Goal: Task Accomplishment & Management: Manage account settings

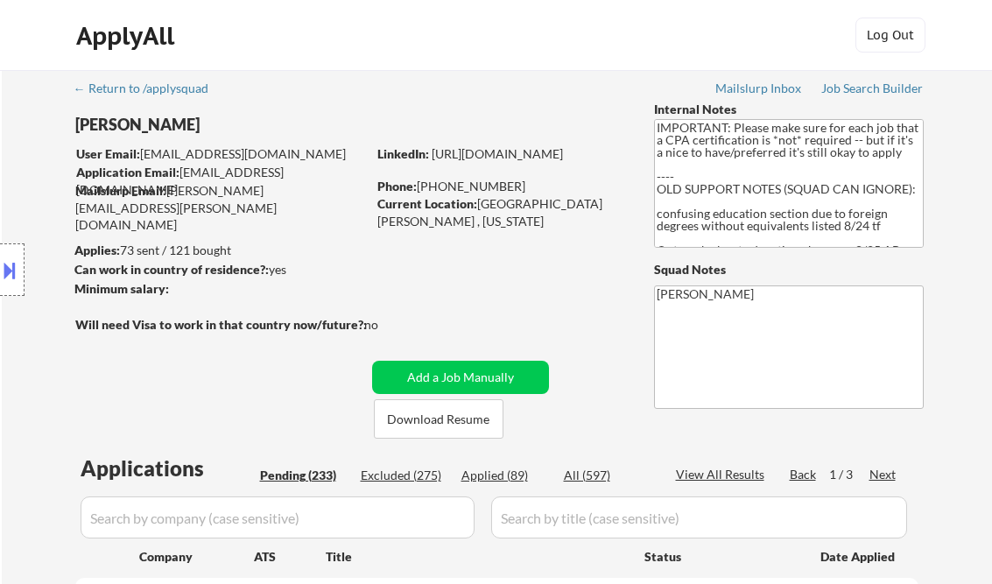
select select ""pending""
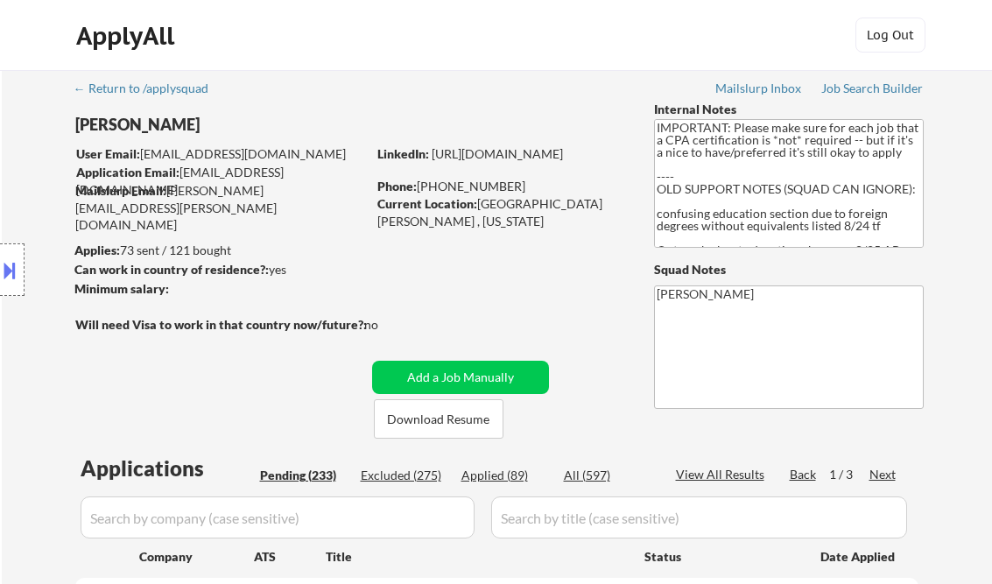
select select ""pending""
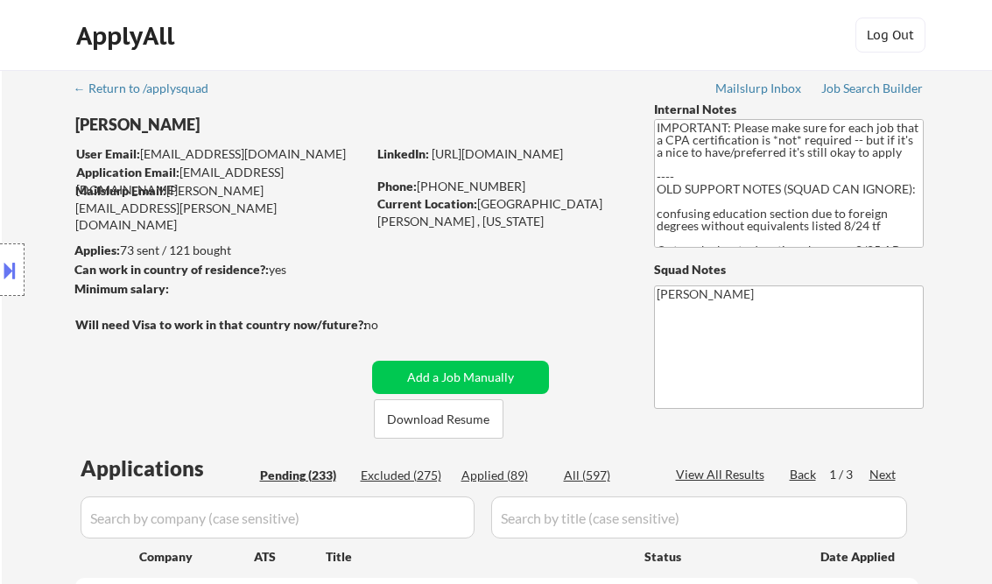
select select ""pending""
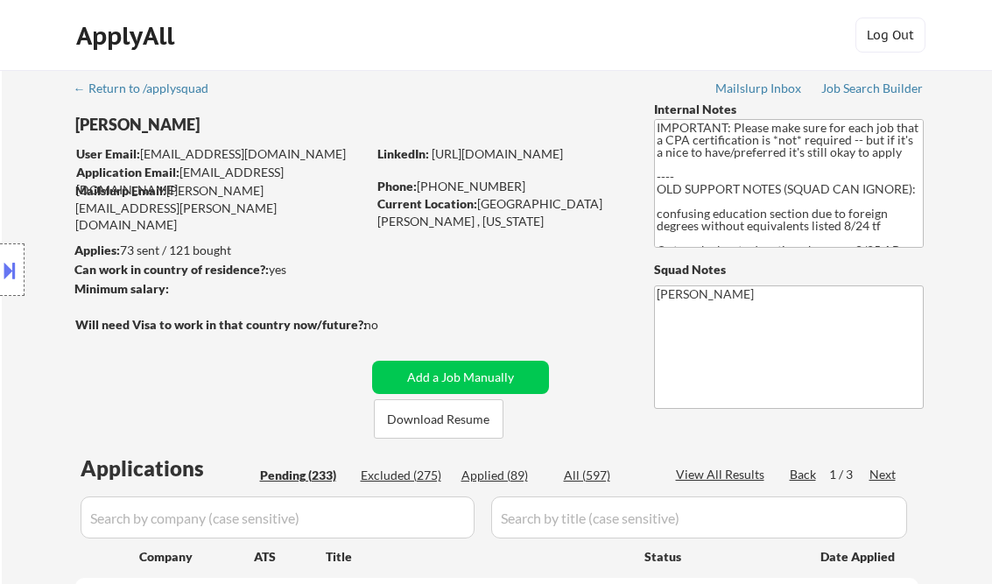
select select ""pending""
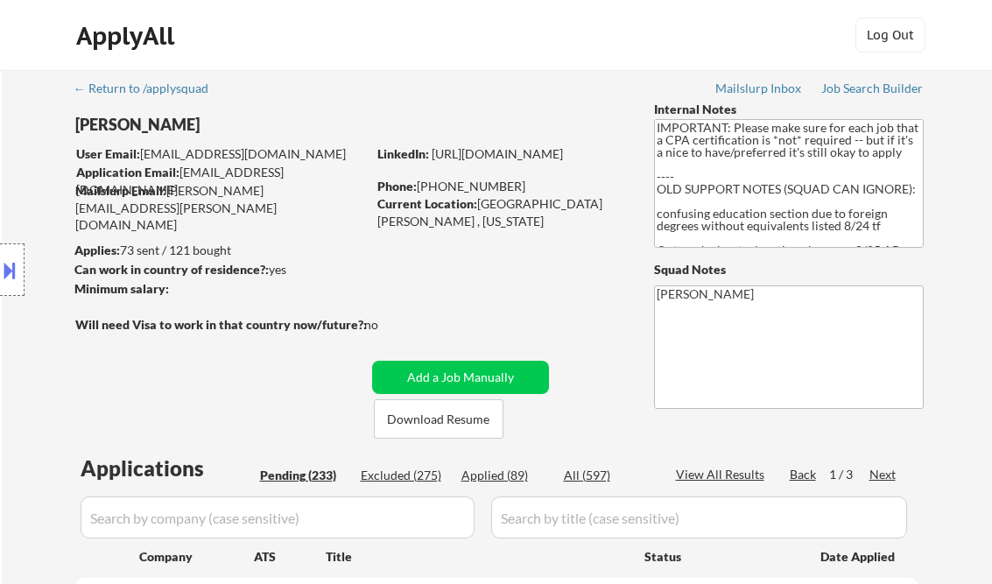
select select ""pending""
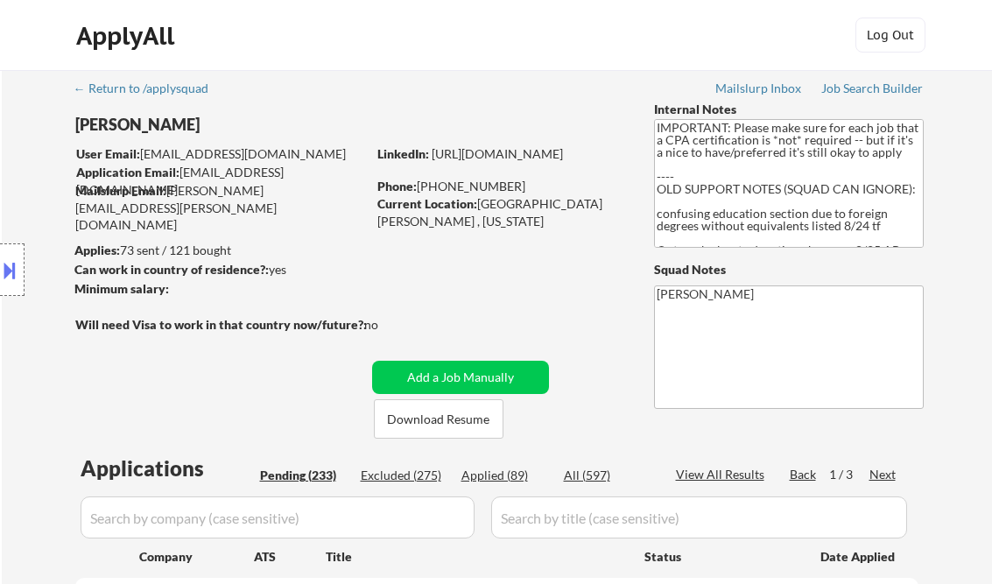
select select ""pending""
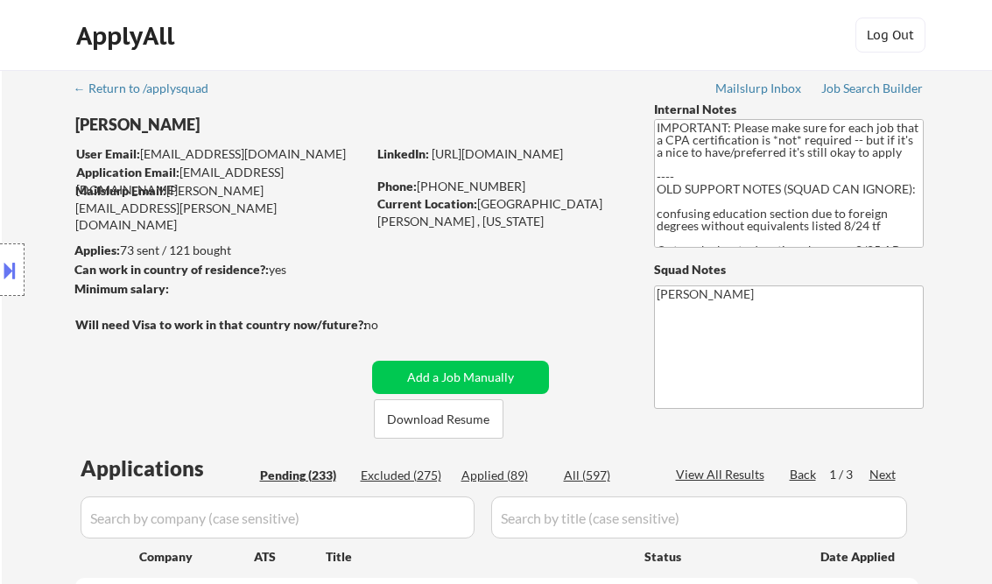
select select ""pending""
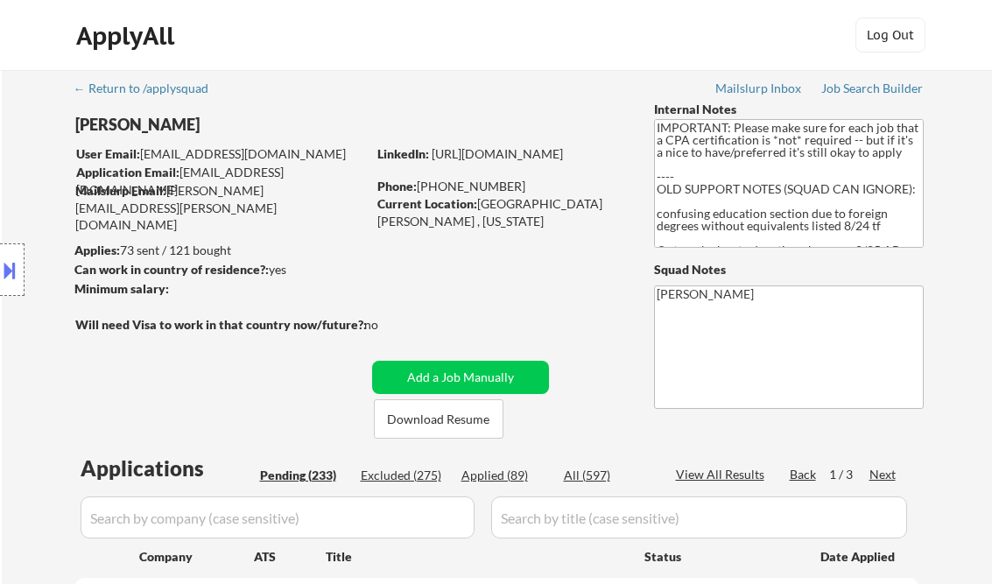
select select ""pending""
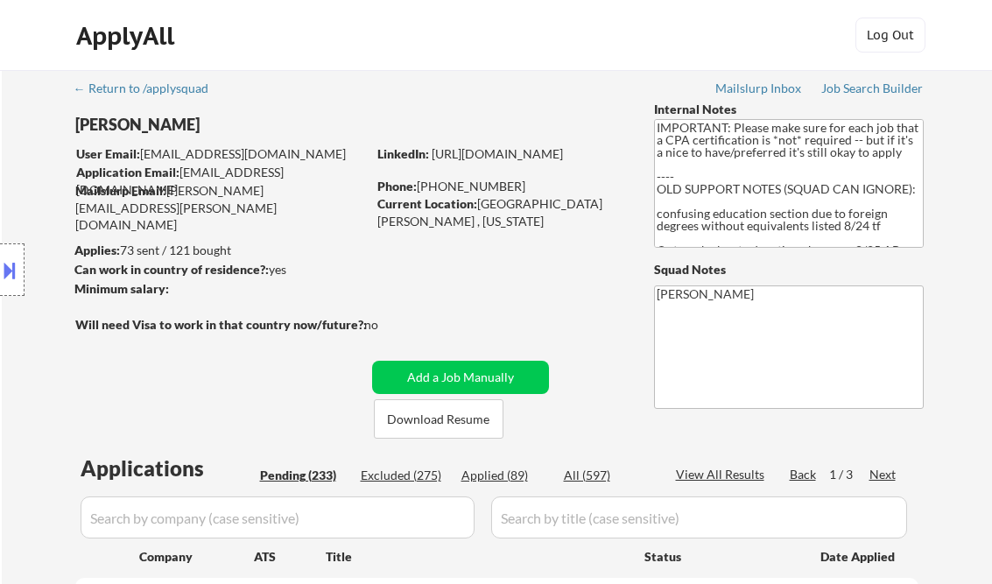
select select ""pending""
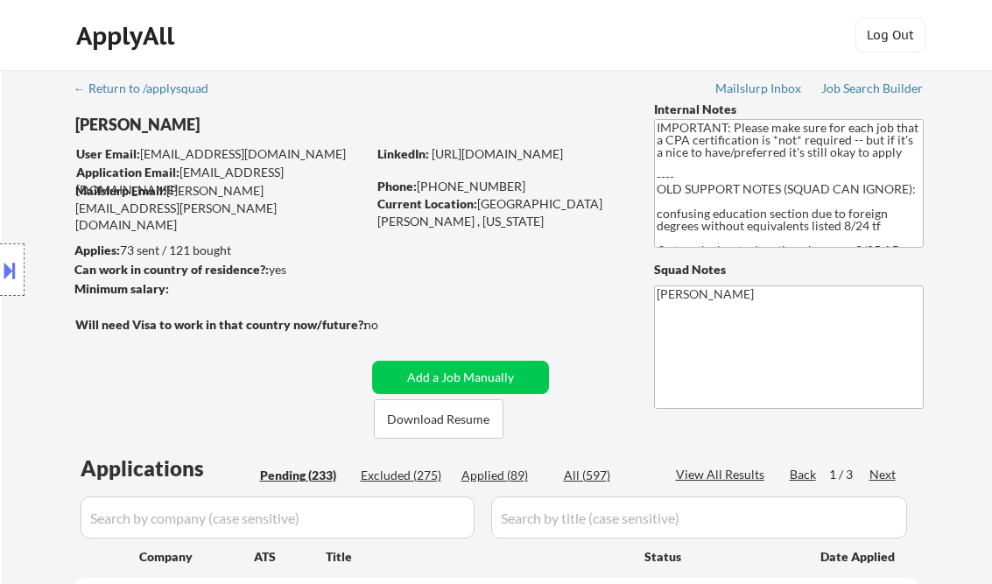
select select ""pending""
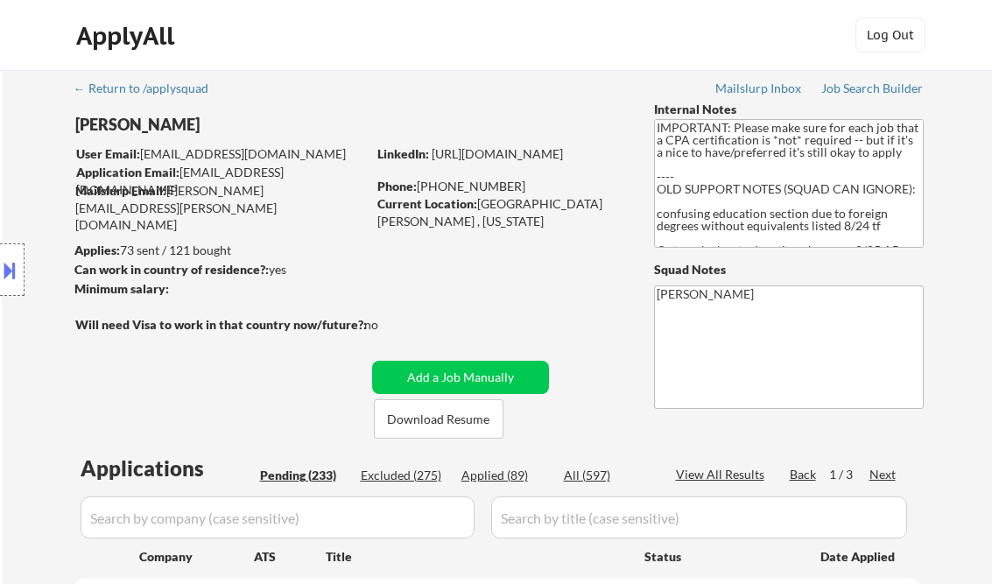
select select ""pending""
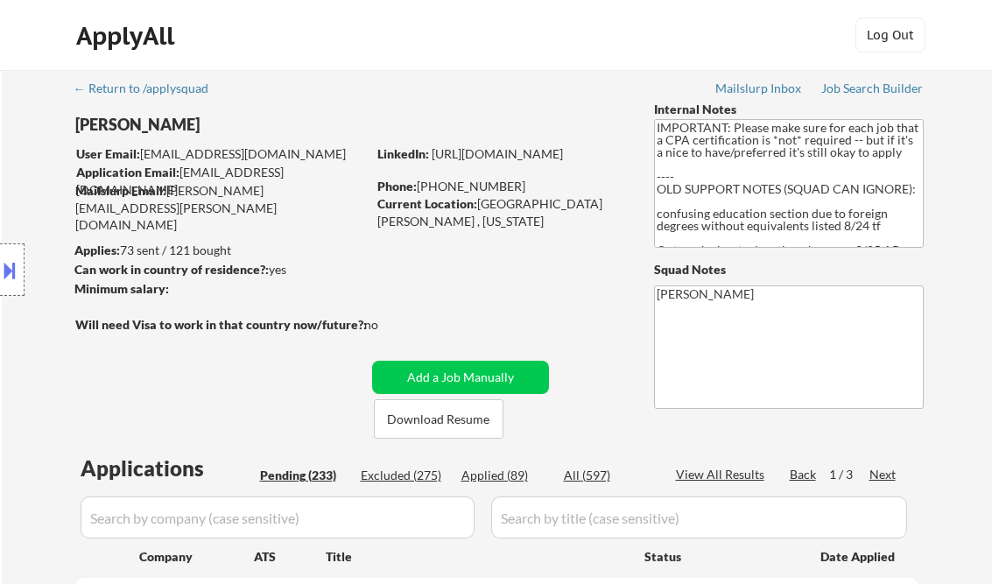
select select ""pending""
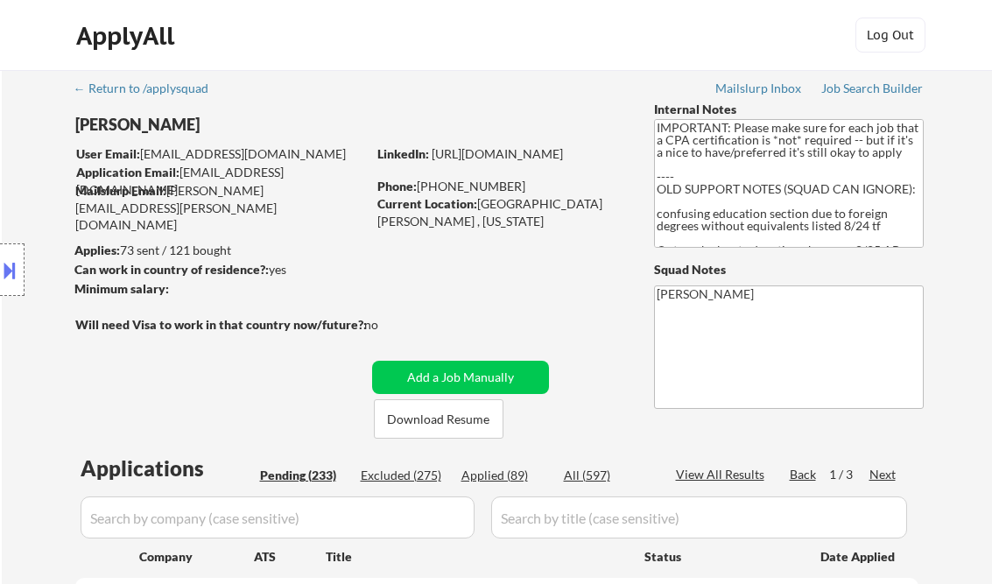
select select ""pending""
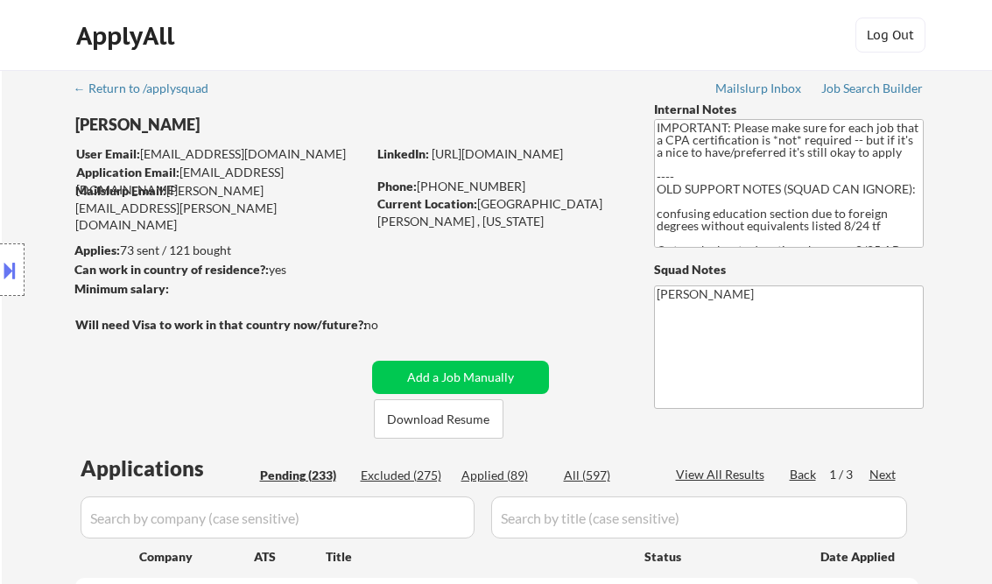
select select ""pending""
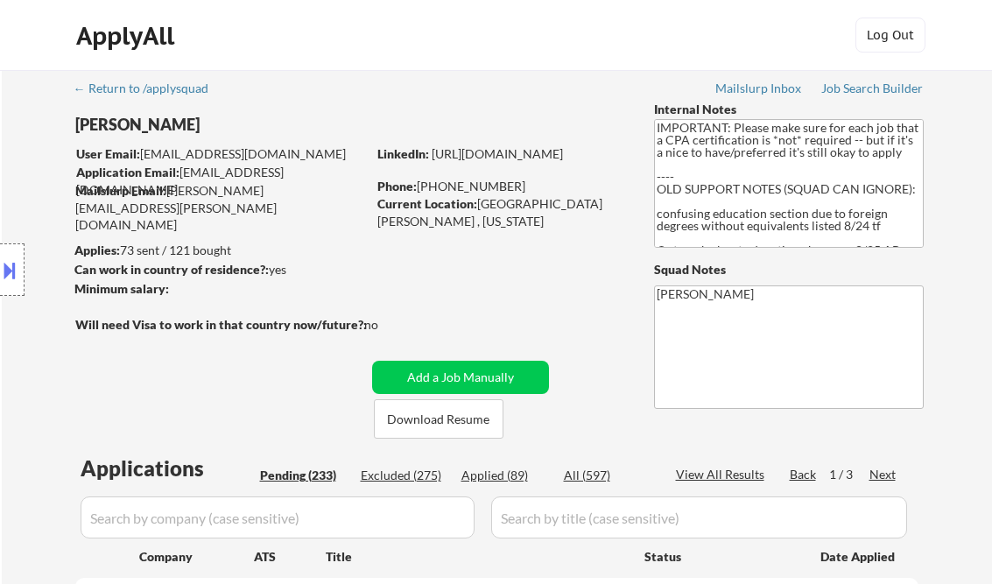
select select ""pending""
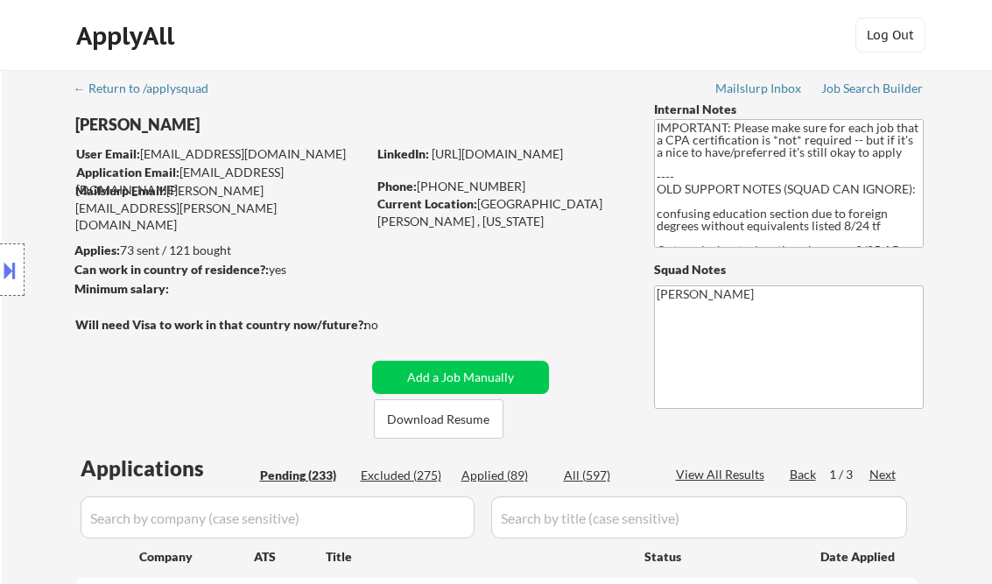
select select ""pending""
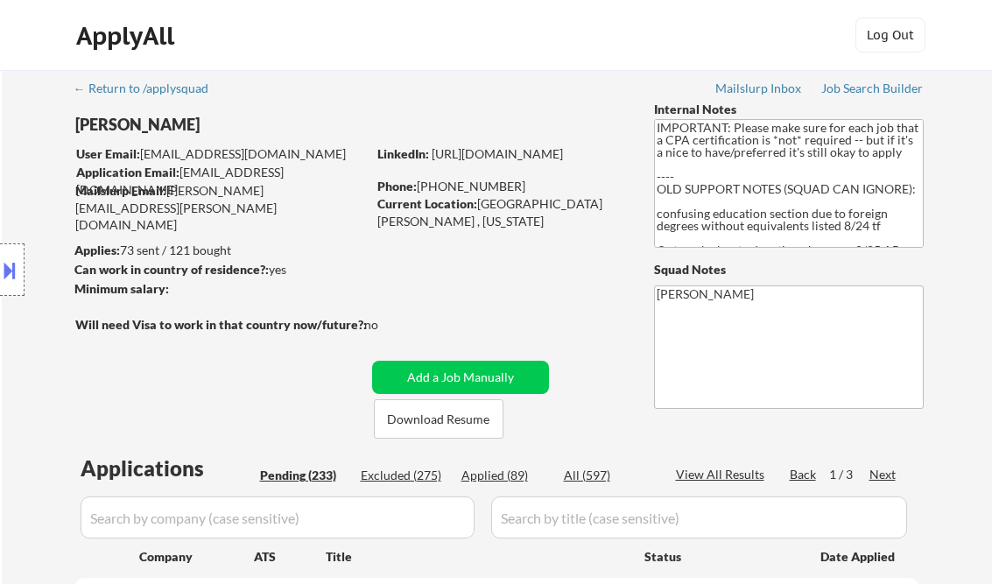
select select ""pending""
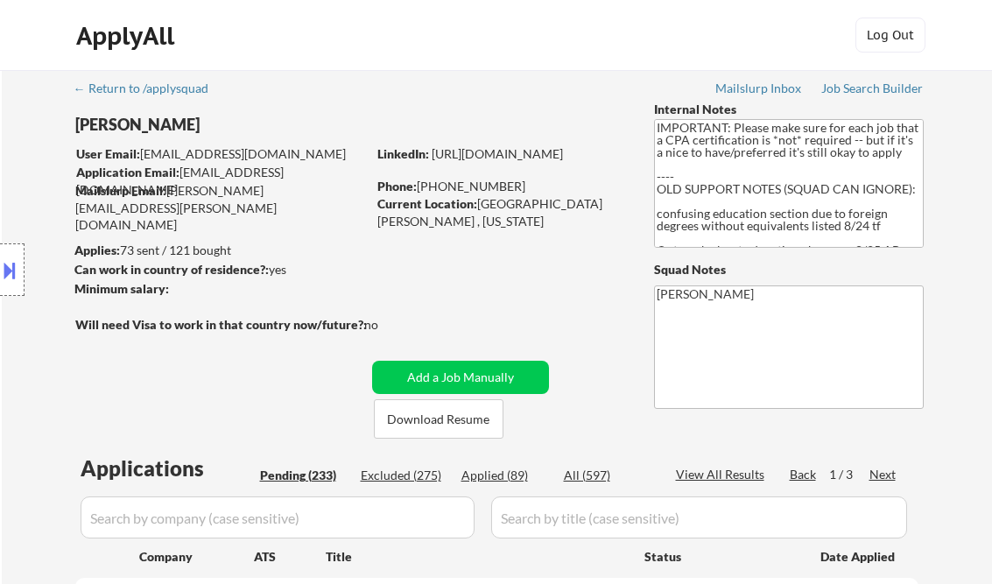
select select ""pending""
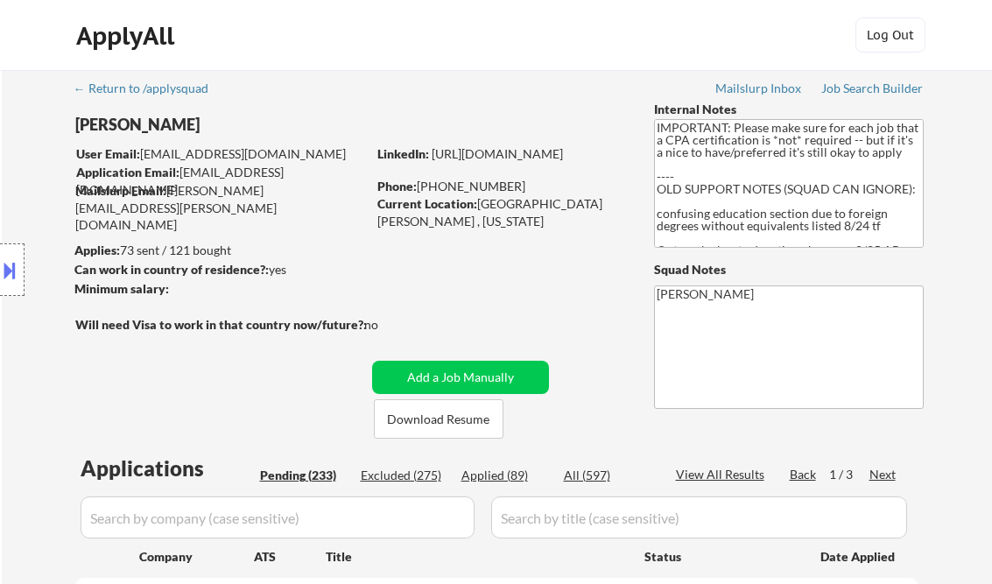
select select ""pending""
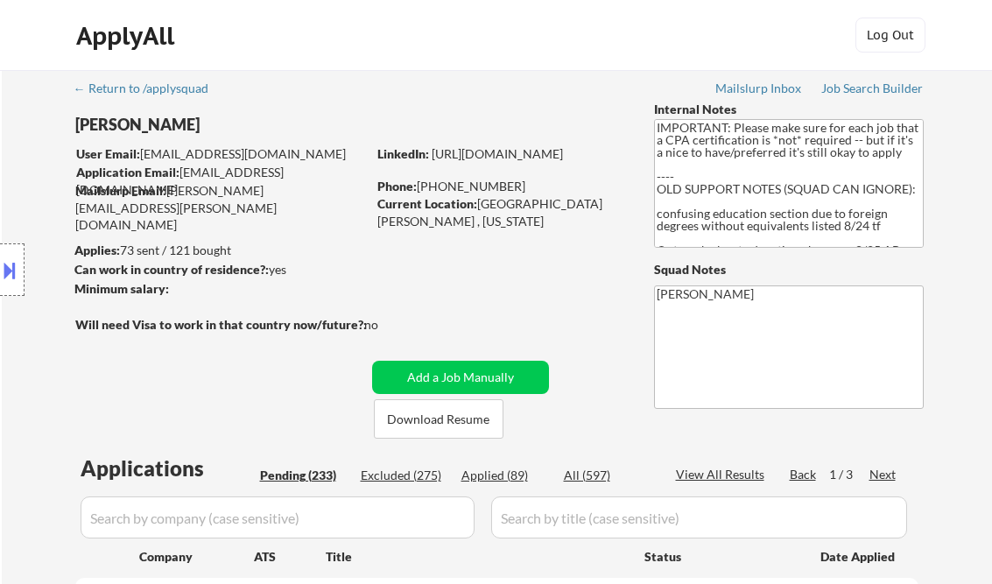
select select ""pending""
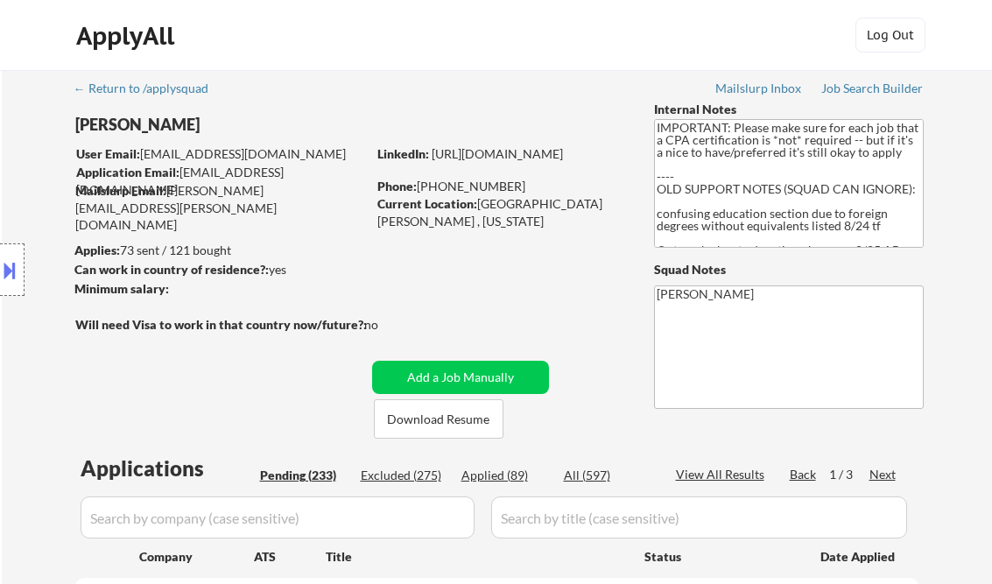
scroll to position [6167, 0]
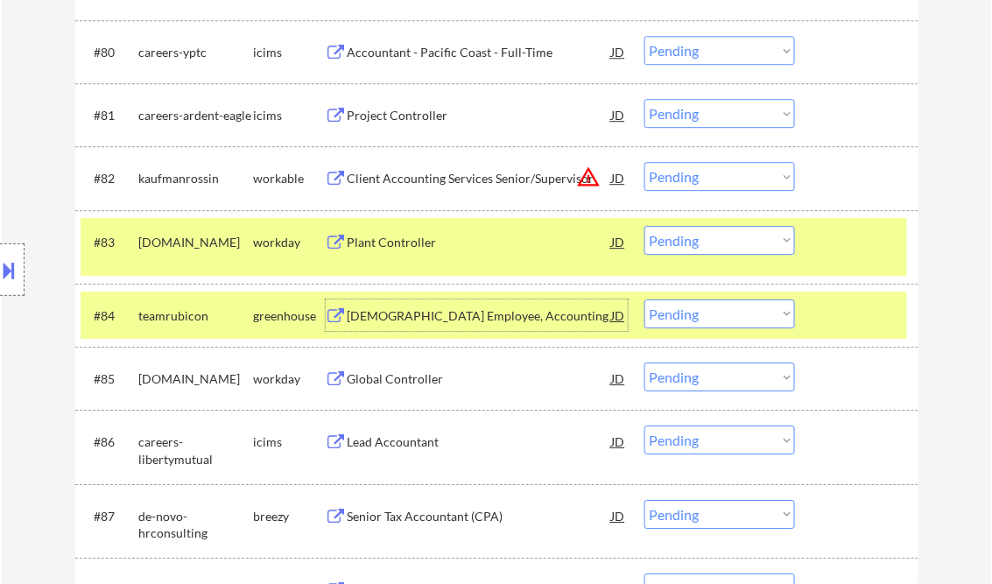
click at [434, 317] on div "Leased Employee, Accounting" at bounding box center [480, 316] width 265 height 18
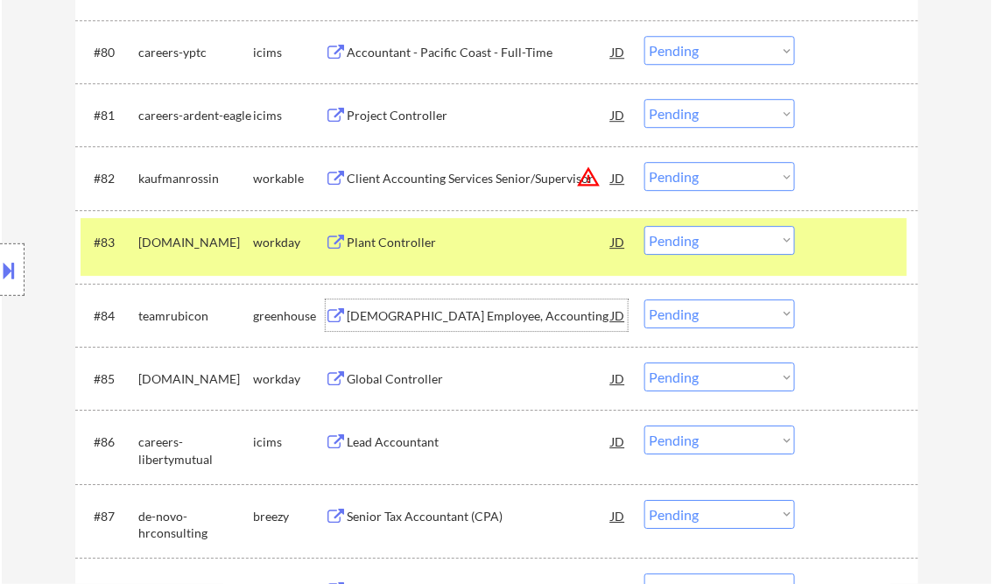
drag, startPoint x: 695, startPoint y: 315, endPoint x: 697, endPoint y: 328, distance: 12.4
click at [695, 315] on select "Choose an option... Pending Applied Excluded (Questions) Excluded (Expired) Exc…" at bounding box center [720, 314] width 151 height 29
click at [645, 300] on select "Choose an option... Pending Applied Excluded (Questions) Excluded (Expired) Exc…" at bounding box center [720, 314] width 151 height 29
click at [402, 377] on div "Global Controller" at bounding box center [480, 380] width 265 height 18
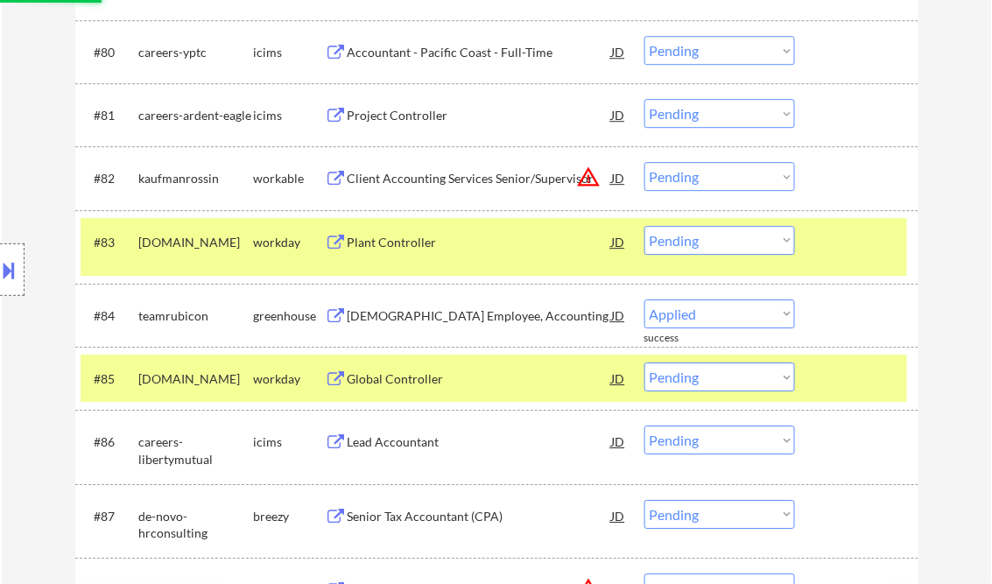
select select ""pending""
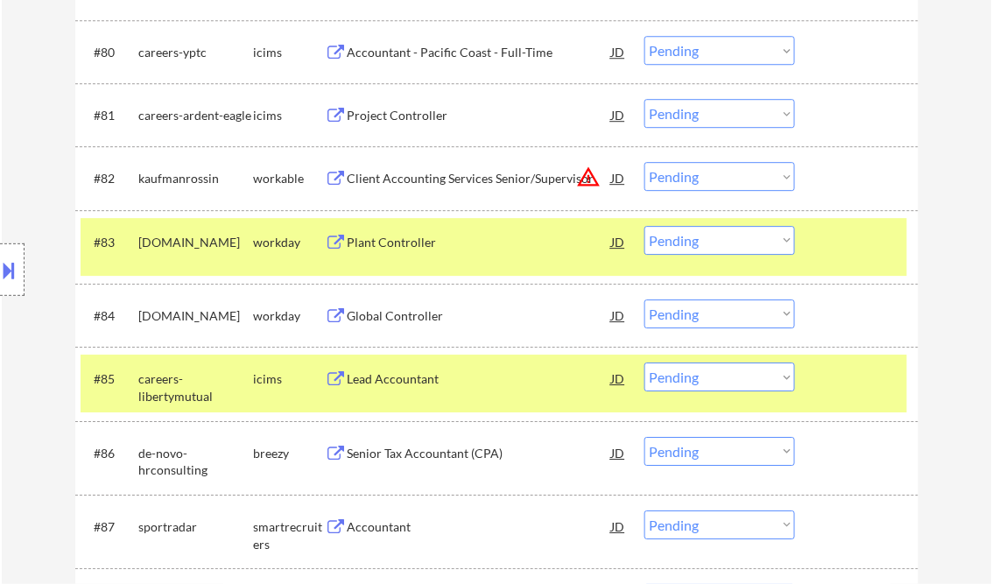
select select ""pending""
click at [433, 319] on div "Global Controller" at bounding box center [480, 316] width 265 height 18
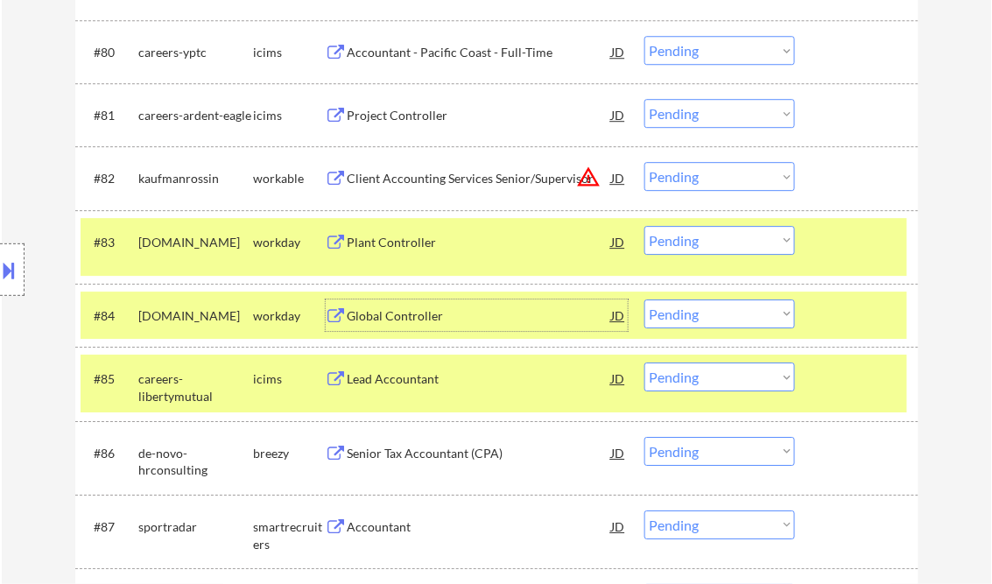
click at [739, 313] on select "Choose an option... Pending Applied Excluded (Questions) Excluded (Expired) Exc…" at bounding box center [720, 314] width 151 height 29
click at [645, 300] on select "Choose an option... Pending Applied Excluded (Questions) Excluded (Expired) Exc…" at bounding box center [720, 314] width 151 height 29
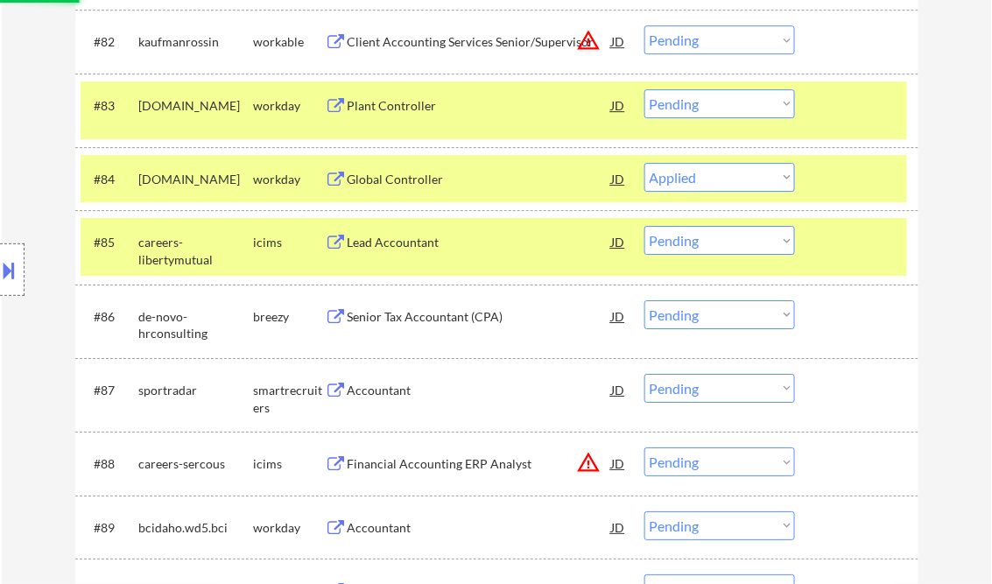
scroll to position [6307, 0]
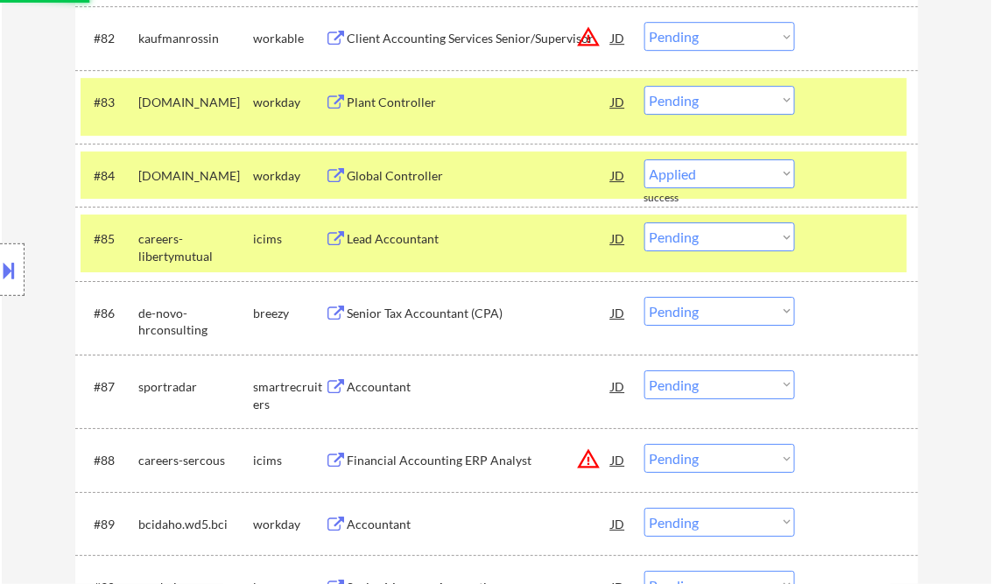
select select ""pending""
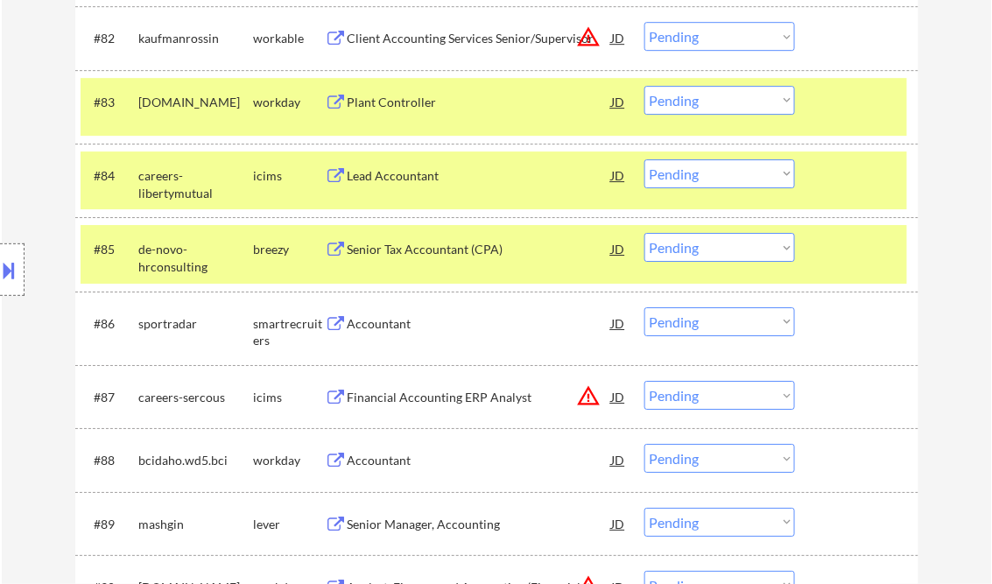
drag, startPoint x: 681, startPoint y: 246, endPoint x: 724, endPoint y: 264, distance: 45.5
click at [681, 246] on select "Choose an option... Pending Applied Excluded (Questions) Excluded (Expired) Exc…" at bounding box center [720, 247] width 151 height 29
click at [645, 234] on select "Choose an option... Pending Applied Excluded (Questions) Excluded (Expired) Exc…" at bounding box center [720, 247] width 151 height 29
click at [366, 326] on div "Accountant" at bounding box center [480, 324] width 265 height 18
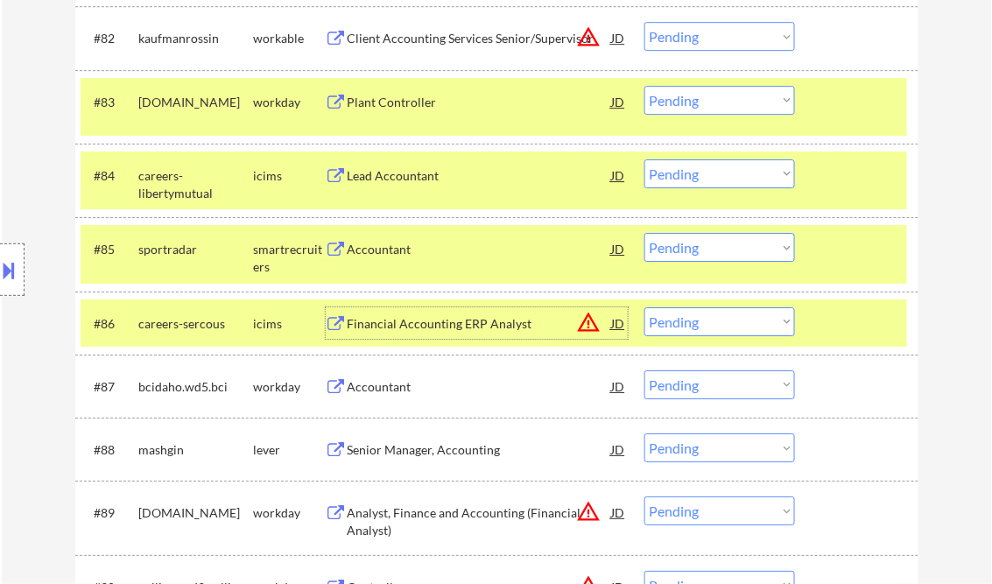
click at [711, 248] on select "Choose an option... Pending Applied Excluded (Questions) Excluded (Expired) Exc…" at bounding box center [720, 247] width 151 height 29
click at [645, 234] on select "Choose an option... Pending Applied Excluded (Questions) Excluded (Expired) Exc…" at bounding box center [720, 247] width 151 height 29
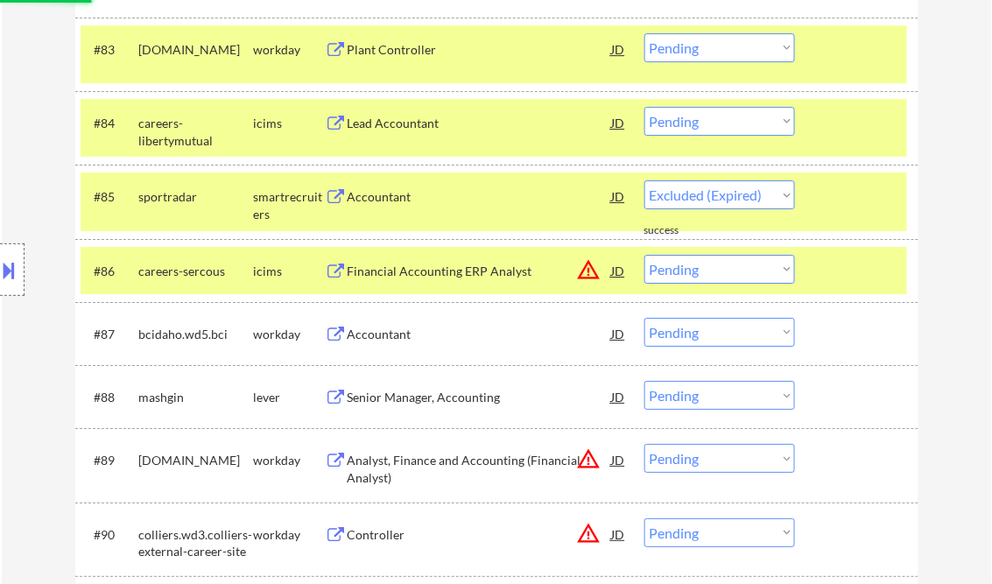
select select ""pending""
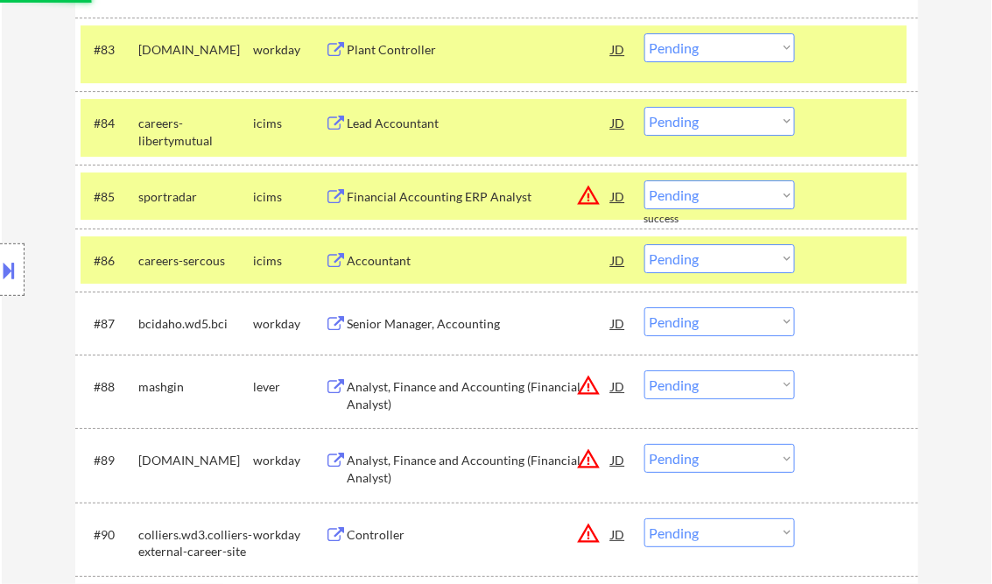
scroll to position [6377, 0]
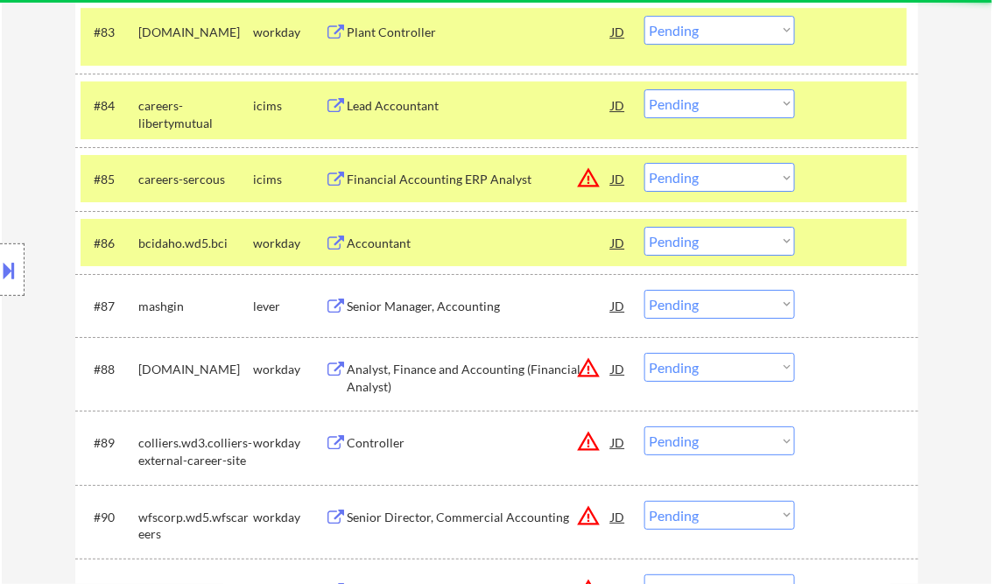
click at [427, 305] on div "Senior Manager, Accounting" at bounding box center [480, 307] width 265 height 18
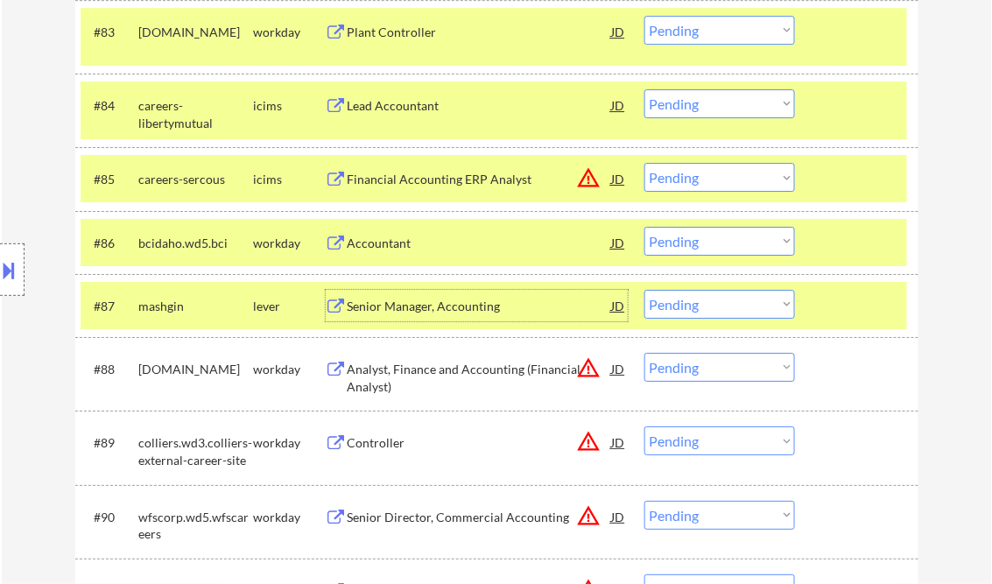
click at [720, 301] on select "Choose an option... Pending Applied Excluded (Questions) Excluded (Expired) Exc…" at bounding box center [720, 304] width 151 height 29
click at [645, 290] on select "Choose an option... Pending Applied Excluded (Questions) Excluded (Expired) Exc…" at bounding box center [720, 304] width 151 height 29
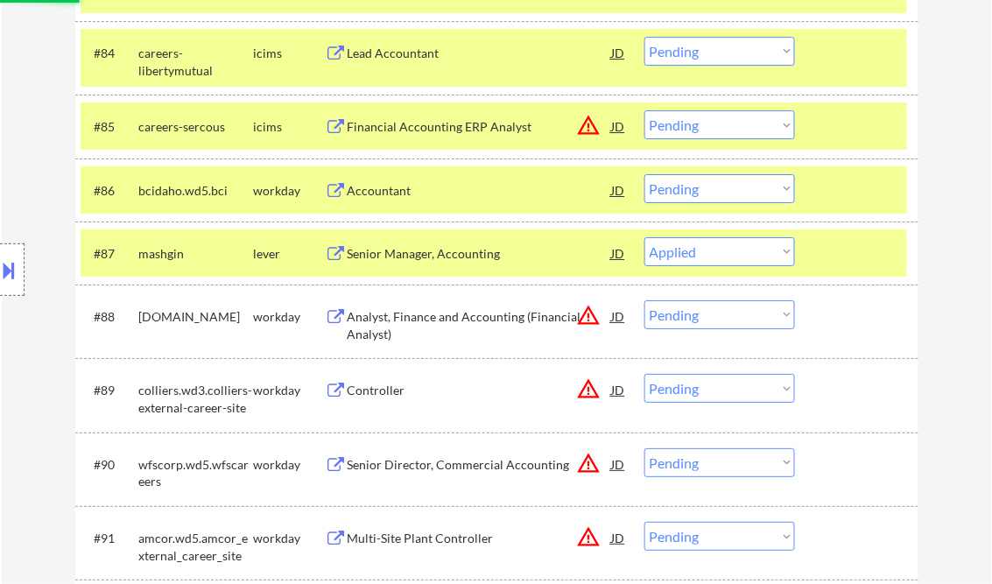
scroll to position [6447, 0]
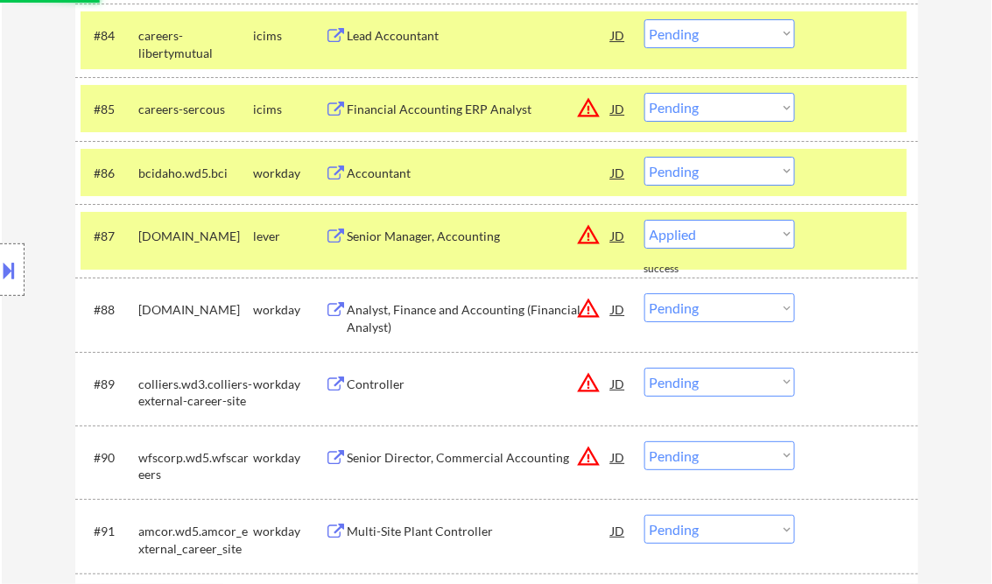
select select ""pending""
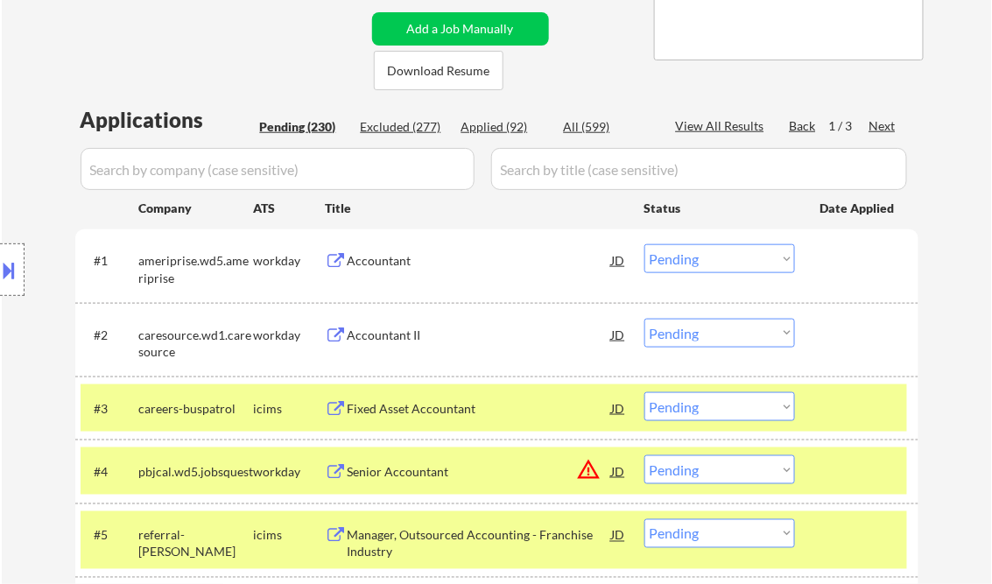
scroll to position [350, 0]
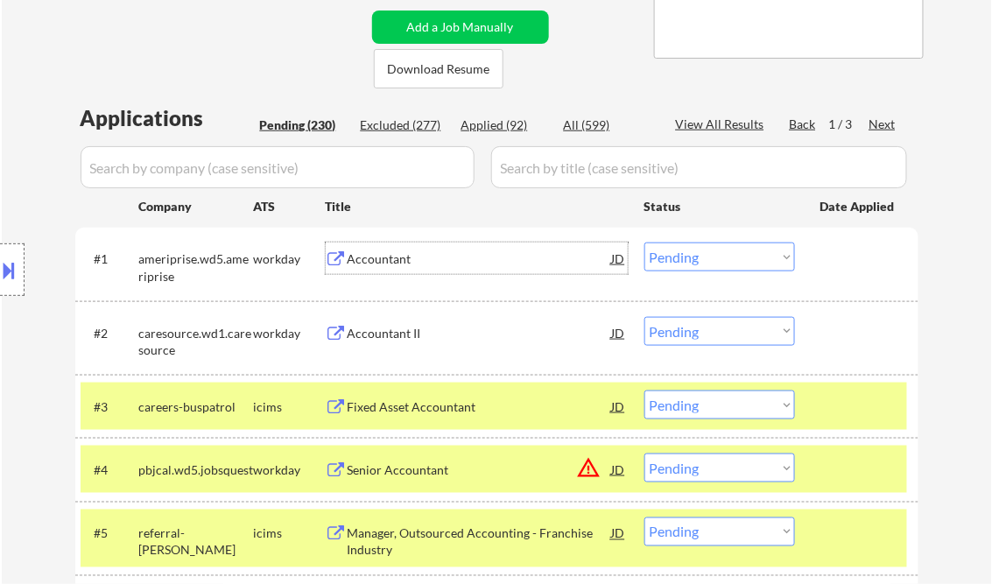
click at [380, 260] on div "Accountant" at bounding box center [480, 260] width 265 height 18
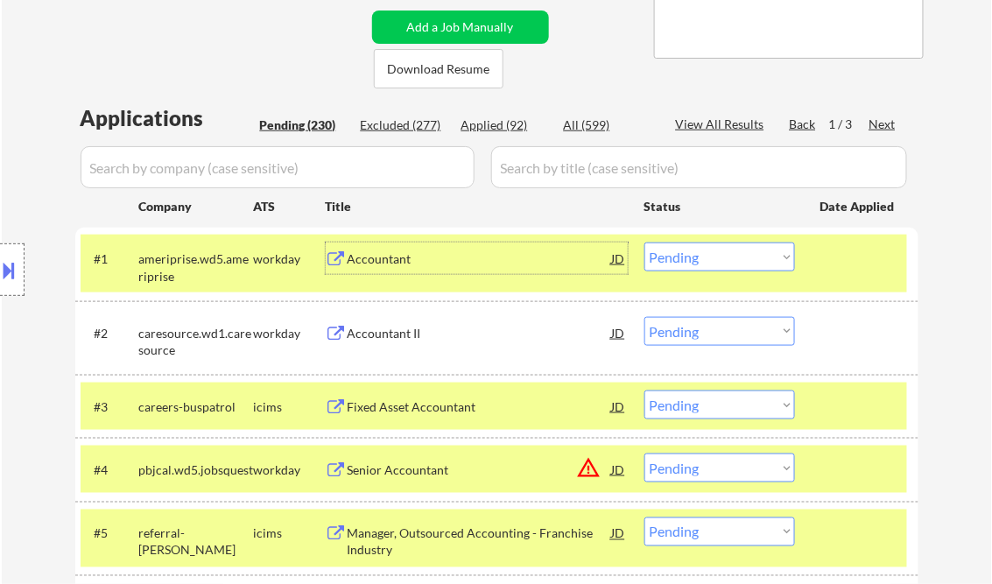
click at [696, 254] on select "Choose an option... Pending Applied Excluded (Questions) Excluded (Expired) Exc…" at bounding box center [720, 257] width 151 height 29
click at [645, 243] on select "Choose an option... Pending Applied Excluded (Questions) Excluded (Expired) Exc…" at bounding box center [720, 257] width 151 height 29
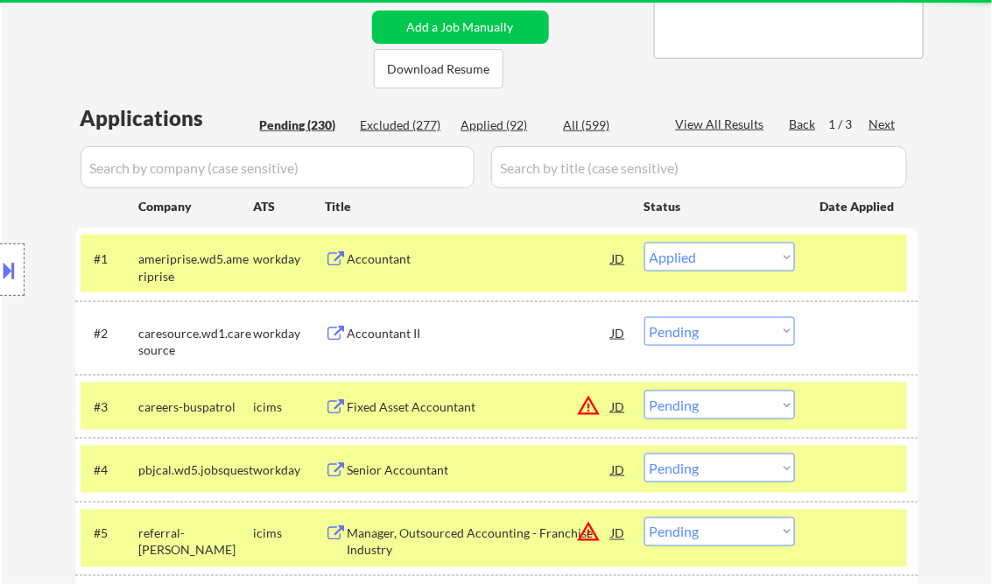
select select ""pending""
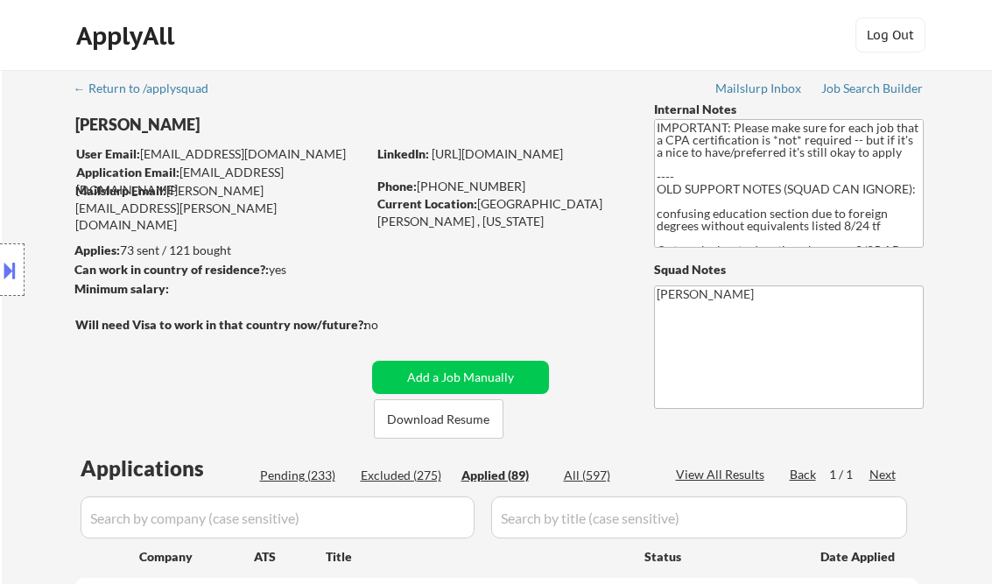
select select ""applied""
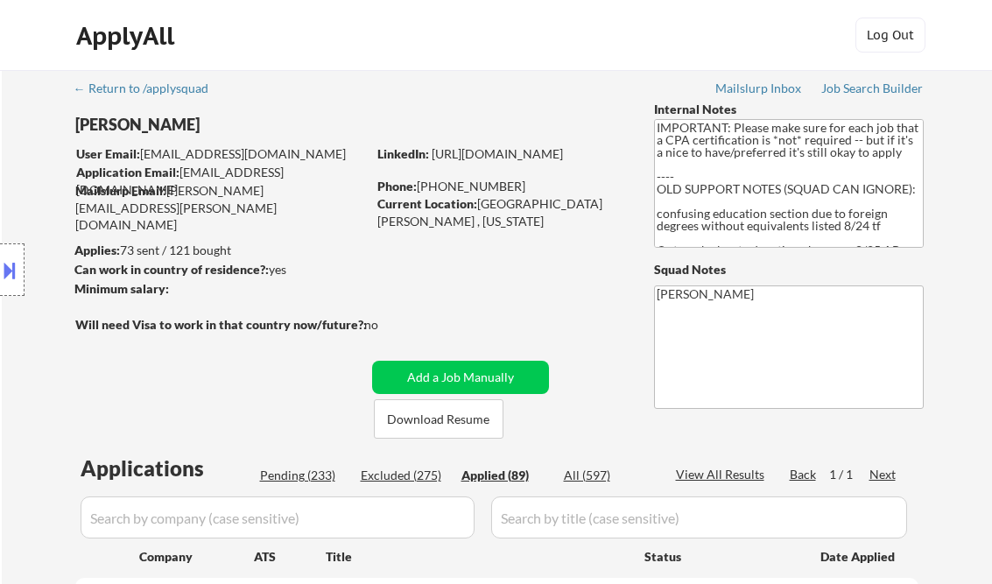
select select ""applied""
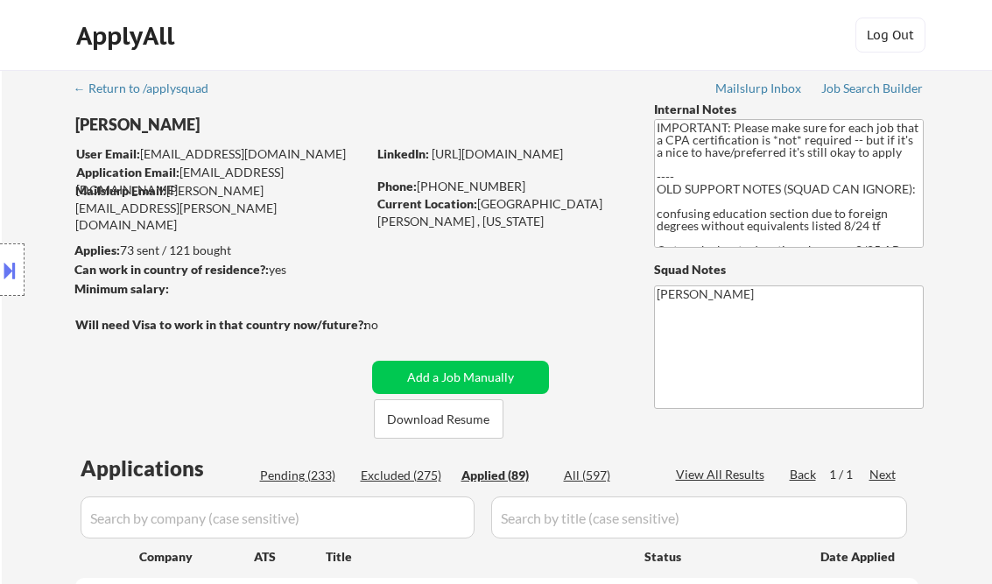
select select ""applied""
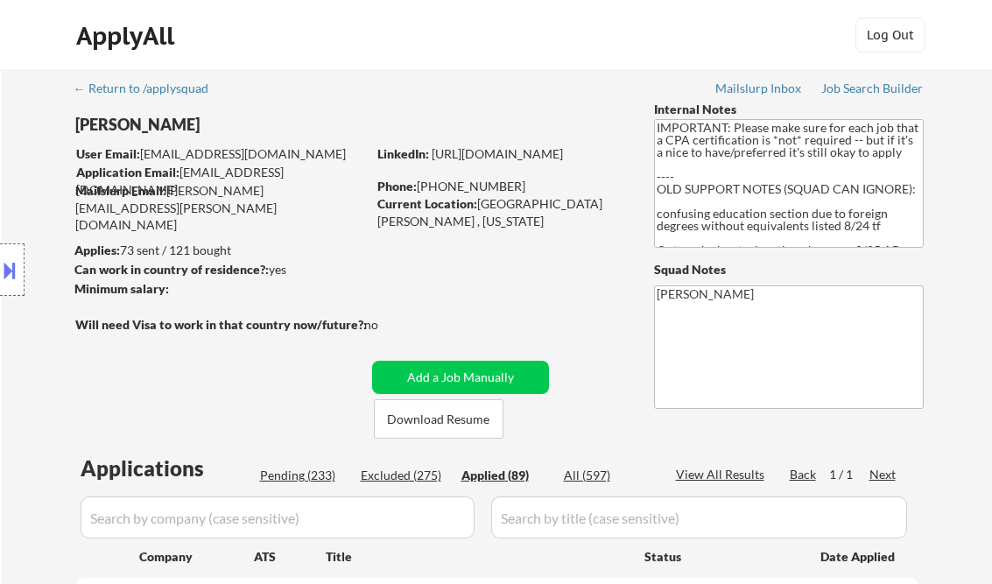
select select ""applied""
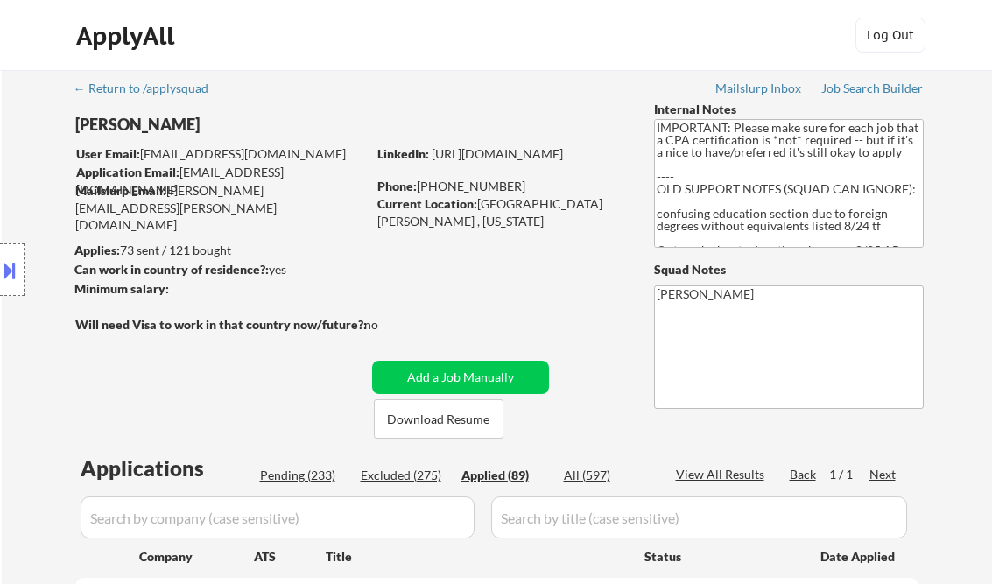
select select ""applied""
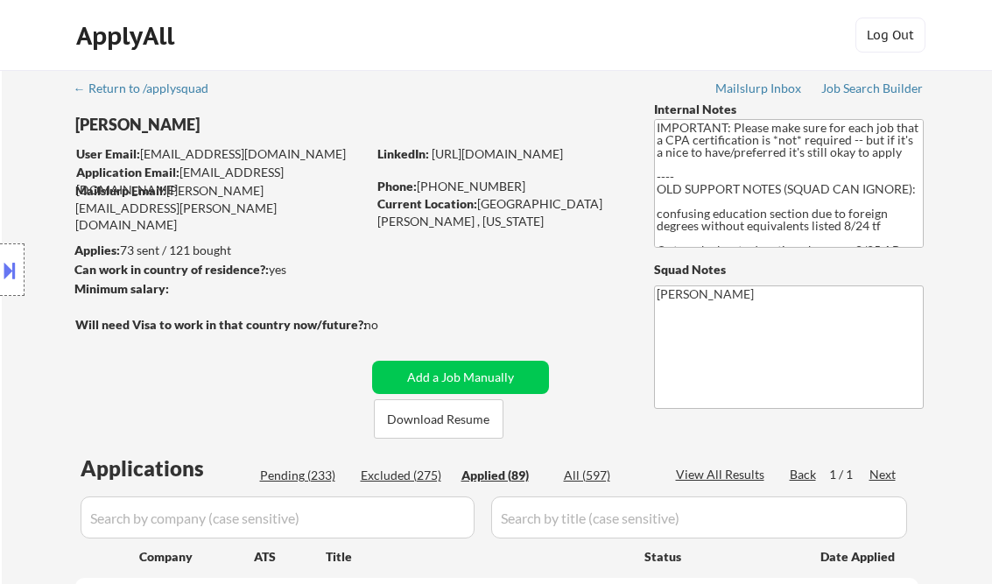
select select ""applied""
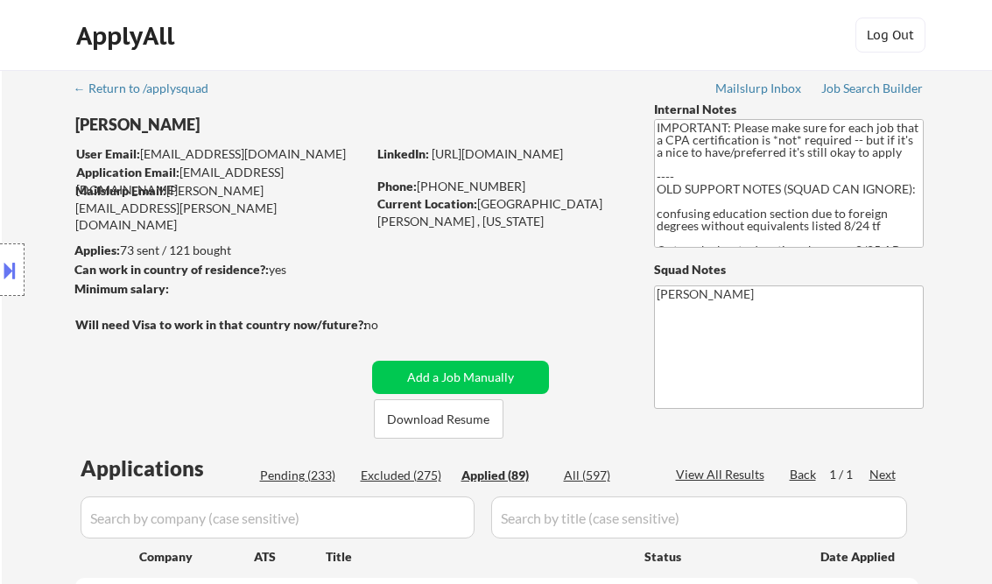
select select ""applied""
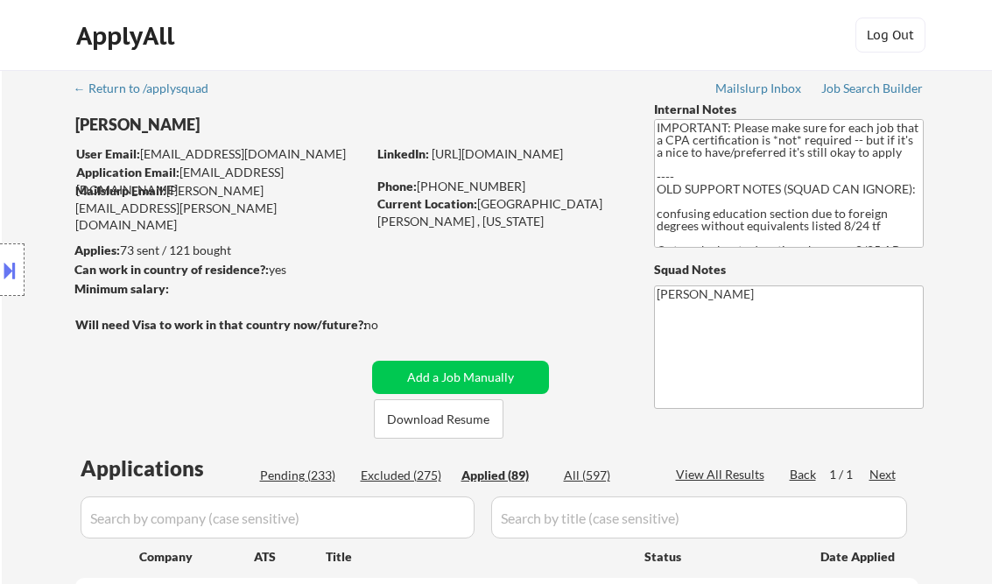
select select ""applied""
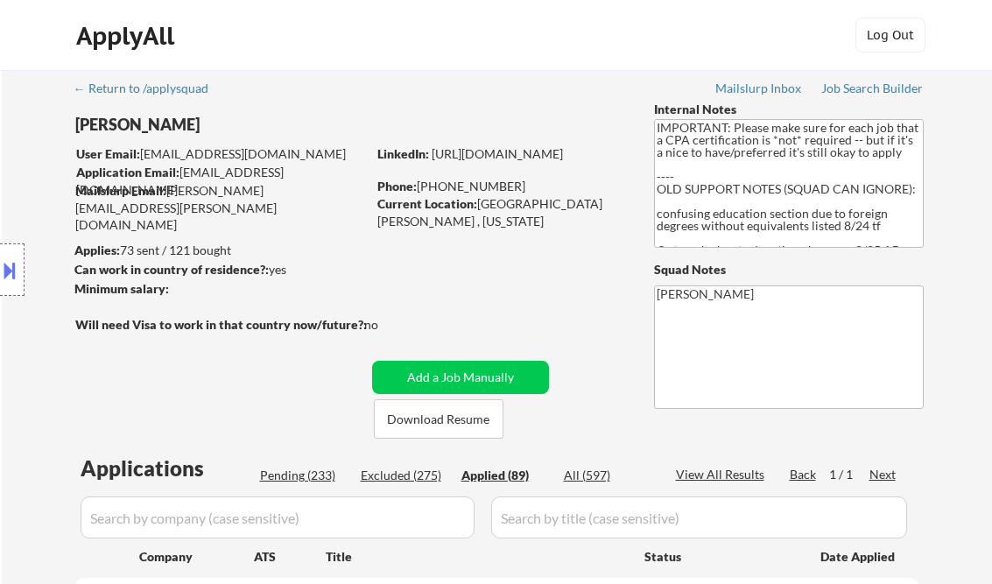
select select ""applied""
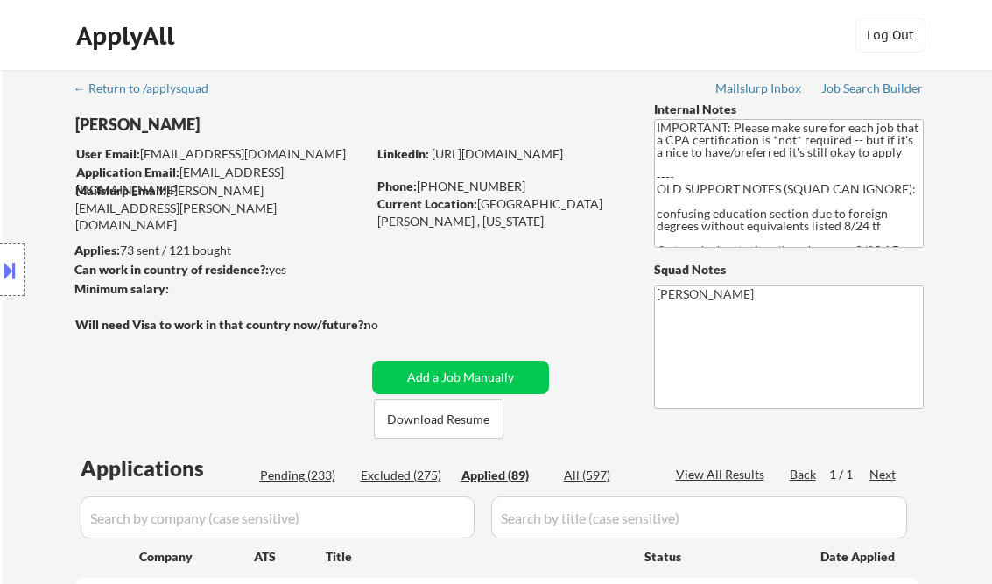
select select ""applied""
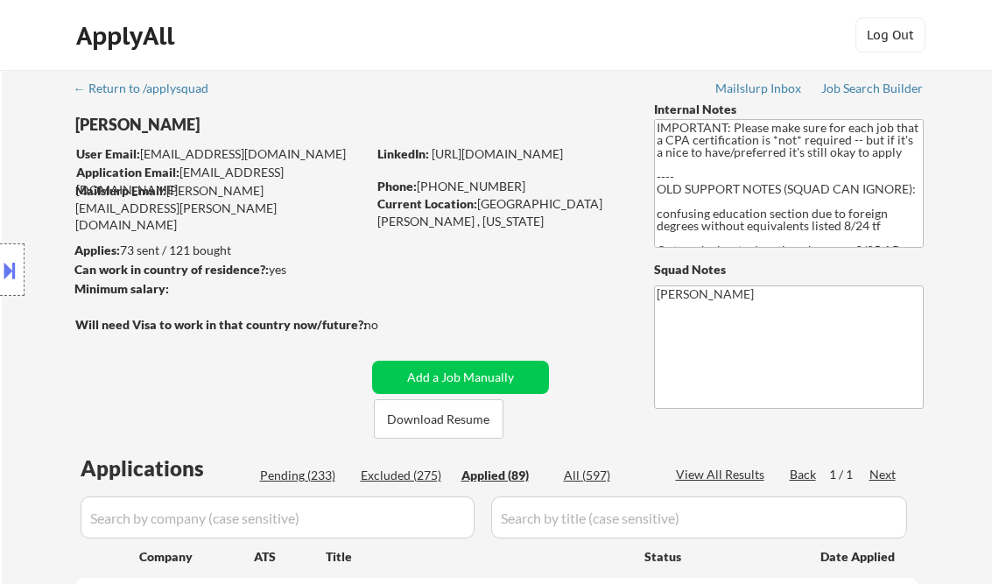
select select ""applied""
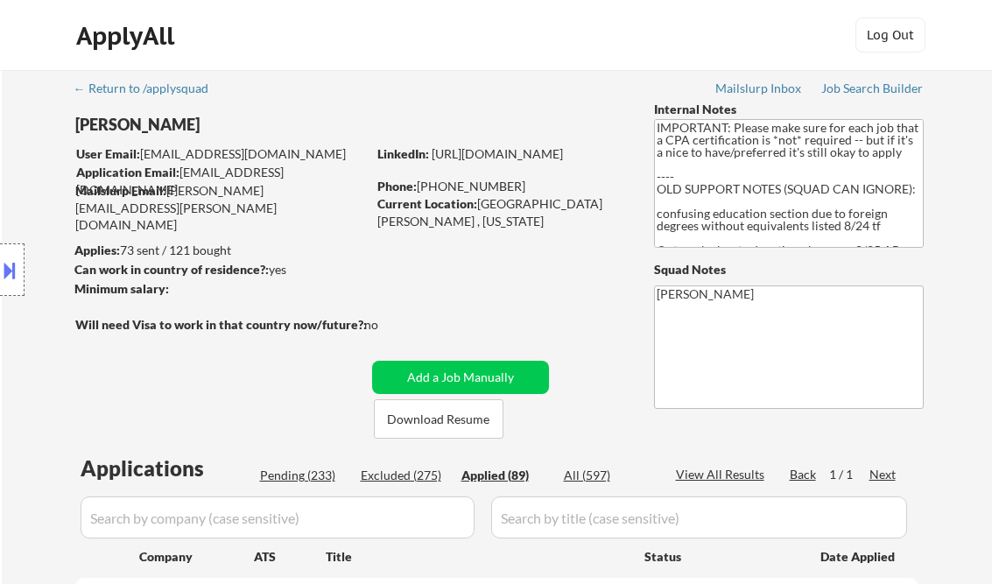
select select ""applied""
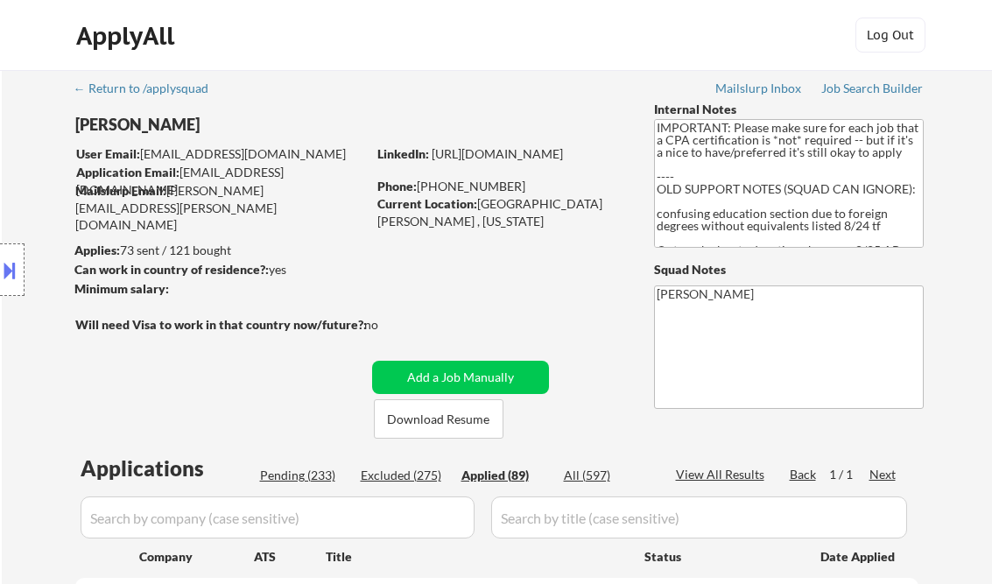
select select ""applied""
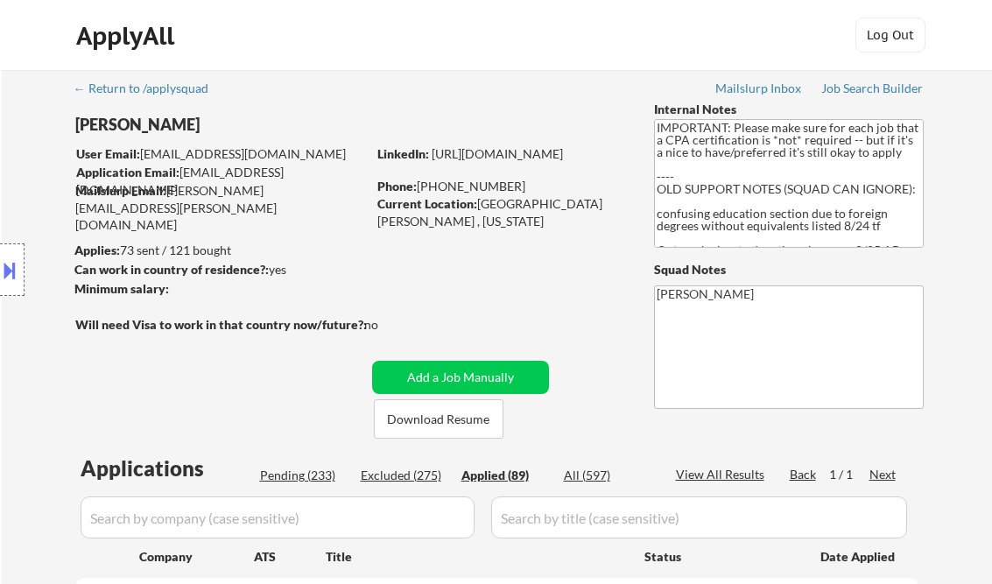
select select ""applied""
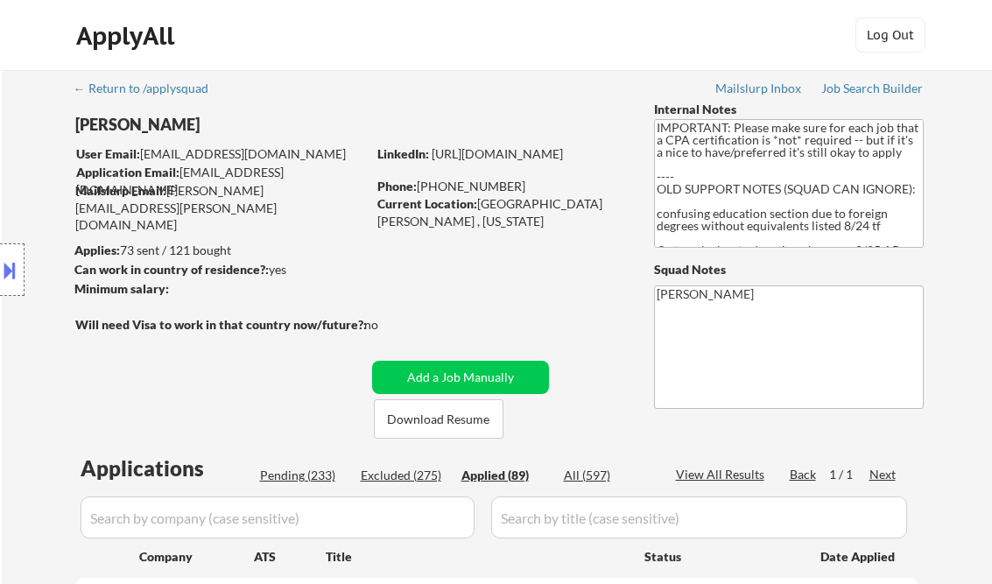
select select ""applied""
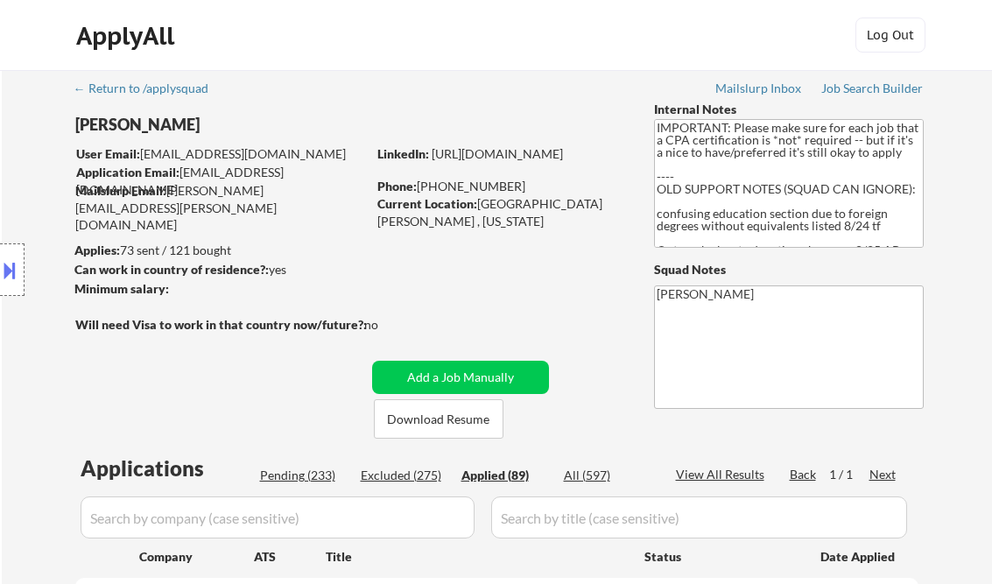
select select ""applied""
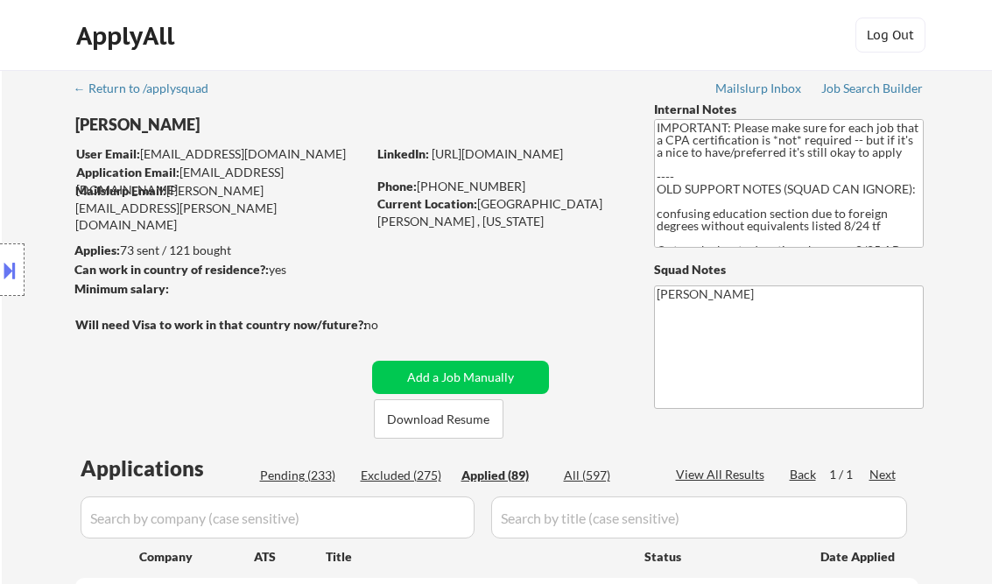
select select ""applied""
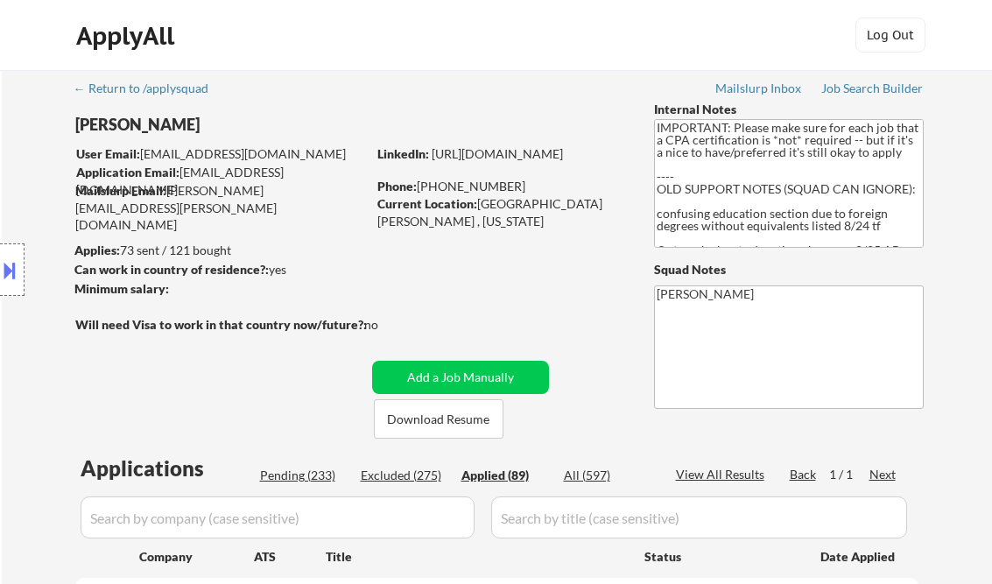
select select ""applied""
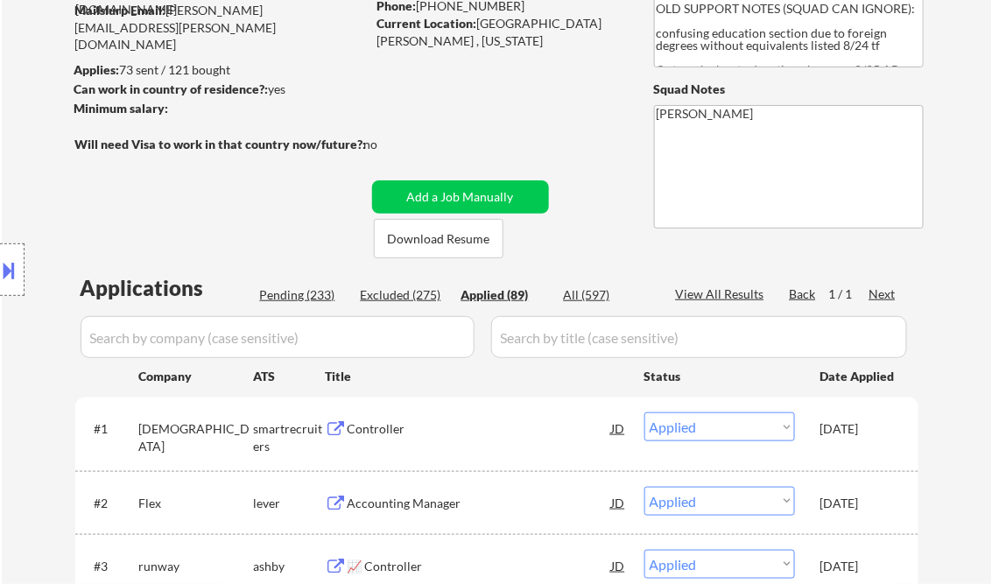
scroll to position [210, 0]
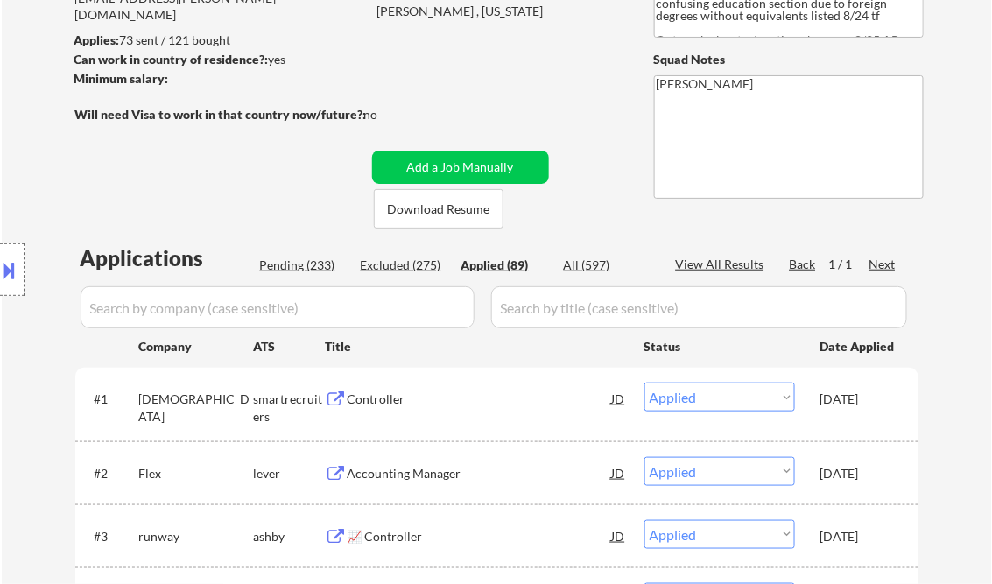
select select ""applied""
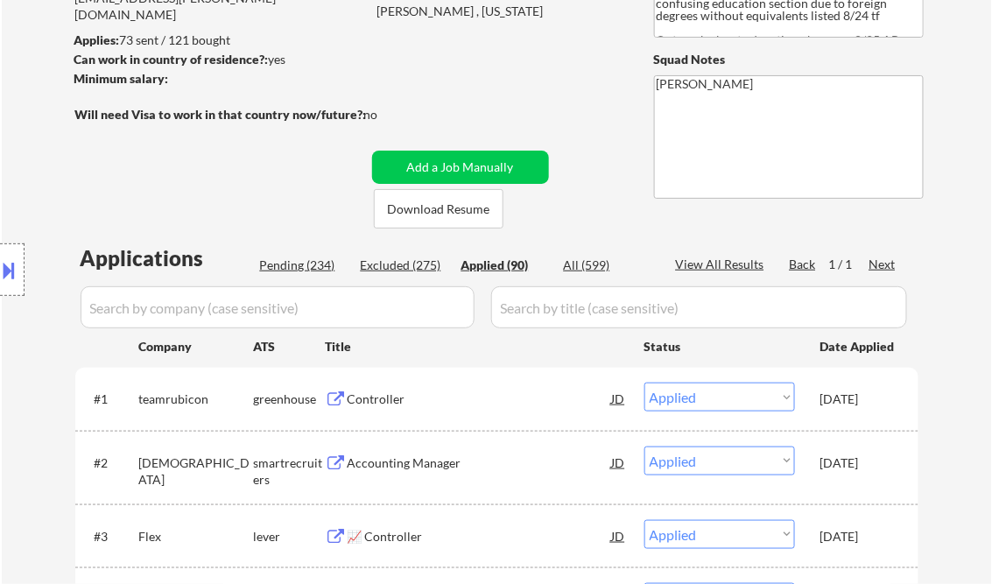
select select ""applied""
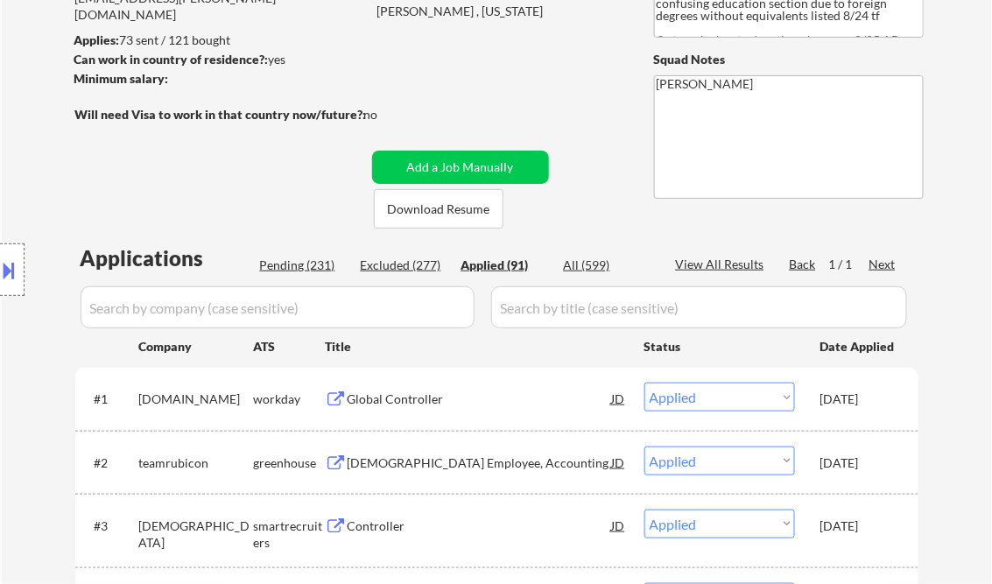
scroll to position [2850, 0]
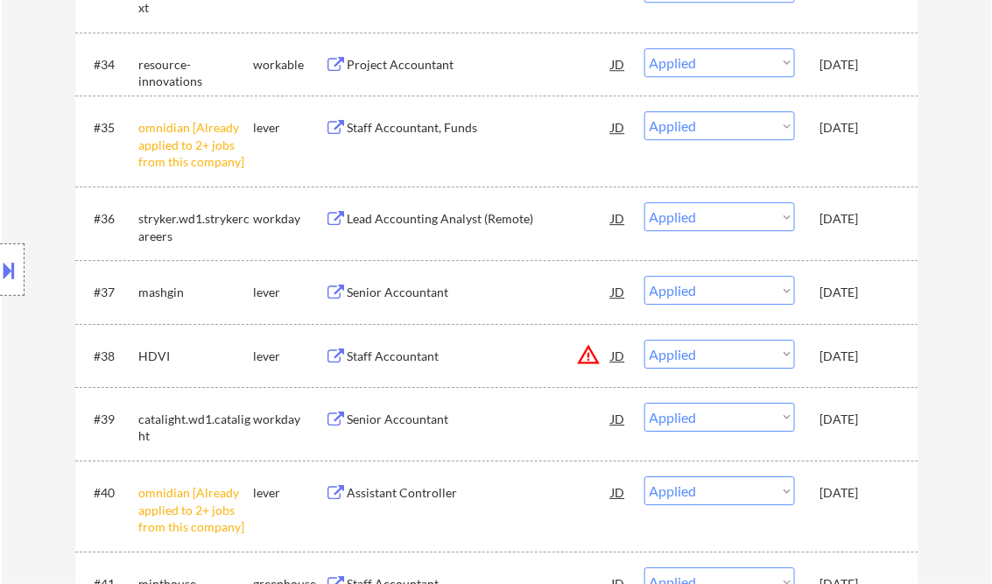
select select ""applied""
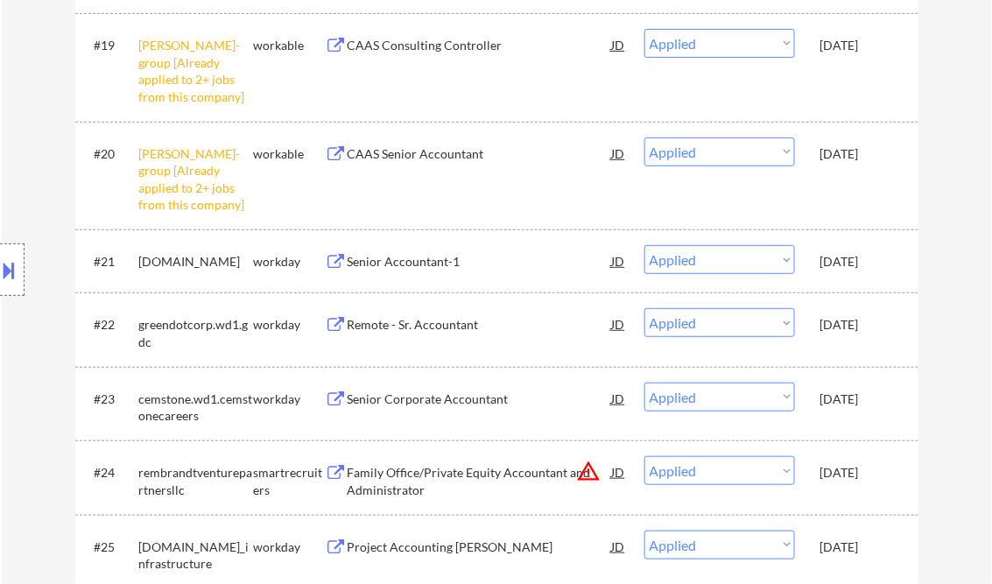
scroll to position [1542, 0]
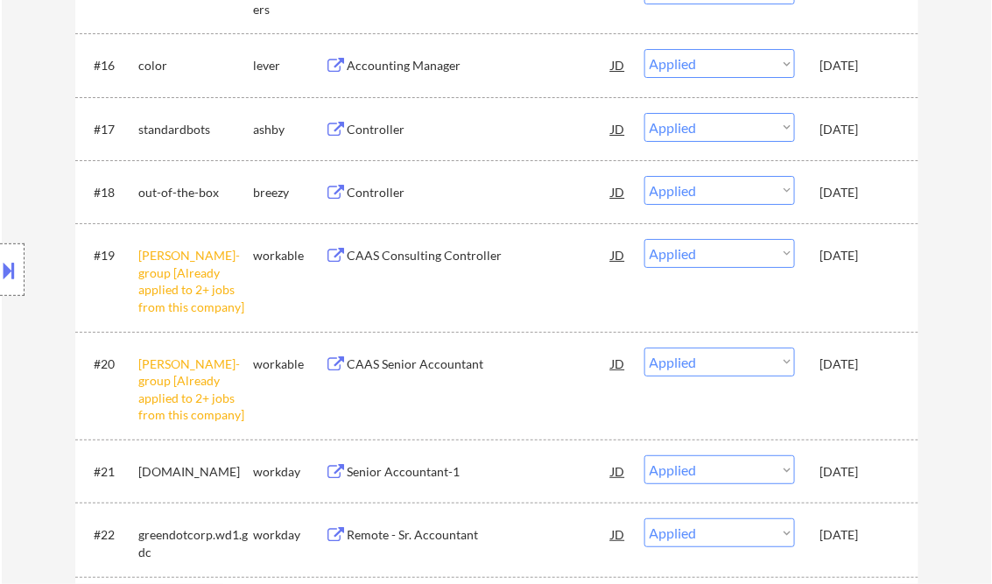
select select ""applied""
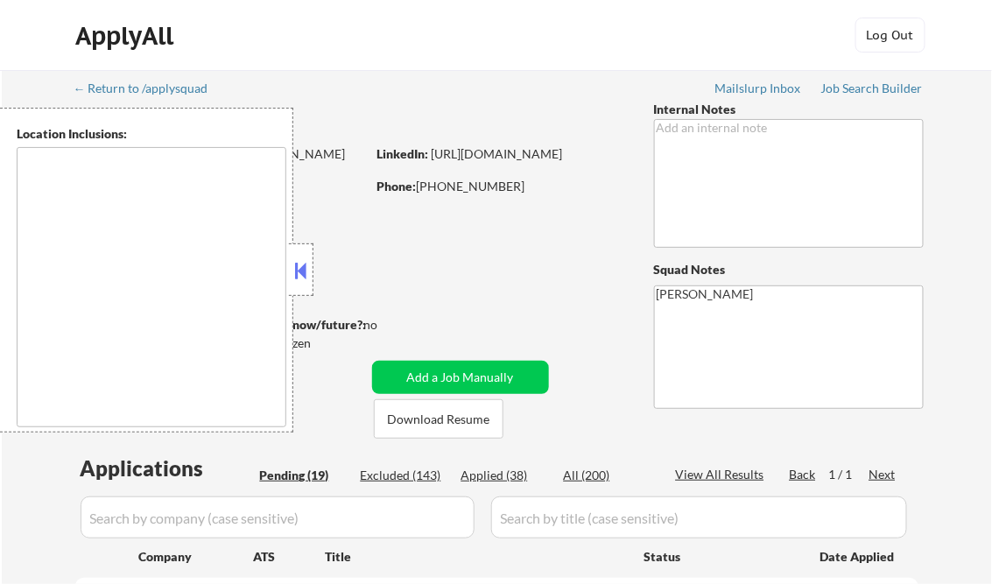
click at [304, 266] on button at bounding box center [301, 271] width 19 height 26
drag, startPoint x: 290, startPoint y: 263, endPoint x: 305, endPoint y: 266, distance: 15.3
click at [290, 263] on div at bounding box center [301, 270] width 25 height 53
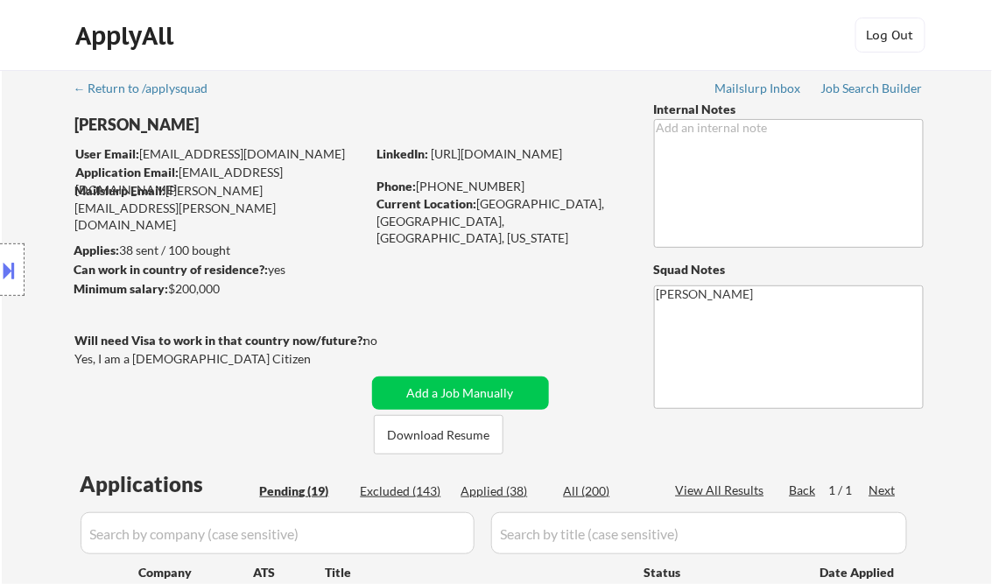
select select ""pending""
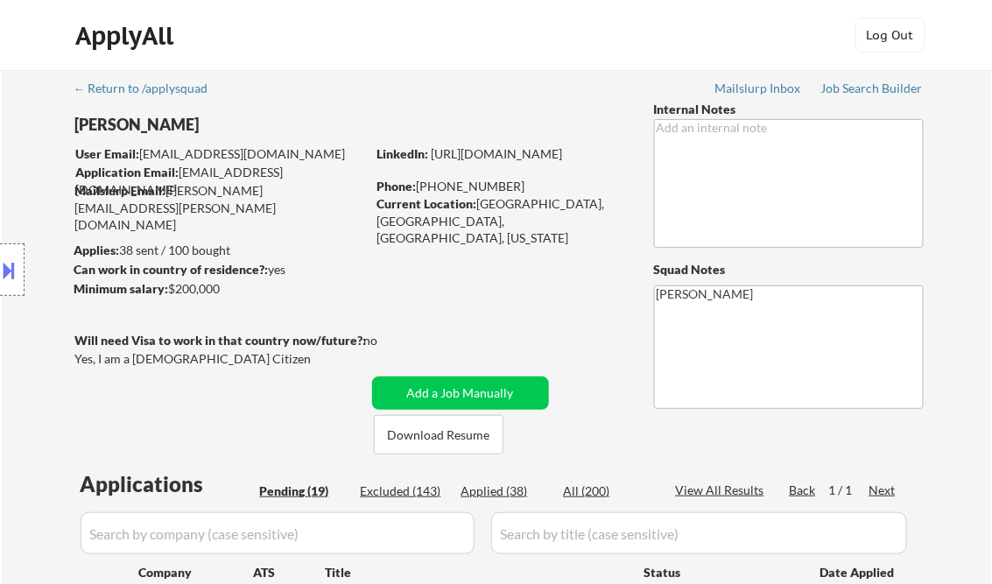
select select ""pending""
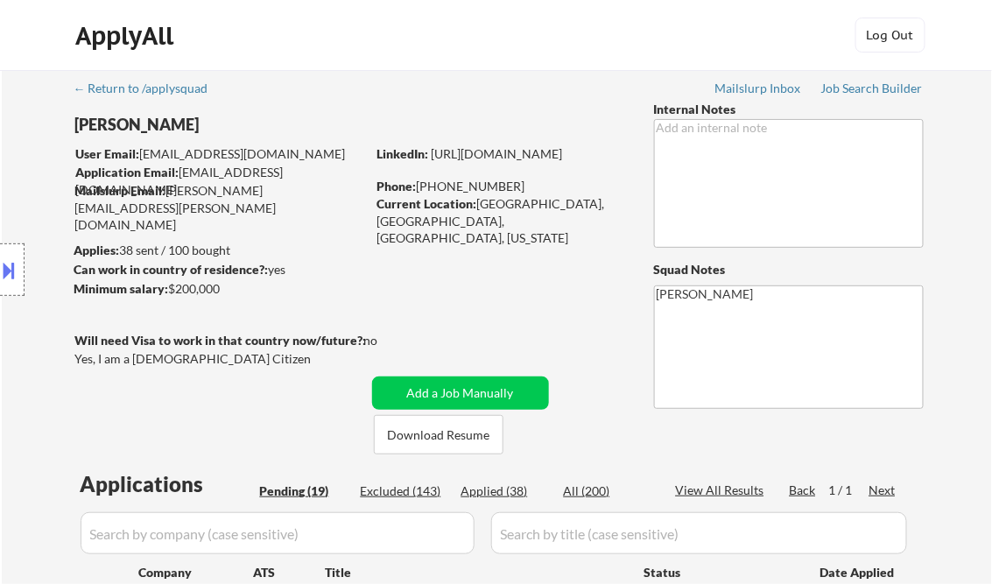
select select ""pending""
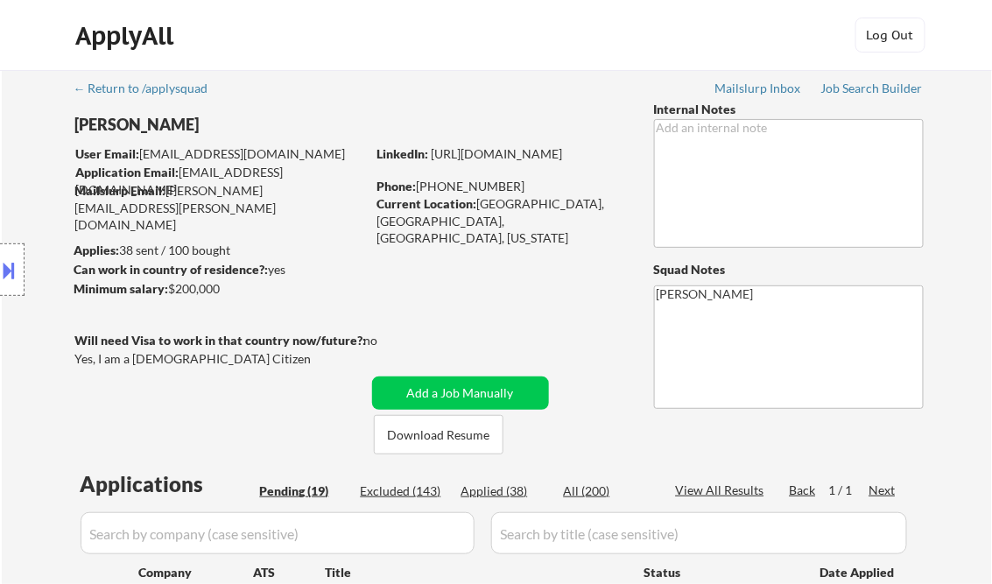
select select ""pending""
click at [858, 85] on div "Job Search Builder" at bounding box center [873, 88] width 102 height 12
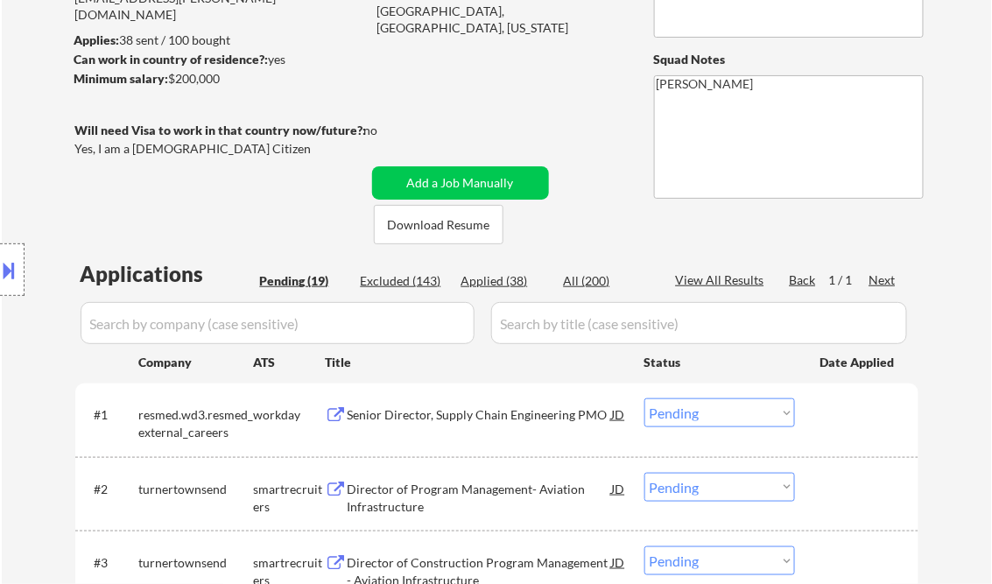
scroll to position [280, 0]
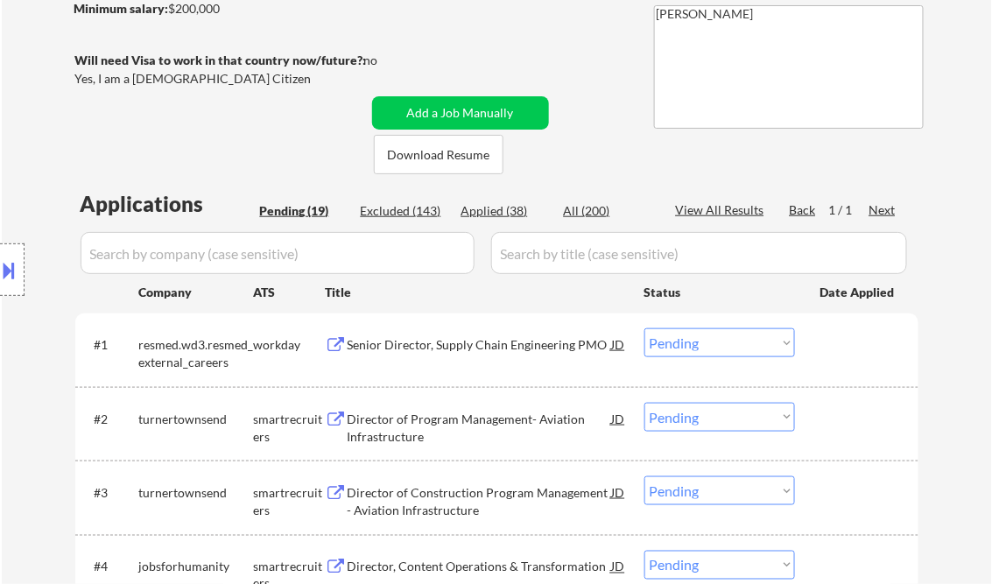
click at [496, 342] on div "Senior Director, Supply Chain Engineering PMO" at bounding box center [480, 345] width 265 height 18
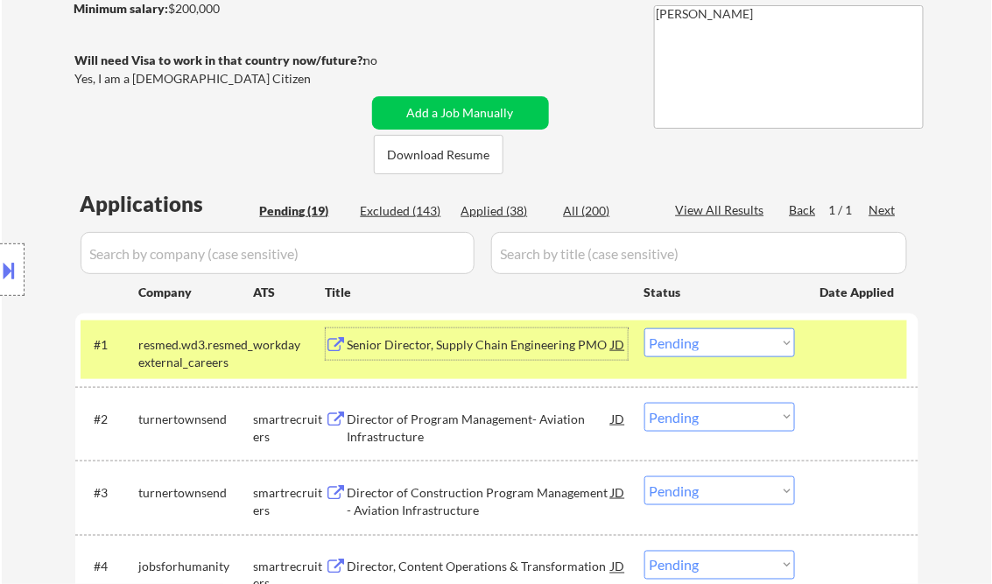
click at [443, 351] on div "Senior Director, Supply Chain Engineering PMO" at bounding box center [480, 345] width 265 height 18
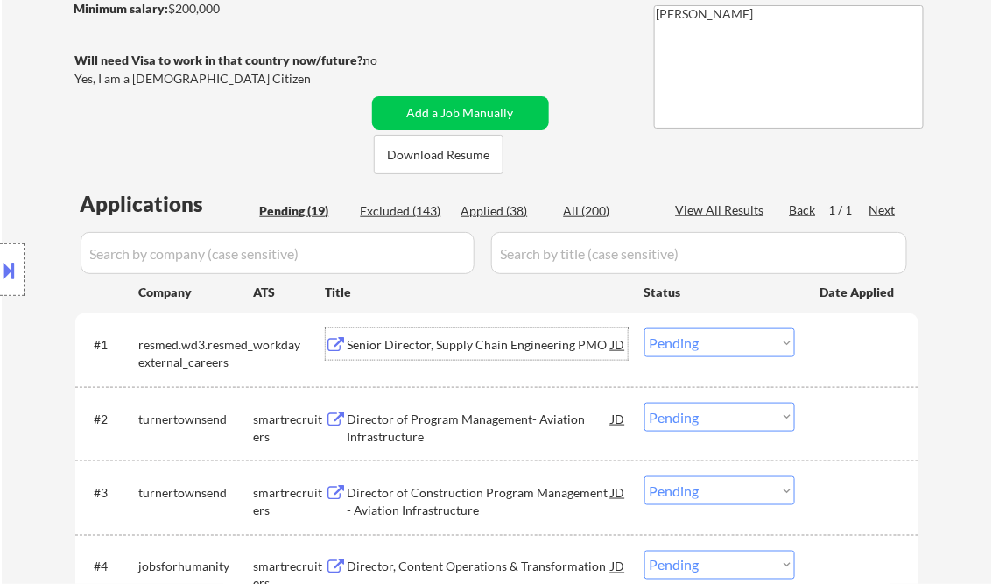
click at [699, 339] on select "Choose an option... Pending Applied Excluded (Questions) Excluded (Expired) Exc…" at bounding box center [720, 342] width 151 height 29
click at [645, 328] on select "Choose an option... Pending Applied Excluded (Questions) Excluded (Expired) Exc…" at bounding box center [720, 342] width 151 height 29
click at [457, 422] on div "Director of Program Management- Aviation Infrastructure" at bounding box center [480, 428] width 265 height 34
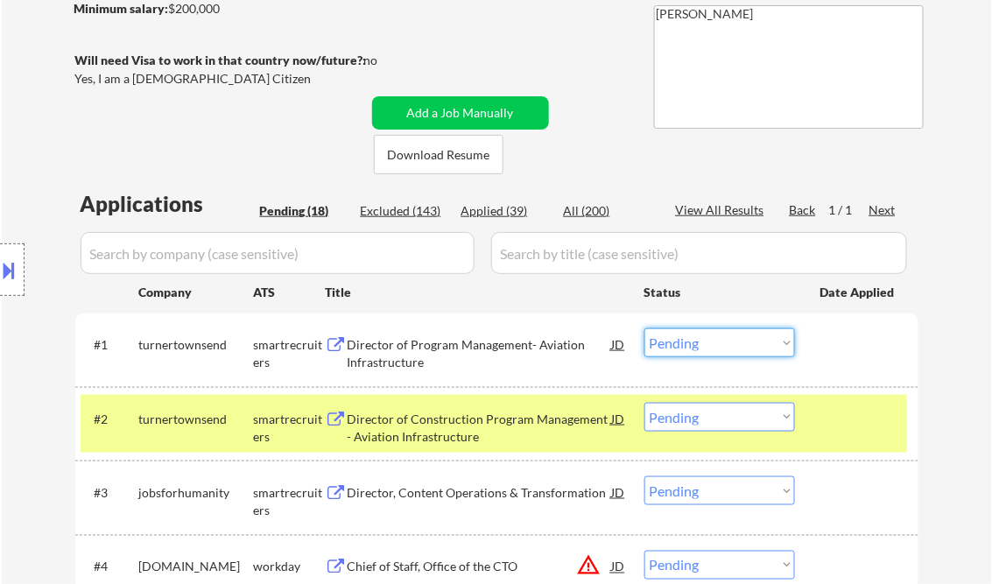
click at [694, 347] on select "Choose an option... Pending Applied Excluded (Questions) Excluded (Expired) Exc…" at bounding box center [720, 342] width 151 height 29
click at [645, 328] on select "Choose an option... Pending Applied Excluded (Questions) Excluded (Expired) Exc…" at bounding box center [720, 342] width 151 height 29
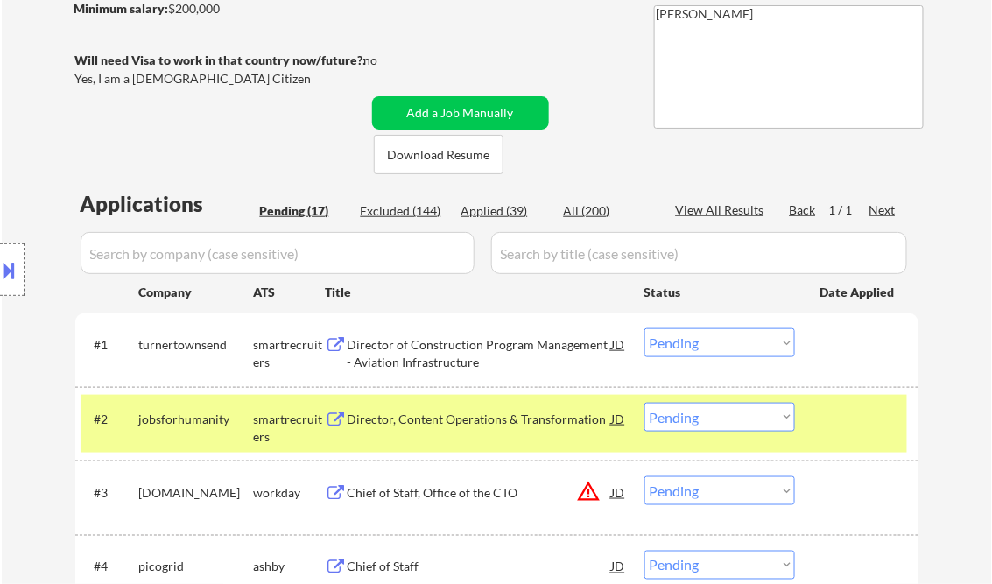
click at [437, 359] on div "Director of Construction Program Management - Aviation Infrastructure" at bounding box center [480, 353] width 265 height 34
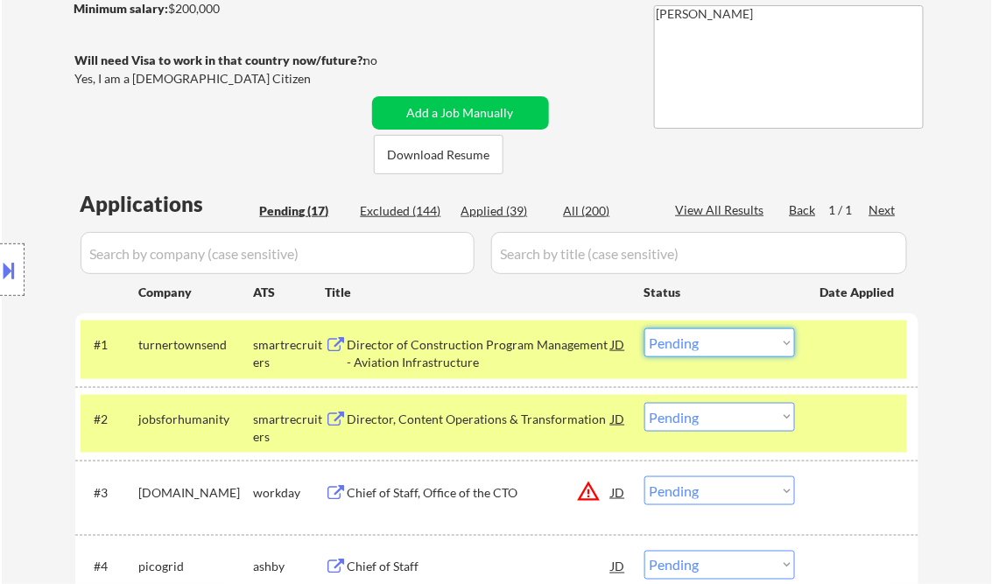
drag, startPoint x: 695, startPoint y: 342, endPoint x: 711, endPoint y: 352, distance: 19.2
click at [695, 342] on select "Choose an option... Pending Applied Excluded (Questions) Excluded (Expired) Exc…" at bounding box center [720, 342] width 151 height 29
click at [645, 328] on select "Choose an option... Pending Applied Excluded (Questions) Excluded (Expired) Exc…" at bounding box center [720, 342] width 151 height 29
click at [496, 416] on div "Director, Content Operations & Transformation" at bounding box center [480, 420] width 265 height 18
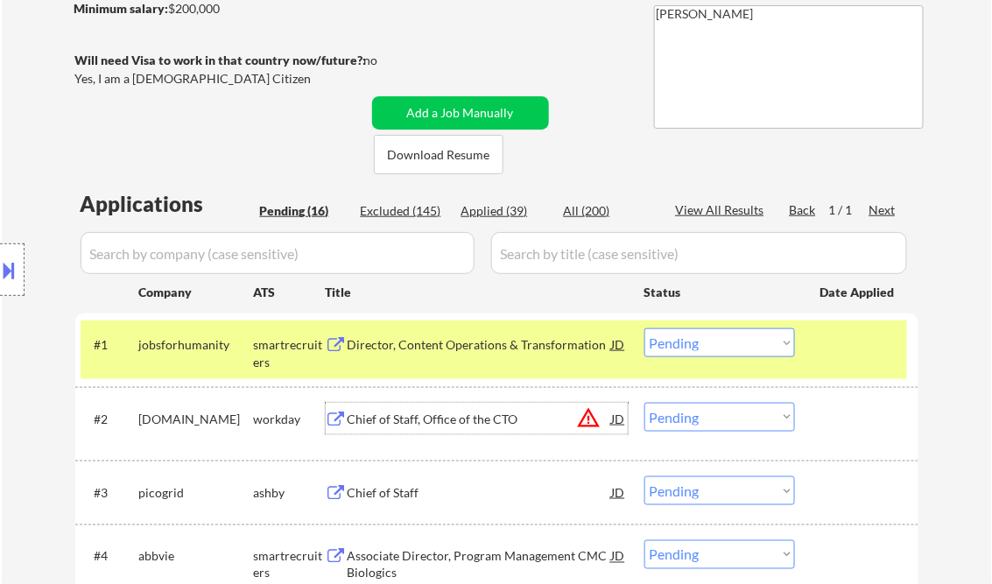
drag, startPoint x: 688, startPoint y: 336, endPoint x: 704, endPoint y: 343, distance: 17.3
click at [688, 336] on select "Choose an option... Pending Applied Excluded (Questions) Excluded (Expired) Exc…" at bounding box center [720, 342] width 151 height 29
click at [645, 328] on select "Choose an option... Pending Applied Excluded (Questions) Excluded (Expired) Exc…" at bounding box center [720, 342] width 151 height 29
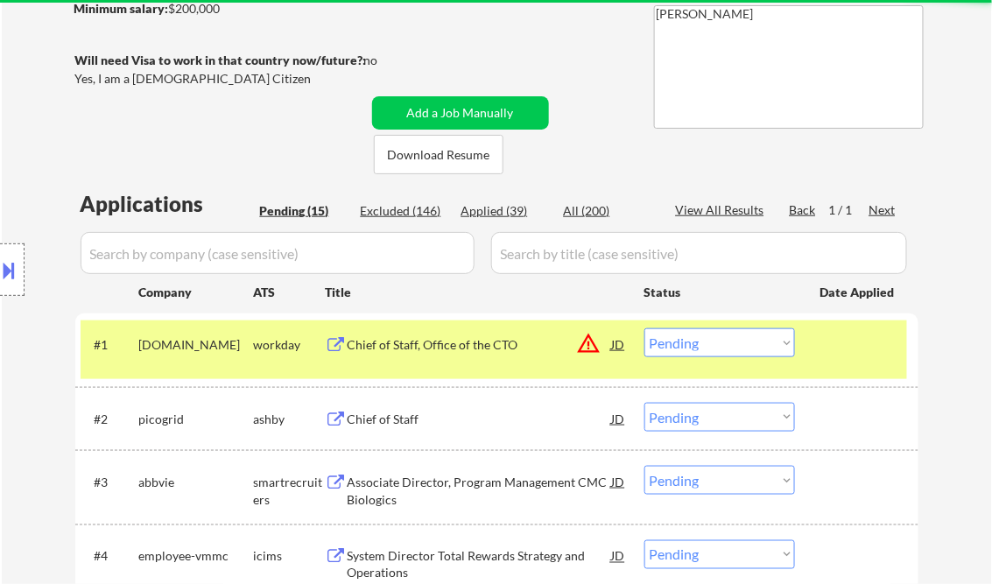
click at [426, 350] on div "Chief of Staff, Office of the CTO" at bounding box center [480, 345] width 265 height 18
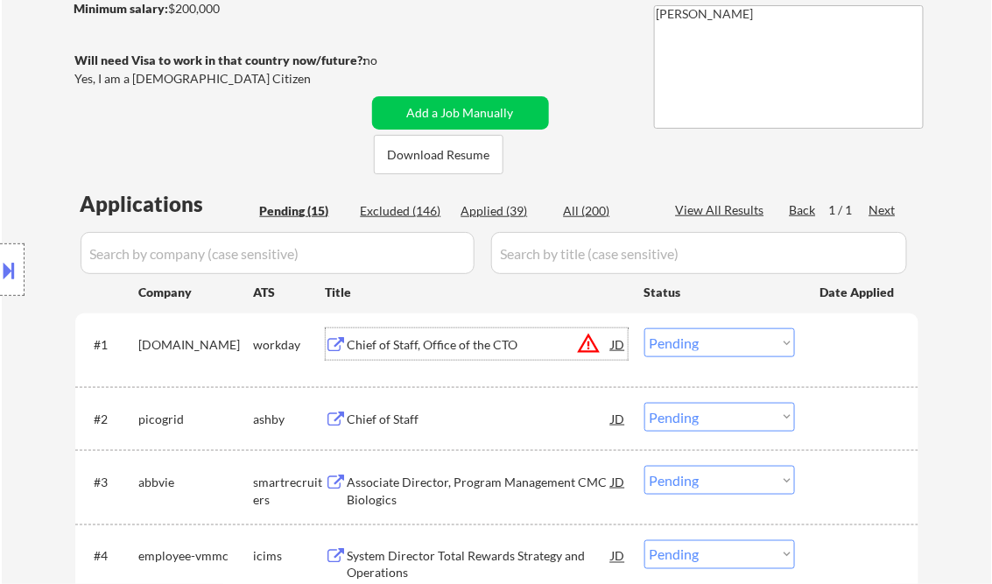
click at [692, 342] on select "Choose an option... Pending Applied Excluded (Questions) Excluded (Expired) Exc…" at bounding box center [720, 342] width 151 height 29
click at [645, 328] on select "Choose an option... Pending Applied Excluded (Questions) Excluded (Expired) Exc…" at bounding box center [720, 342] width 151 height 29
click at [384, 412] on div "Chief of Staff" at bounding box center [480, 420] width 265 height 18
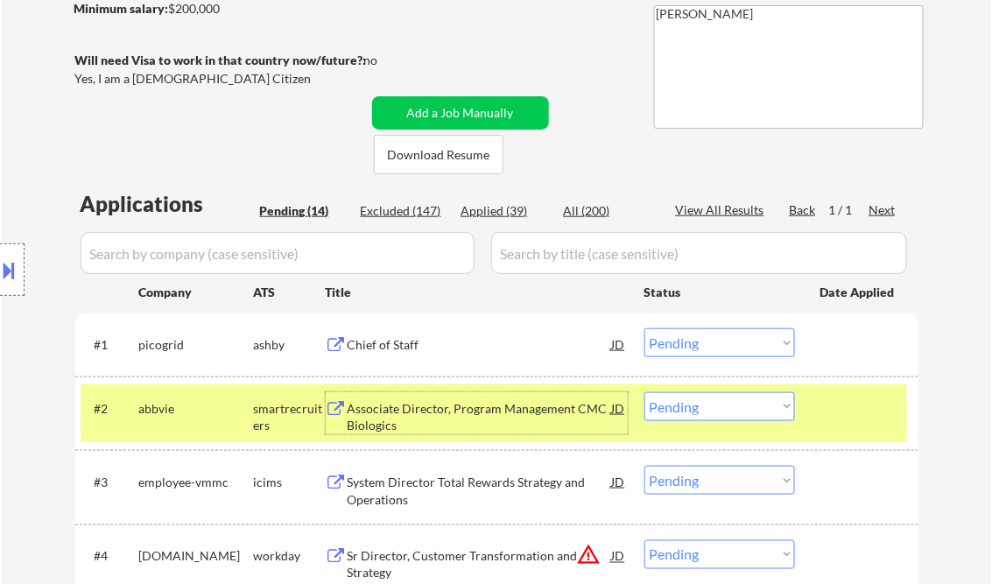
click at [696, 346] on select "Choose an option... Pending Applied Excluded (Questions) Excluded (Expired) Exc…" at bounding box center [720, 342] width 151 height 29
click at [645, 328] on select "Choose an option... Pending Applied Excluded (Questions) Excluded (Expired) Exc…" at bounding box center [720, 342] width 151 height 29
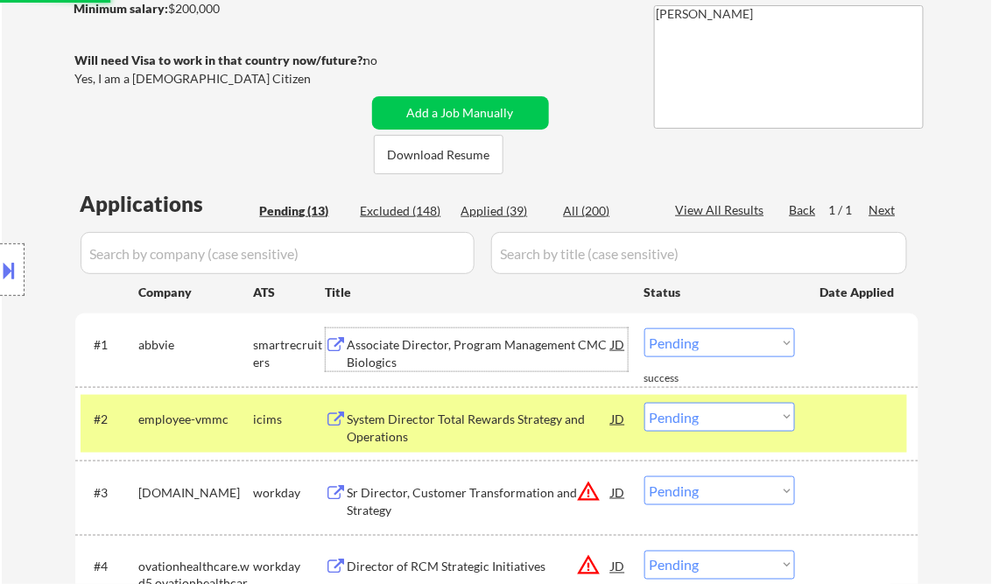
click at [409, 356] on div "Associate Director, Program Management CMC Biologics" at bounding box center [480, 353] width 265 height 34
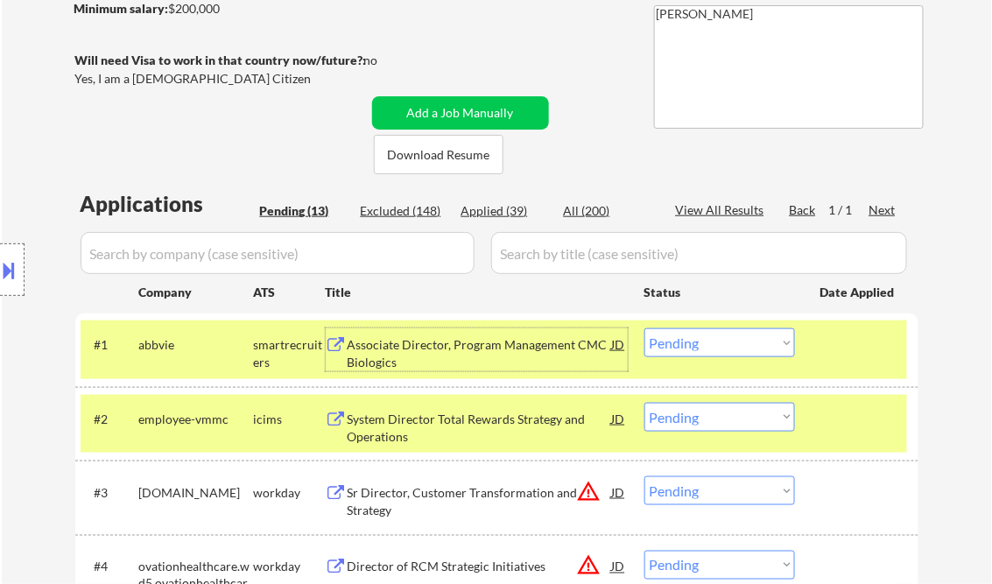
drag, startPoint x: 714, startPoint y: 342, endPoint x: 738, endPoint y: 357, distance: 27.9
click at [715, 343] on select "Choose an option... Pending Applied Excluded (Questions) Excluded (Expired) Exc…" at bounding box center [720, 342] width 151 height 29
click at [645, 328] on select "Choose an option... Pending Applied Excluded (Questions) Excluded (Expired) Exc…" at bounding box center [720, 342] width 151 height 29
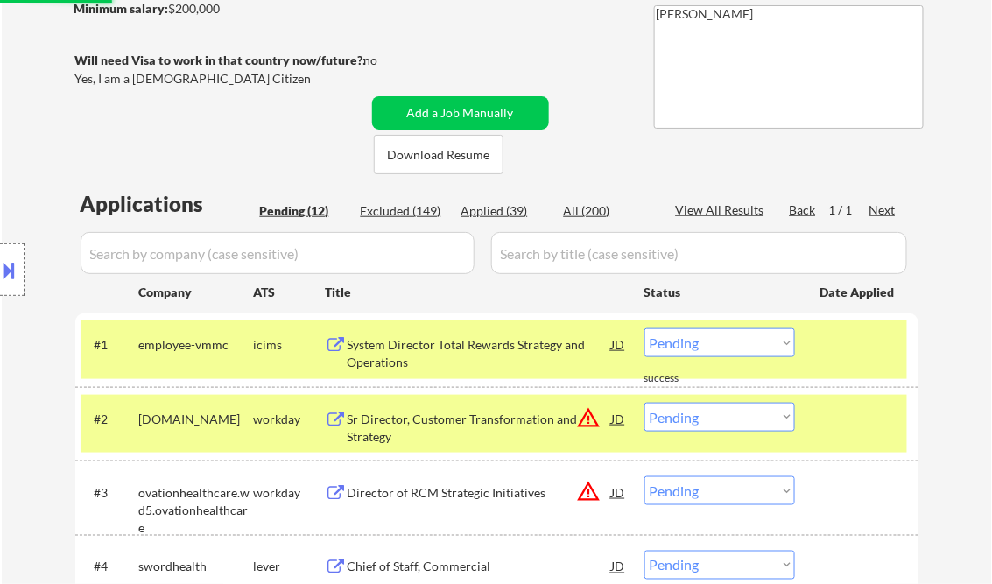
click at [486, 351] on div "System Director Total Rewards Strategy and Operations" at bounding box center [480, 353] width 265 height 34
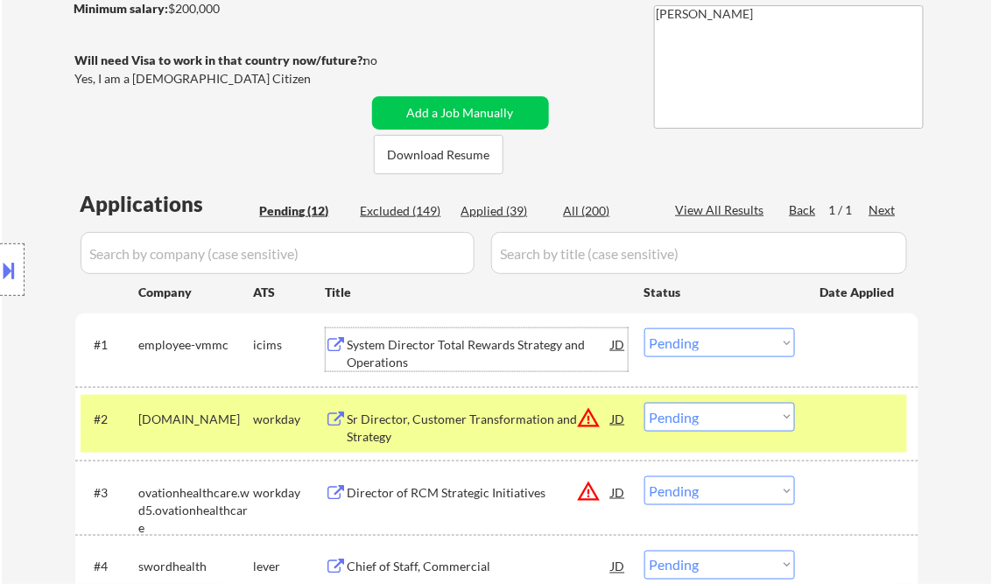
click at [697, 342] on select "Choose an option... Pending Applied Excluded (Questions) Excluded (Expired) Exc…" at bounding box center [720, 342] width 151 height 29
click at [645, 328] on select "Choose an option... Pending Applied Excluded (Questions) Excluded (Expired) Exc…" at bounding box center [720, 342] width 151 height 29
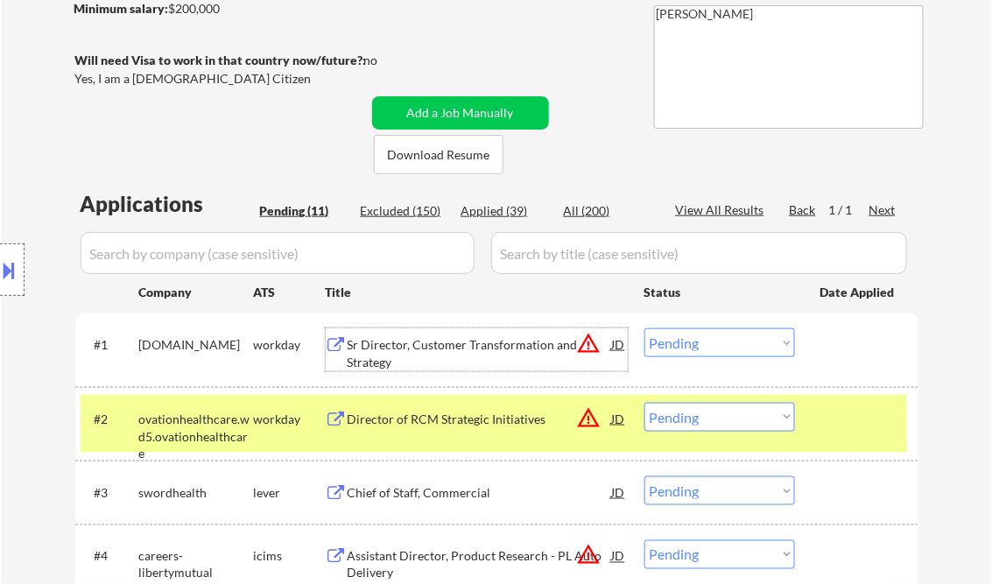
click at [445, 350] on div "Sr Director, Customer Transformation and Strategy" at bounding box center [480, 353] width 265 height 34
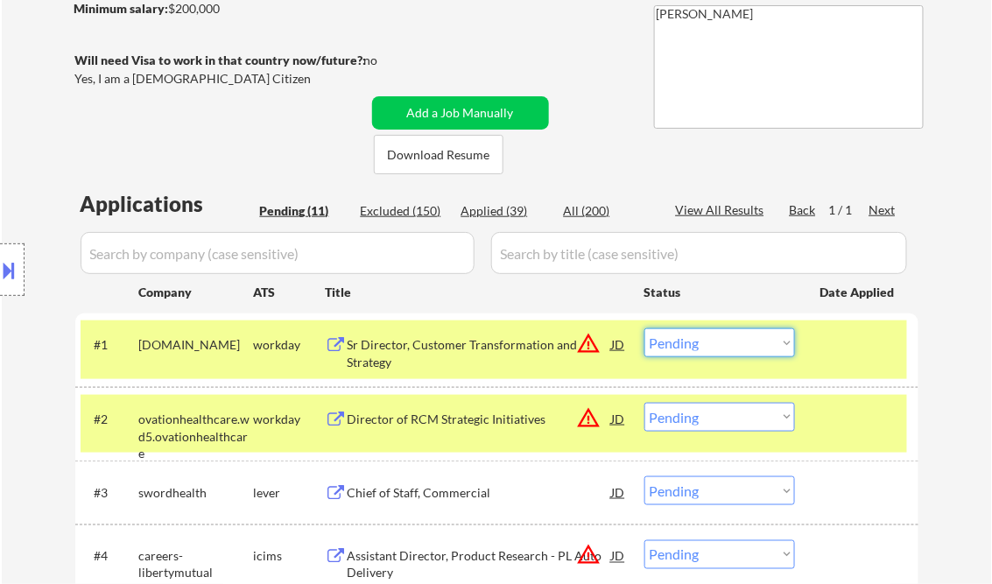
click at [702, 342] on select "Choose an option... Pending Applied Excluded (Questions) Excluded (Expired) Exc…" at bounding box center [720, 342] width 151 height 29
click at [645, 328] on select "Choose an option... Pending Applied Excluded (Questions) Excluded (Expired) Exc…" at bounding box center [720, 342] width 151 height 29
click at [434, 424] on div "Director of RCM Strategic Initiatives" at bounding box center [480, 420] width 265 height 18
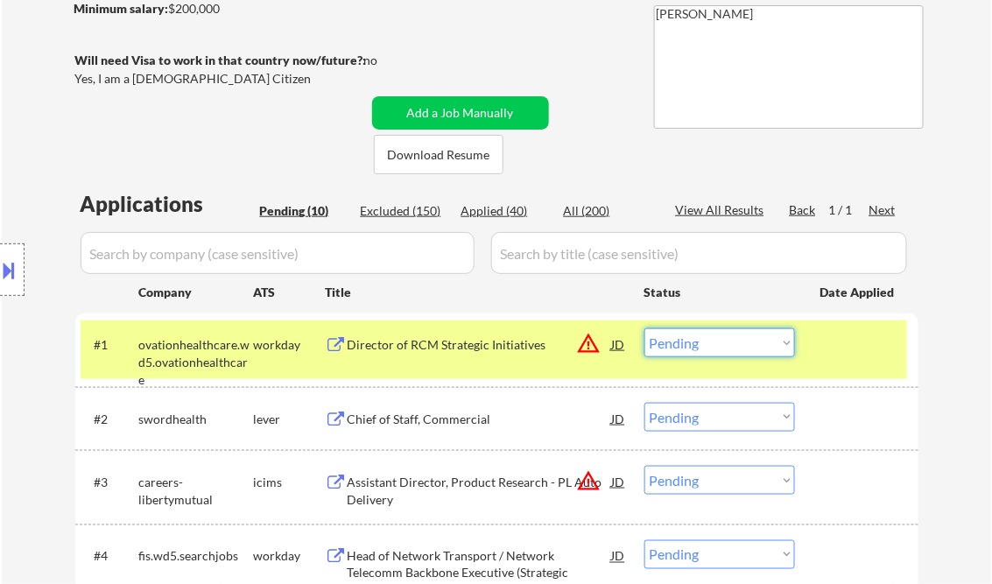
drag, startPoint x: 720, startPoint y: 349, endPoint x: 727, endPoint y: 355, distance: 9.3
click at [722, 349] on select "Choose an option... Pending Applied Excluded (Questions) Excluded (Expired) Exc…" at bounding box center [720, 342] width 151 height 29
click at [645, 328] on select "Choose an option... Pending Applied Excluded (Questions) Excluded (Expired) Exc…" at bounding box center [720, 342] width 151 height 29
click at [406, 411] on div "Chief of Staff, Commercial" at bounding box center [480, 420] width 265 height 18
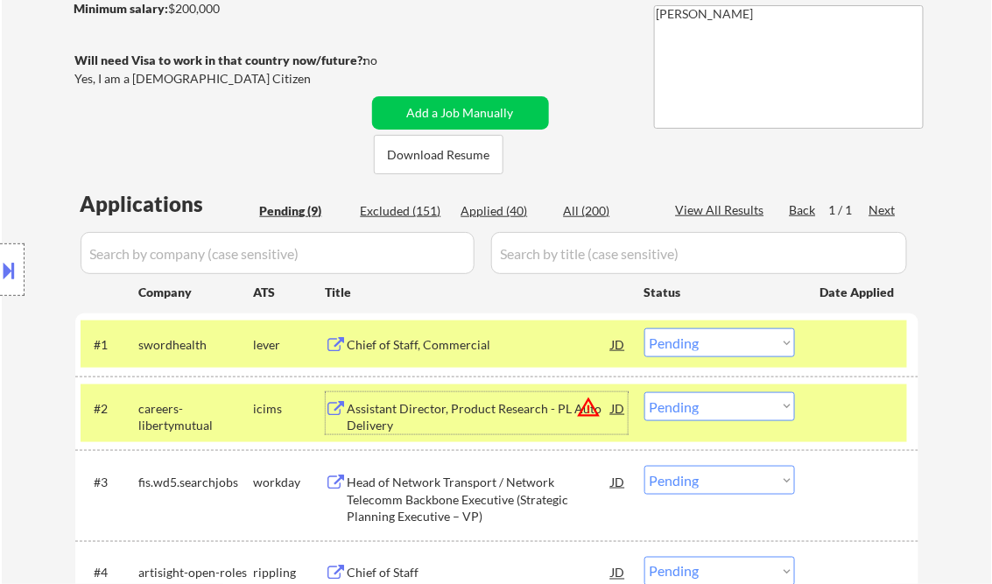
click at [717, 346] on select "Choose an option... Pending Applied Excluded (Questions) Excluded (Expired) Exc…" at bounding box center [720, 342] width 151 height 29
click at [645, 328] on select "Choose an option... Pending Applied Excluded (Questions) Excluded (Expired) Exc…" at bounding box center [720, 342] width 151 height 29
click at [466, 405] on div "Assistant Director, Product Research - PL Auto Delivery" at bounding box center [480, 417] width 265 height 34
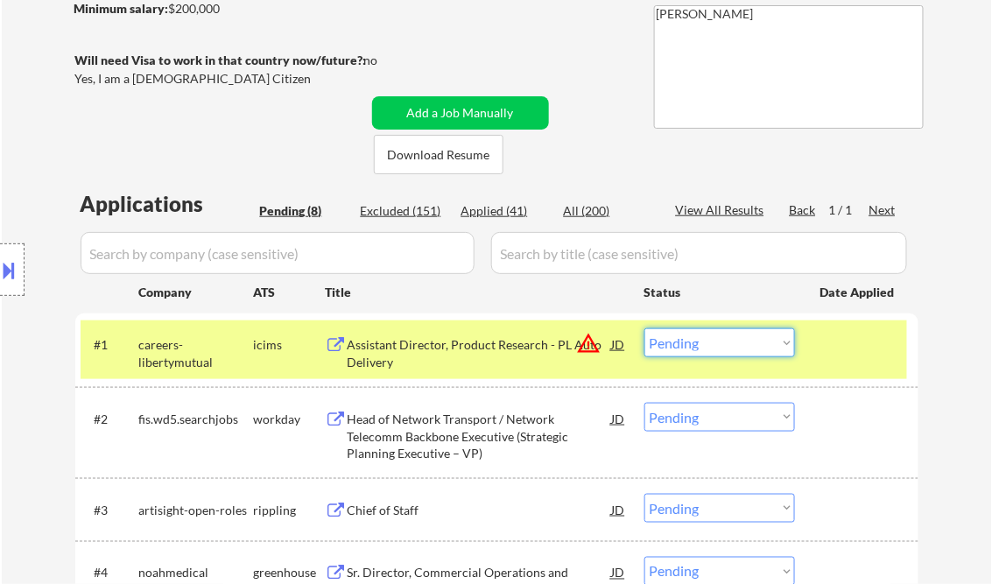
click at [739, 348] on select "Choose an option... Pending Applied Excluded (Questions) Excluded (Expired) Exc…" at bounding box center [720, 342] width 151 height 29
click at [645, 328] on select "Choose an option... Pending Applied Excluded (Questions) Excluded (Expired) Exc…" at bounding box center [720, 342] width 151 height 29
click at [455, 434] on div "Head of Network Transport / Network Telecomm Backbone Executive (Strategic Plan…" at bounding box center [480, 437] width 265 height 52
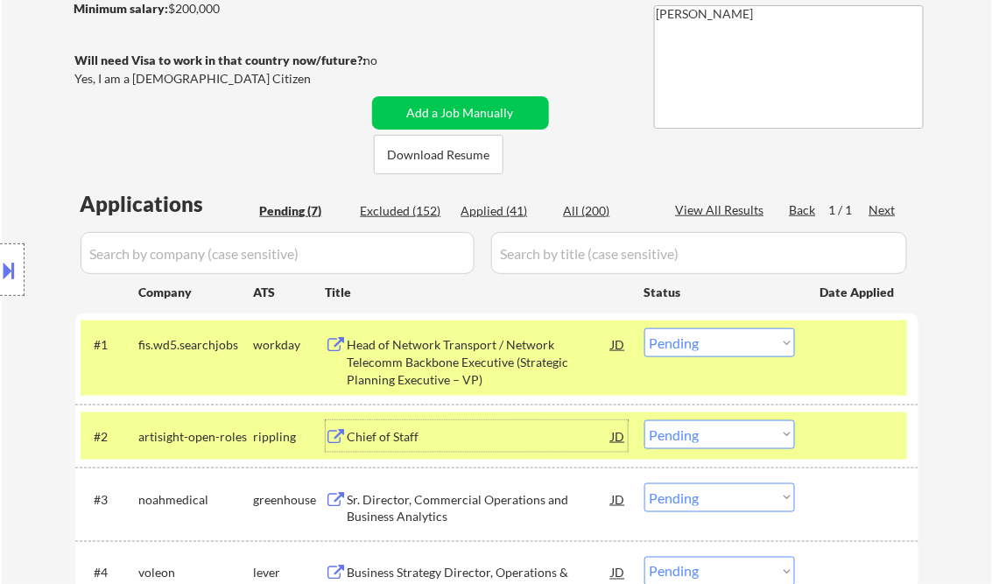
drag, startPoint x: 706, startPoint y: 342, endPoint x: 702, endPoint y: 359, distance: 17.9
click at [706, 342] on select "Choose an option... Pending Applied Excluded (Questions) Excluded (Expired) Exc…" at bounding box center [720, 342] width 151 height 29
click at [645, 328] on select "Choose an option... Pending Applied Excluded (Questions) Excluded (Expired) Exc…" at bounding box center [720, 342] width 151 height 29
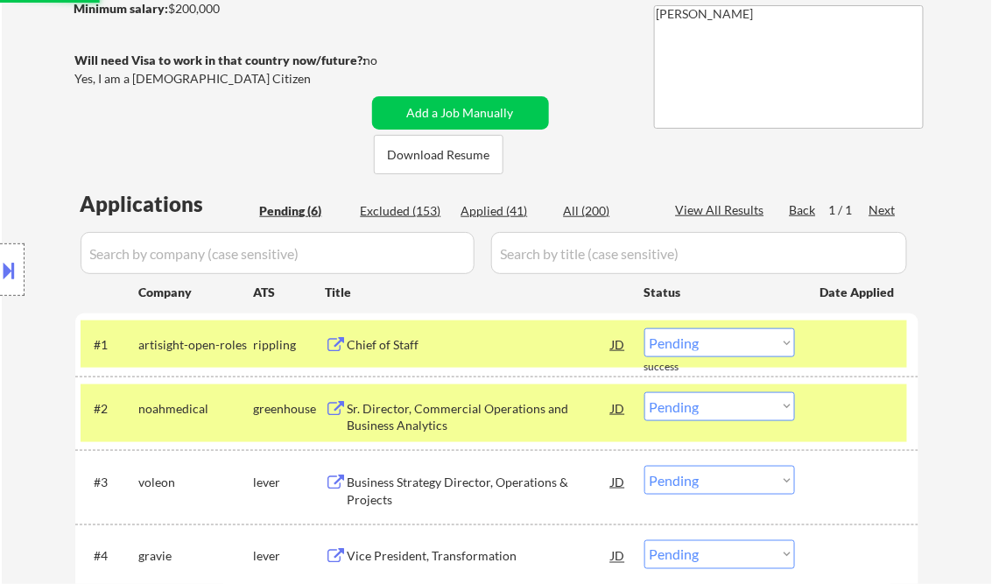
click at [416, 340] on div "Chief of Staff" at bounding box center [480, 345] width 265 height 18
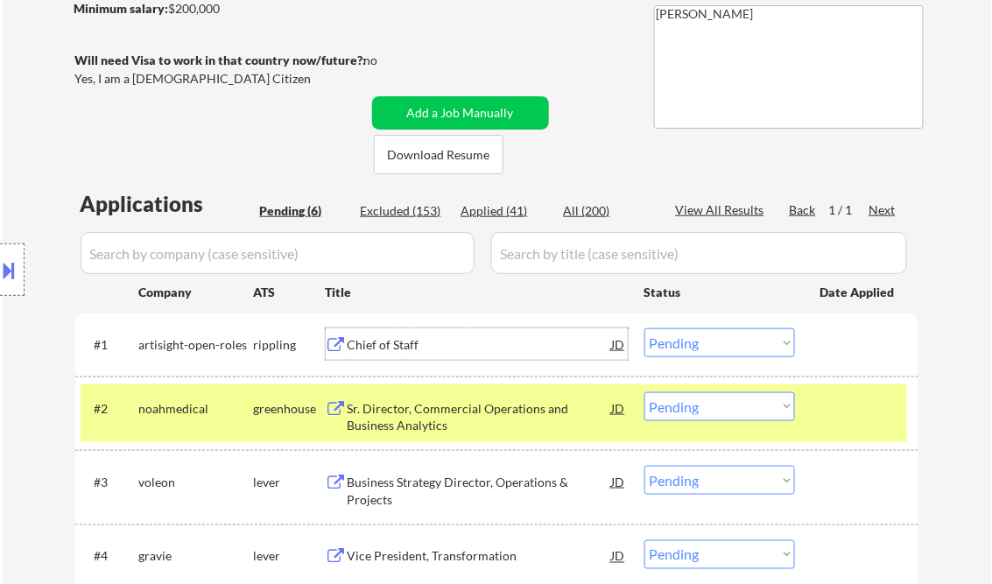
click at [676, 342] on select "Choose an option... Pending Applied Excluded (Questions) Excluded (Expired) Exc…" at bounding box center [720, 342] width 151 height 29
click at [645, 328] on select "Choose an option... Pending Applied Excluded (Questions) Excluded (Expired) Exc…" at bounding box center [720, 342] width 151 height 29
click at [442, 413] on div "Sr. Director, Commercial Operations and Business Analytics" at bounding box center [480, 417] width 265 height 34
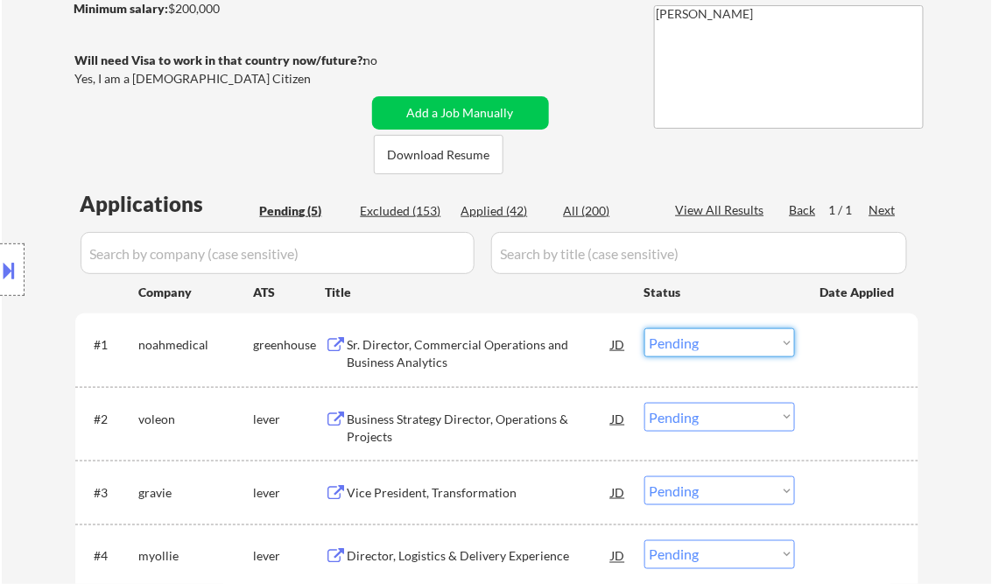
click at [726, 337] on select "Choose an option... Pending Applied Excluded (Questions) Excluded (Expired) Exc…" at bounding box center [720, 342] width 151 height 29
click at [645, 328] on select "Choose an option... Pending Applied Excluded (Questions) Excluded (Expired) Exc…" at bounding box center [720, 342] width 151 height 29
click at [443, 426] on div "Business Strategy Director, Operations & Projects" at bounding box center [480, 428] width 265 height 34
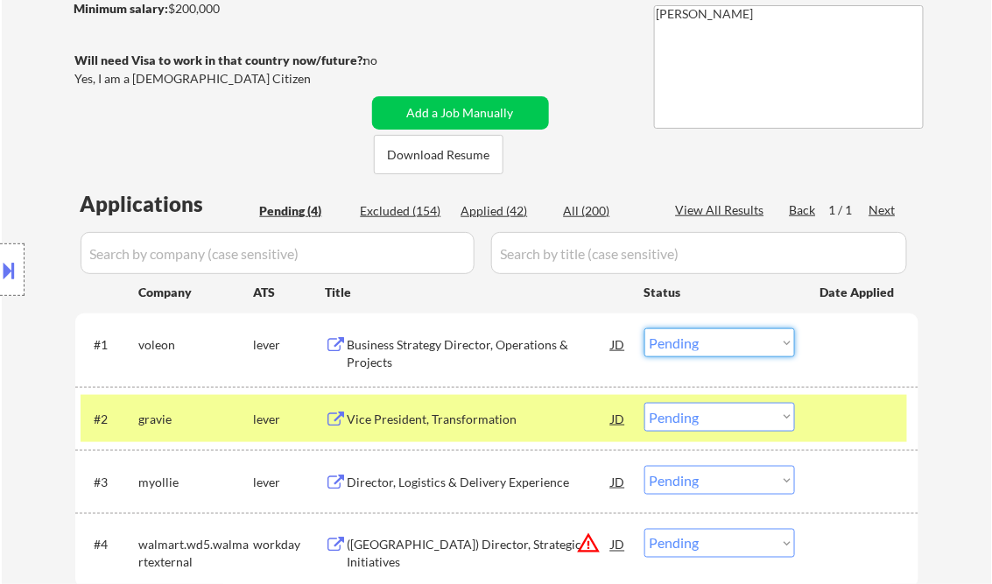
click at [701, 342] on select "Choose an option... Pending Applied Excluded (Questions) Excluded (Expired) Exc…" at bounding box center [720, 342] width 151 height 29
click at [645, 328] on select "Choose an option... Pending Applied Excluded (Questions) Excluded (Expired) Exc…" at bounding box center [720, 342] width 151 height 29
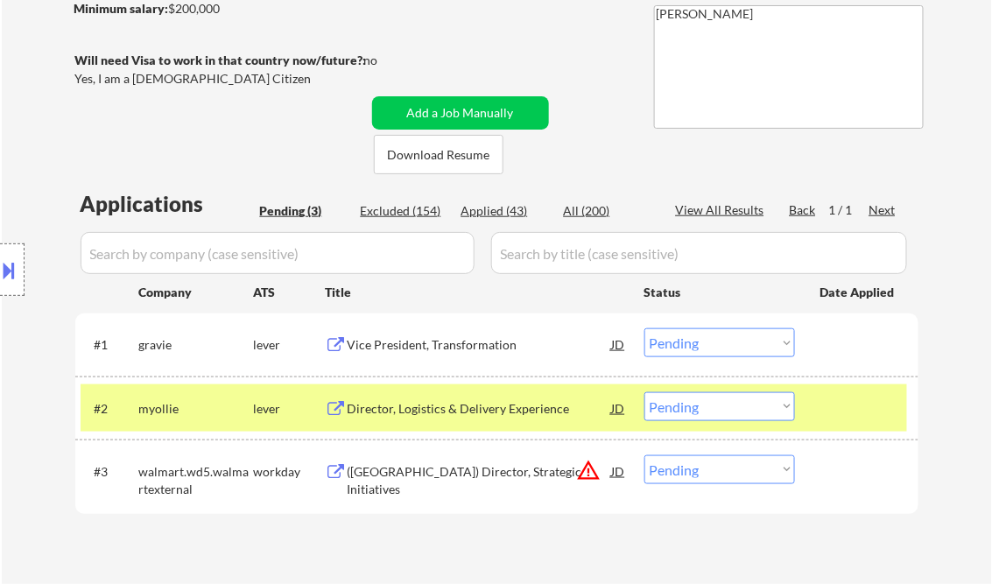
click at [441, 349] on div "Vice President, Transformation" at bounding box center [480, 345] width 265 height 18
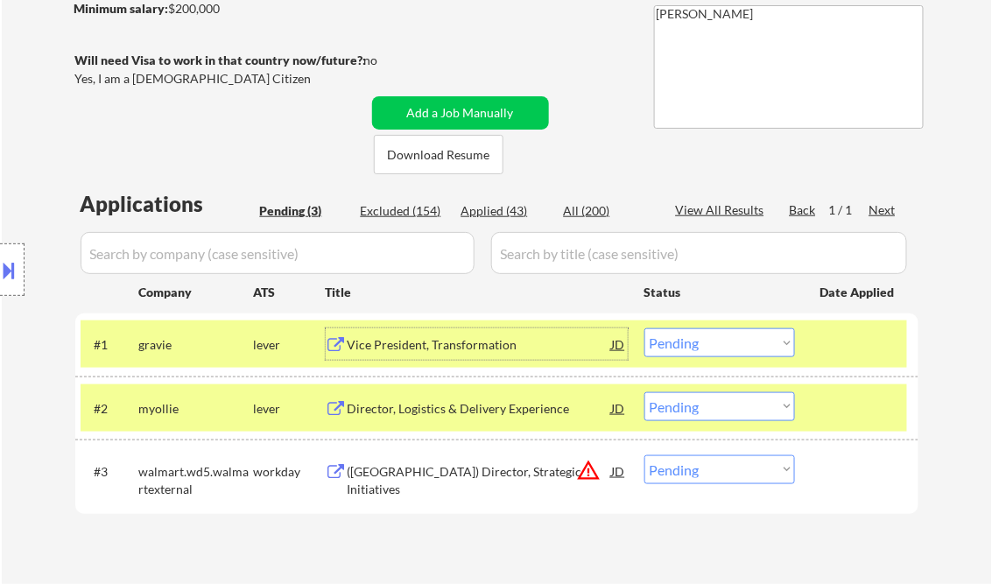
drag, startPoint x: 688, startPoint y: 345, endPoint x: 706, endPoint y: 358, distance: 21.9
click at [688, 345] on select "Choose an option... Pending Applied Excluded (Questions) Excluded (Expired) Exc…" at bounding box center [720, 342] width 151 height 29
click at [645, 328] on select "Choose an option... Pending Applied Excluded (Questions) Excluded (Expired) Exc…" at bounding box center [720, 342] width 151 height 29
click at [482, 413] on div "Director, Logistics & Delivery Experience" at bounding box center [480, 409] width 265 height 18
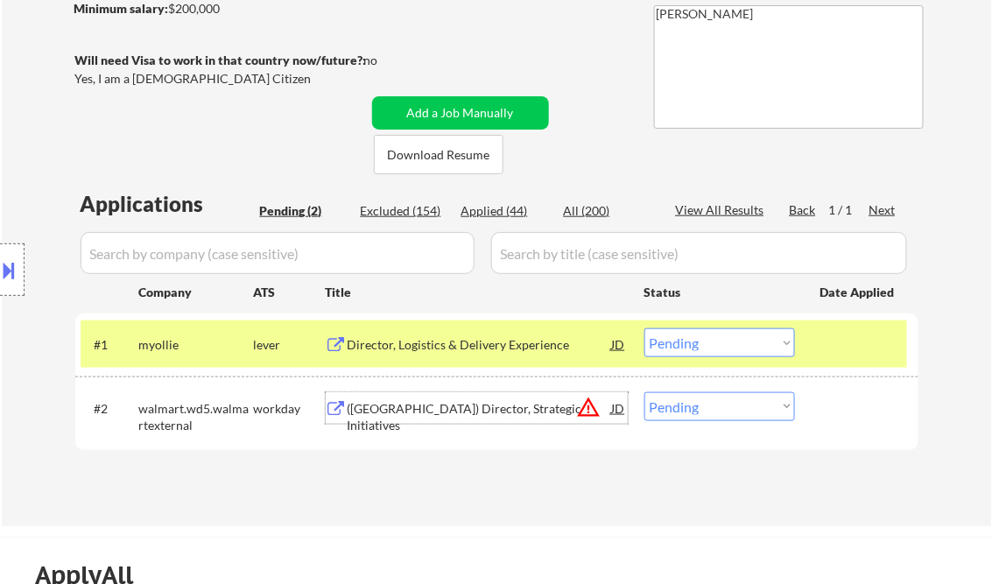
drag, startPoint x: 674, startPoint y: 349, endPoint x: 701, endPoint y: 359, distance: 28.3
click at [675, 349] on select "Choose an option... Pending Applied Excluded (Questions) Excluded (Expired) Exc…" at bounding box center [720, 342] width 151 height 29
click at [645, 328] on select "Choose an option... Pending Applied Excluded (Questions) Excluded (Expired) Exc…" at bounding box center [720, 342] width 151 height 29
click at [476, 411] on div "(USA) Director, Strategic Initiatives" at bounding box center [480, 417] width 265 height 34
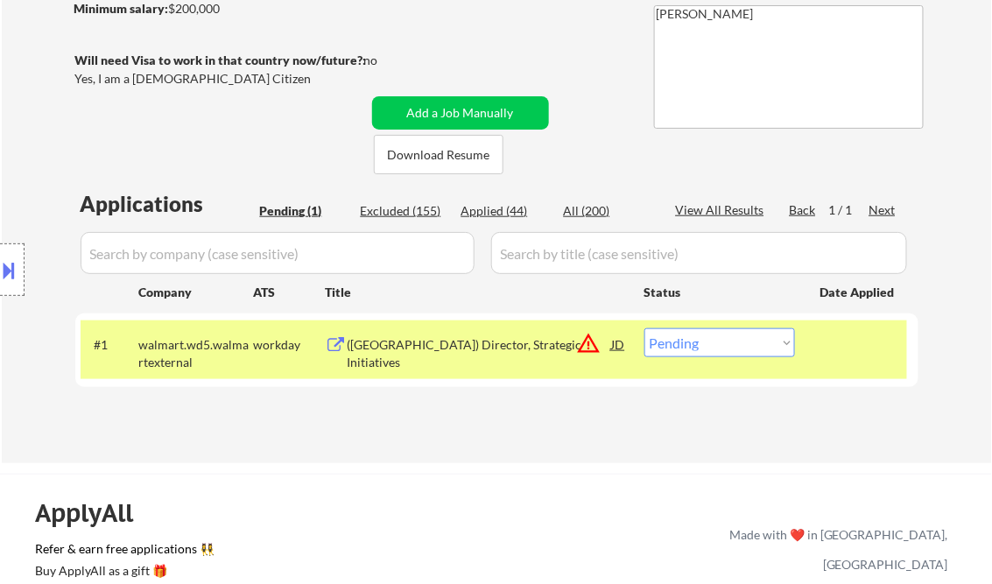
click at [3, 261] on button at bounding box center [9, 270] width 19 height 29
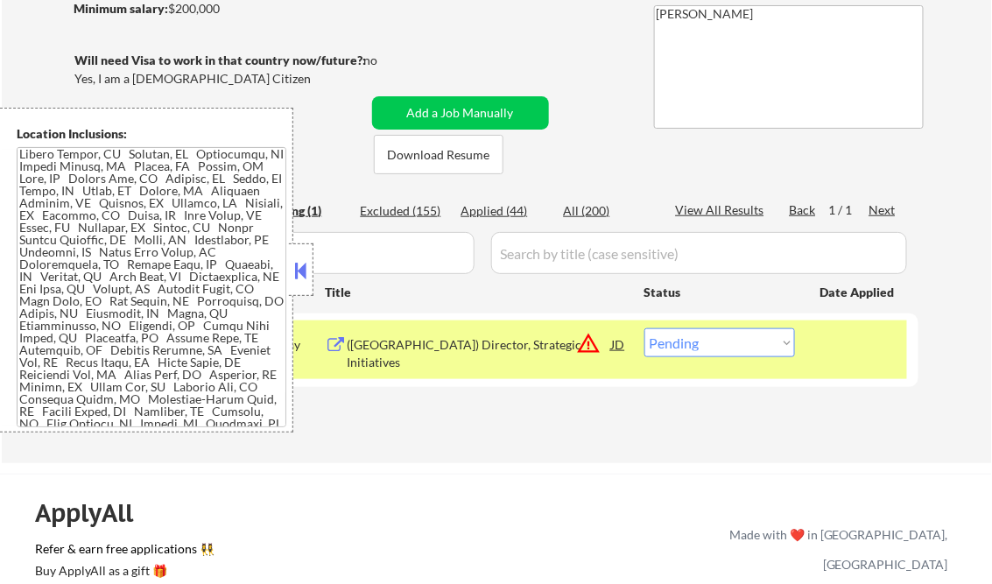
scroll to position [1401, 0]
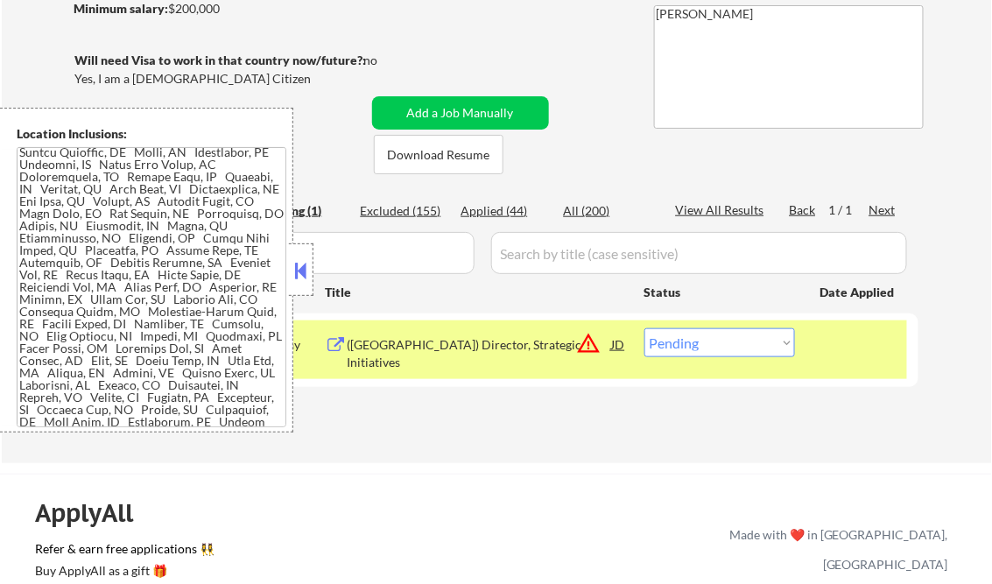
click at [298, 282] on button at bounding box center [301, 271] width 19 height 26
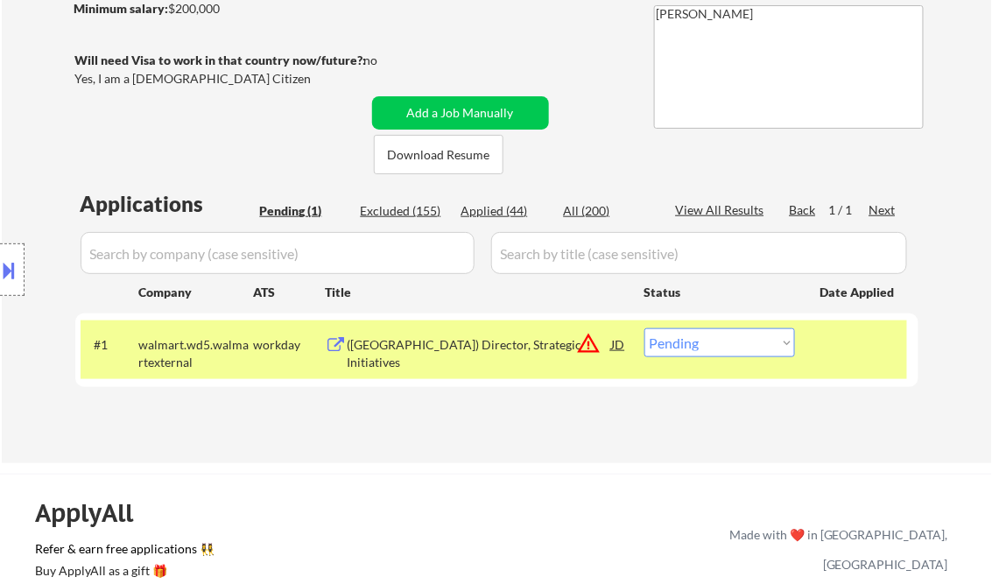
drag, startPoint x: 671, startPoint y: 334, endPoint x: 727, endPoint y: 357, distance: 60.8
click at [685, 344] on select "Choose an option... Pending Applied Excluded (Questions) Excluded (Expired) Exc…" at bounding box center [720, 342] width 151 height 29
select select ""excluded__location_""
click at [645, 328] on select "Choose an option... Pending Applied Excluded (Questions) Excluded (Expired) Exc…" at bounding box center [720, 342] width 151 height 29
click at [600, 452] on div "← Return to /applysquad Mailslurp Inbox Job Search Builder Michelle Rhee User E…" at bounding box center [497, 127] width 991 height 674
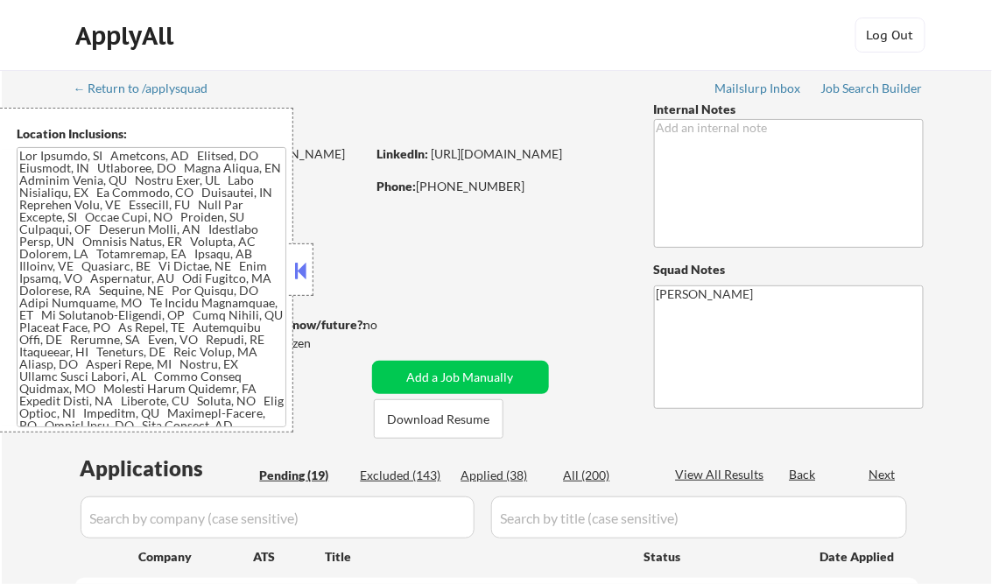
click at [300, 265] on button at bounding box center [301, 271] width 19 height 26
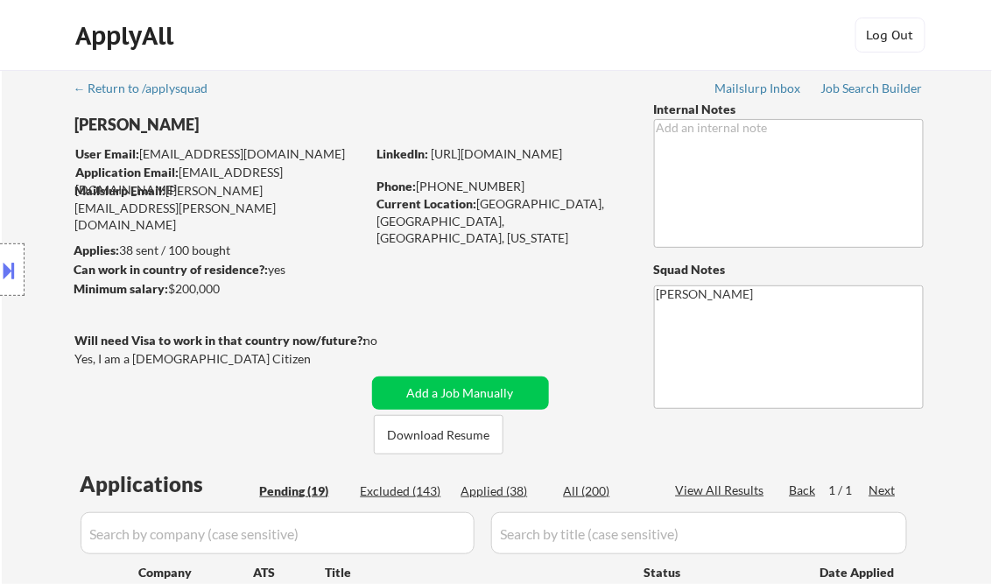
click at [505, 493] on div "Applied (38)" at bounding box center [506, 492] width 88 height 18
select select ""applied""
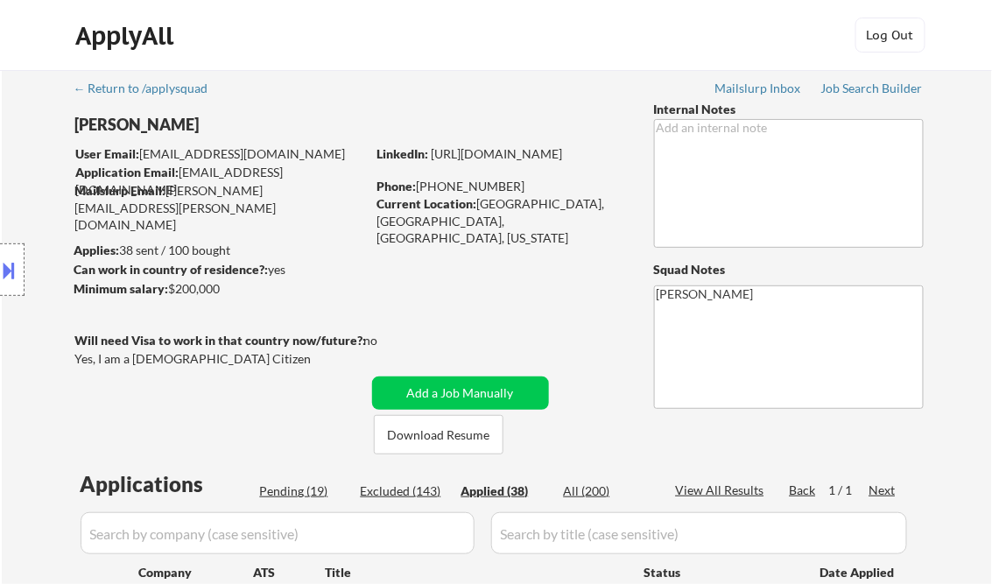
select select ""applied""
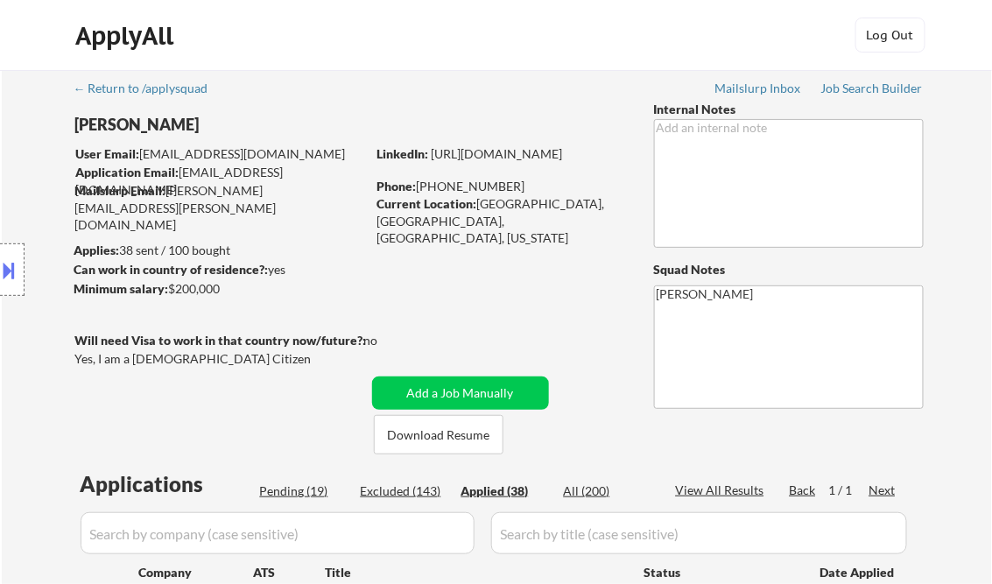
select select ""applied""
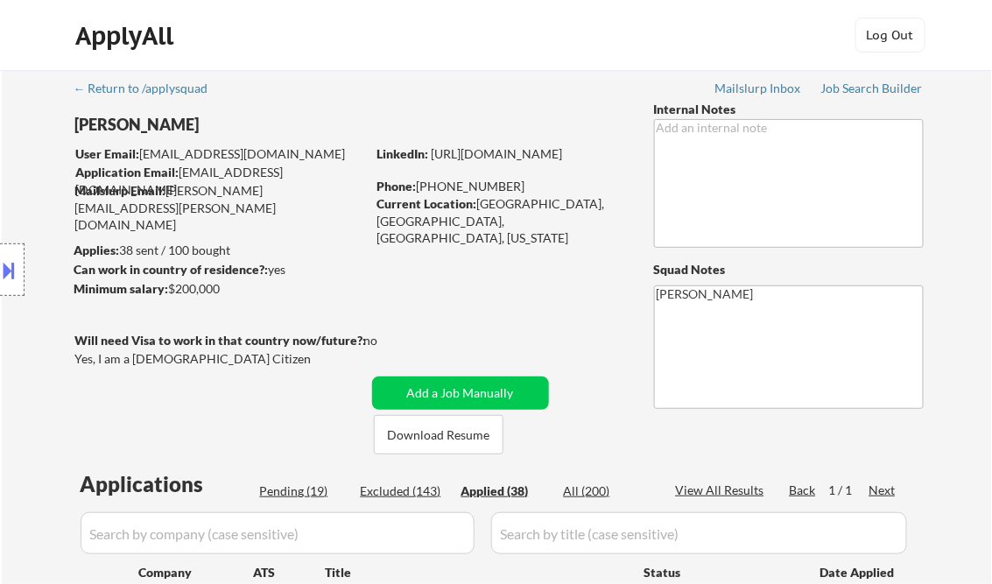
select select ""applied""
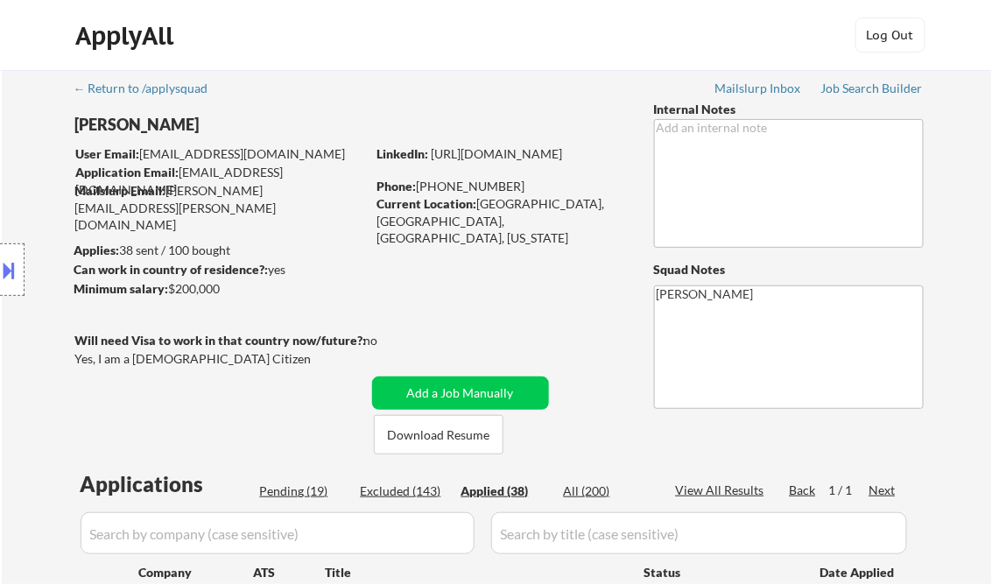
select select ""applied""
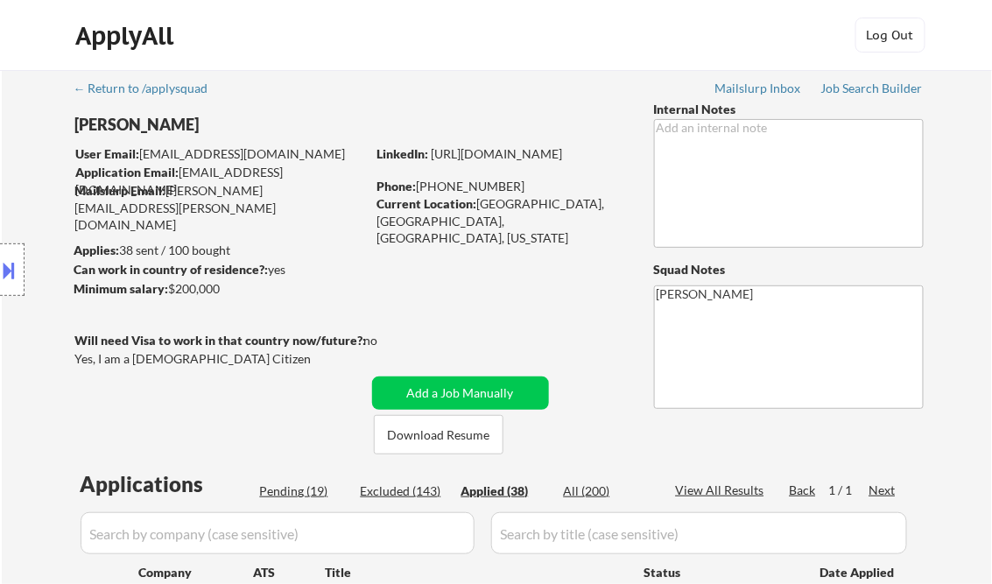
select select ""applied""
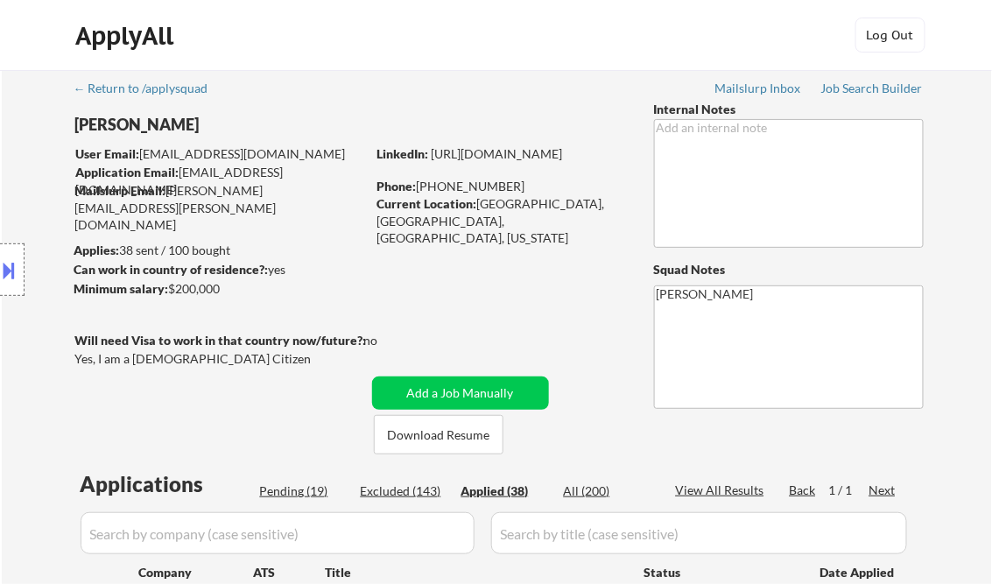
select select ""applied""
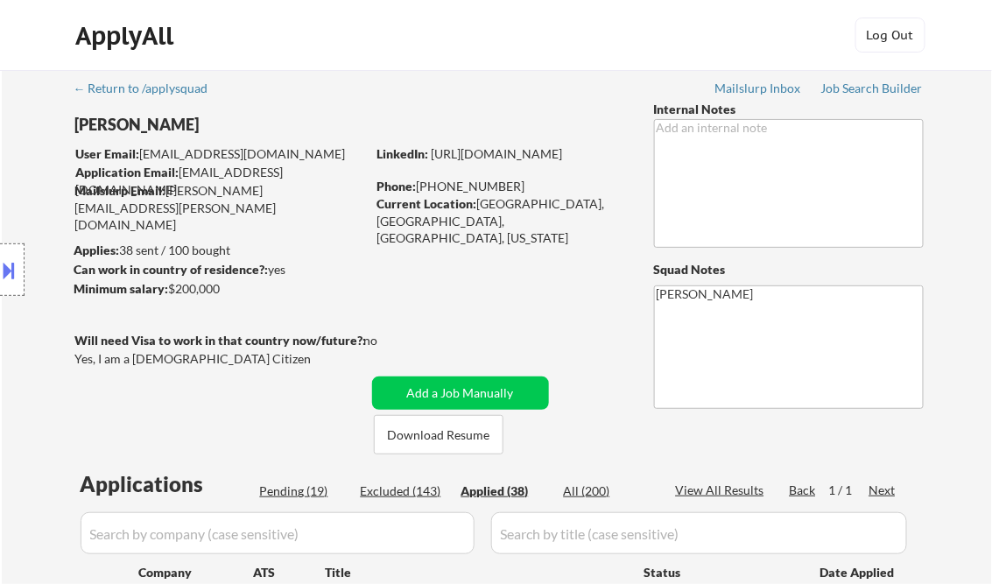
select select ""applied""
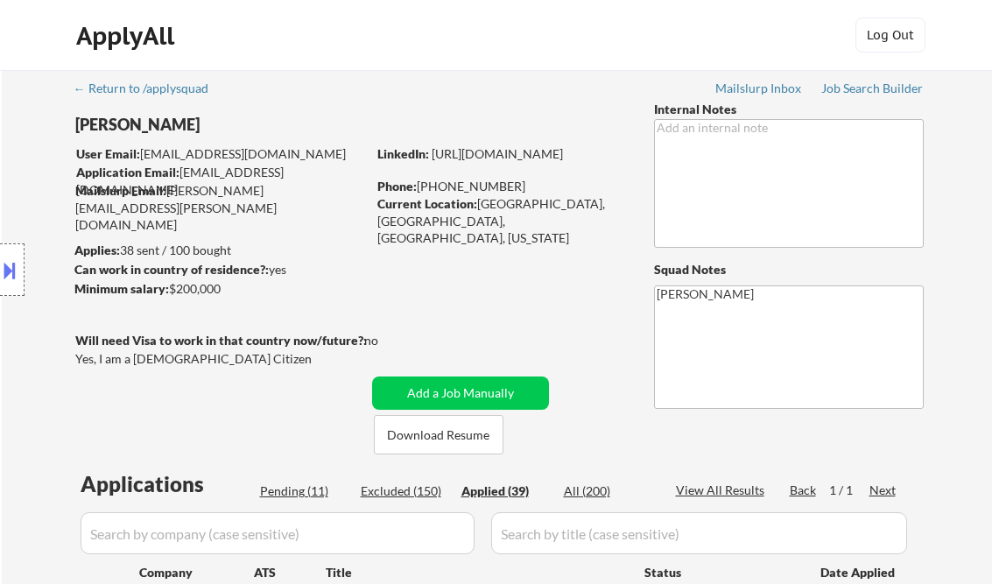
select select ""applied""
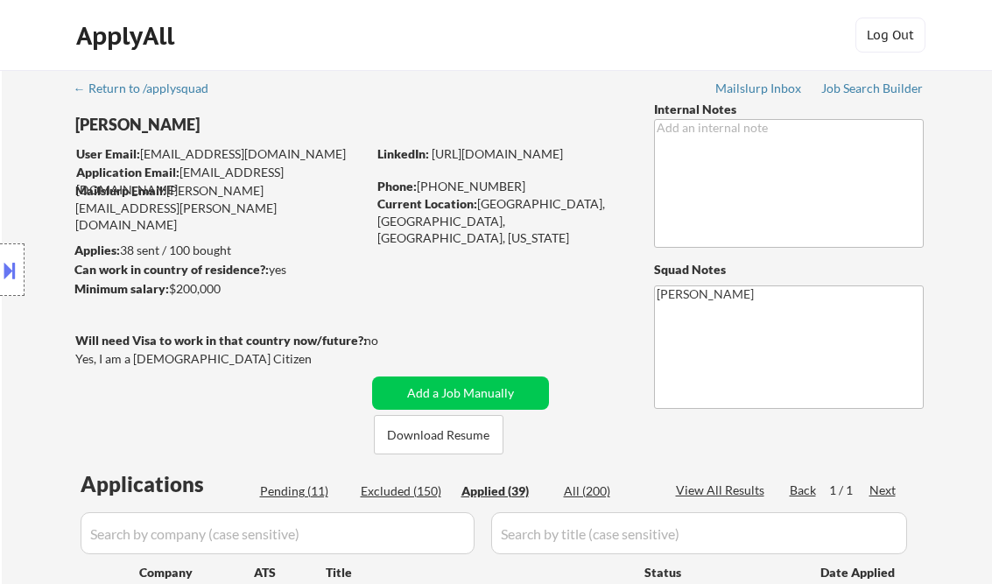
select select ""applied""
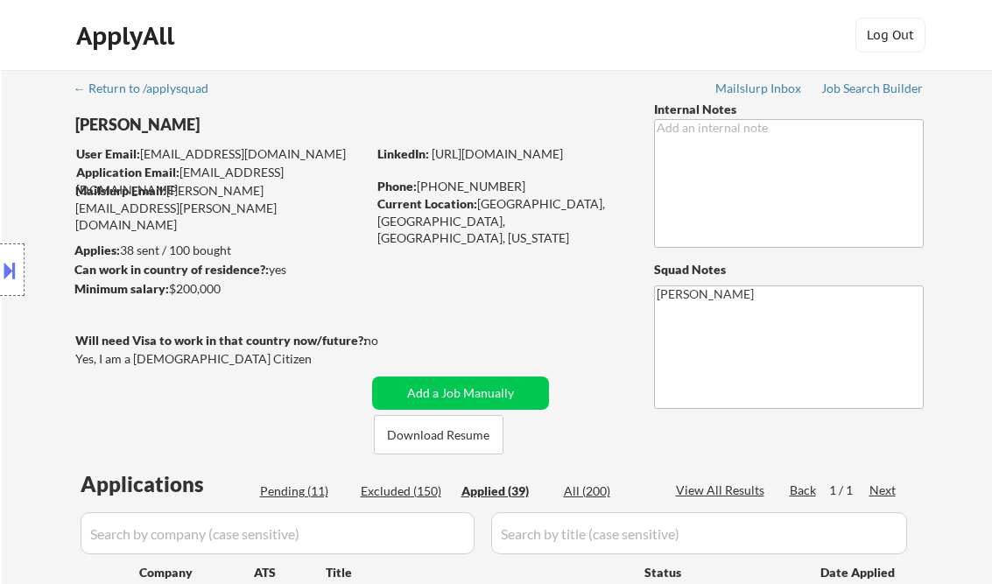
select select ""applied""
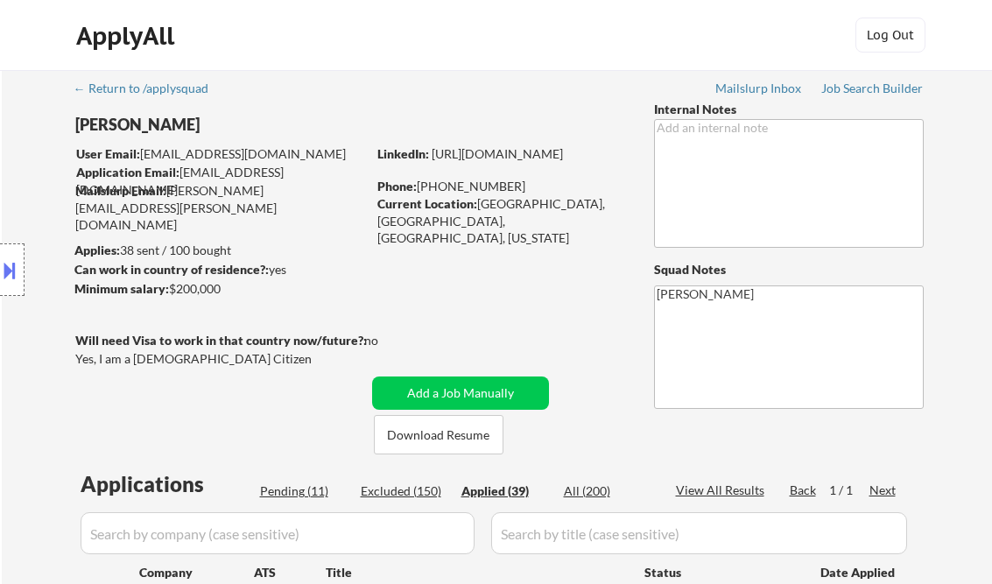
select select ""applied""
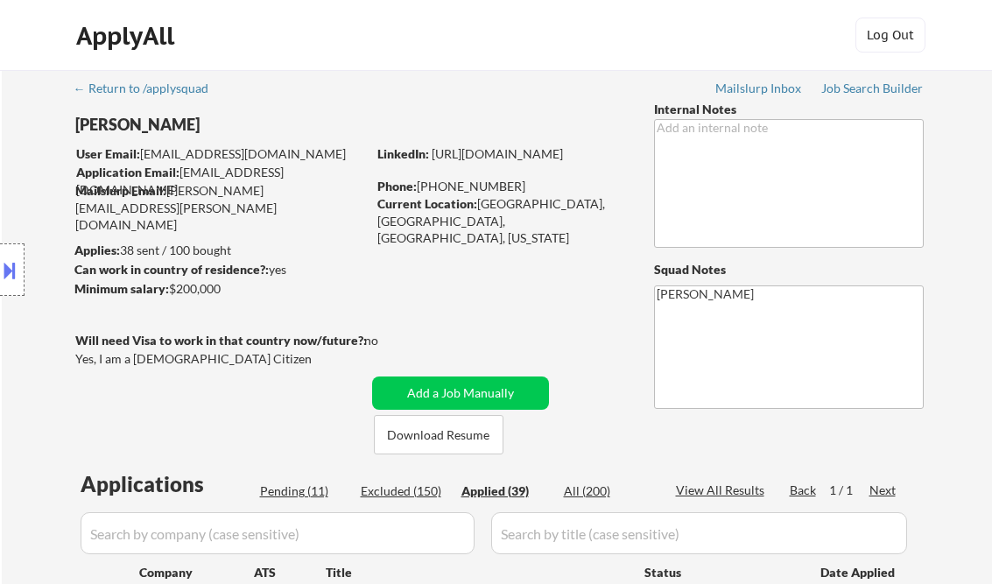
select select ""applied""
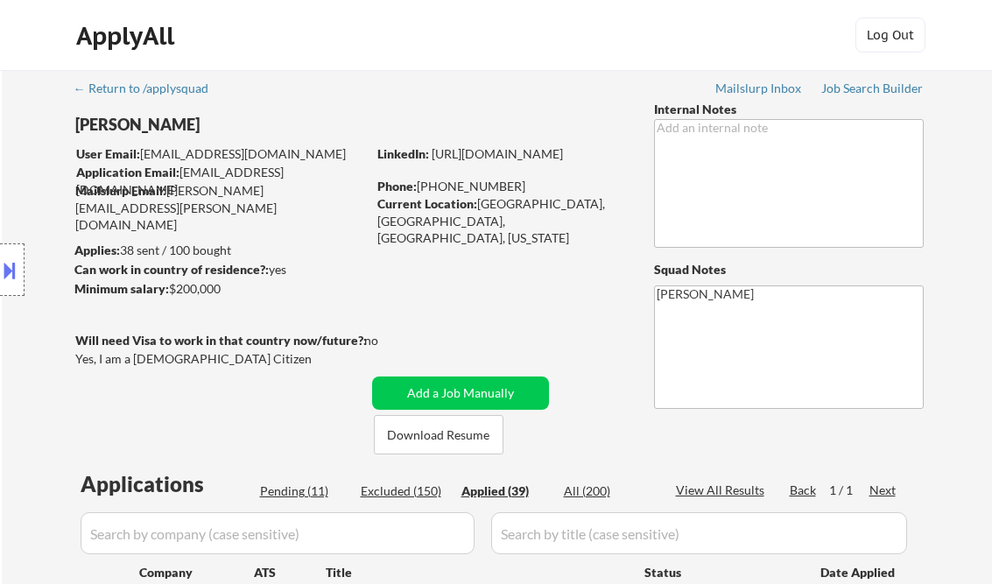
select select ""applied""
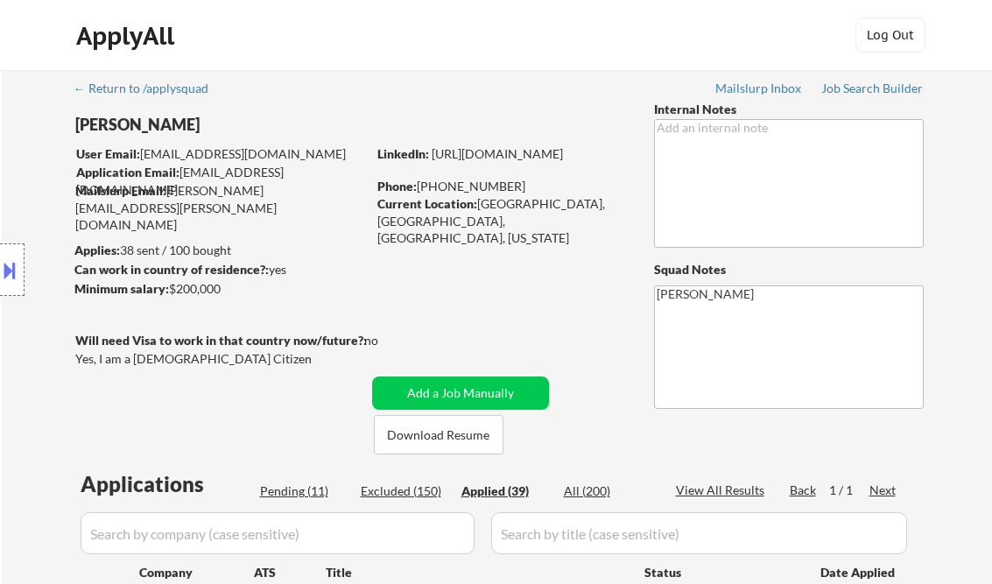
select select ""applied""
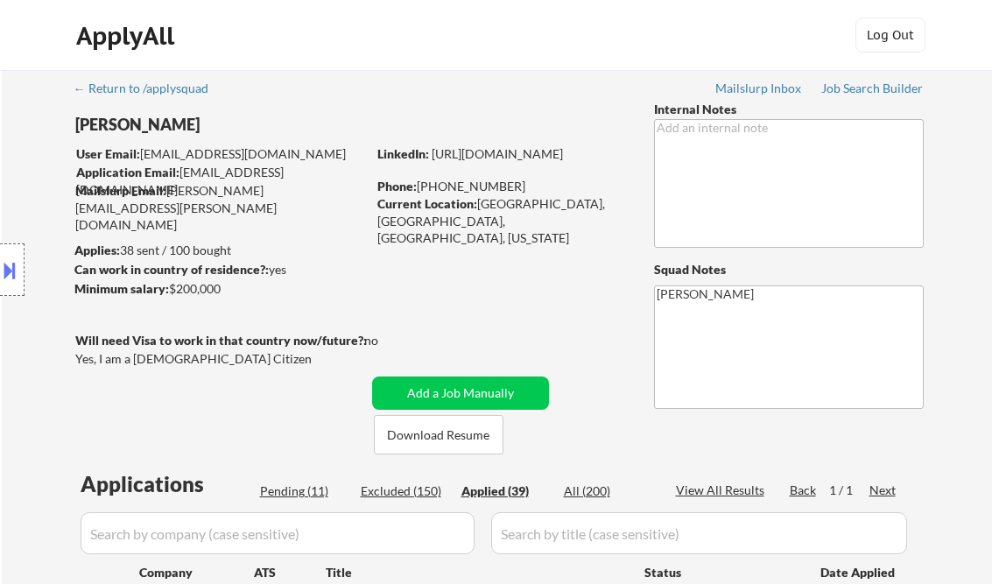
select select ""applied""
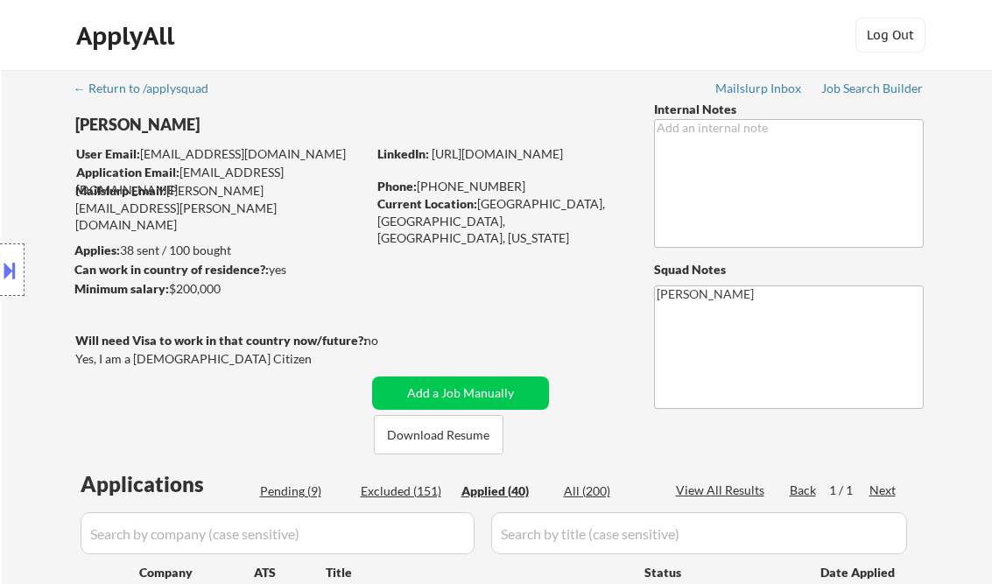
select select ""applied""
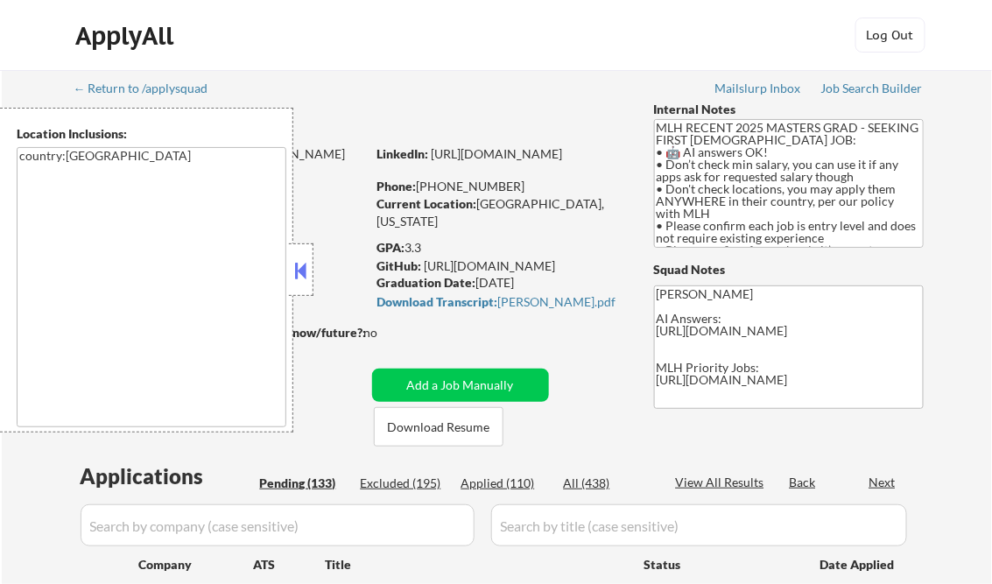
select select ""pending""
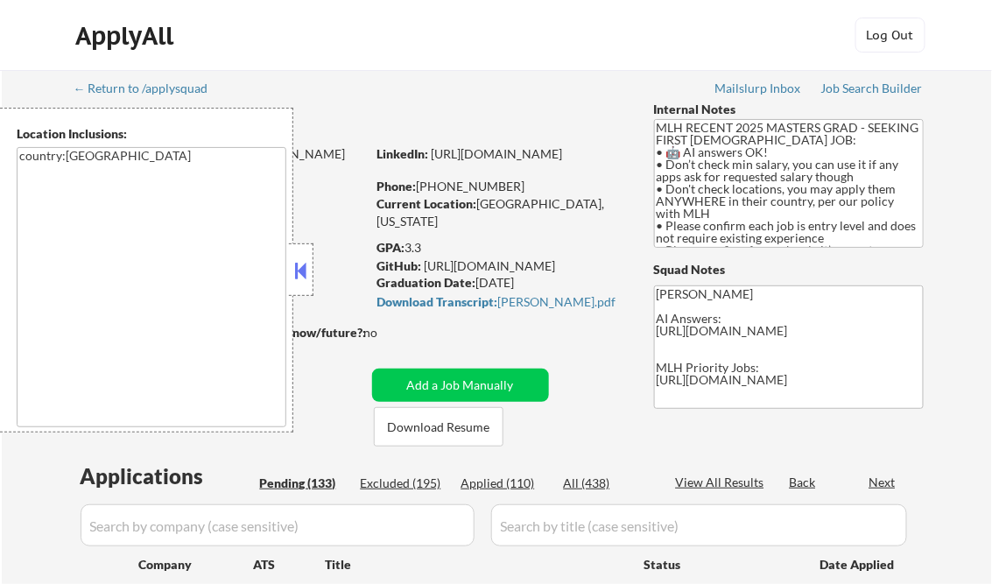
select select ""pending""
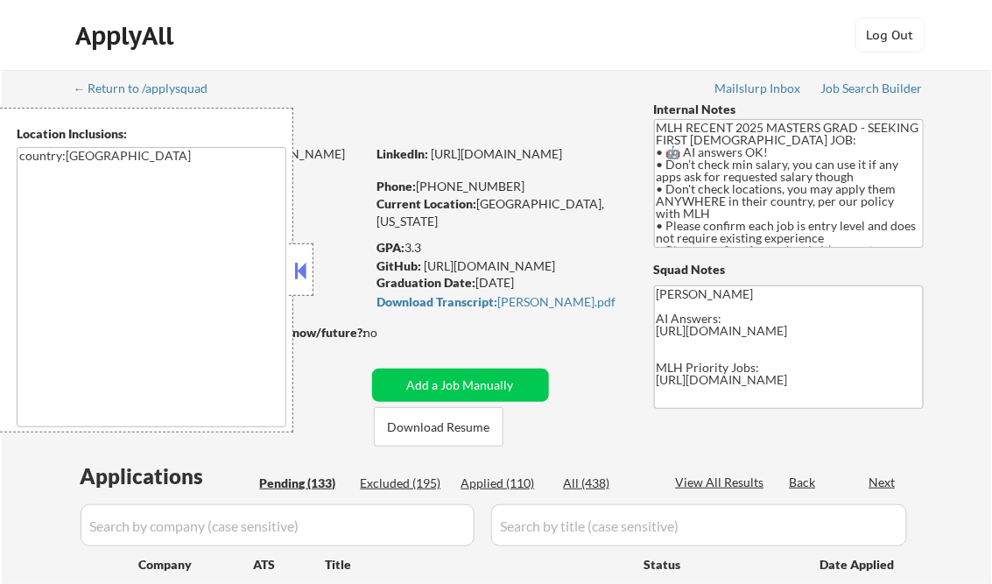
select select ""pending""
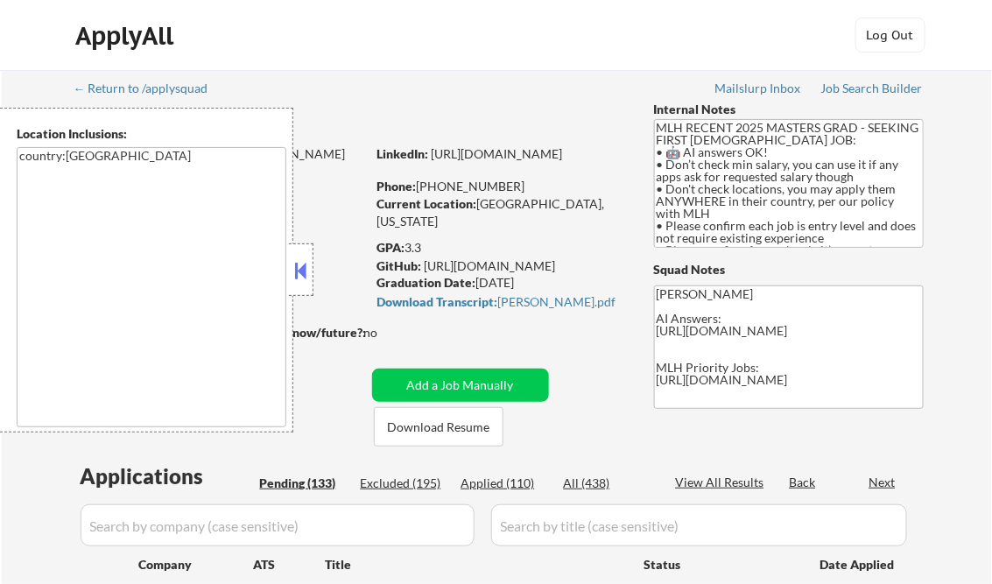
select select ""pending""
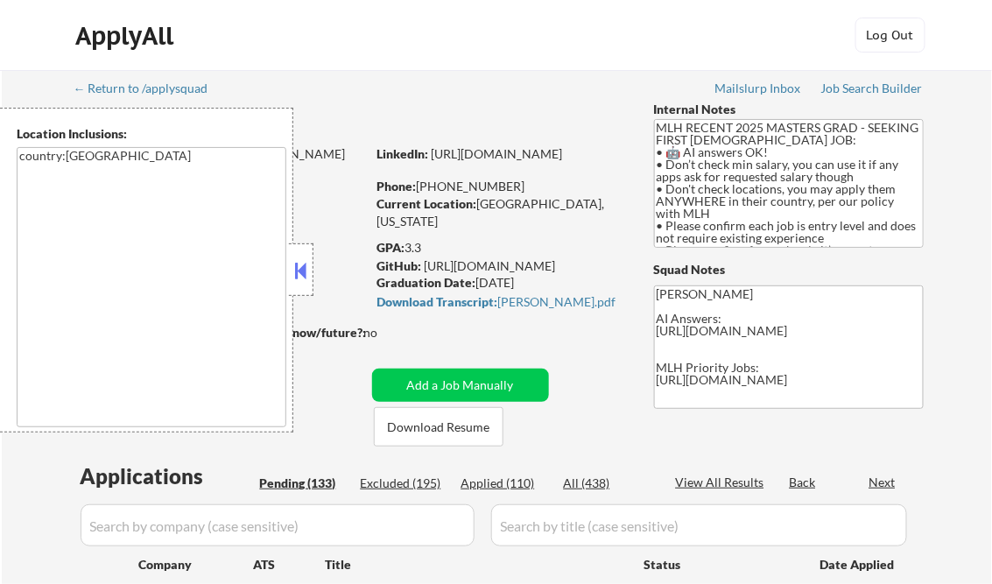
select select ""pending""
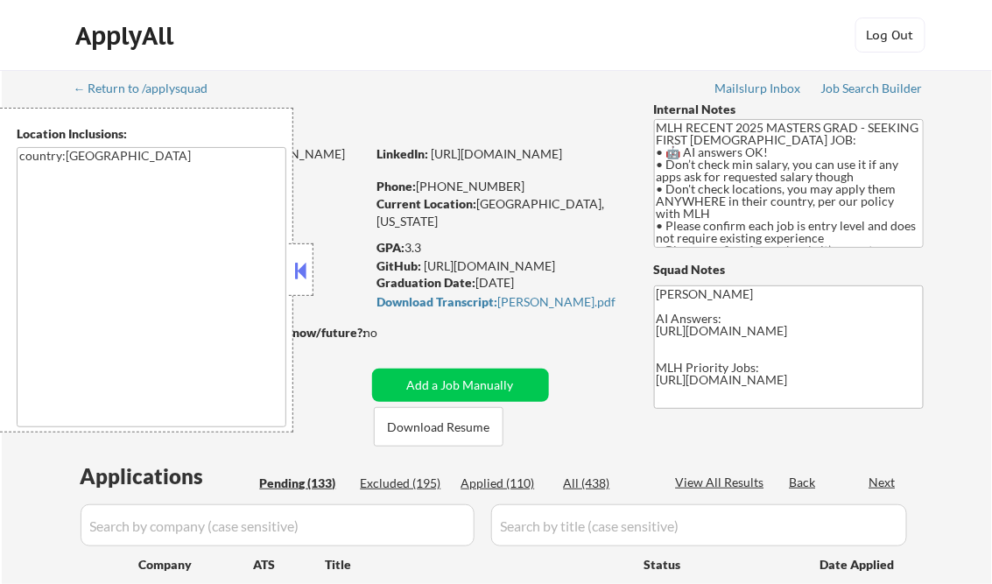
select select ""pending""
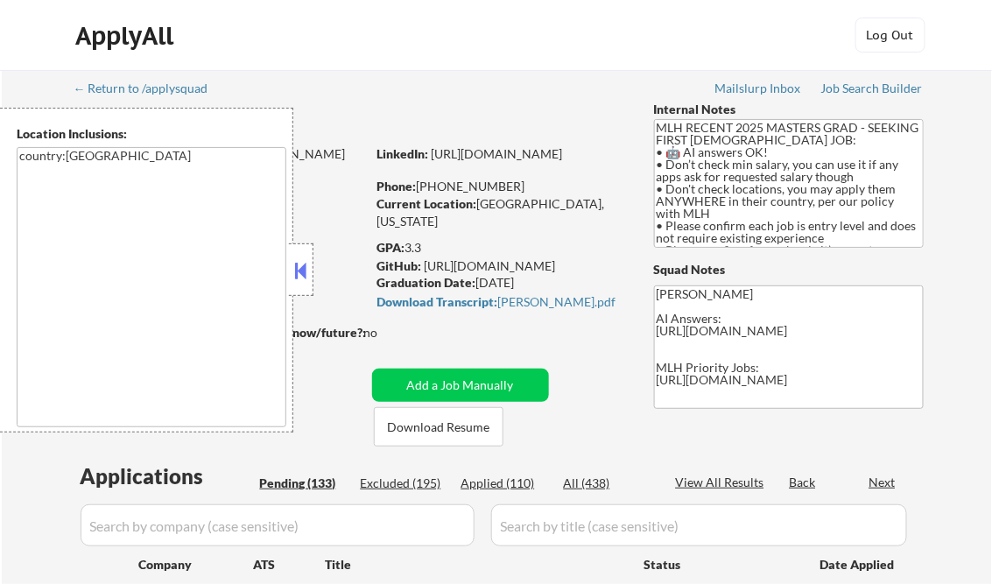
select select ""pending""
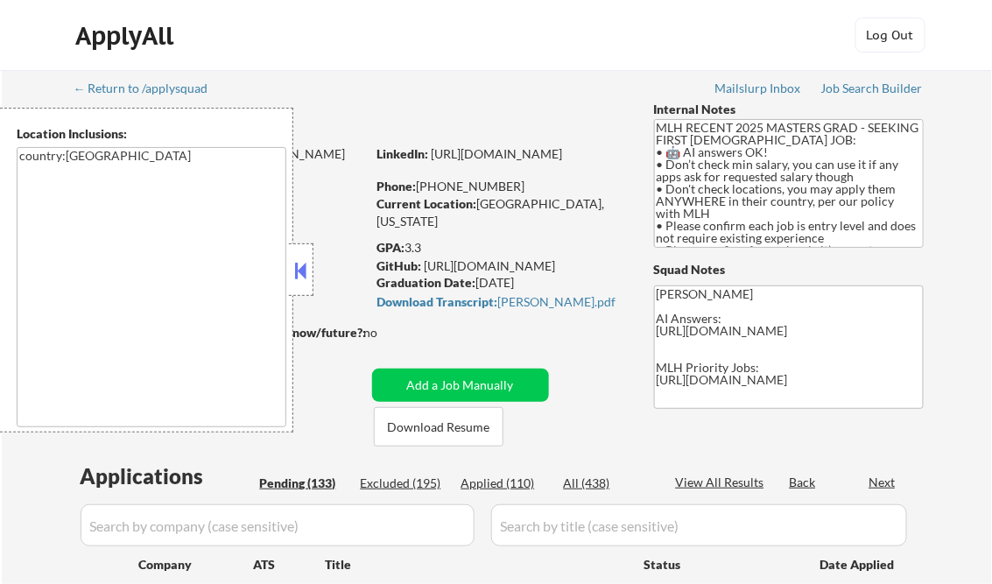
select select ""pending""
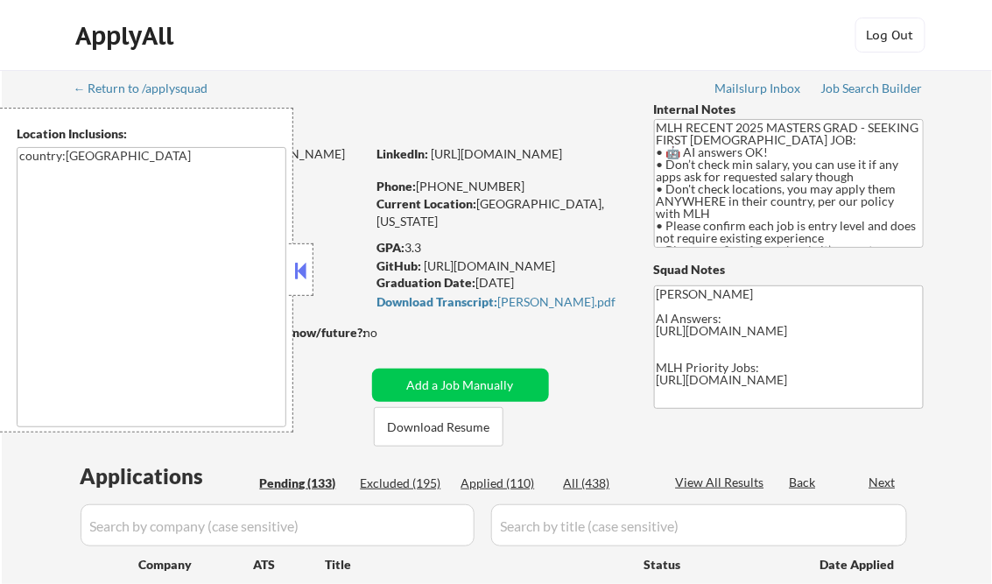
select select ""pending""
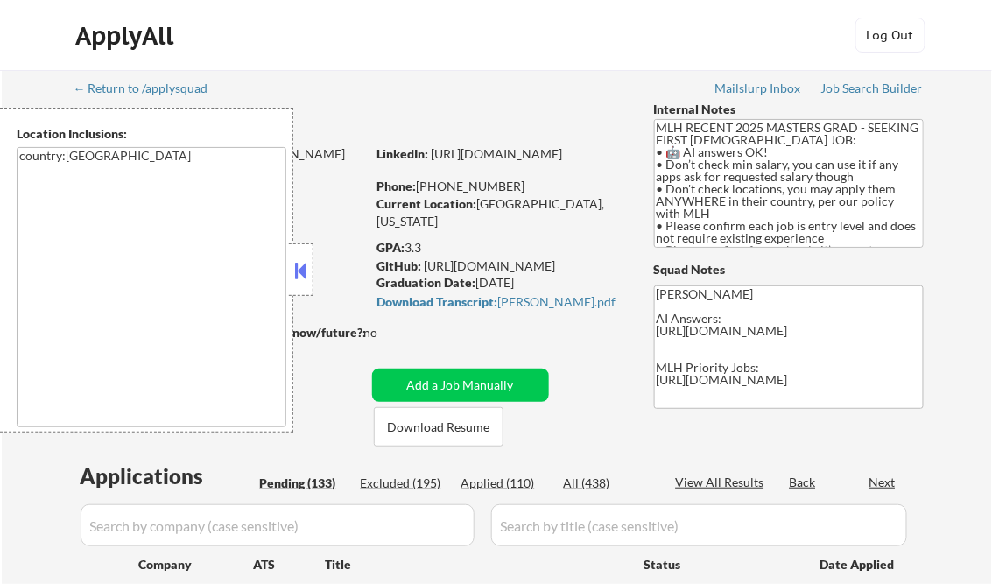
select select ""pending""
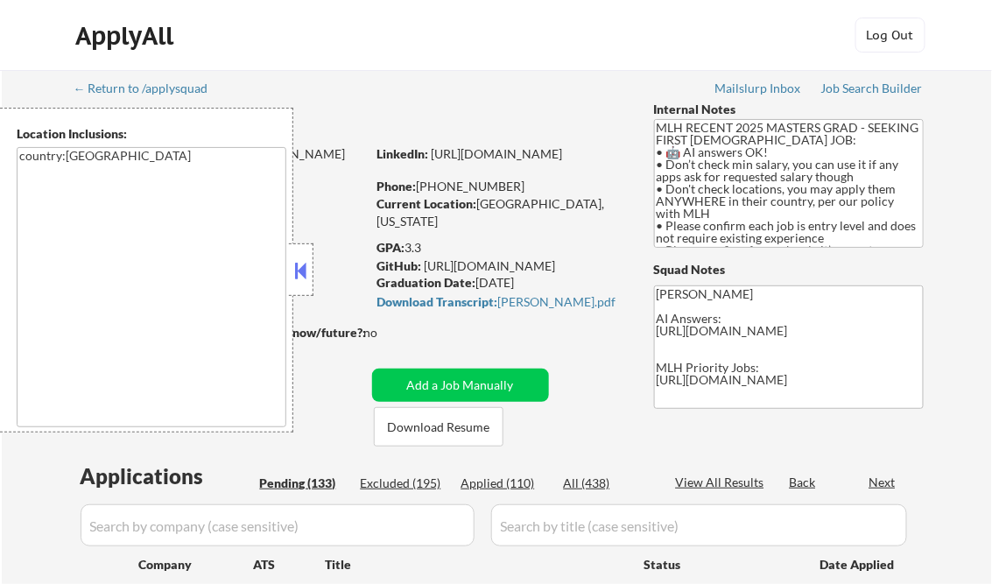
select select ""pending""
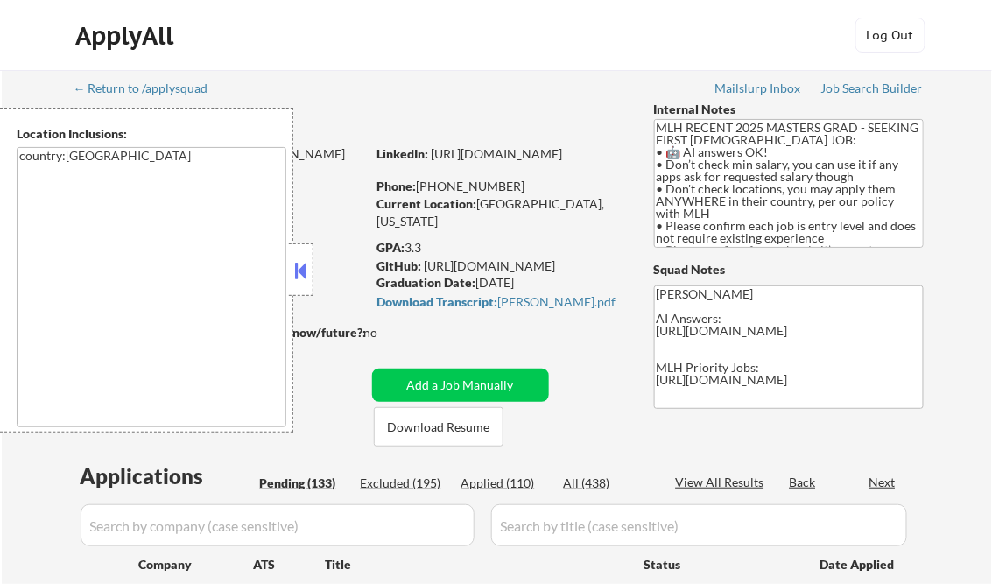
select select ""pending""
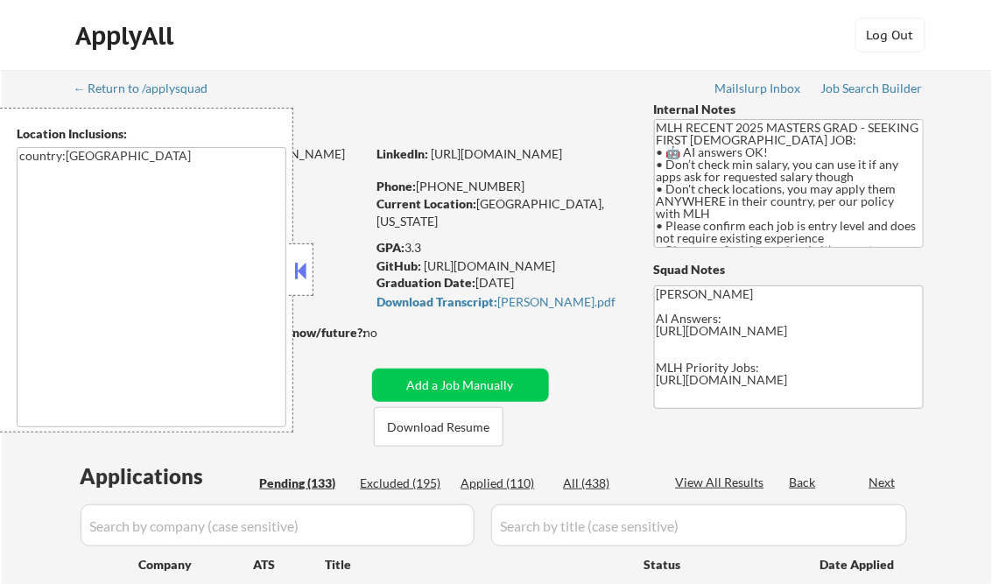
select select ""pending""
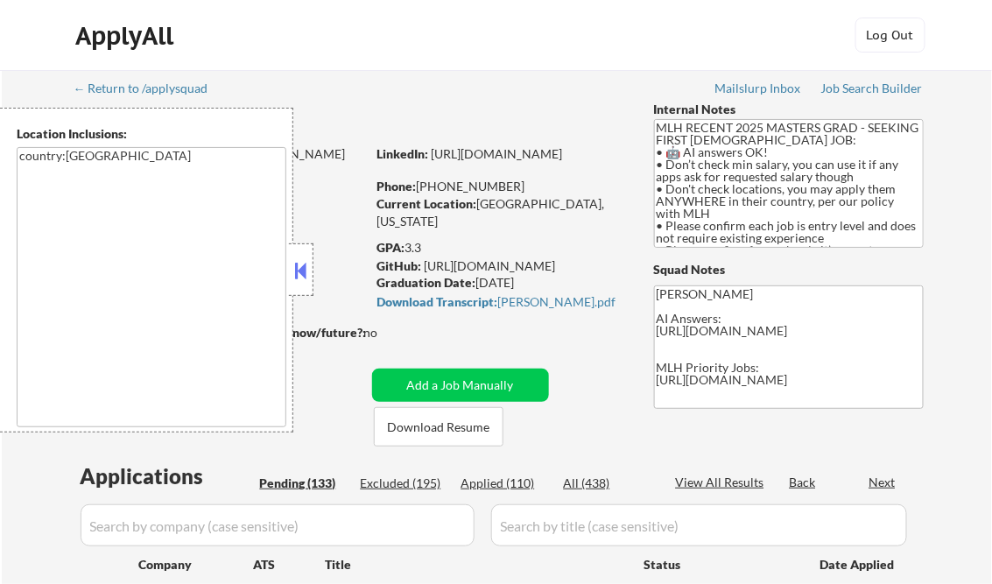
select select ""pending""
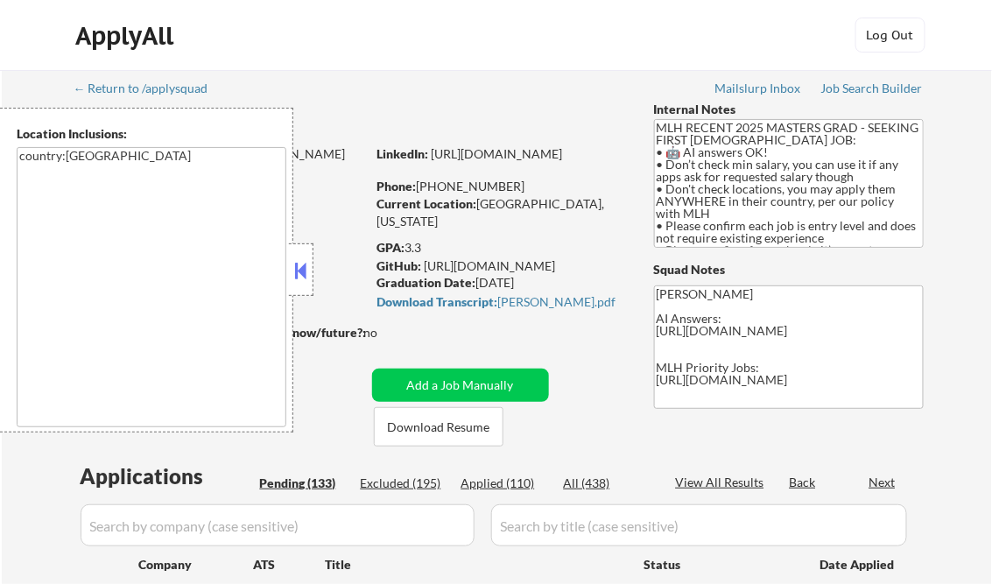
select select ""pending""
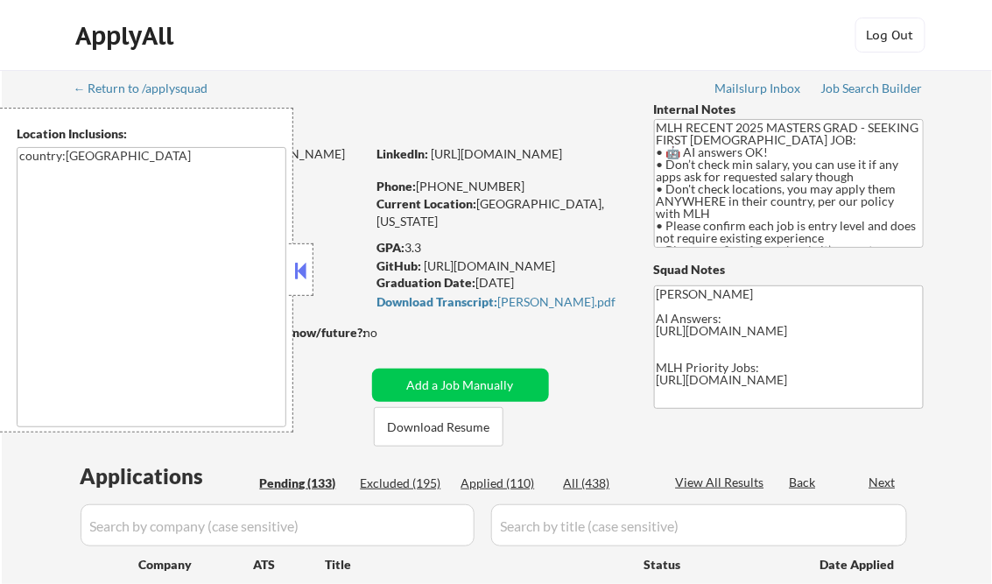
select select ""pending""
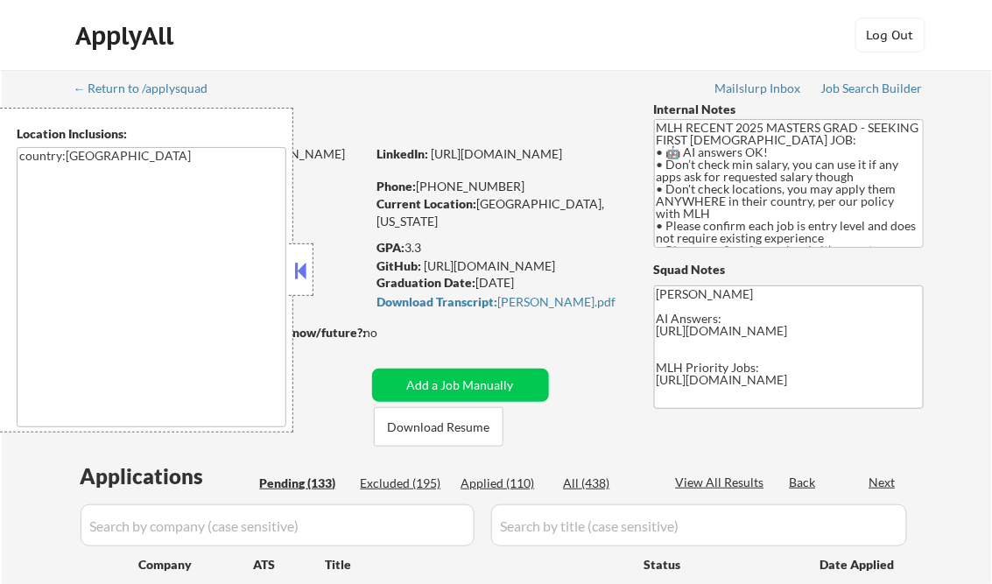
select select ""pending""
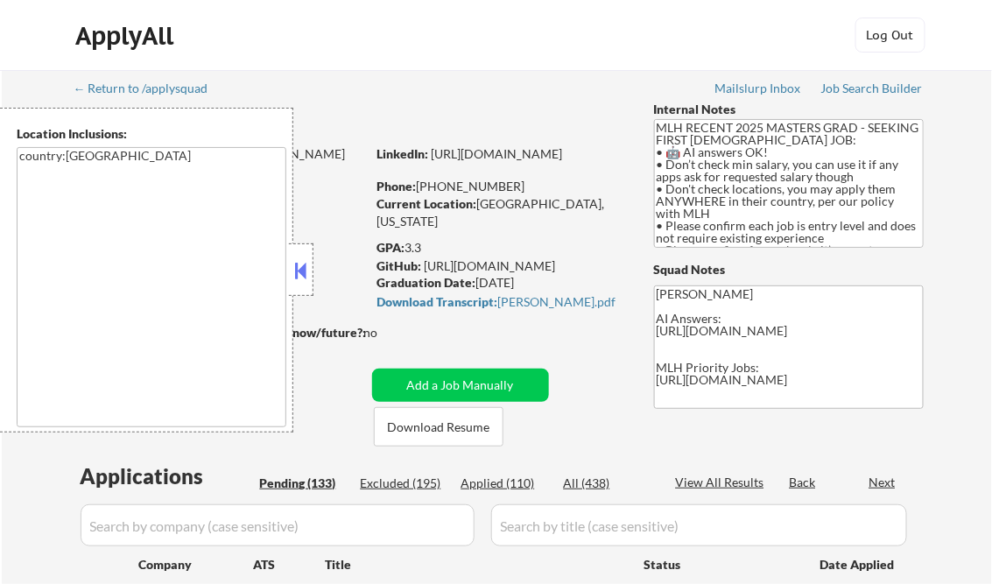
select select ""pending""
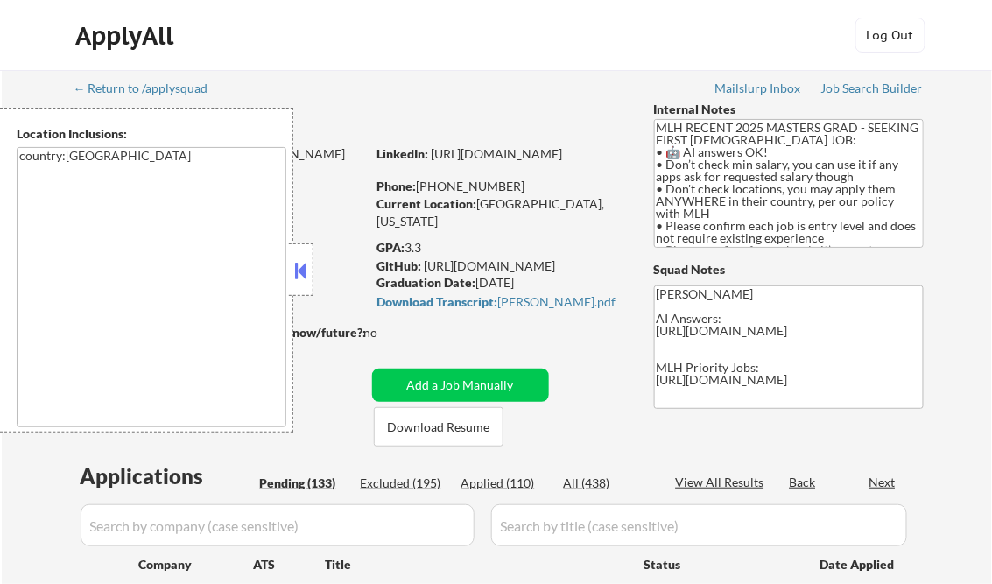
select select ""pending""
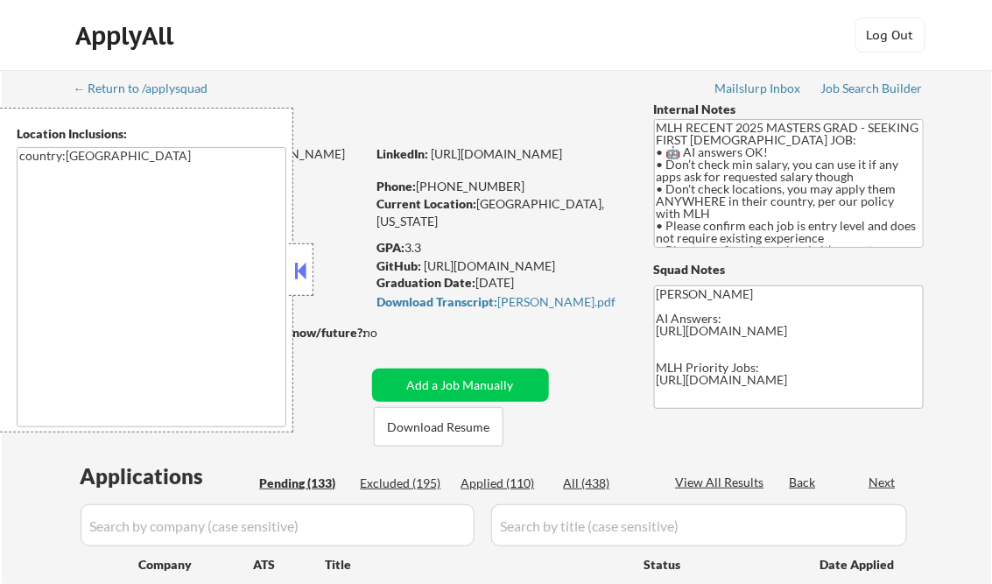
select select ""pending""
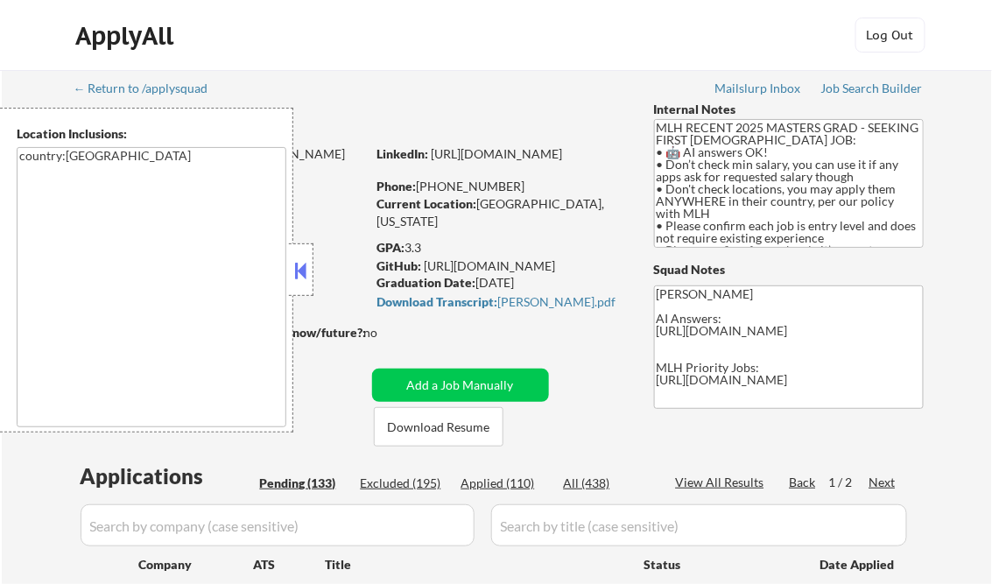
click at [307, 272] on button at bounding box center [301, 271] width 19 height 26
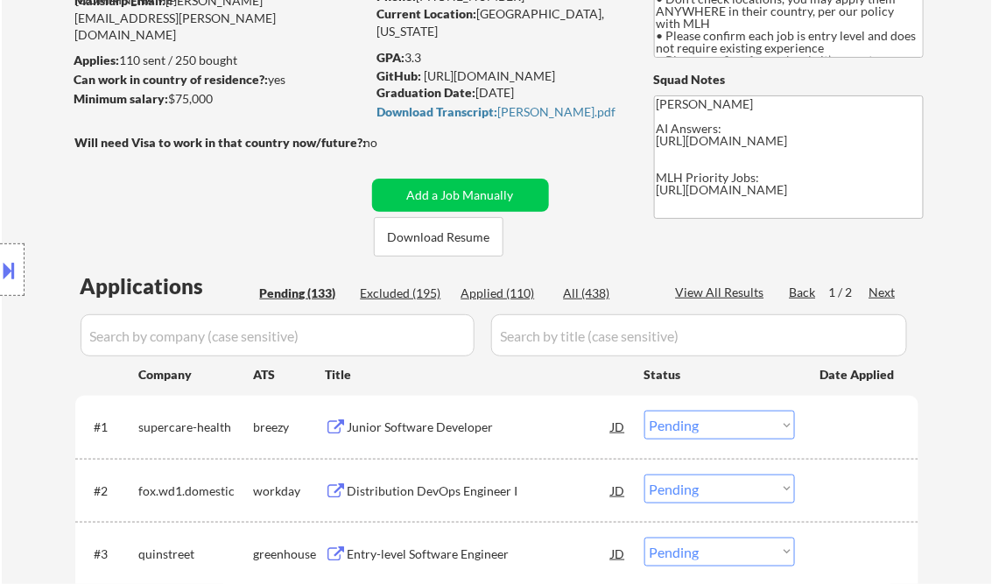
scroll to position [350, 0]
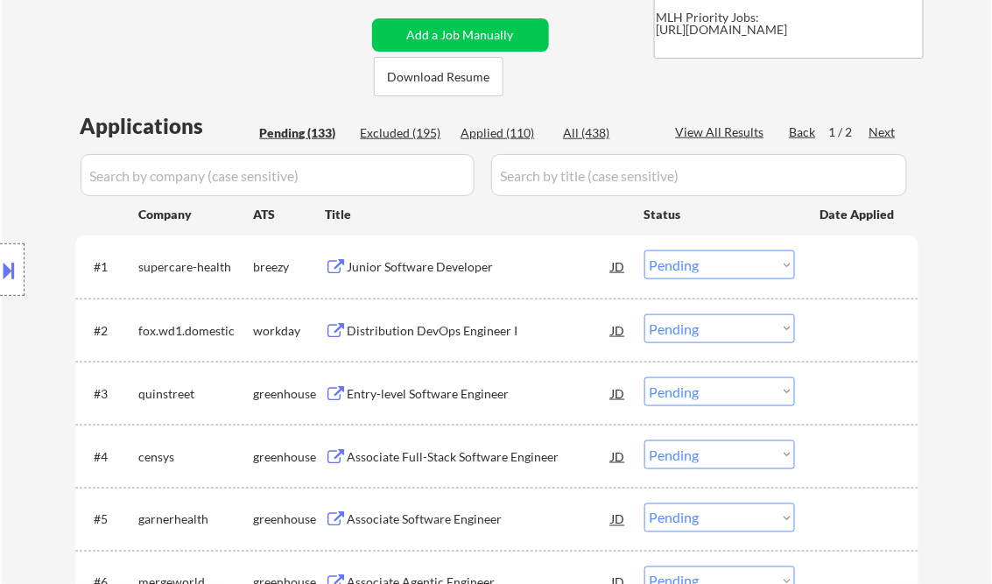
click at [441, 272] on div "Junior Software Developer" at bounding box center [480, 267] width 265 height 18
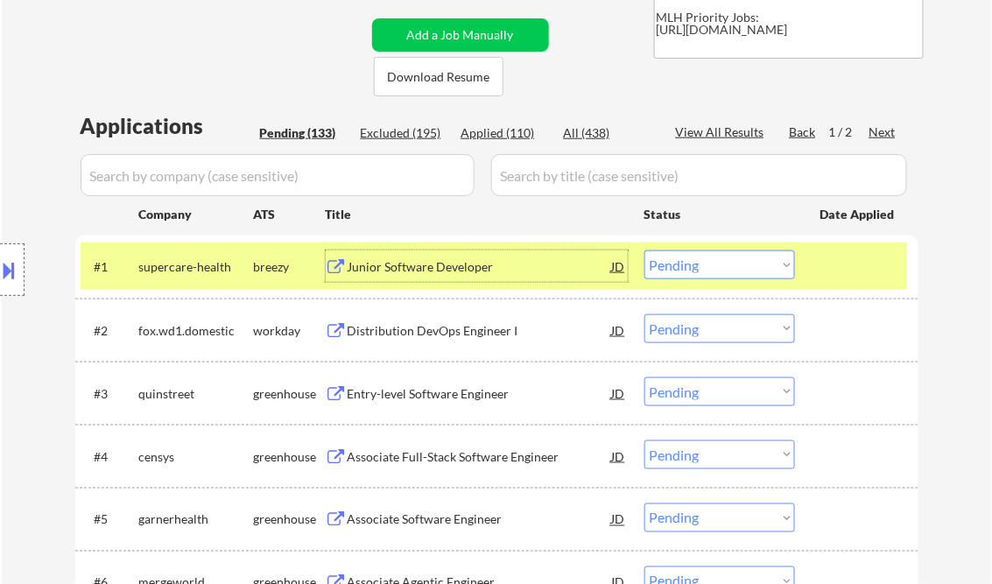
click at [695, 269] on select "Choose an option... Pending Applied Excluded (Questions) Excluded (Expired) Exc…" at bounding box center [720, 265] width 151 height 29
click at [645, 251] on select "Choose an option... Pending Applied Excluded (Questions) Excluded (Expired) Exc…" at bounding box center [720, 265] width 151 height 29
select select ""pending""
click at [431, 337] on div "Entry-level Software Engineer" at bounding box center [480, 331] width 265 height 18
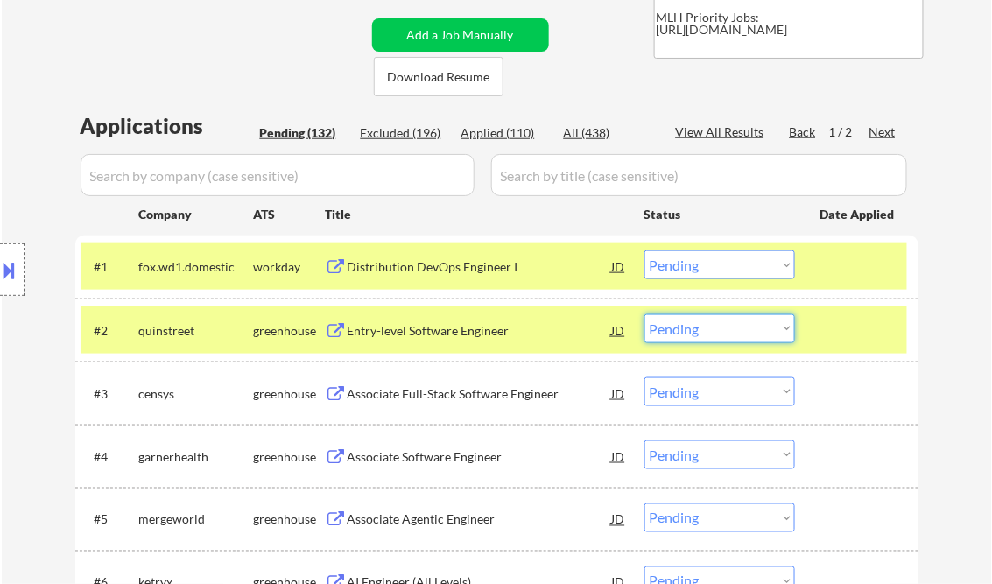
click at [706, 324] on select "Choose an option... Pending Applied Excluded (Questions) Excluded (Expired) Exc…" at bounding box center [720, 328] width 151 height 29
click at [645, 314] on select "Choose an option... Pending Applied Excluded (Questions) Excluded (Expired) Exc…" at bounding box center [720, 328] width 151 height 29
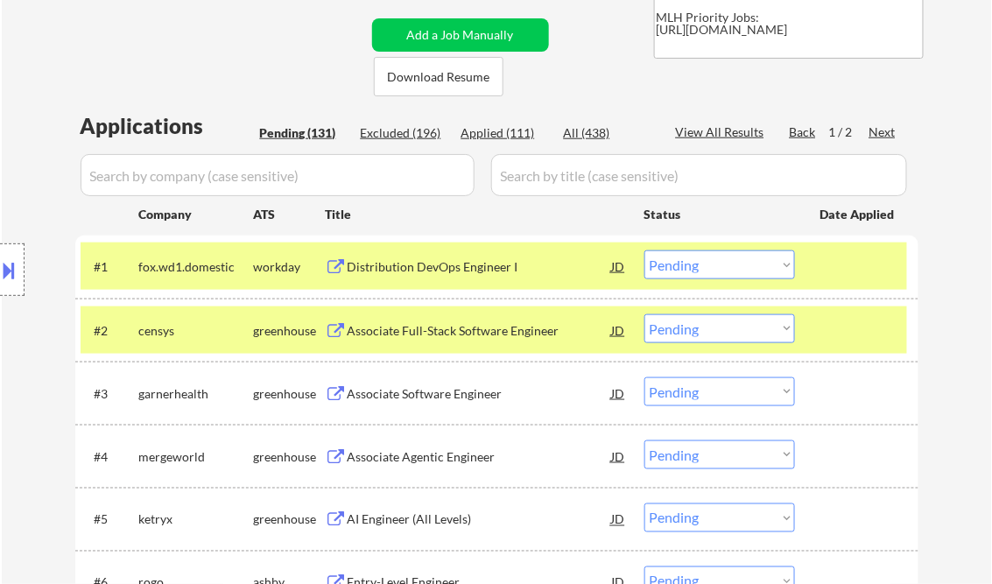
click at [435, 324] on div "Associate Full-Stack Software Engineer" at bounding box center [480, 331] width 265 height 18
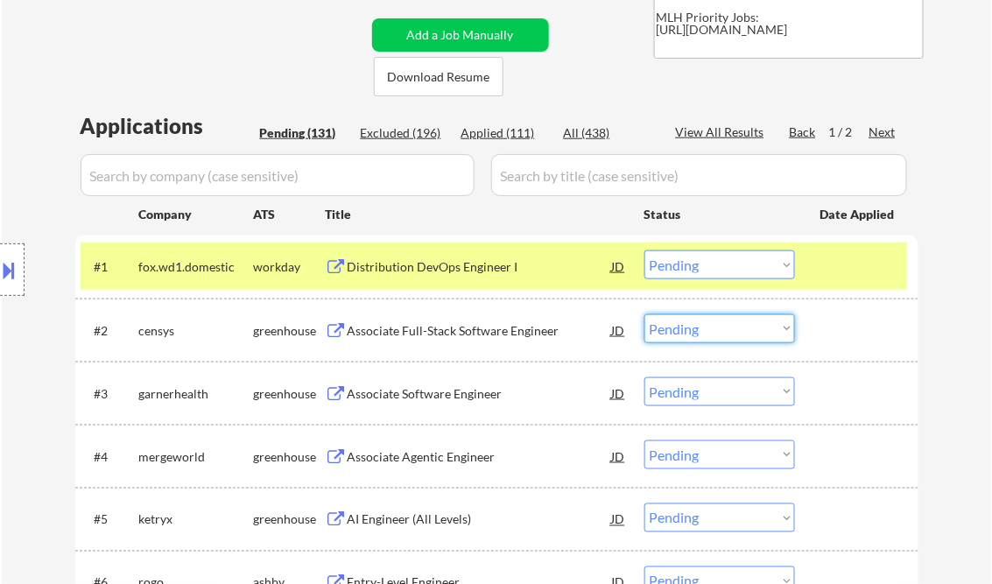
click at [695, 334] on select "Choose an option... Pending Applied Excluded (Questions) Excluded (Expired) Exc…" at bounding box center [720, 328] width 151 height 29
click at [512, 328] on div "Associate Full-Stack Software Engineer" at bounding box center [480, 331] width 265 height 18
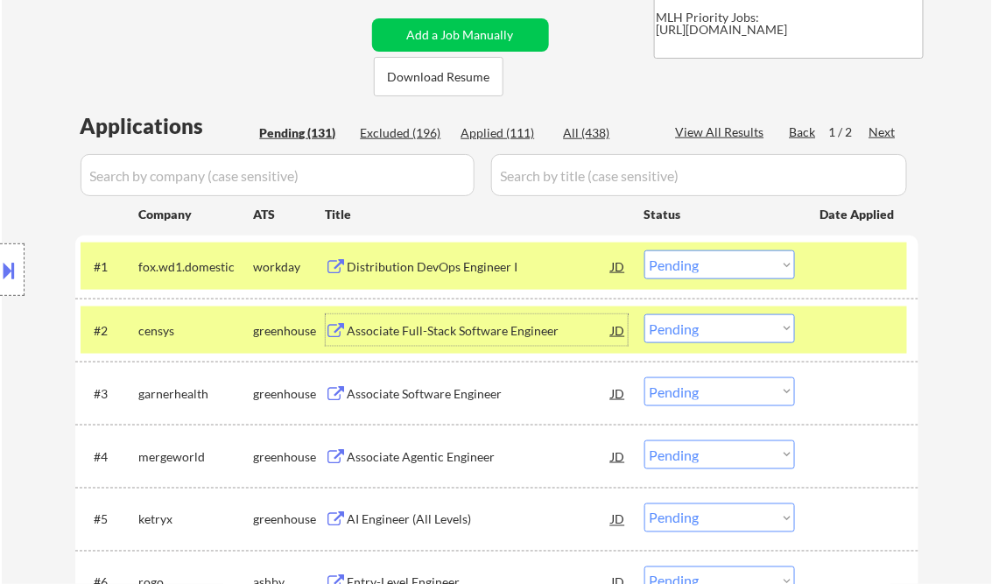
click at [684, 333] on select "Choose an option... Pending Applied Excluded (Questions) Excluded (Expired) Exc…" at bounding box center [720, 328] width 151 height 29
click at [645, 314] on select "Choose an option... Pending Applied Excluded (Questions) Excluded (Expired) Exc…" at bounding box center [720, 328] width 151 height 29
click at [463, 391] on div "Associate Software Engineer" at bounding box center [480, 394] width 265 height 18
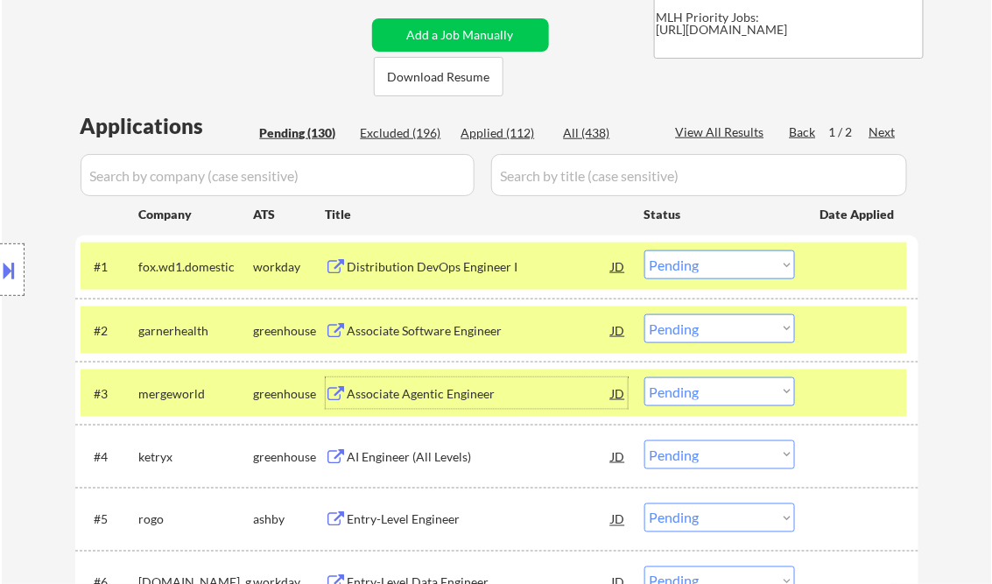
drag, startPoint x: 708, startPoint y: 321, endPoint x: 711, endPoint y: 330, distance: 10.3
click at [708, 321] on select "Choose an option... Pending Applied Excluded (Questions) Excluded (Expired) Exc…" at bounding box center [720, 328] width 151 height 29
click at [645, 314] on select "Choose an option... Pending Applied Excluded (Questions) Excluded (Expired) Exc…" at bounding box center [720, 328] width 151 height 29
click at [872, 340] on div at bounding box center [859, 330] width 77 height 32
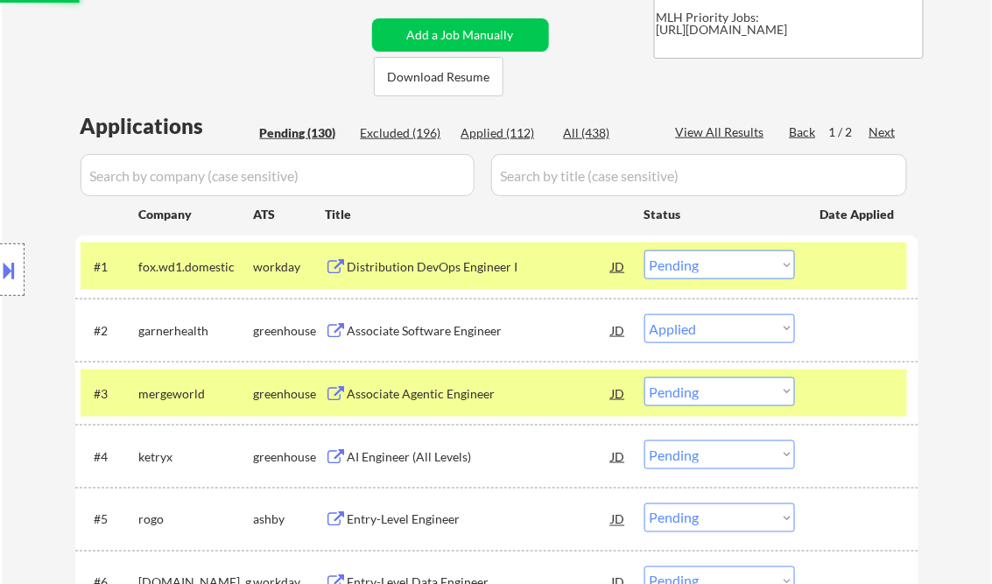
click at [867, 387] on div at bounding box center [859, 394] width 77 height 32
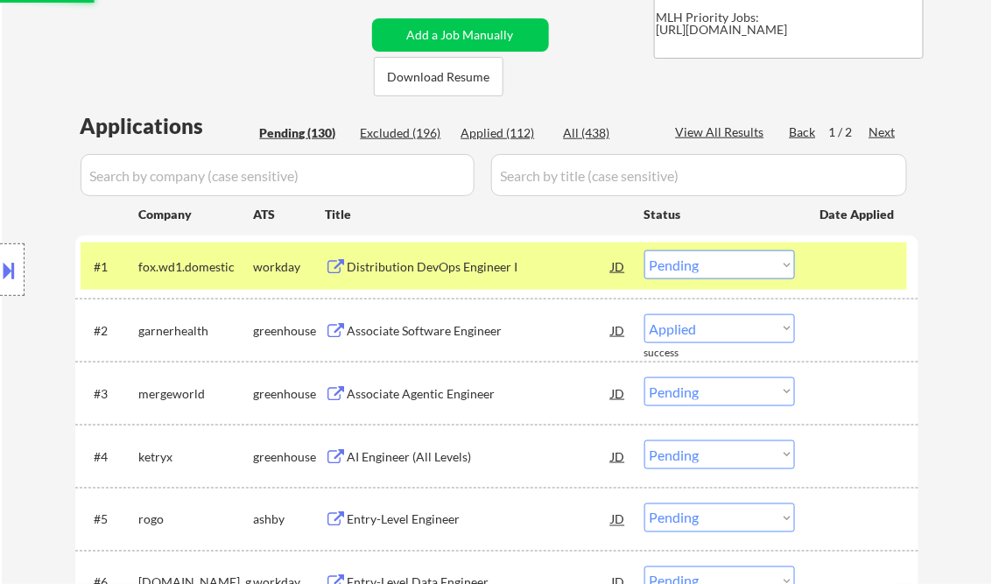
select select ""pending""
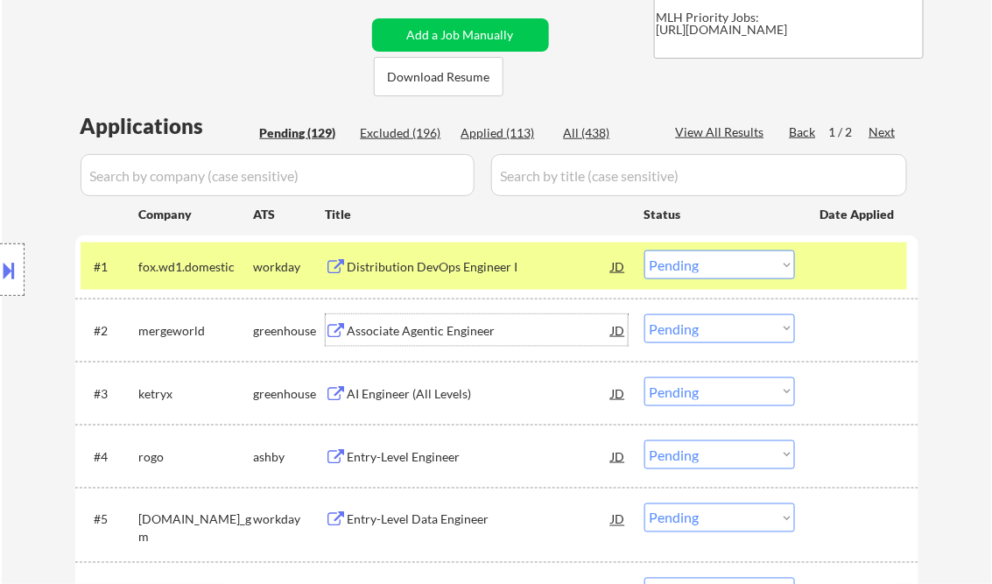
click at [405, 339] on div "Associate Agentic Engineer" at bounding box center [480, 330] width 265 height 32
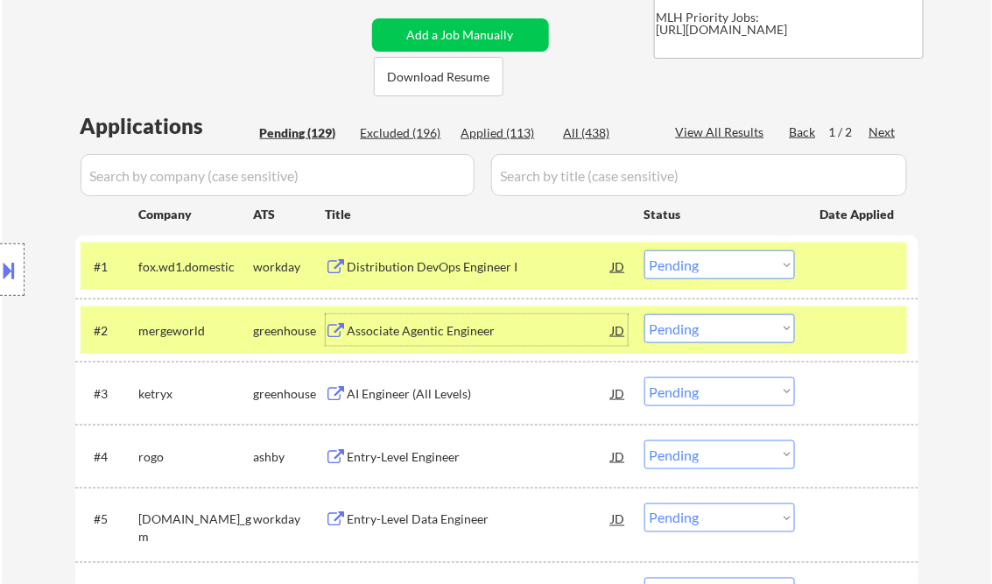
click at [397, 391] on div "AI Engineer (All Levels)" at bounding box center [480, 394] width 265 height 18
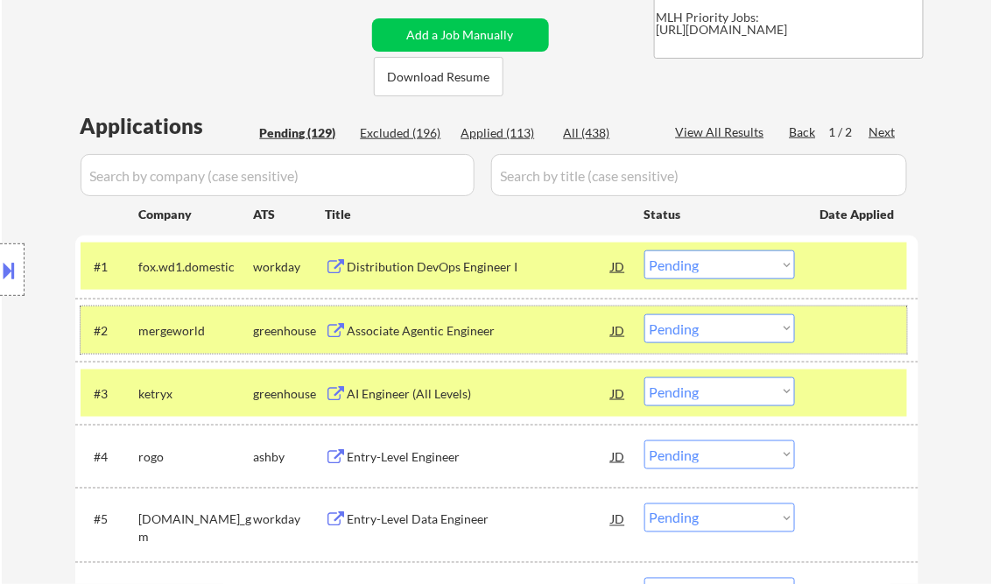
click at [835, 342] on div at bounding box center [859, 330] width 77 height 32
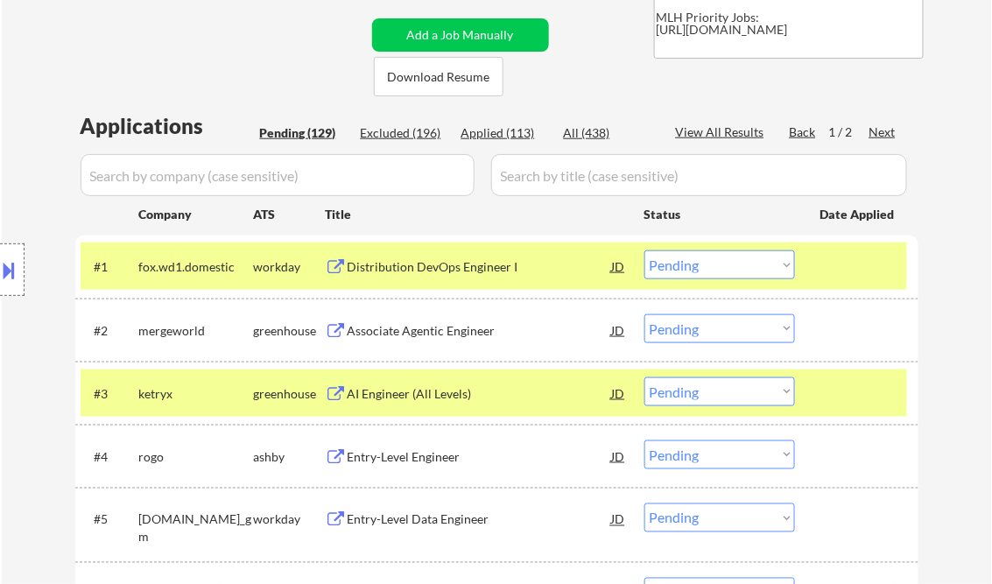
click at [843, 401] on div at bounding box center [859, 394] width 77 height 32
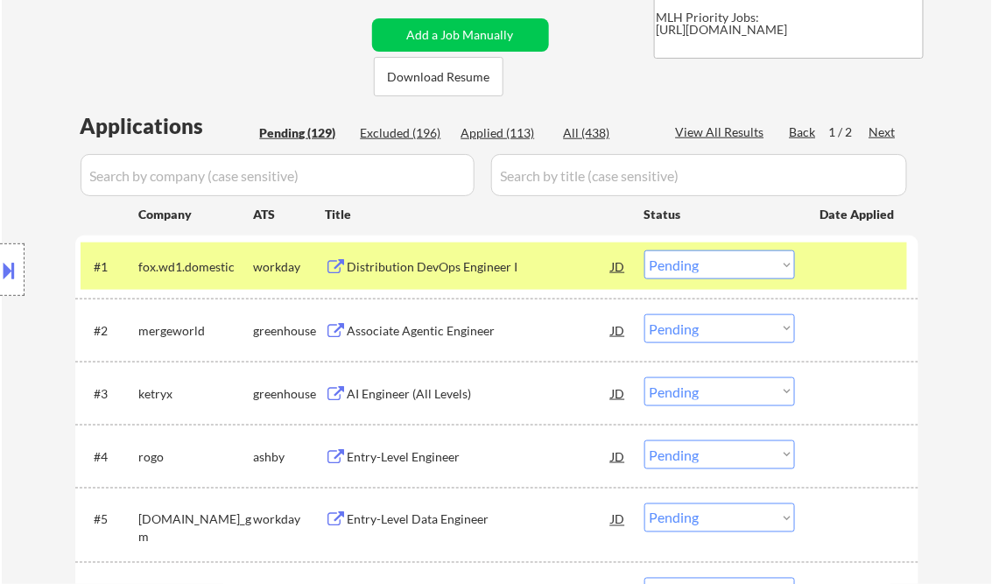
click at [763, 389] on select "Choose an option... Pending Applied Excluded (Questions) Excluded (Expired) Exc…" at bounding box center [720, 392] width 151 height 29
click at [645, 378] on select "Choose an option... Pending Applied Excluded (Questions) Excluded (Expired) Exc…" at bounding box center [720, 392] width 151 height 29
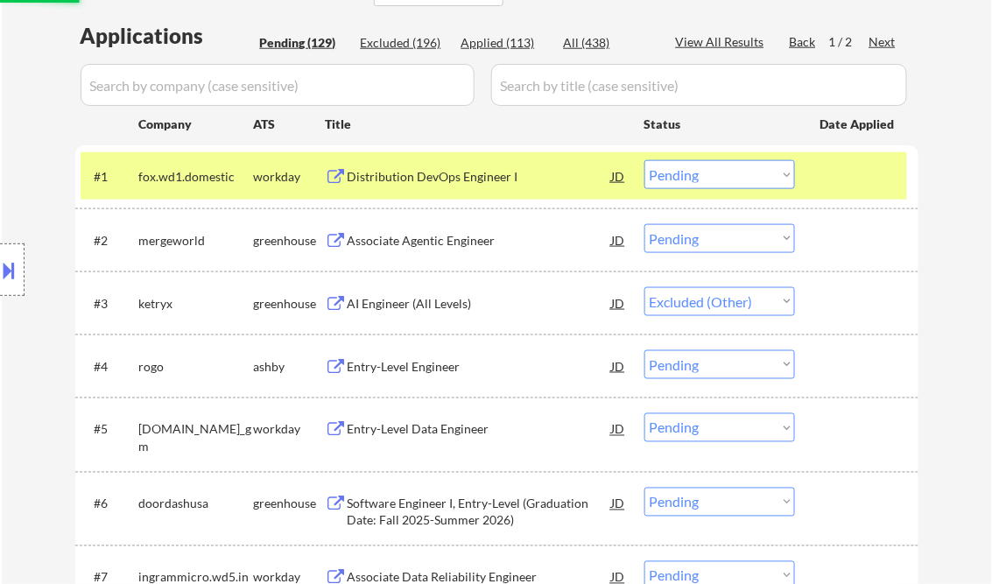
scroll to position [491, 0]
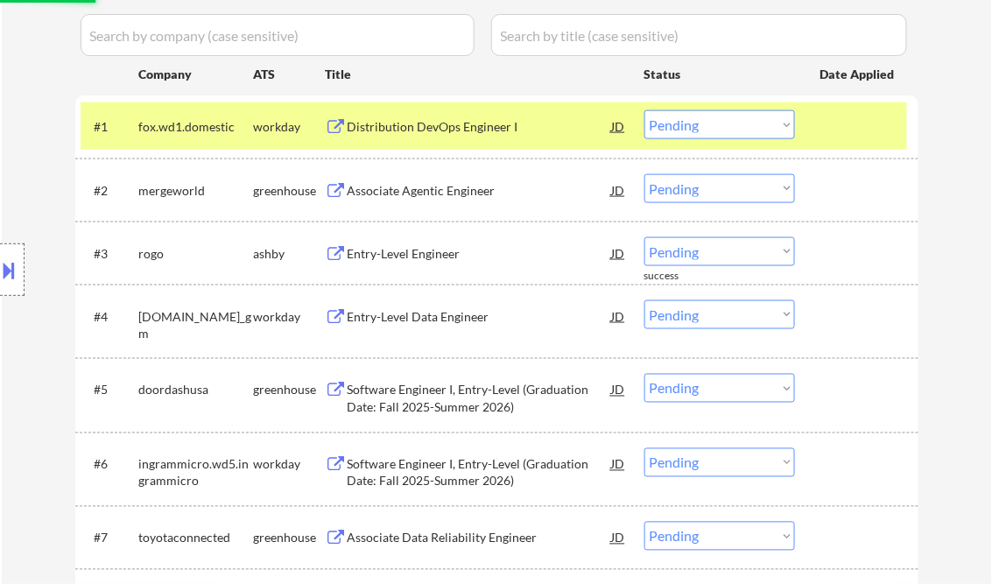
click at [429, 256] on div "Entry-Level Engineer" at bounding box center [480, 254] width 265 height 18
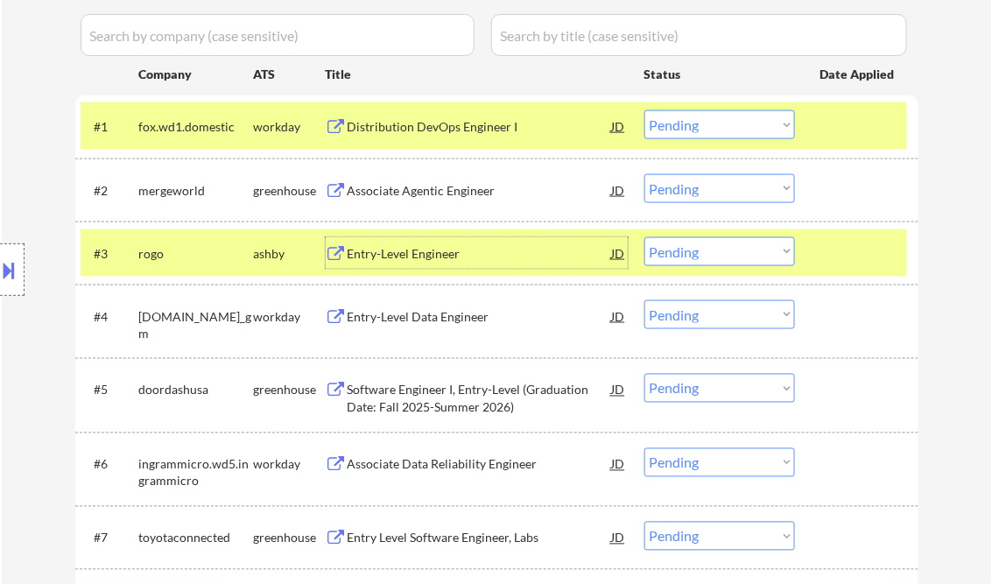
click at [743, 244] on select "Choose an option... Pending Applied Excluded (Questions) Excluded (Expired) Exc…" at bounding box center [720, 251] width 151 height 29
click at [645, 237] on select "Choose an option... Pending Applied Excluded (Questions) Excluded (Expired) Exc…" at bounding box center [720, 251] width 151 height 29
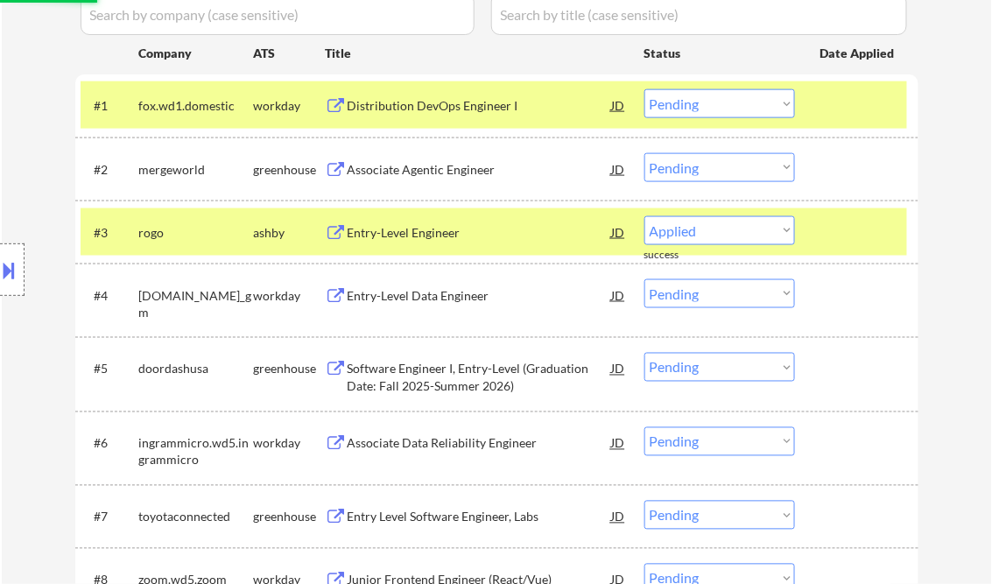
scroll to position [561, 0]
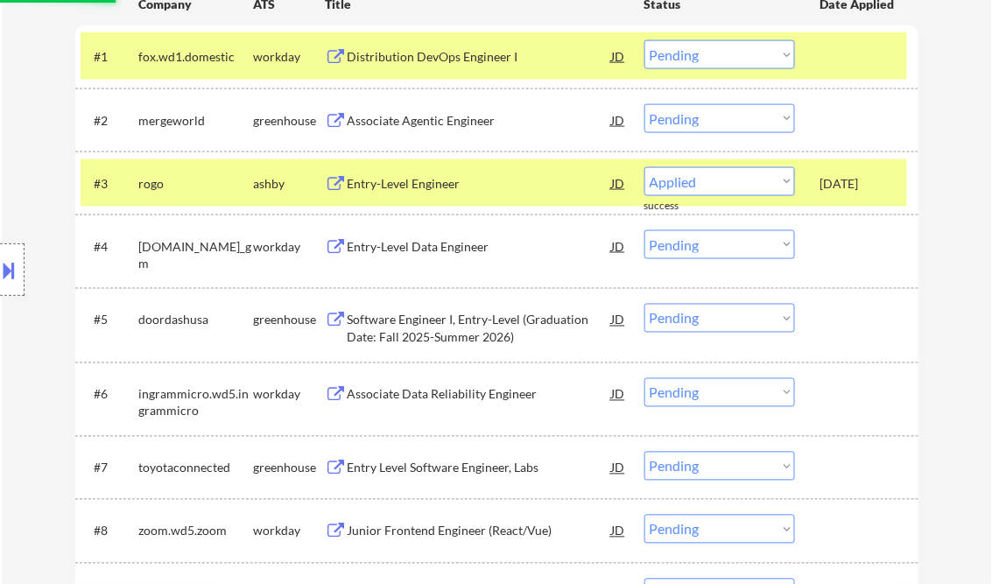
select select ""pending""
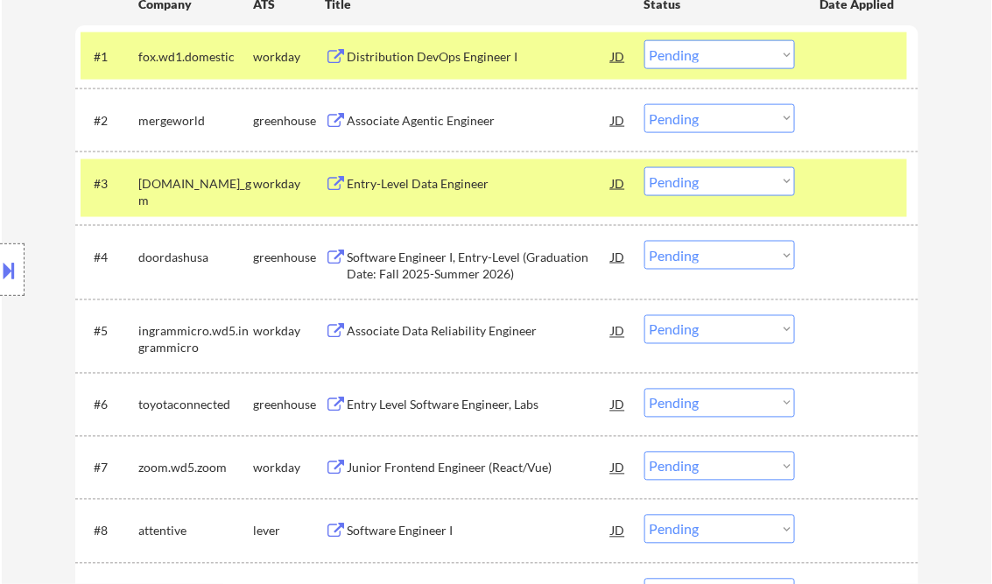
click at [717, 253] on select "Choose an option... Pending Applied Excluded (Questions) Excluded (Expired) Exc…" at bounding box center [720, 255] width 151 height 29
click at [645, 241] on select "Choose an option... Pending Applied Excluded (Questions) Excluded (Expired) Exc…" at bounding box center [720, 255] width 151 height 29
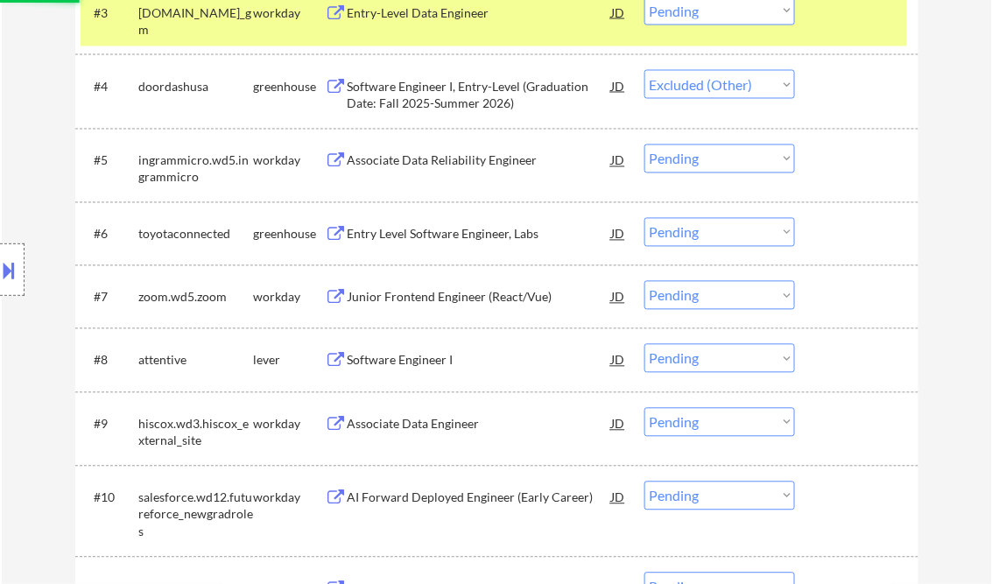
scroll to position [771, 0]
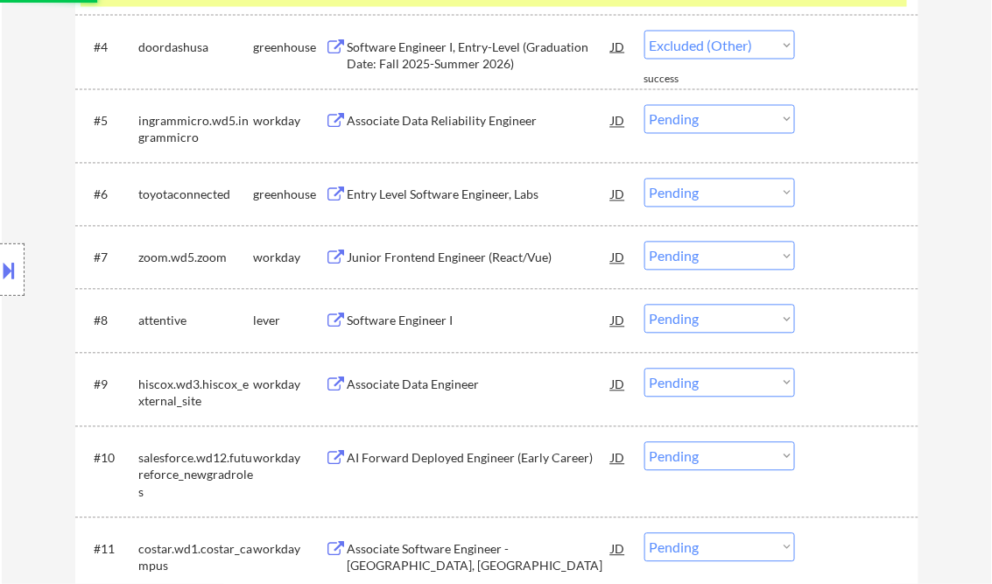
select select ""pending""
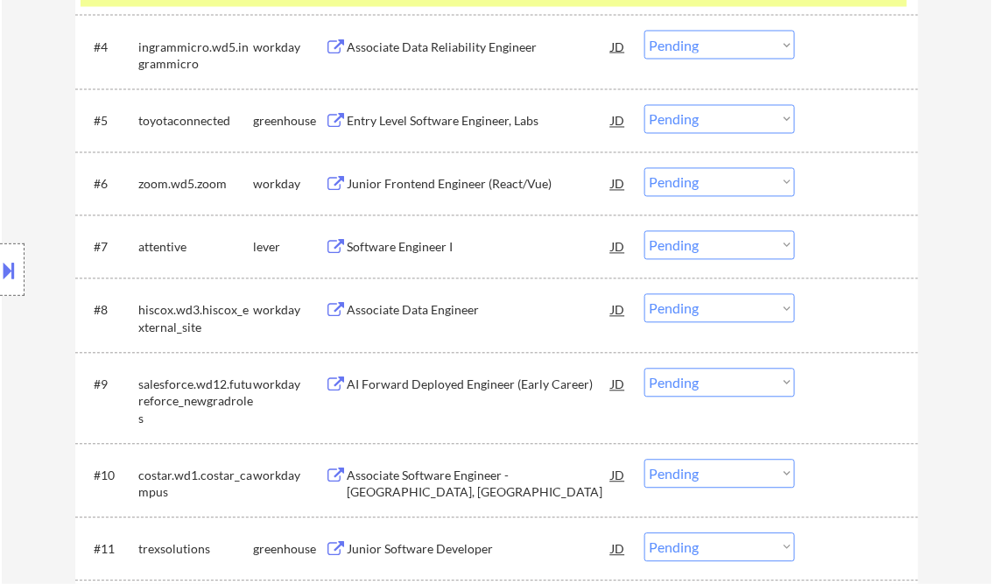
click at [444, 121] on div "Entry Level Software Engineer, Labs" at bounding box center [480, 122] width 265 height 18
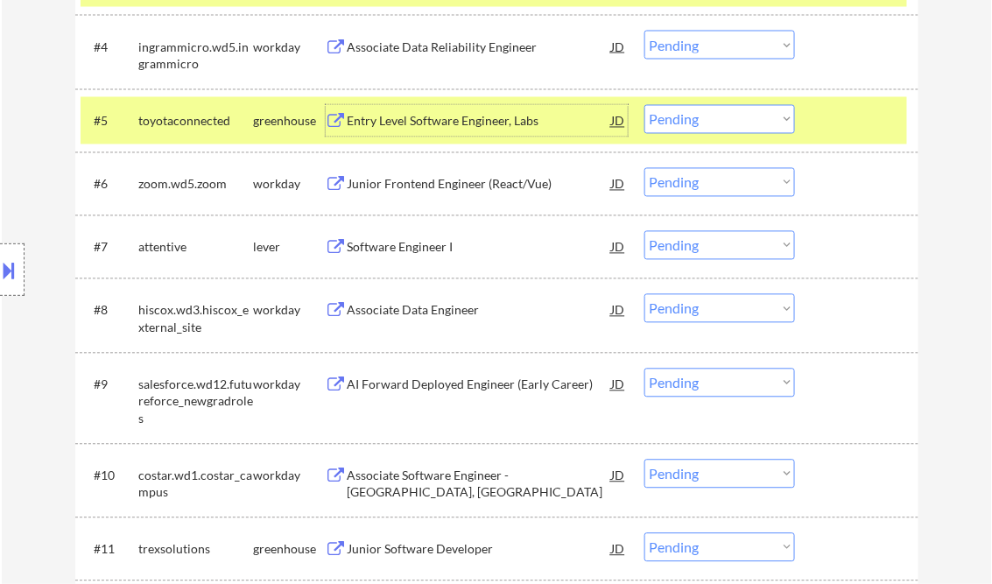
drag, startPoint x: 440, startPoint y: 120, endPoint x: 459, endPoint y: 118, distance: 19.4
click at [441, 119] on div "Entry Level Software Engineer, Labs" at bounding box center [480, 122] width 265 height 18
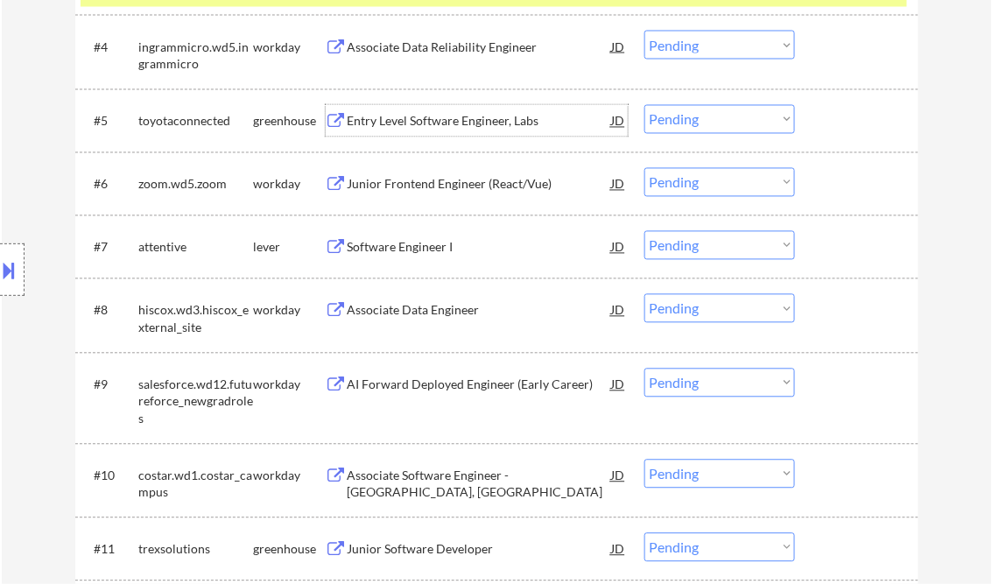
drag, startPoint x: 706, startPoint y: 123, endPoint x: 722, endPoint y: 130, distance: 17.3
click at [706, 123] on select "Choose an option... Pending Applied Excluded (Questions) Excluded (Expired) Exc…" at bounding box center [720, 119] width 151 height 29
click at [645, 105] on select "Choose an option... Pending Applied Excluded (Questions) Excluded (Expired) Exc…" at bounding box center [720, 119] width 151 height 29
click at [462, 189] on div "Junior Frontend Engineer (React/Vue)" at bounding box center [480, 185] width 265 height 18
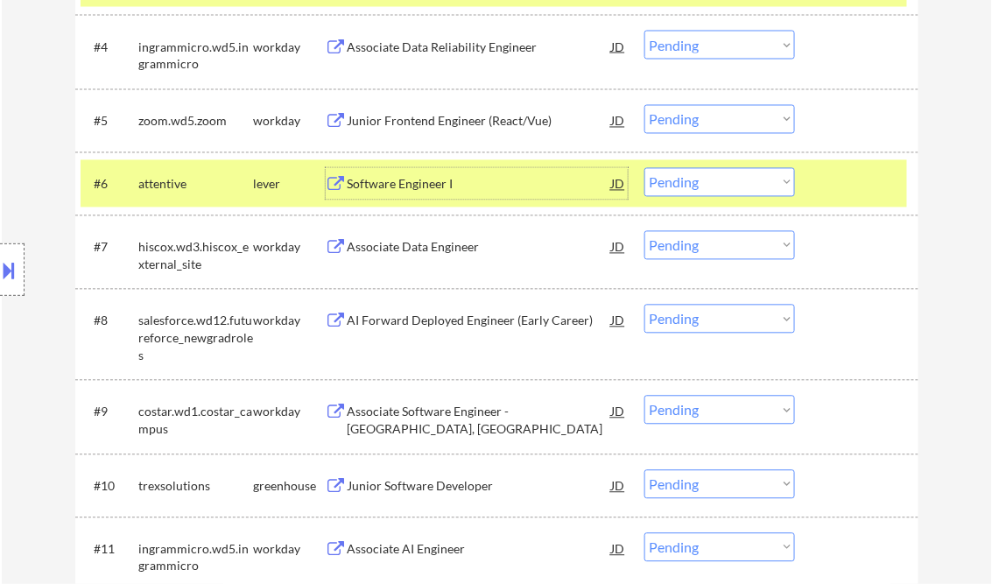
drag, startPoint x: 715, startPoint y: 121, endPoint x: 743, endPoint y: 135, distance: 31.3
click at [715, 121] on select "Choose an option... Pending Applied Excluded (Questions) Excluded (Expired) Exc…" at bounding box center [720, 119] width 151 height 29
click at [645, 105] on select "Choose an option... Pending Applied Excluded (Questions) Excluded (Expired) Exc…" at bounding box center [720, 119] width 151 height 29
click at [427, 188] on div "Software Engineer I" at bounding box center [480, 185] width 265 height 18
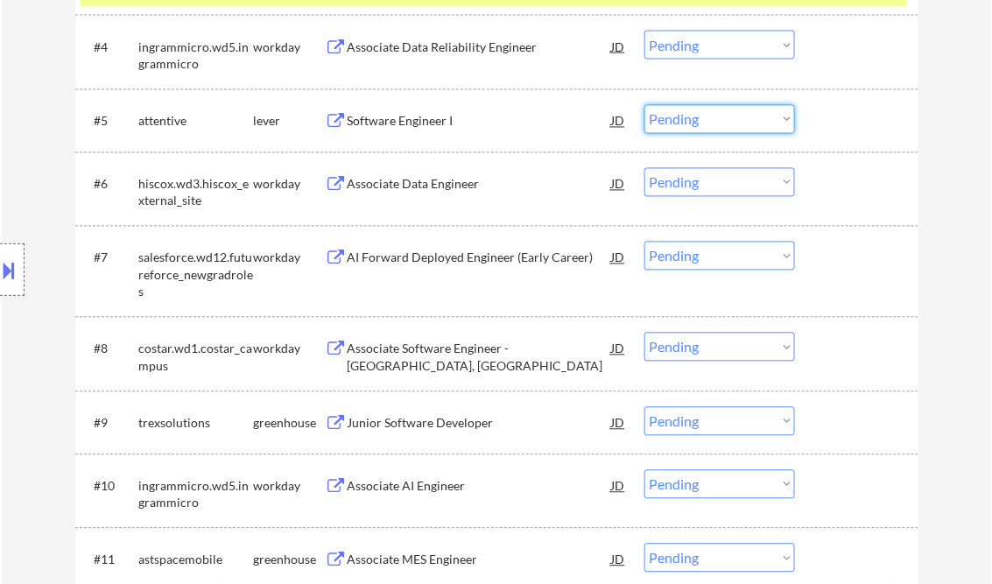
click at [723, 117] on select "Choose an option... Pending Applied Excluded (Questions) Excluded (Expired) Exc…" at bounding box center [720, 119] width 151 height 29
click at [645, 105] on select "Choose an option... Pending Applied Excluded (Questions) Excluded (Expired) Exc…" at bounding box center [720, 119] width 151 height 29
select select ""pending""
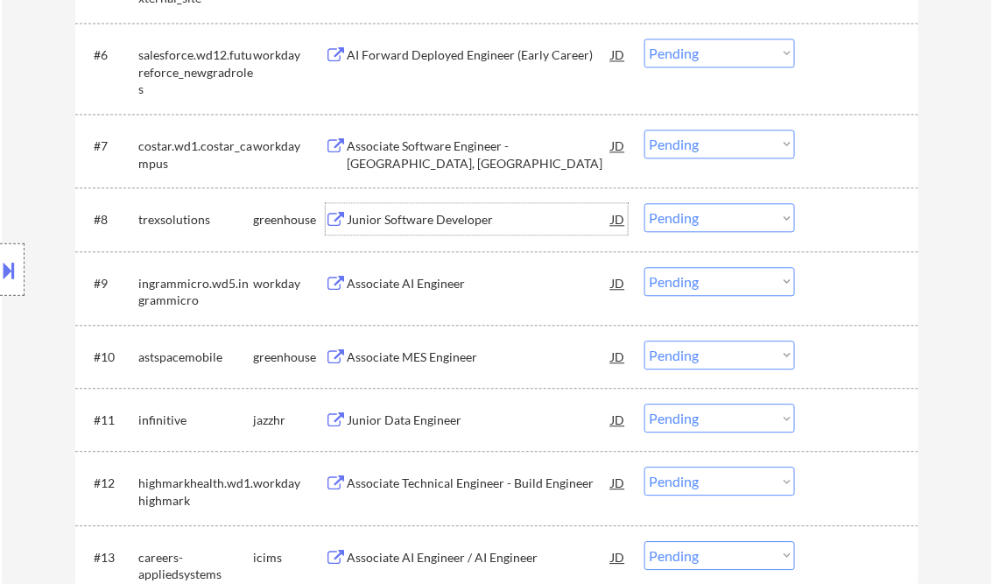
click at [443, 220] on div "Junior Software Developer" at bounding box center [480, 220] width 265 height 18
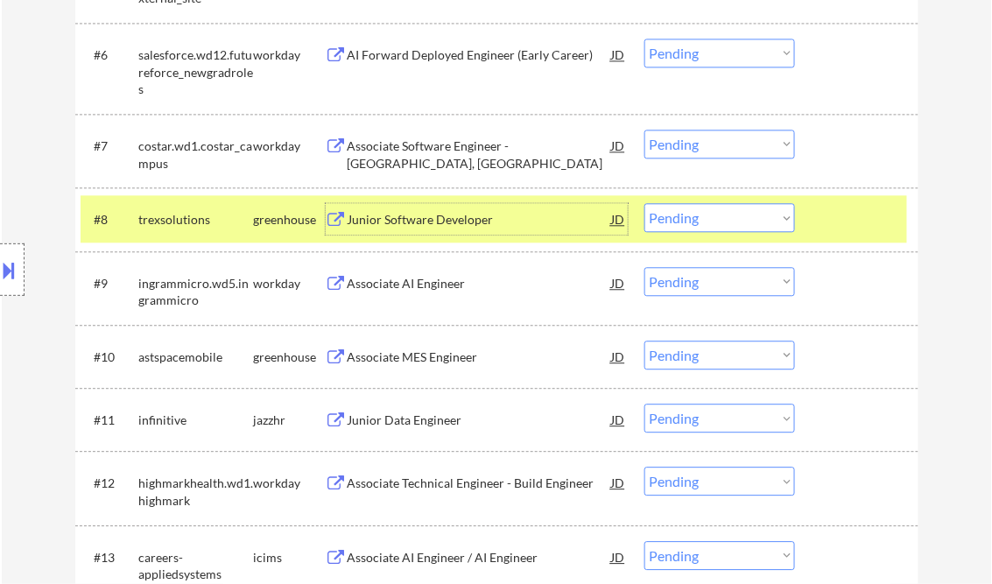
click at [708, 226] on select "Choose an option... Pending Applied Excluded (Questions) Excluded (Expired) Exc…" at bounding box center [720, 217] width 151 height 29
click at [645, 203] on select "Choose an option... Pending Applied Excluded (Questions) Excluded (Expired) Exc…" at bounding box center [720, 217] width 151 height 29
select select ""pending""
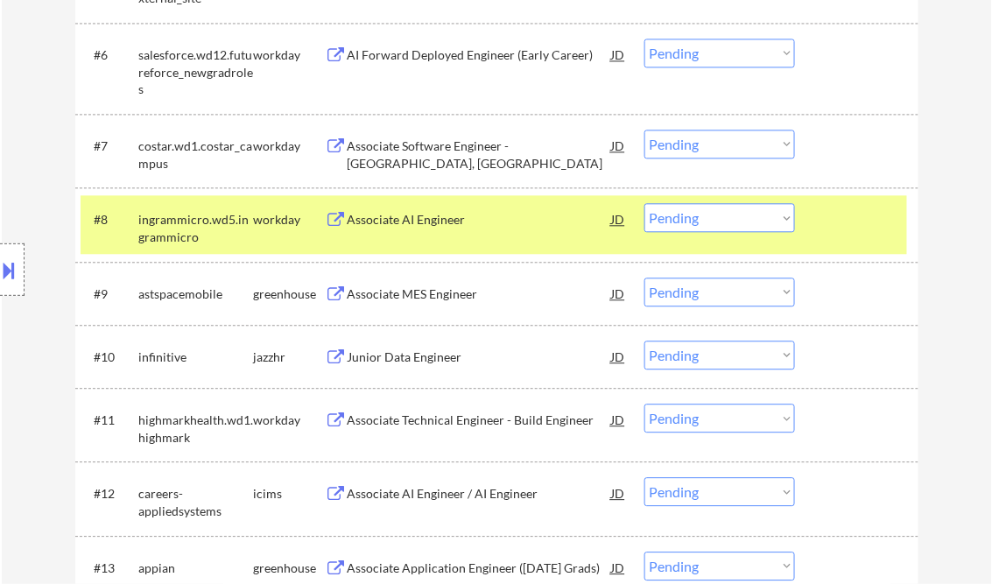
click at [424, 291] on div "Associate MES Engineer" at bounding box center [480, 295] width 265 height 18
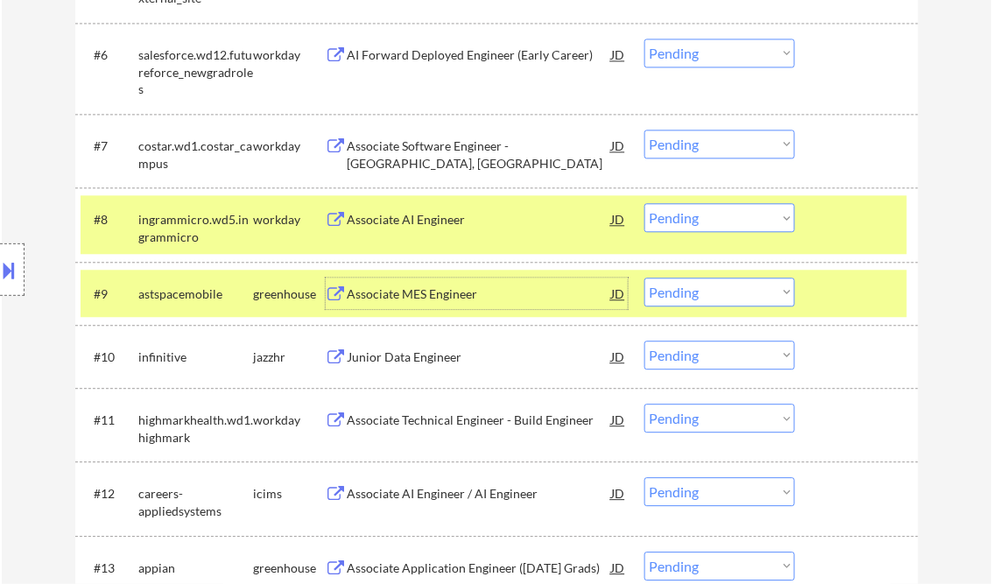
drag, startPoint x: 716, startPoint y: 296, endPoint x: 732, endPoint y: 307, distance: 19.7
click at [716, 296] on select "Choose an option... Pending Applied Excluded (Questions) Excluded (Expired) Exc…" at bounding box center [720, 292] width 151 height 29
click at [645, 278] on select "Choose an option... Pending Applied Excluded (Questions) Excluded (Expired) Exc…" at bounding box center [720, 292] width 151 height 29
click at [384, 349] on div "Junior Data Engineer" at bounding box center [480, 358] width 265 height 18
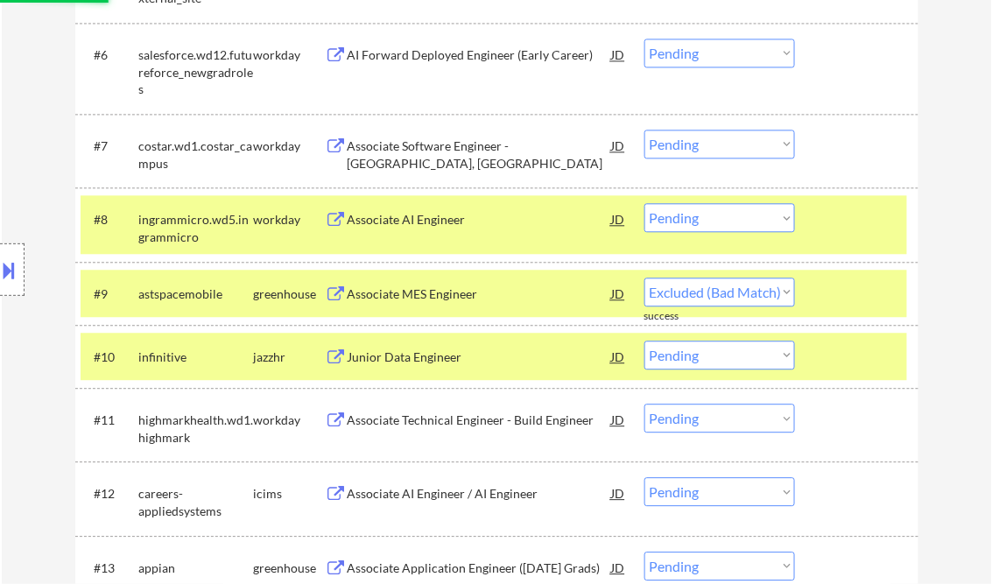
select select ""pending""
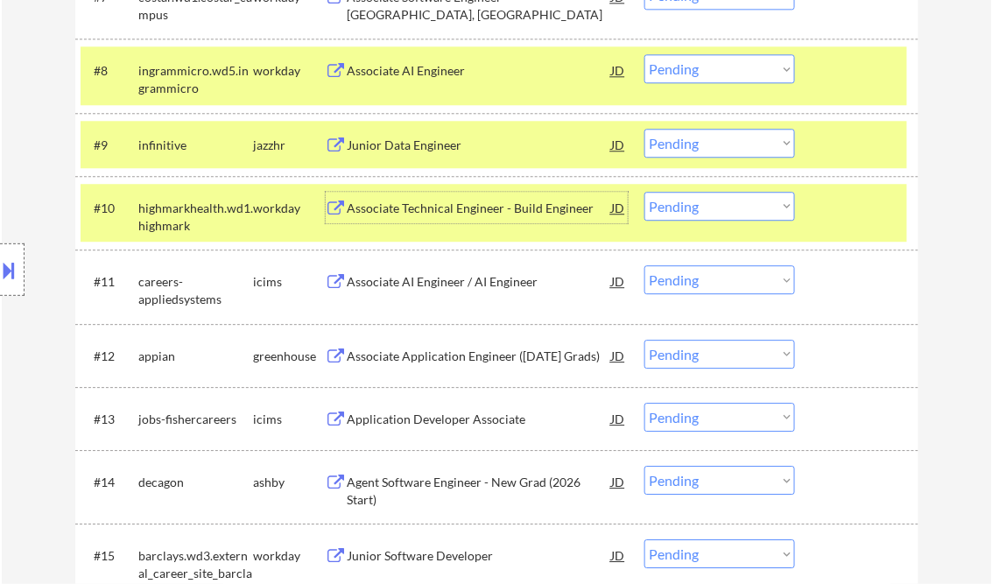
scroll to position [1121, 0]
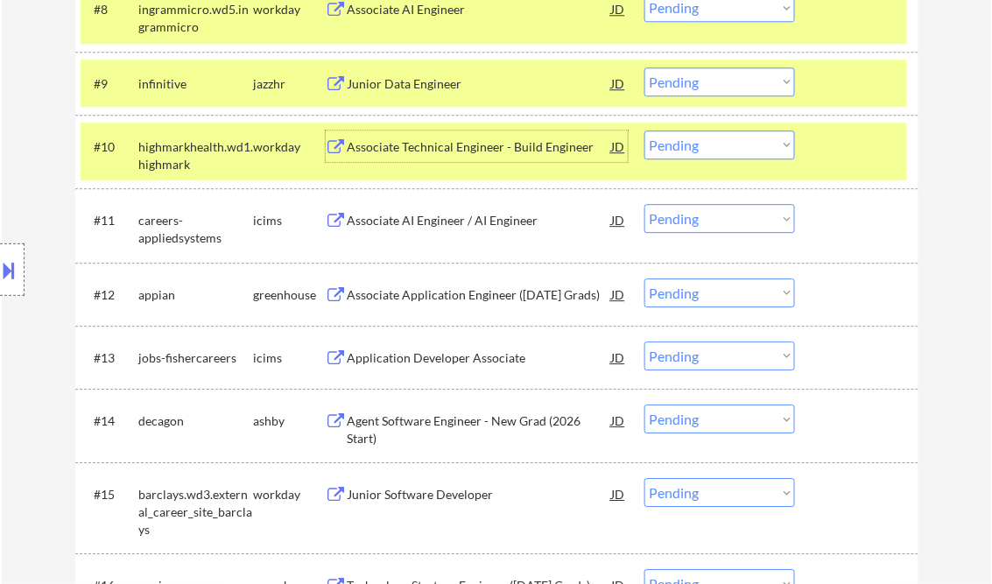
click at [741, 293] on select "Choose an option... Pending Applied Excluded (Questions) Excluded (Expired) Exc…" at bounding box center [720, 293] width 151 height 29
click at [645, 279] on select "Choose an option... Pending Applied Excluded (Questions) Excluded (Expired) Exc…" at bounding box center [720, 293] width 151 height 29
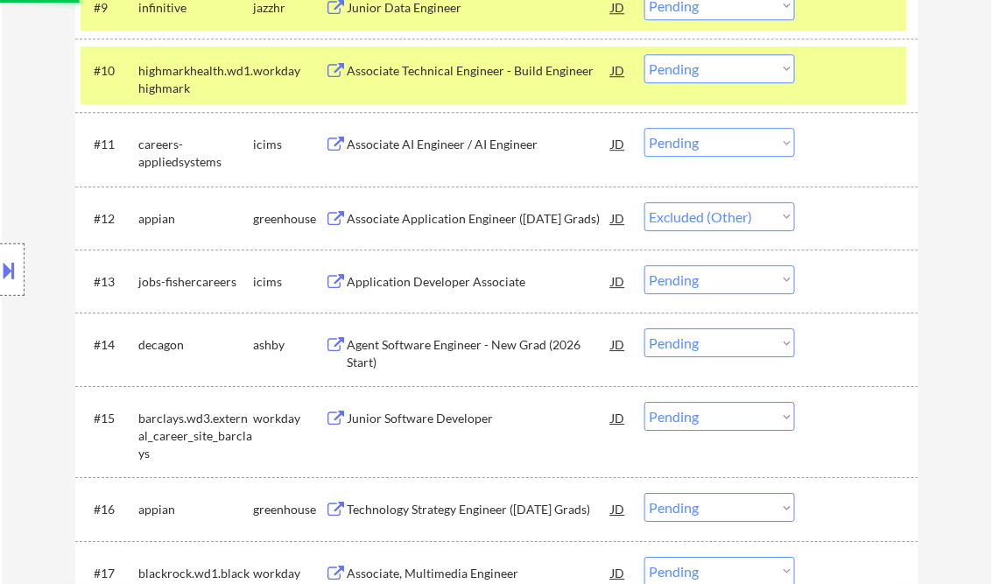
scroll to position [1261, 0]
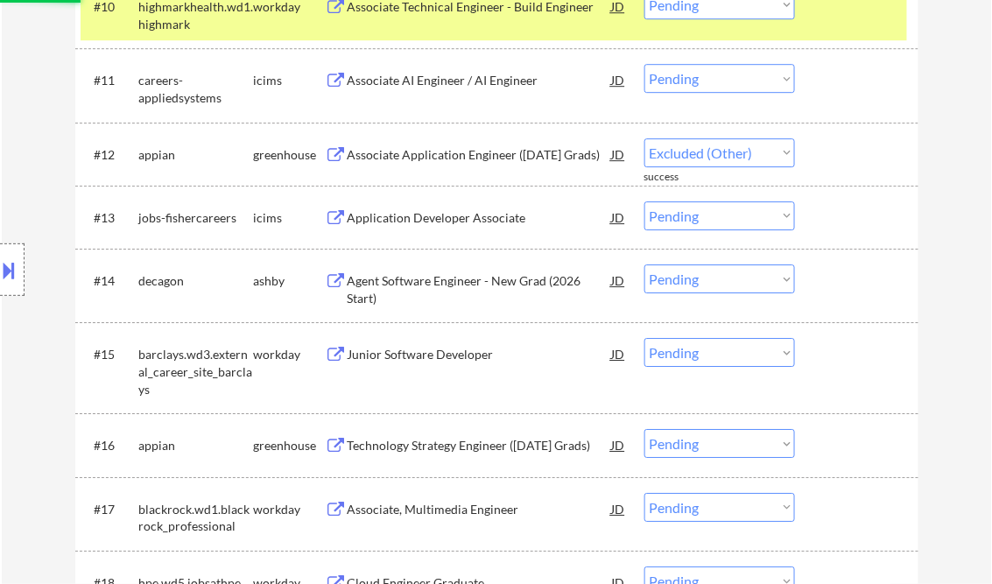
select select ""pending""
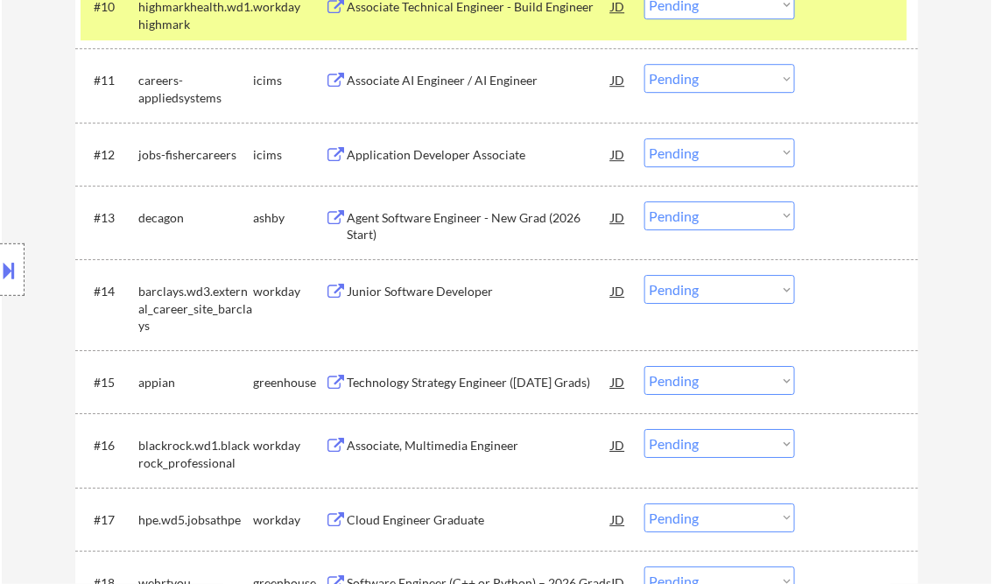
click at [467, 221] on div "Agent Software Engineer - New Grad (2026 Start)" at bounding box center [480, 226] width 265 height 34
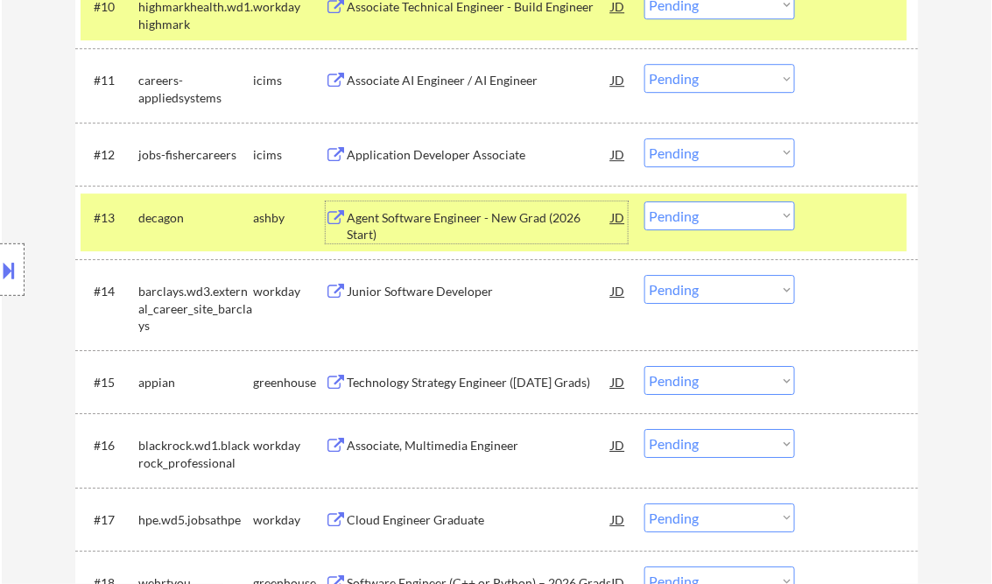
click at [724, 222] on select "Choose an option... Pending Applied Excluded (Questions) Excluded (Expired) Exc…" at bounding box center [720, 215] width 151 height 29
click at [645, 201] on select "Choose an option... Pending Applied Excluded (Questions) Excluded (Expired) Exc…" at bounding box center [720, 215] width 151 height 29
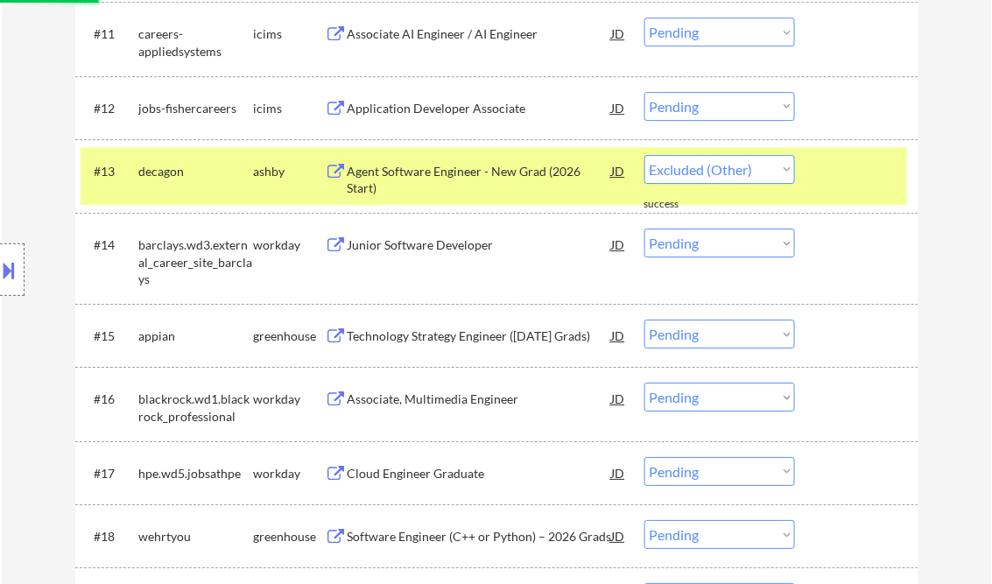
scroll to position [1331, 0]
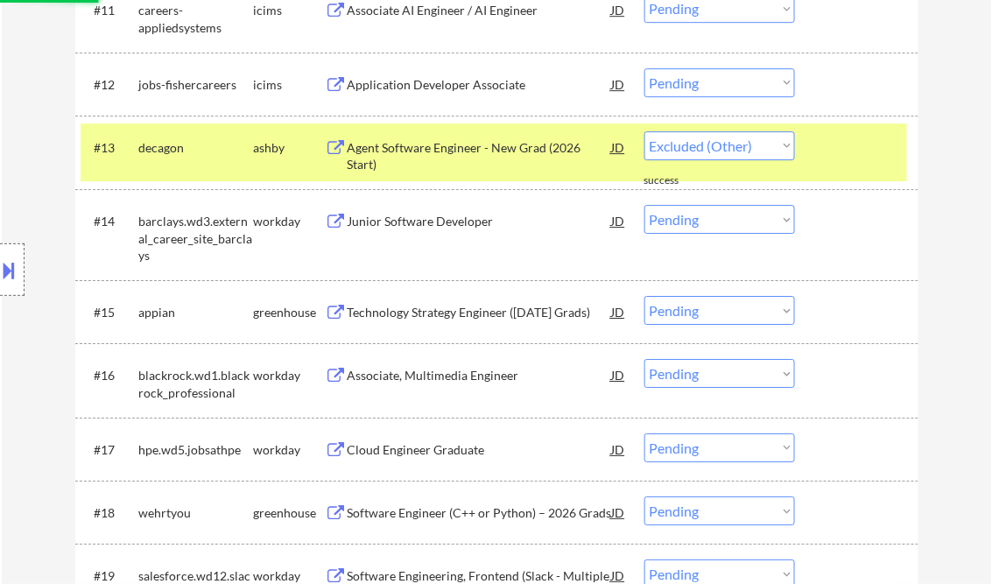
select select ""pending""
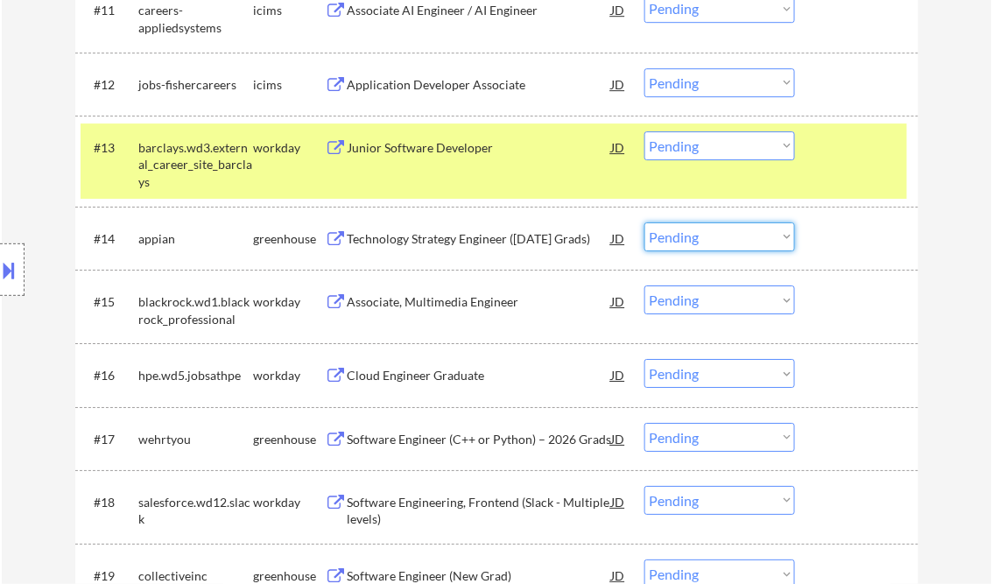
drag, startPoint x: 724, startPoint y: 241, endPoint x: 730, endPoint y: 253, distance: 13.7
click at [724, 241] on select "Choose an option... Pending Applied Excluded (Questions) Excluded (Expired) Exc…" at bounding box center [720, 236] width 151 height 29
click at [645, 222] on select "Choose an option... Pending Applied Excluded (Questions) Excluded (Expired) Exc…" at bounding box center [720, 236] width 151 height 29
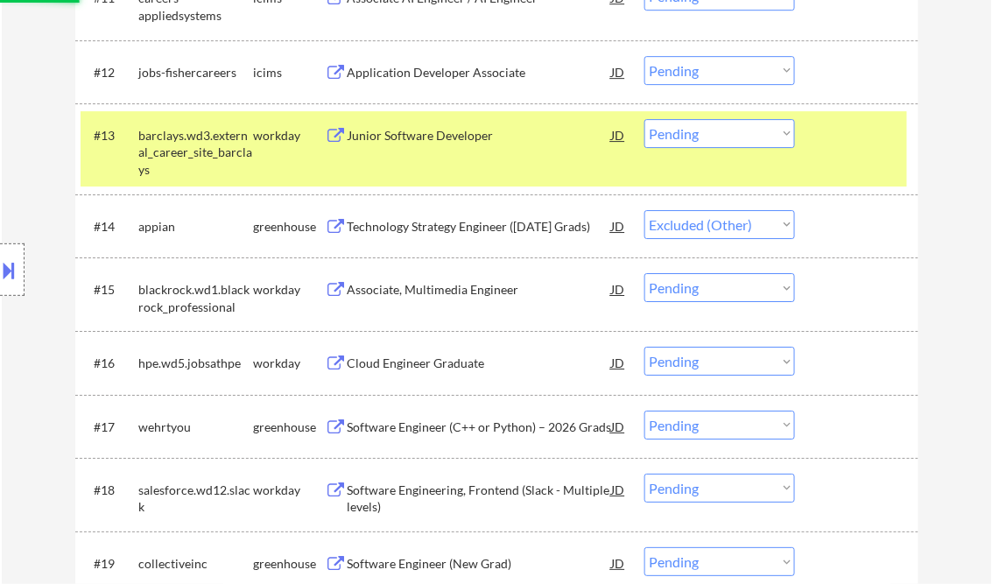
scroll to position [1401, 0]
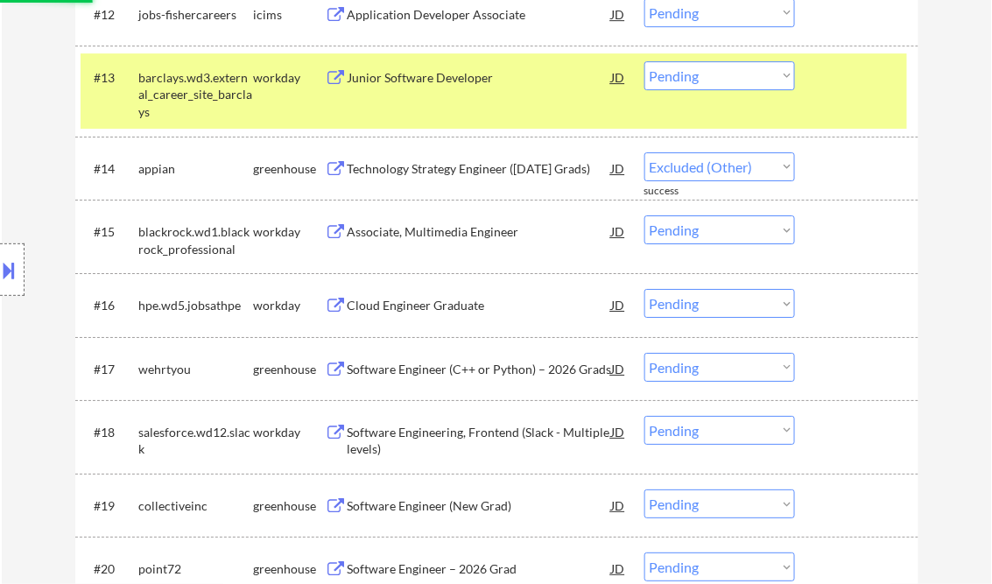
select select ""pending""
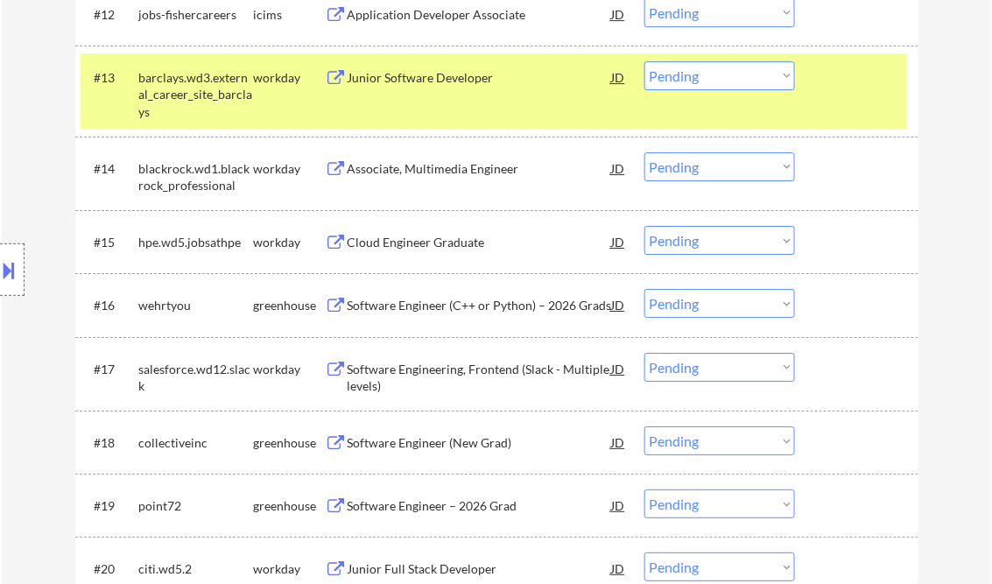
drag, startPoint x: 700, startPoint y: 307, endPoint x: 723, endPoint y: 317, distance: 24.7
click at [701, 307] on select "Choose an option... Pending Applied Excluded (Questions) Excluded (Expired) Exc…" at bounding box center [720, 303] width 151 height 29
click at [645, 289] on select "Choose an option... Pending Applied Excluded (Questions) Excluded (Expired) Exc…" at bounding box center [720, 303] width 151 height 29
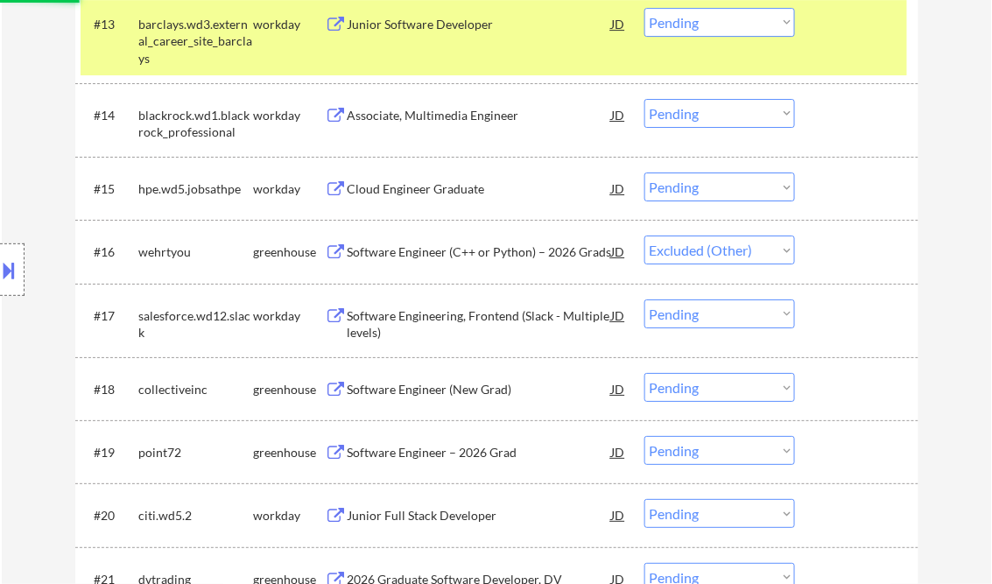
scroll to position [1472, 0]
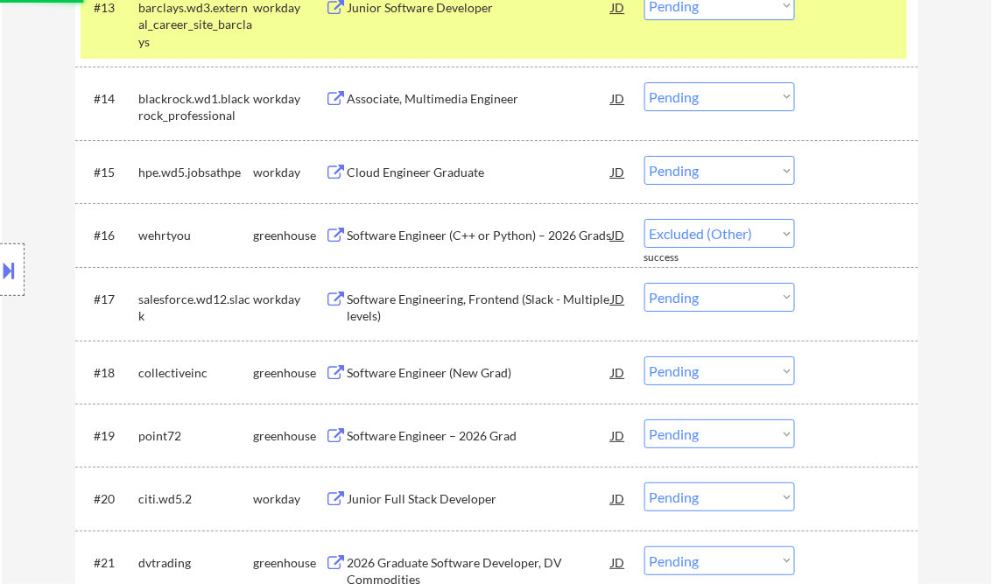
select select ""pending""
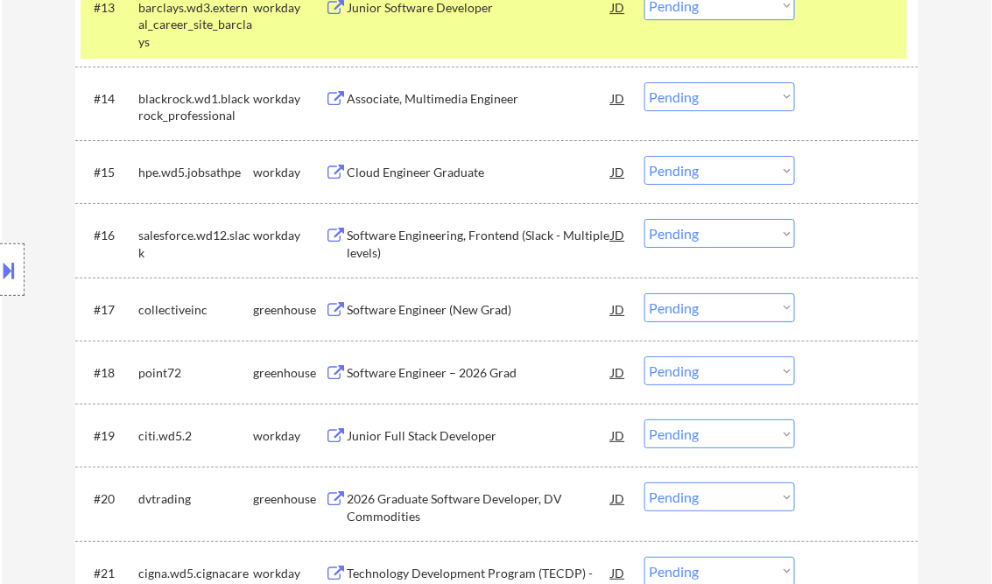
click at [442, 308] on div "Software Engineer (New Grad)" at bounding box center [480, 310] width 265 height 18
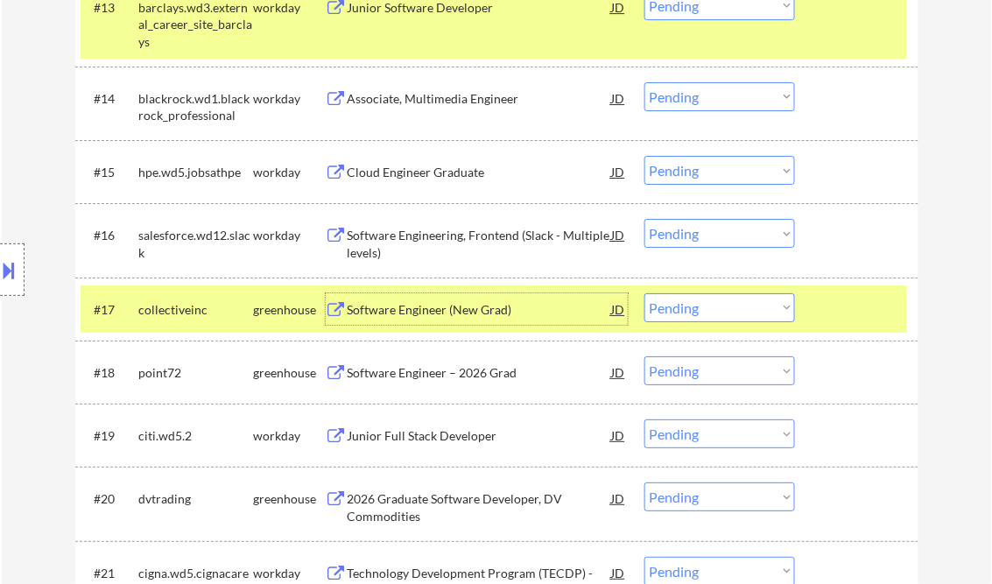
click at [680, 307] on select "Choose an option... Pending Applied Excluded (Questions) Excluded (Expired) Exc…" at bounding box center [720, 307] width 151 height 29
click at [645, 293] on select "Choose an option... Pending Applied Excluded (Questions) Excluded (Expired) Exc…" at bounding box center [720, 307] width 151 height 29
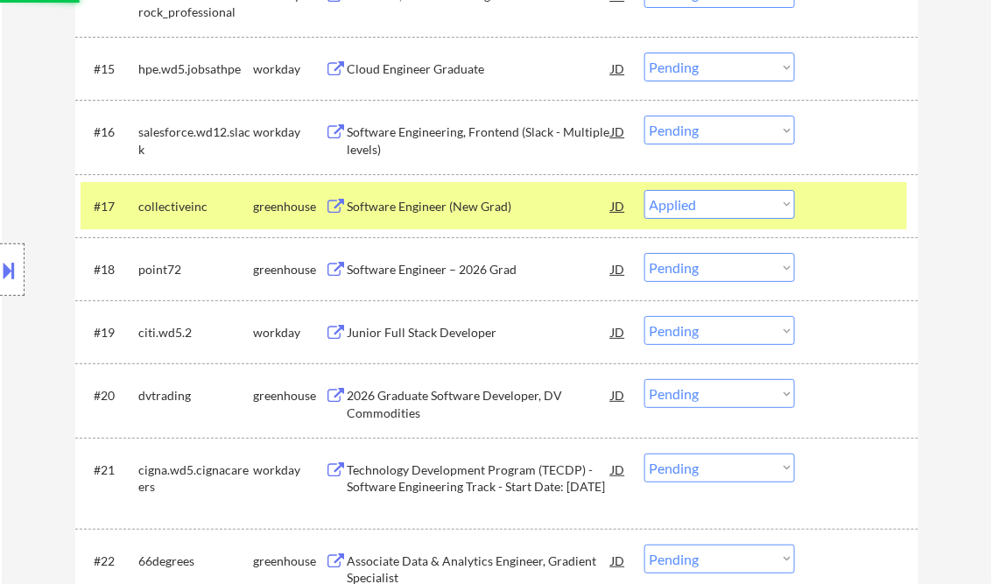
scroll to position [1612, 0]
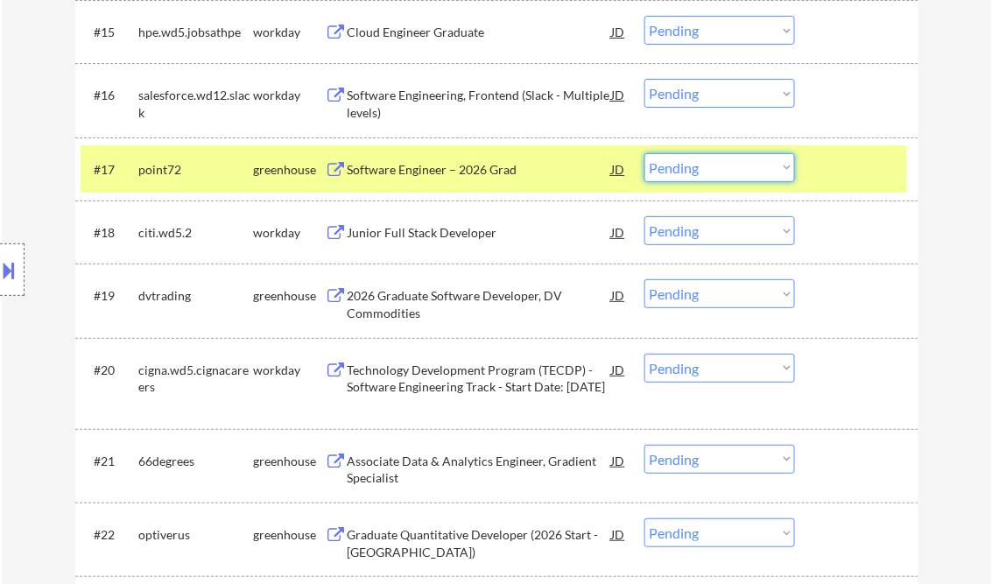
drag, startPoint x: 732, startPoint y: 161, endPoint x: 747, endPoint y: 184, distance: 27.2
click at [732, 161] on select "Choose an option... Pending Applied Excluded (Questions) Excluded (Expired) Exc…" at bounding box center [720, 167] width 151 height 29
click at [645, 153] on select "Choose an option... Pending Applied Excluded (Questions) Excluded (Expired) Exc…" at bounding box center [720, 167] width 151 height 29
select select ""pending""
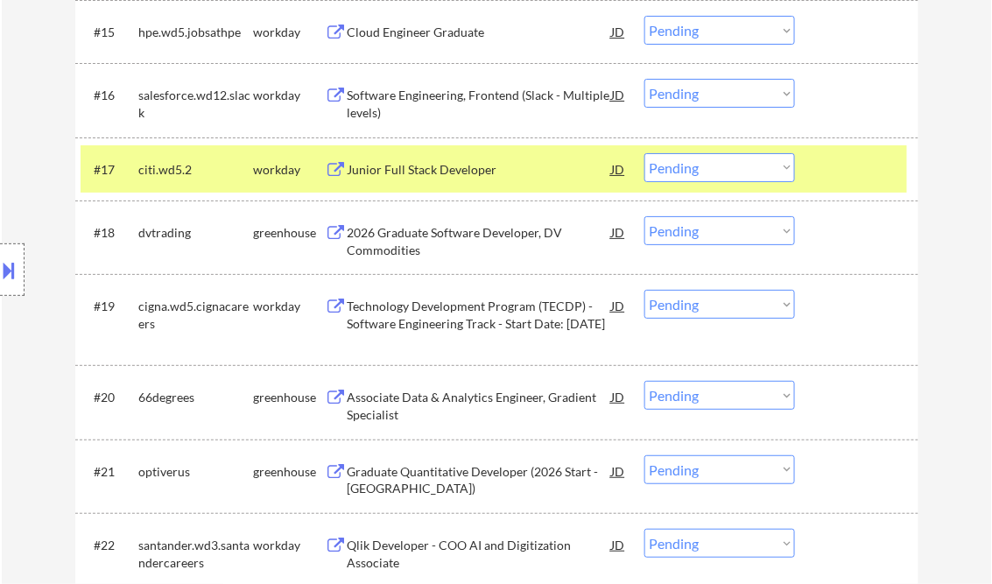
click at [695, 234] on select "Choose an option... Pending Applied Excluded (Questions) Excluded (Expired) Exc…" at bounding box center [720, 230] width 151 height 29
click at [645, 216] on select "Choose an option... Pending Applied Excluded (Questions) Excluded (Expired) Exc…" at bounding box center [720, 230] width 151 height 29
select select ""pending""
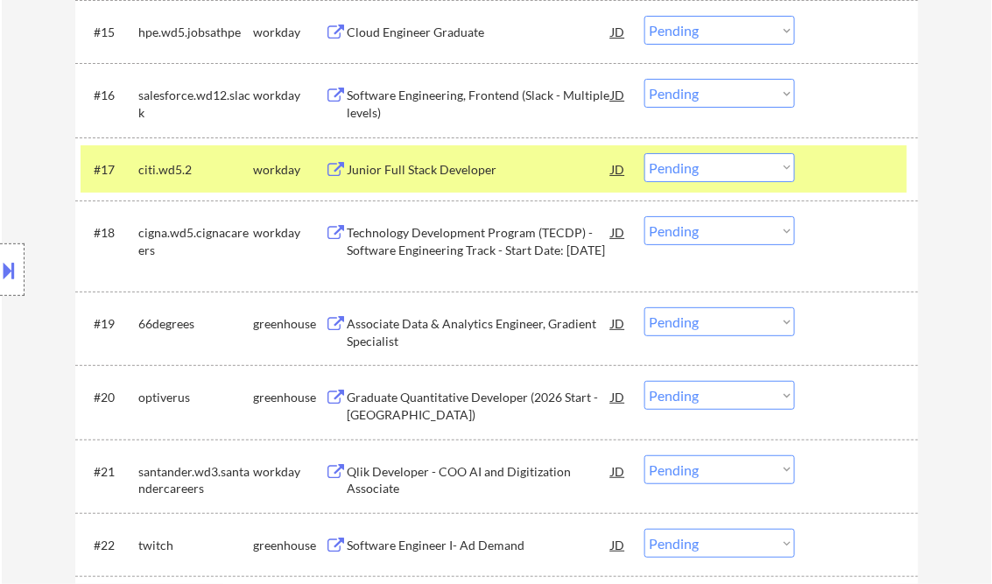
click at [498, 331] on div "Associate Data & Analytics Engineer, Gradient Specialist" at bounding box center [480, 332] width 265 height 34
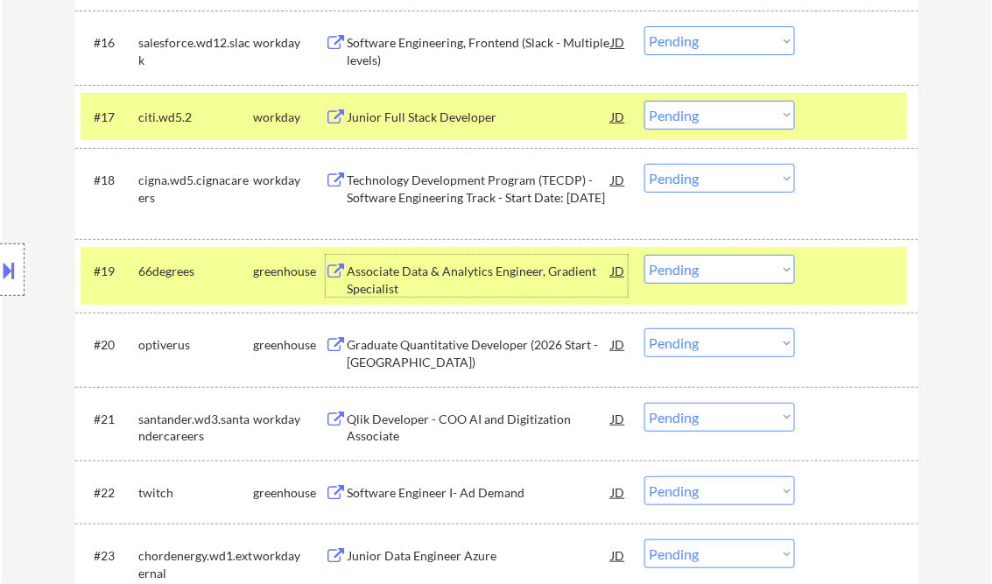
scroll to position [1682, 0]
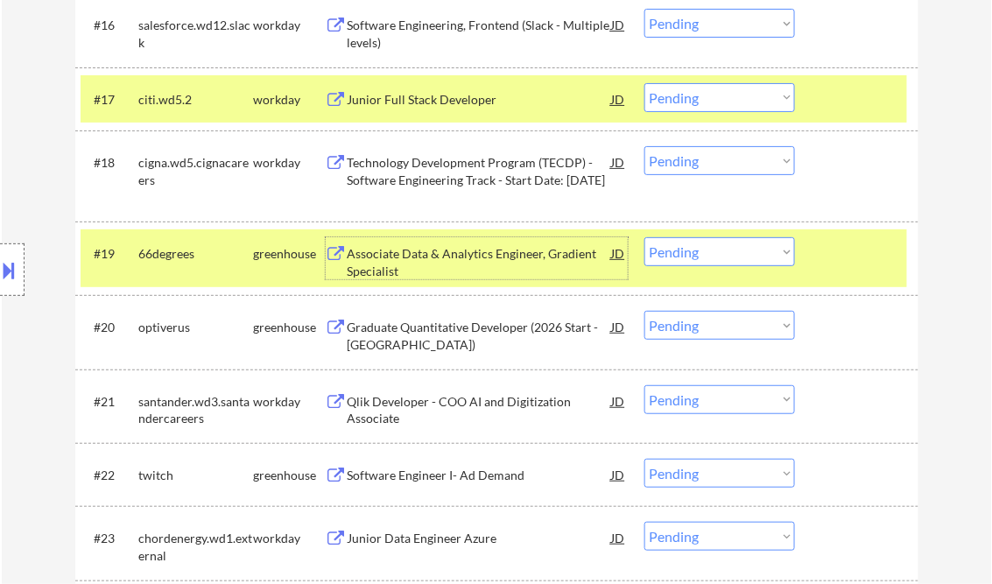
click at [673, 240] on select "Choose an option... Pending Applied Excluded (Questions) Excluded (Expired) Exc…" at bounding box center [720, 251] width 151 height 29
click at [645, 237] on select "Choose an option... Pending Applied Excluded (Questions) Excluded (Expired) Exc…" at bounding box center [720, 251] width 151 height 29
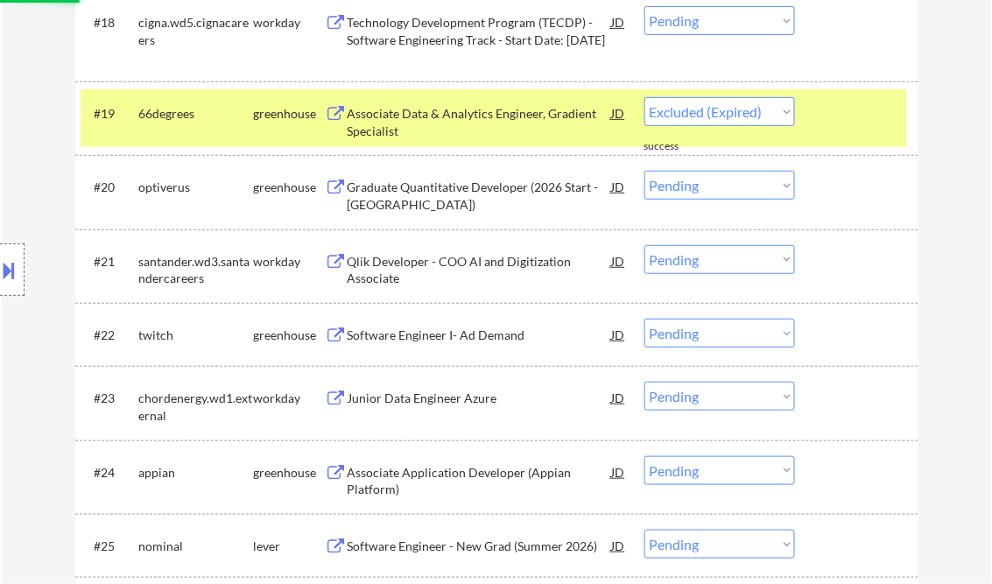
select select ""pending""
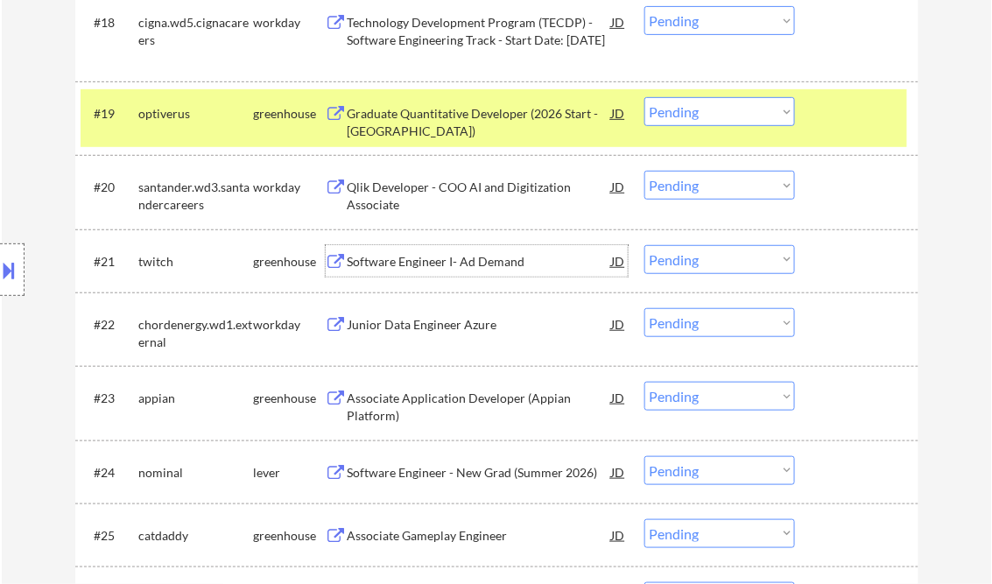
click at [466, 265] on div "Software Engineer I- Ad Demand" at bounding box center [480, 262] width 265 height 18
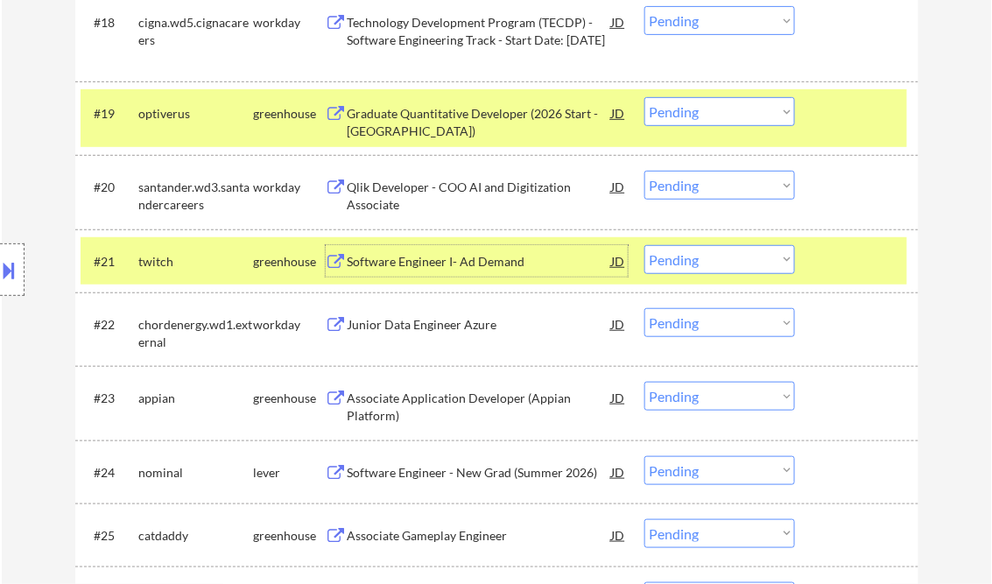
drag, startPoint x: 717, startPoint y: 264, endPoint x: 727, endPoint y: 272, distance: 13.0
click at [718, 264] on select "Choose an option... Pending Applied Excluded (Questions) Excluded (Expired) Exc…" at bounding box center [720, 259] width 151 height 29
click at [645, 245] on select "Choose an option... Pending Applied Excluded (Questions) Excluded (Expired) Exc…" at bounding box center [720, 259] width 151 height 29
select select ""pending""
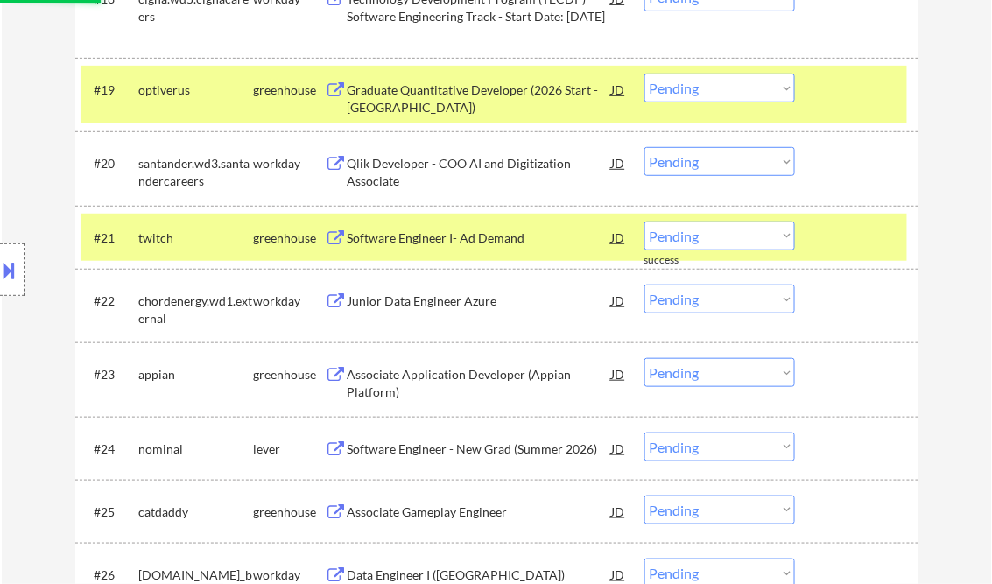
scroll to position [1962, 0]
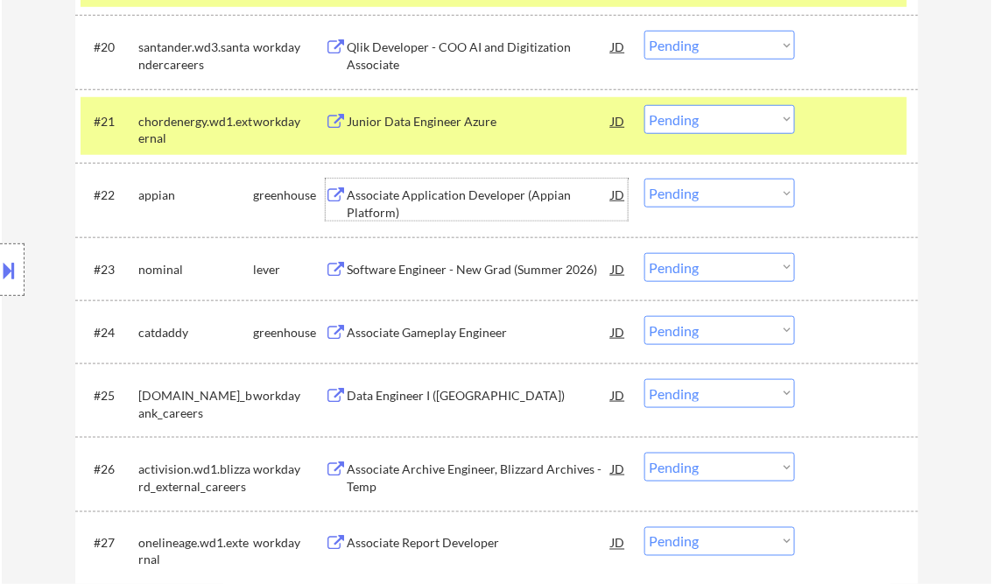
click at [491, 207] on div "Associate Application Developer (Appian Platform)" at bounding box center [480, 204] width 265 height 34
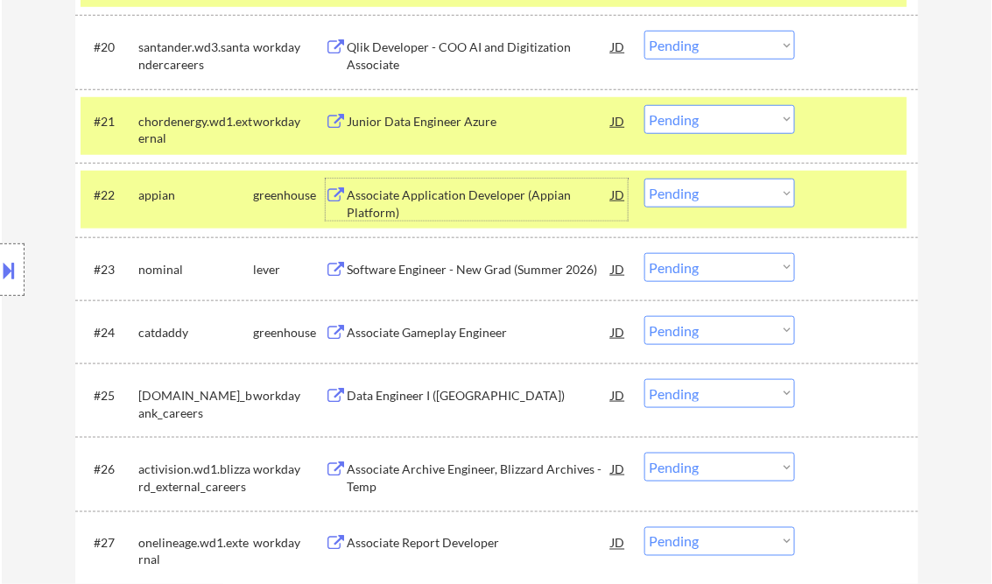
click at [745, 189] on select "Choose an option... Pending Applied Excluded (Questions) Excluded (Expired) Exc…" at bounding box center [720, 193] width 151 height 29
click at [645, 179] on select "Choose an option... Pending Applied Excluded (Questions) Excluded (Expired) Exc…" at bounding box center [720, 193] width 151 height 29
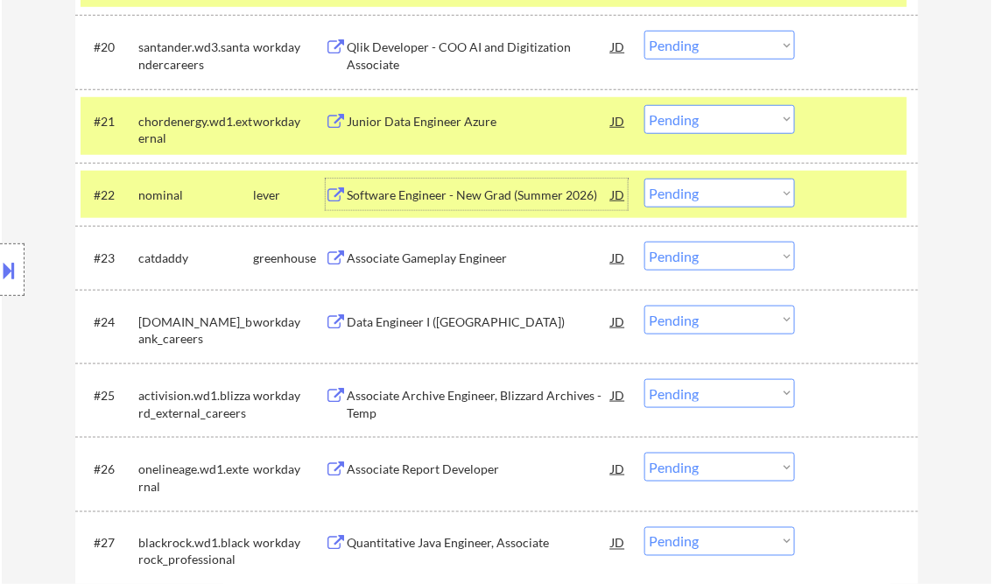
click at [474, 193] on div "Software Engineer - New Grad (Summer 2026)" at bounding box center [480, 196] width 265 height 18
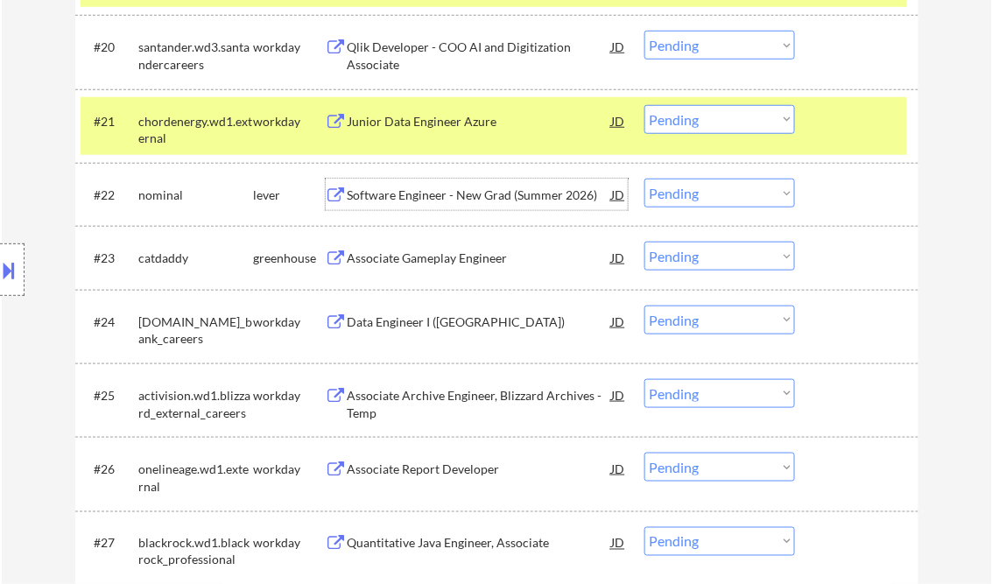
click at [673, 193] on select "Choose an option... Pending Applied Excluded (Questions) Excluded (Expired) Exc…" at bounding box center [720, 193] width 151 height 29
click at [645, 179] on select "Choose an option... Pending Applied Excluded (Questions) Excluded (Expired) Exc…" at bounding box center [720, 193] width 151 height 29
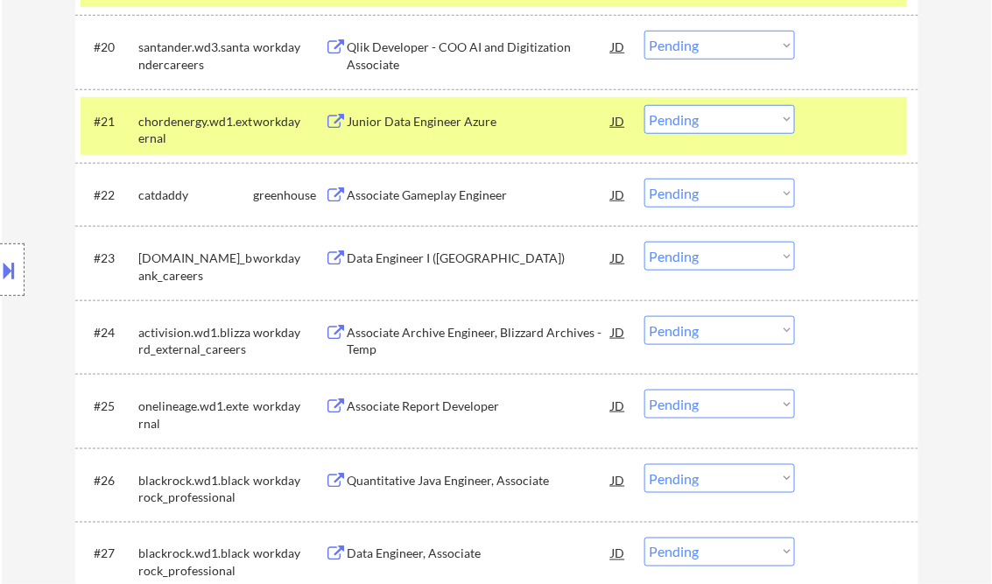
click at [429, 200] on div "Associate Gameplay Engineer" at bounding box center [480, 196] width 265 height 18
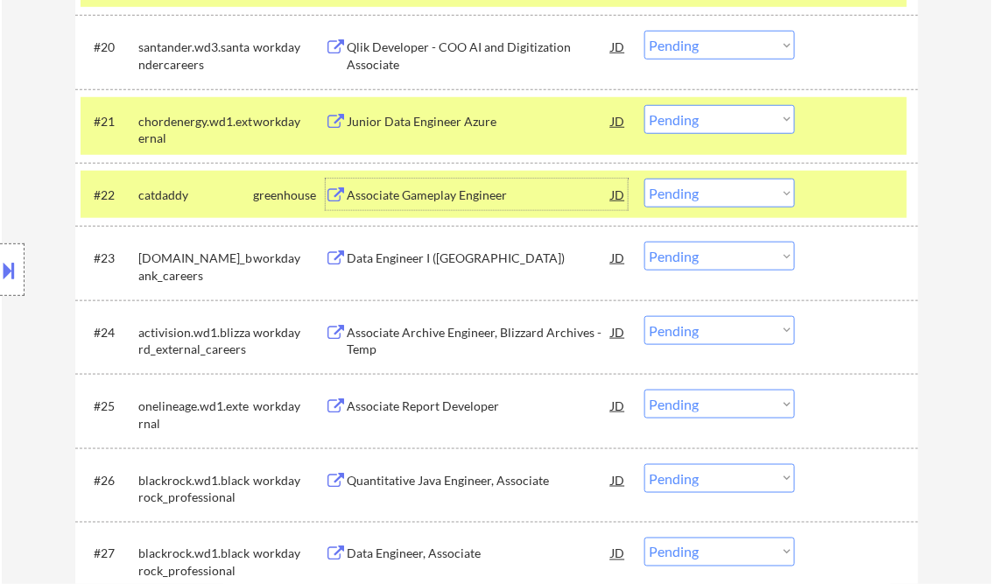
click at [451, 201] on div "Associate Gameplay Engineer" at bounding box center [480, 196] width 265 height 18
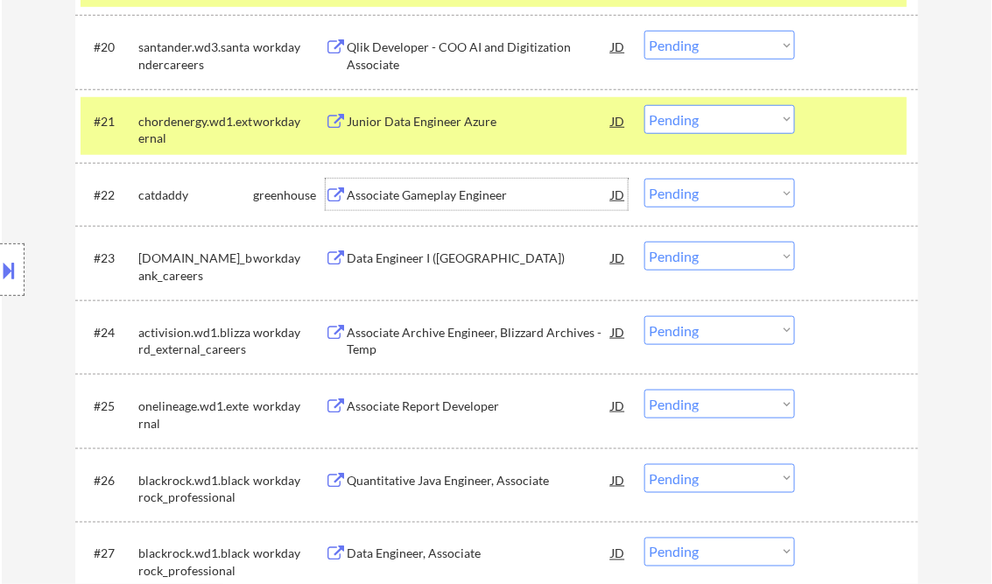
drag, startPoint x: 671, startPoint y: 194, endPoint x: 702, endPoint y: 209, distance: 35.3
click at [673, 194] on select "Choose an option... Pending Applied Excluded (Questions) Excluded (Expired) Exc…" at bounding box center [720, 193] width 151 height 29
click at [645, 179] on select "Choose an option... Pending Applied Excluded (Questions) Excluded (Expired) Exc…" at bounding box center [720, 193] width 151 height 29
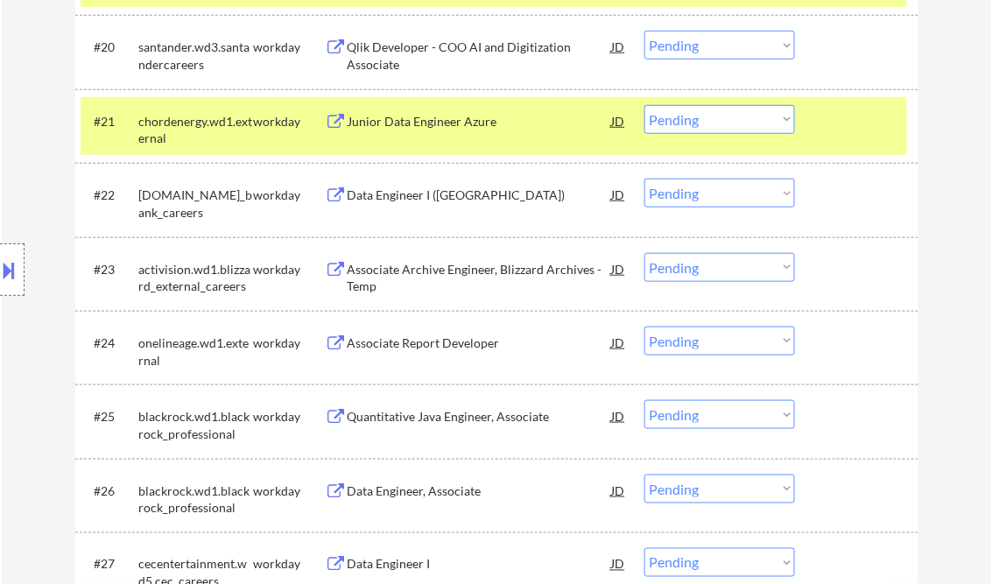
click at [424, 197] on div "Data Engineer I ([GEOGRAPHIC_DATA])" at bounding box center [480, 196] width 265 height 18
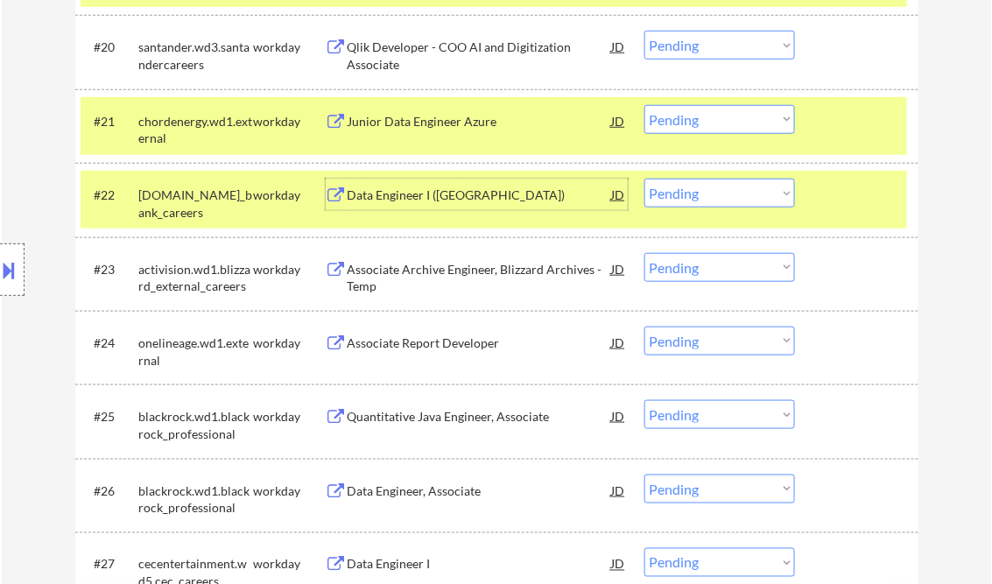
drag, startPoint x: 711, startPoint y: 194, endPoint x: 721, endPoint y: 208, distance: 17.0
click at [711, 194] on select "Choose an option... Pending Applied Excluded (Questions) Excluded (Expired) Exc…" at bounding box center [720, 193] width 151 height 29
click at [645, 179] on select "Choose an option... Pending Applied Excluded (Questions) Excluded (Expired) Exc…" at bounding box center [720, 193] width 151 height 29
select select ""pending""
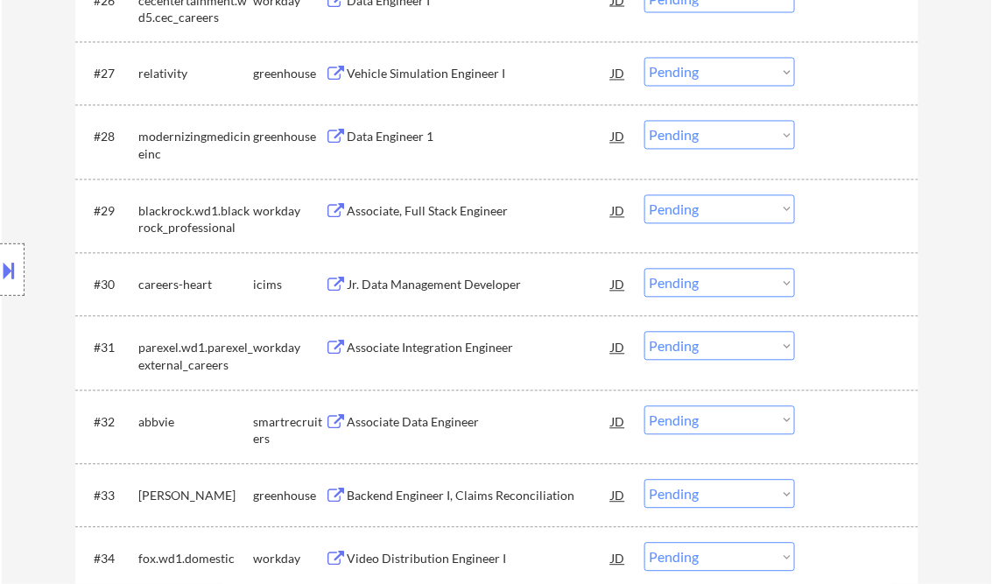
scroll to position [2523, 0]
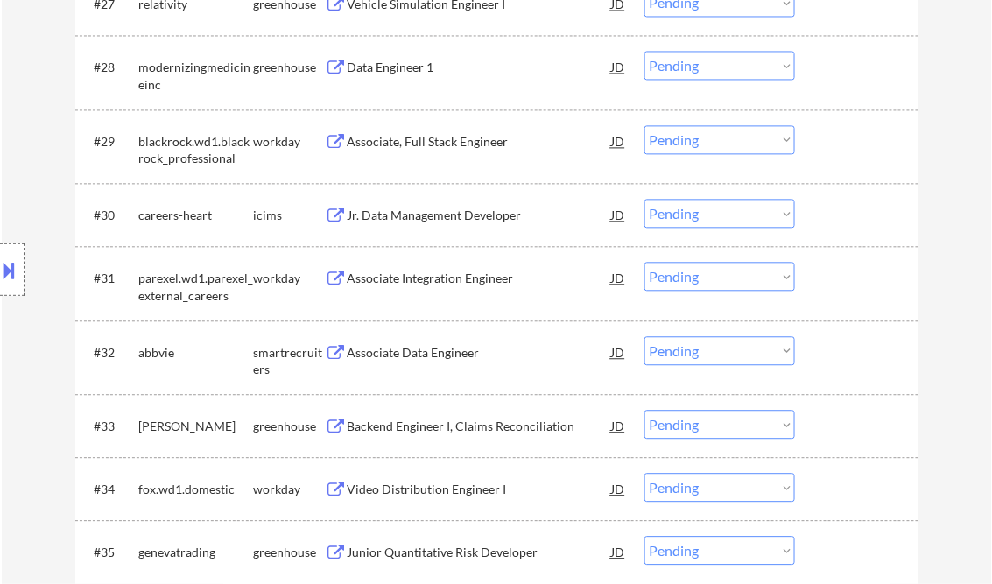
click at [436, 348] on div "Associate Data Engineer" at bounding box center [480, 353] width 265 height 18
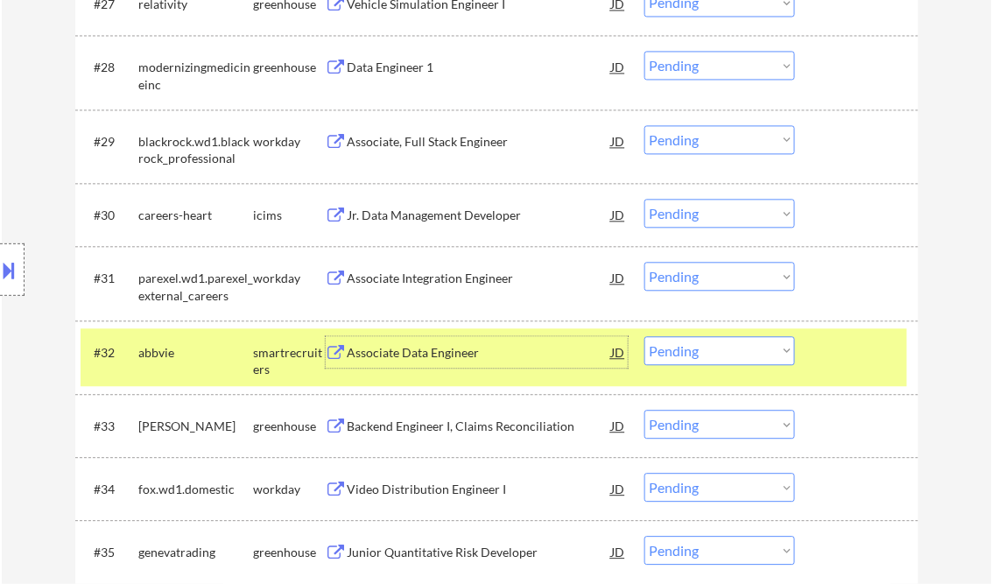
click at [681, 357] on select "Choose an option... Pending Applied Excluded (Questions) Excluded (Expired) Exc…" at bounding box center [720, 350] width 151 height 29
click at [645, 336] on select "Choose an option... Pending Applied Excluded (Questions) Excluded (Expired) Exc…" at bounding box center [720, 350] width 151 height 29
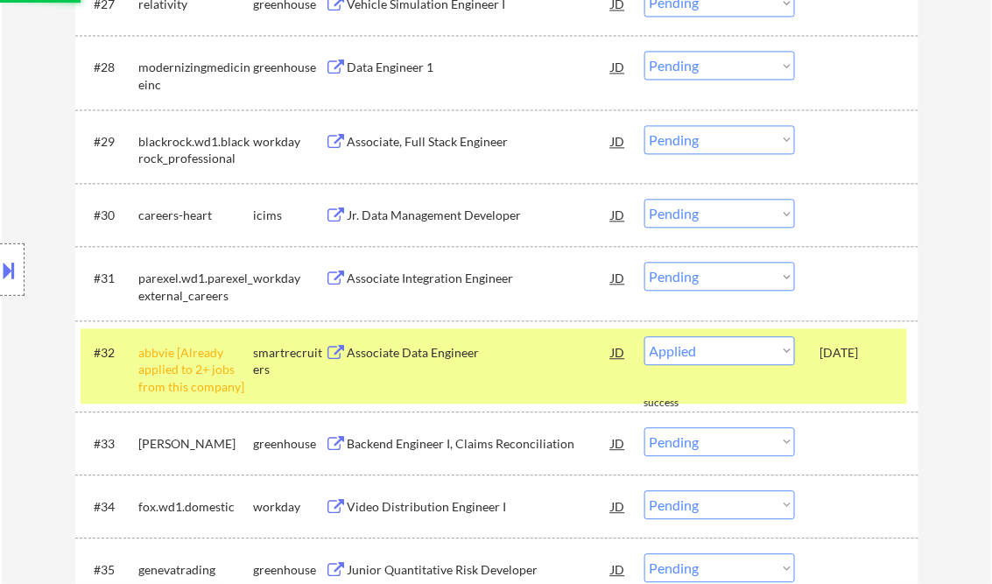
select select ""pending""
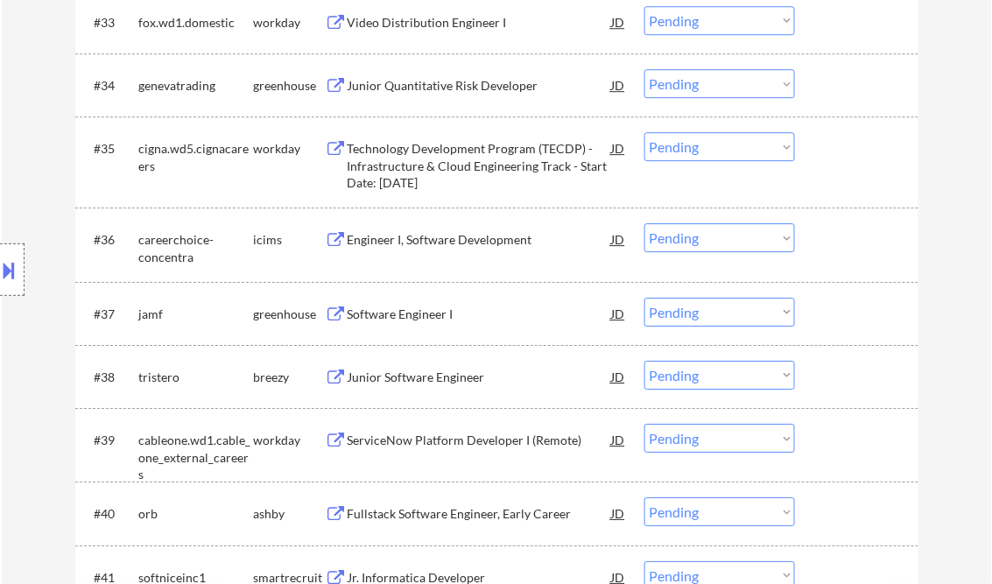
scroll to position [2943, 0]
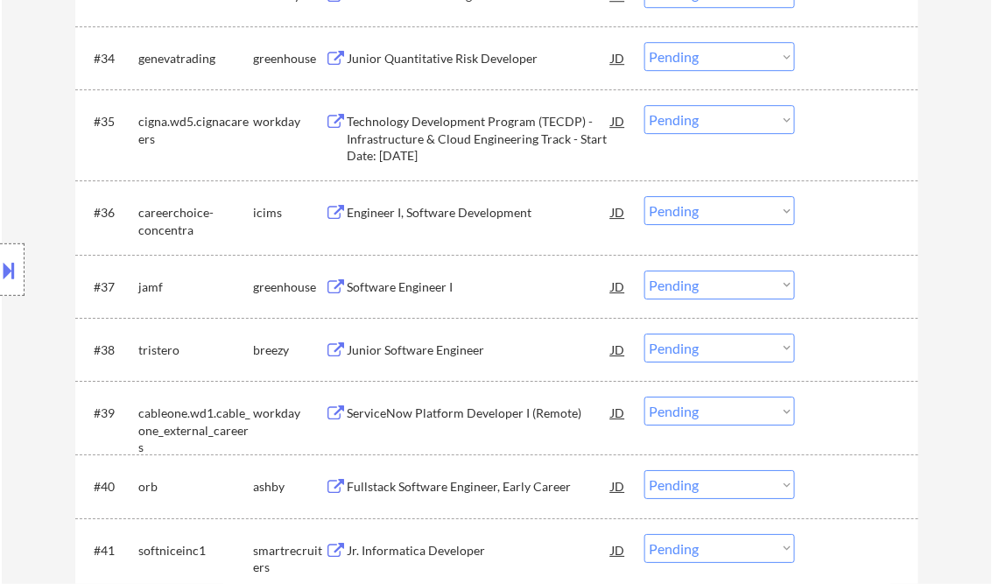
click at [399, 286] on div "Software Engineer I" at bounding box center [480, 288] width 265 height 18
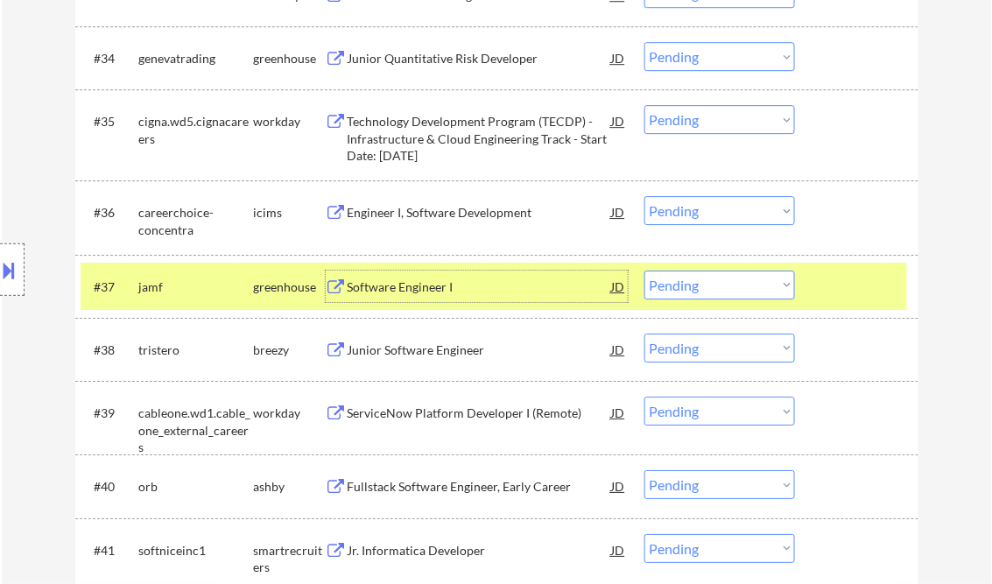
click at [715, 286] on select "Choose an option... Pending Applied Excluded (Questions) Excluded (Expired) Exc…" at bounding box center [720, 285] width 151 height 29
click at [645, 271] on select "Choose an option... Pending Applied Excluded (Questions) Excluded (Expired) Exc…" at bounding box center [720, 285] width 151 height 29
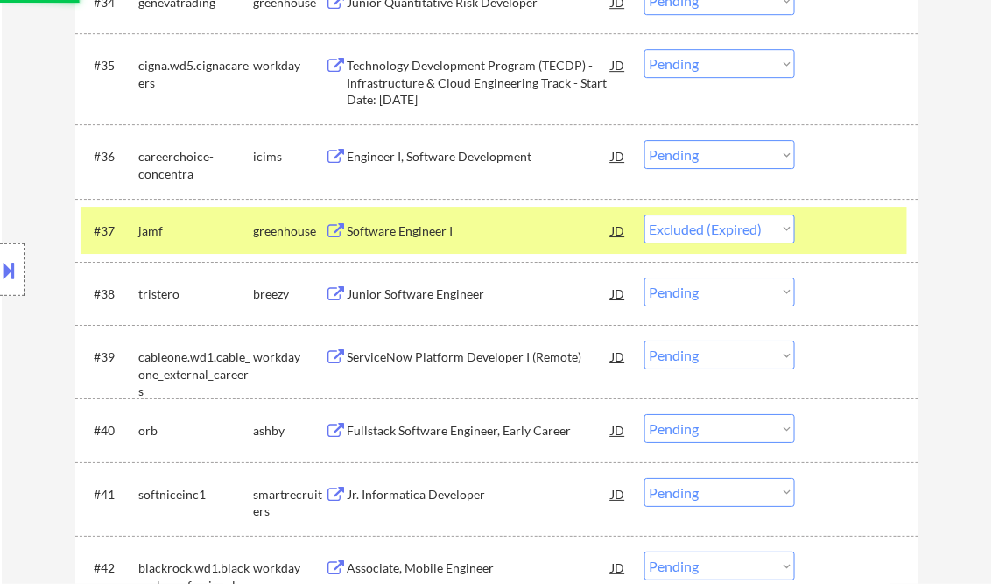
scroll to position [3013, 0]
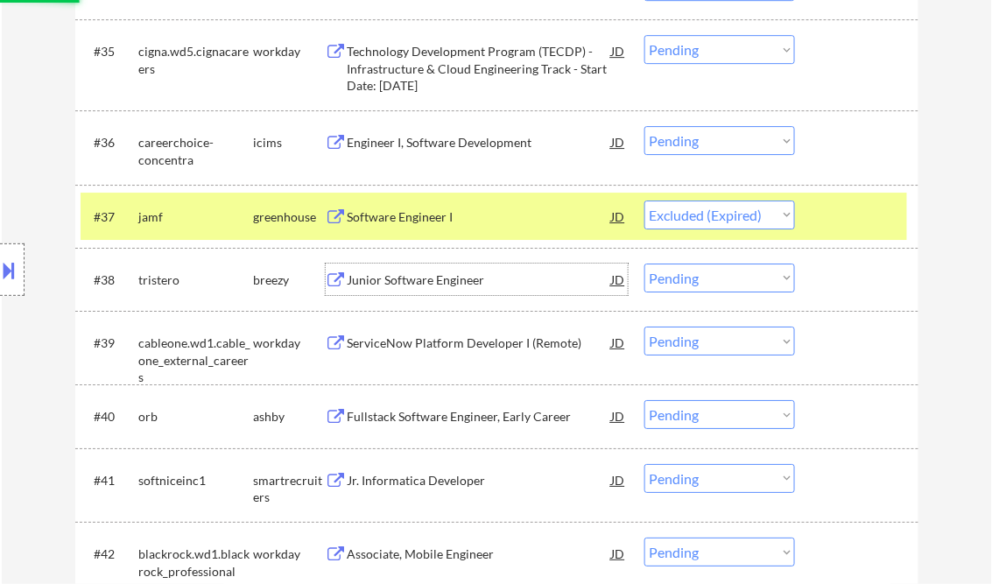
click at [431, 287] on div "Junior Software Engineer" at bounding box center [480, 281] width 265 height 18
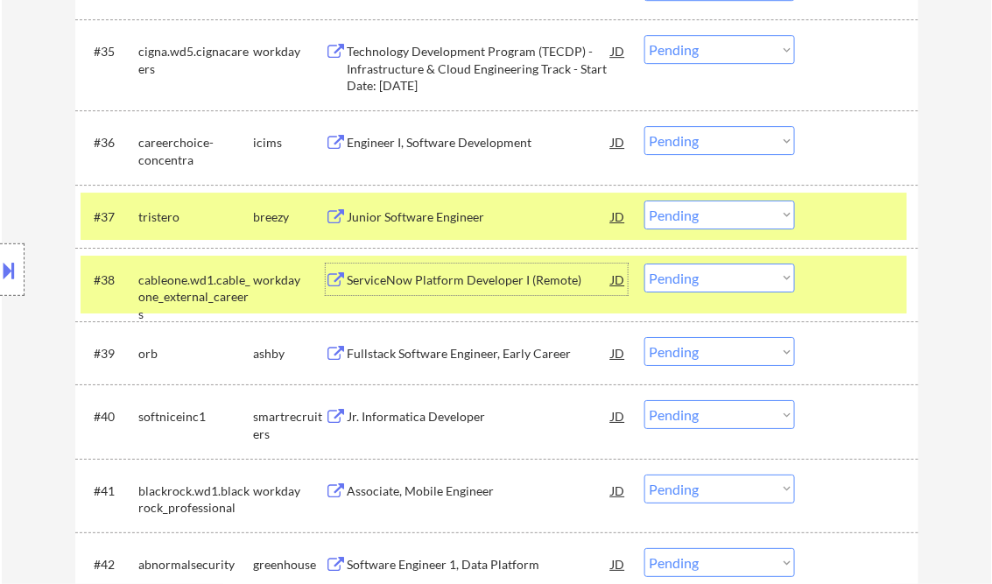
click at [719, 228] on select "Choose an option... Pending Applied Excluded (Questions) Excluded (Expired) Exc…" at bounding box center [720, 215] width 151 height 29
click at [645, 201] on select "Choose an option... Pending Applied Excluded (Questions) Excluded (Expired) Exc…" at bounding box center [720, 215] width 151 height 29
select select ""pending""
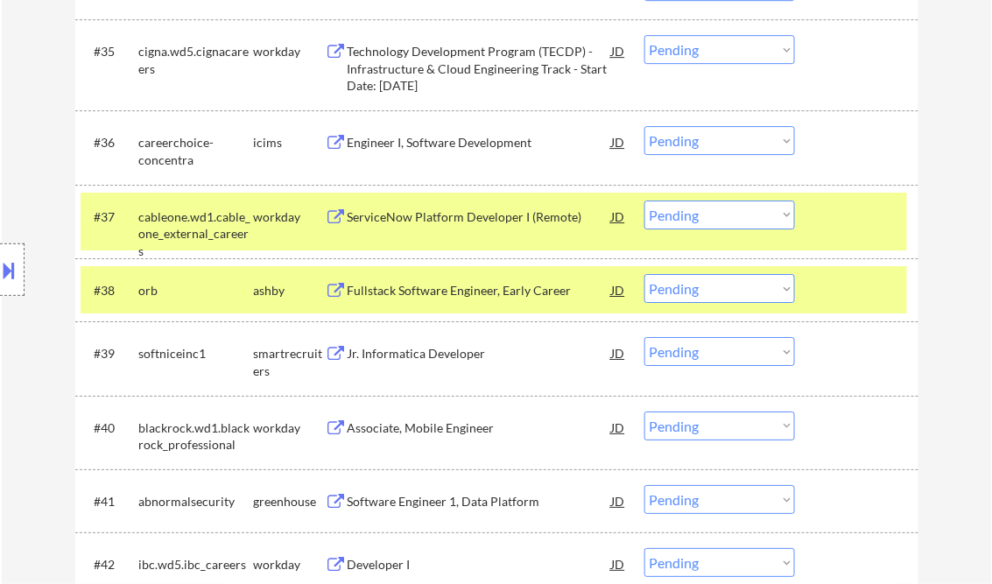
click at [509, 295] on div "Fullstack Software Engineer, Early Career" at bounding box center [480, 291] width 265 height 18
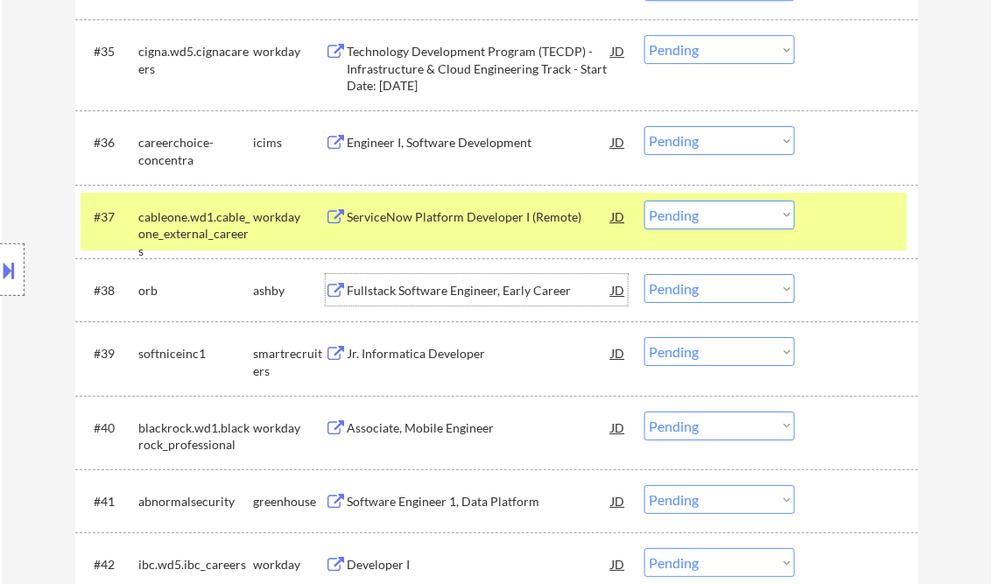
click at [698, 287] on select "Choose an option... Pending Applied Excluded (Questions) Excluded (Expired) Exc…" at bounding box center [720, 288] width 151 height 29
click at [645, 274] on select "Choose an option... Pending Applied Excluded (Questions) Excluded (Expired) Exc…" at bounding box center [720, 288] width 151 height 29
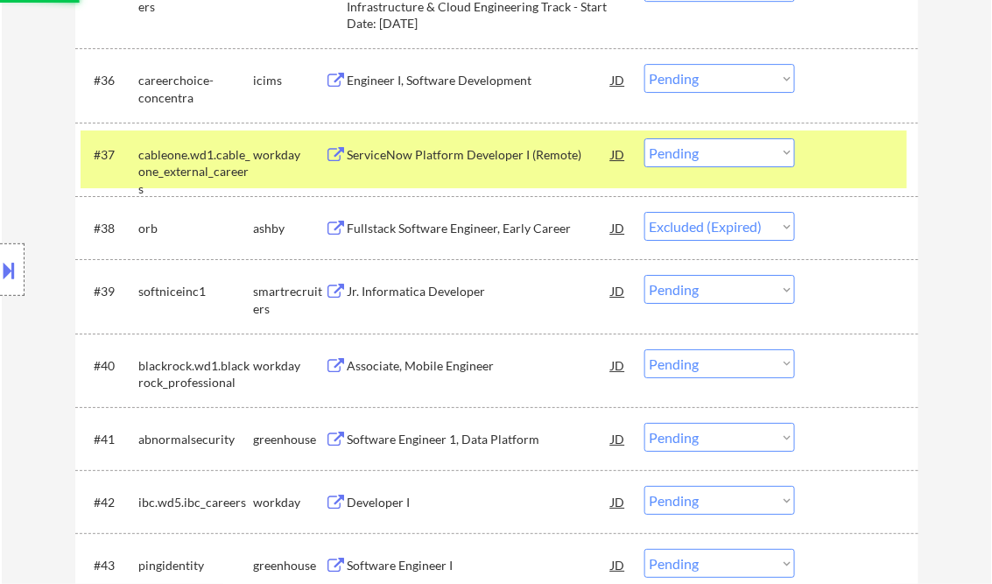
scroll to position [3153, 0]
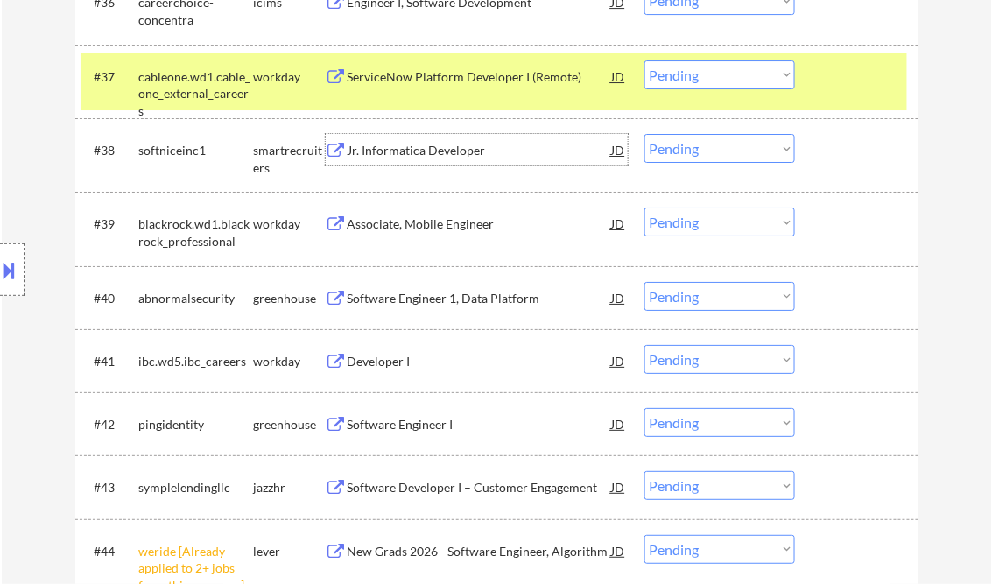
click at [435, 158] on div "Jr. Informatica Developer" at bounding box center [480, 151] width 265 height 18
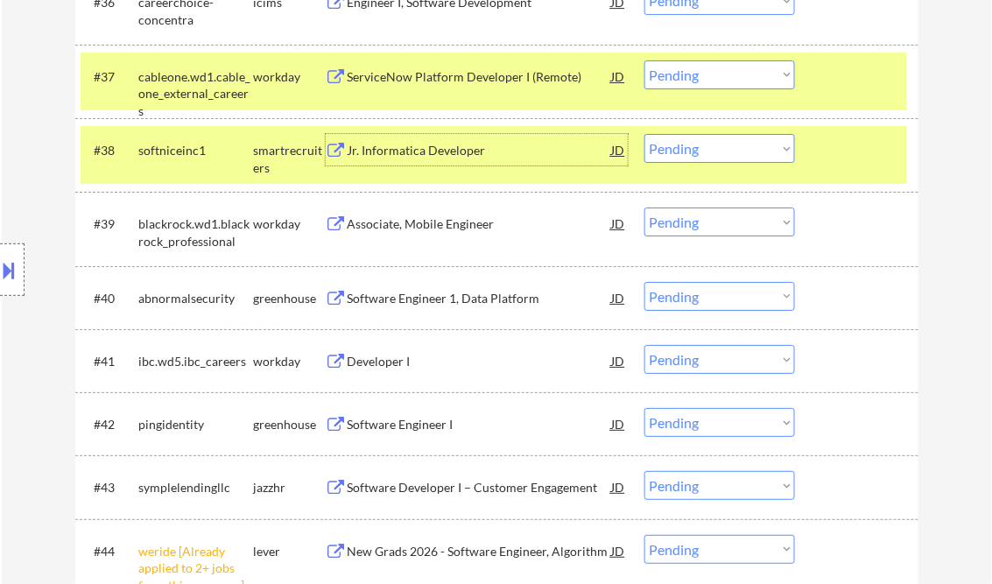
click at [705, 154] on select "Choose an option... Pending Applied Excluded (Questions) Excluded (Expired) Exc…" at bounding box center [720, 148] width 151 height 29
click at [645, 134] on select "Choose an option... Pending Applied Excluded (Questions) Excluded (Expired) Exc…" at bounding box center [720, 148] width 151 height 29
select select ""pending""
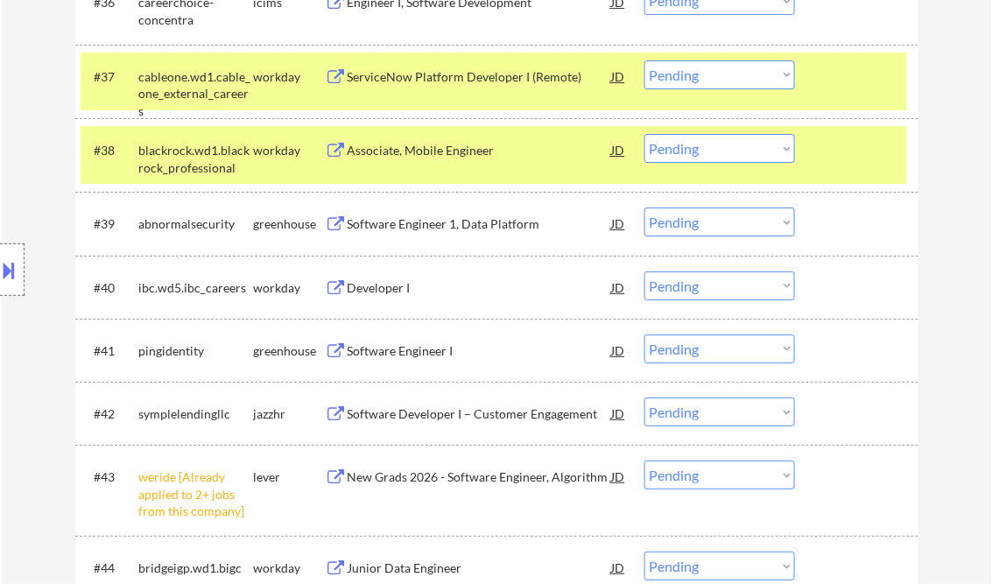
click at [477, 225] on div "Software Engineer 1, Data Platform" at bounding box center [480, 224] width 265 height 18
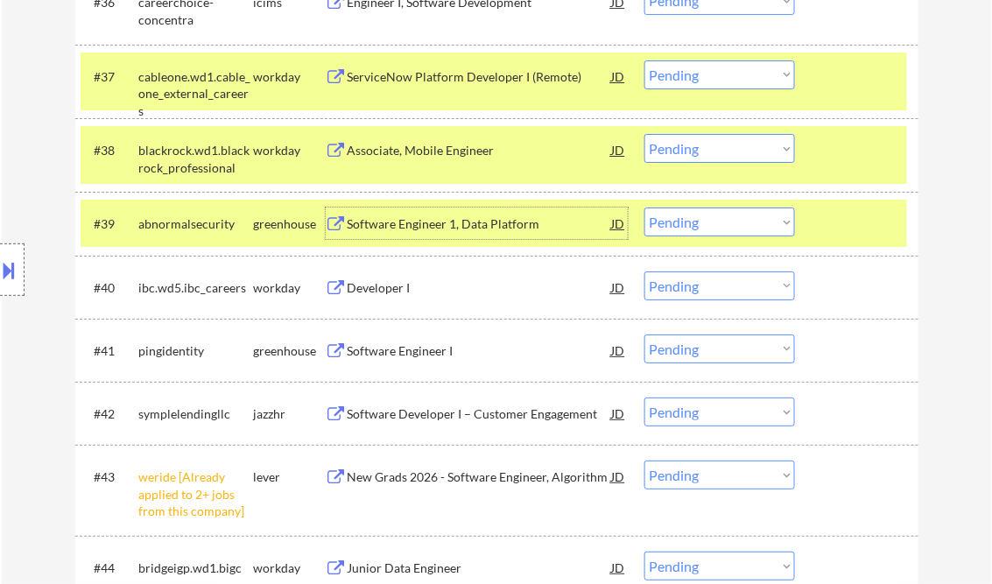
click at [434, 219] on div "Software Engineer 1, Data Platform" at bounding box center [480, 224] width 265 height 18
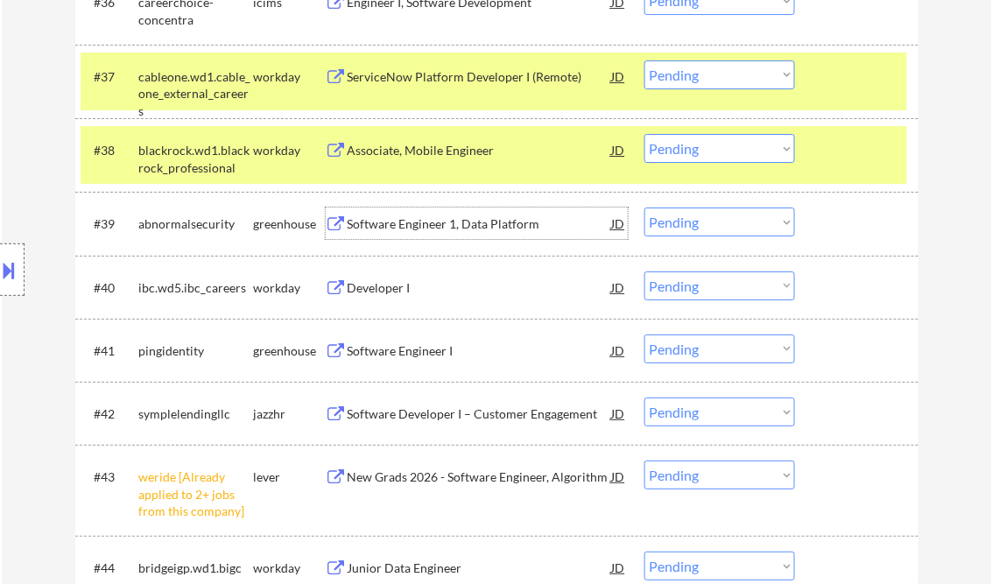
click at [716, 228] on select "Choose an option... Pending Applied Excluded (Questions) Excluded (Expired) Exc…" at bounding box center [720, 222] width 151 height 29
click at [645, 208] on select "Choose an option... Pending Applied Excluded (Questions) Excluded (Expired) Exc…" at bounding box center [720, 222] width 151 height 29
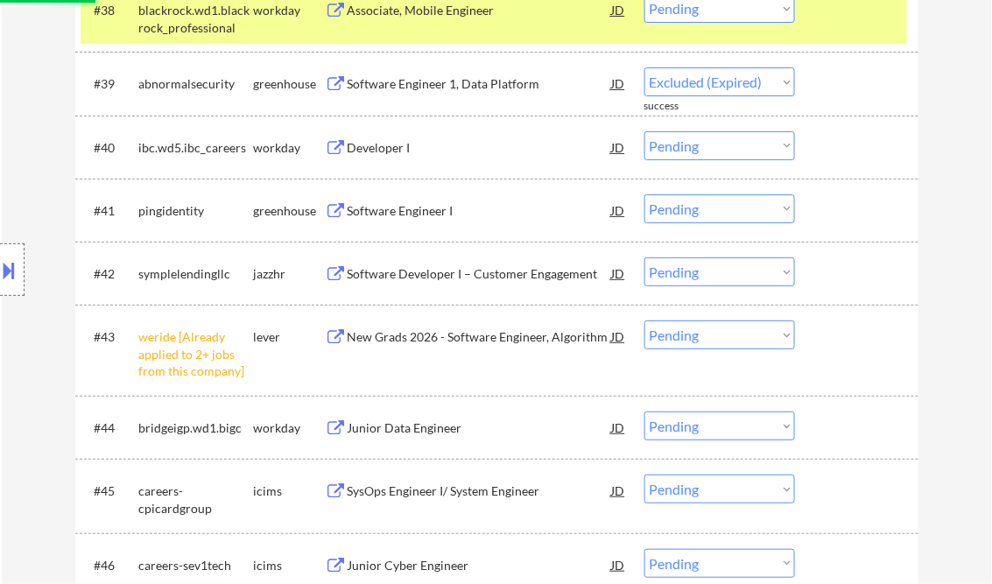
select select ""pending""
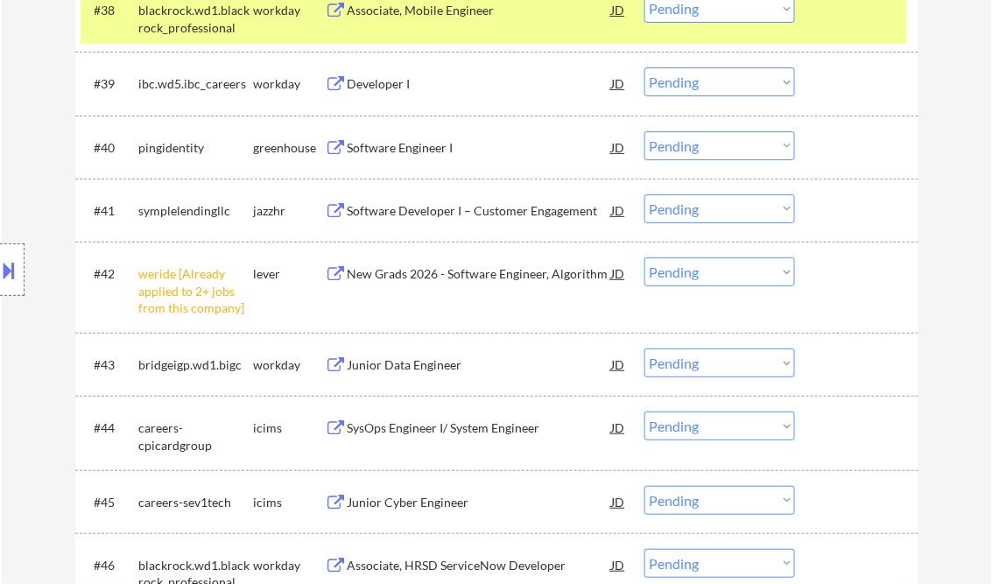
click at [403, 152] on div "Software Engineer I" at bounding box center [480, 148] width 265 height 18
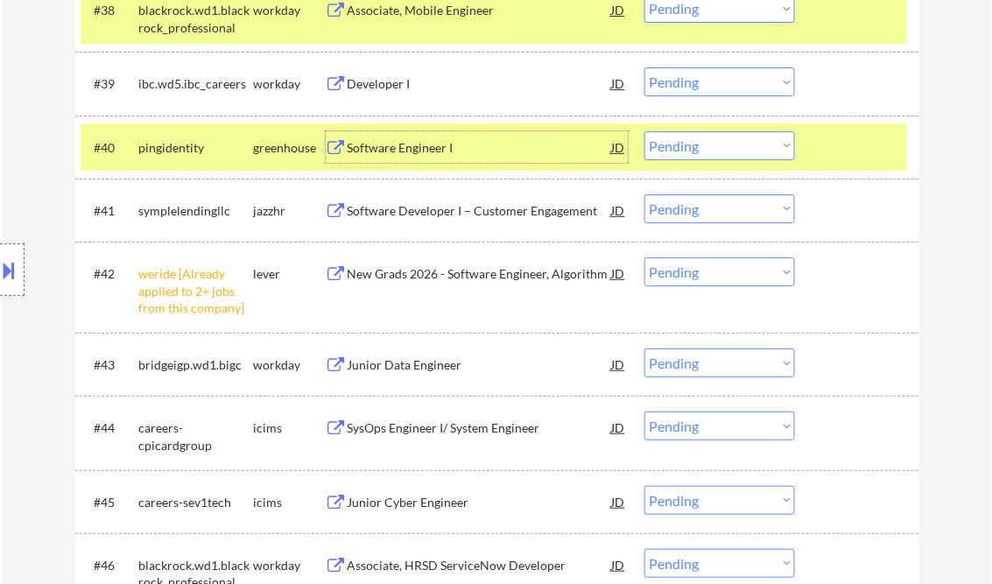
click at [716, 146] on select "Choose an option... Pending Applied Excluded (Questions) Excluded (Expired) Exc…" at bounding box center [720, 145] width 151 height 29
click at [645, 131] on select "Choose an option... Pending Applied Excluded (Questions) Excluded (Expired) Exc…" at bounding box center [720, 145] width 151 height 29
select select ""pending""
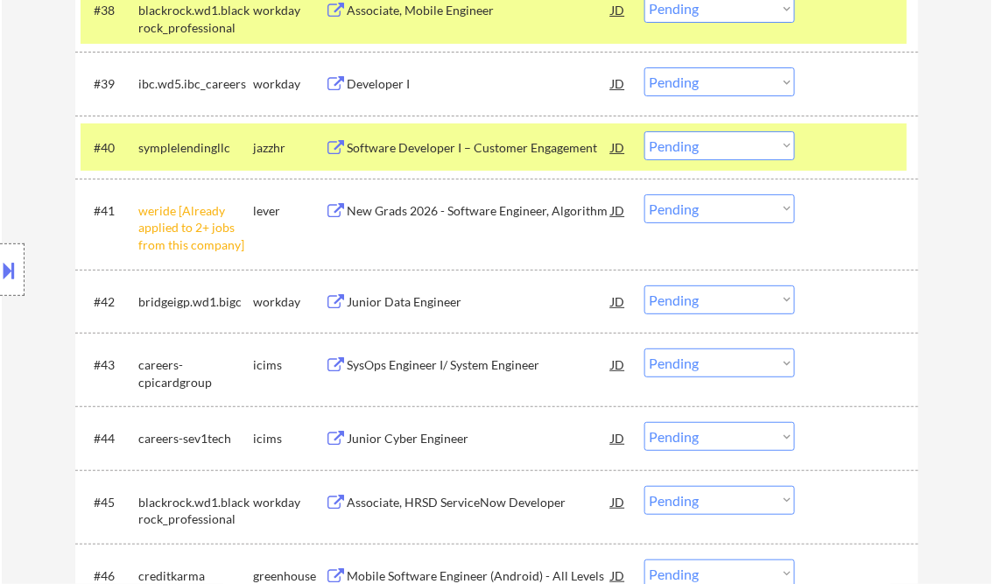
click at [700, 208] on select "Choose an option... Pending Applied Excluded (Questions) Excluded (Expired) Exc…" at bounding box center [720, 208] width 151 height 29
click at [645, 194] on select "Choose an option... Pending Applied Excluded (Questions) Excluded (Expired) Exc…" at bounding box center [720, 208] width 151 height 29
select select ""pending""
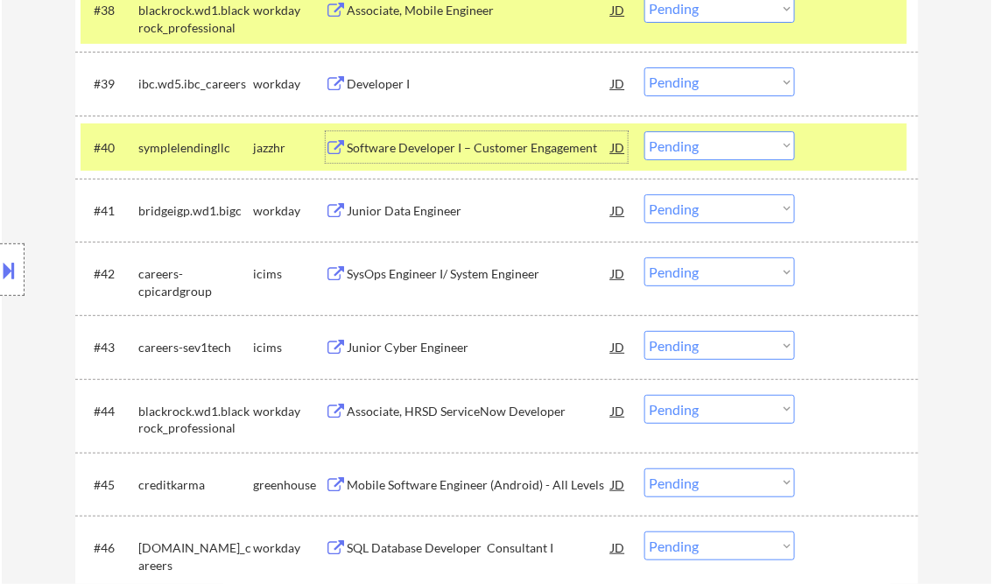
click at [442, 145] on div "Software Developer I – Customer Engagement" at bounding box center [480, 148] width 265 height 18
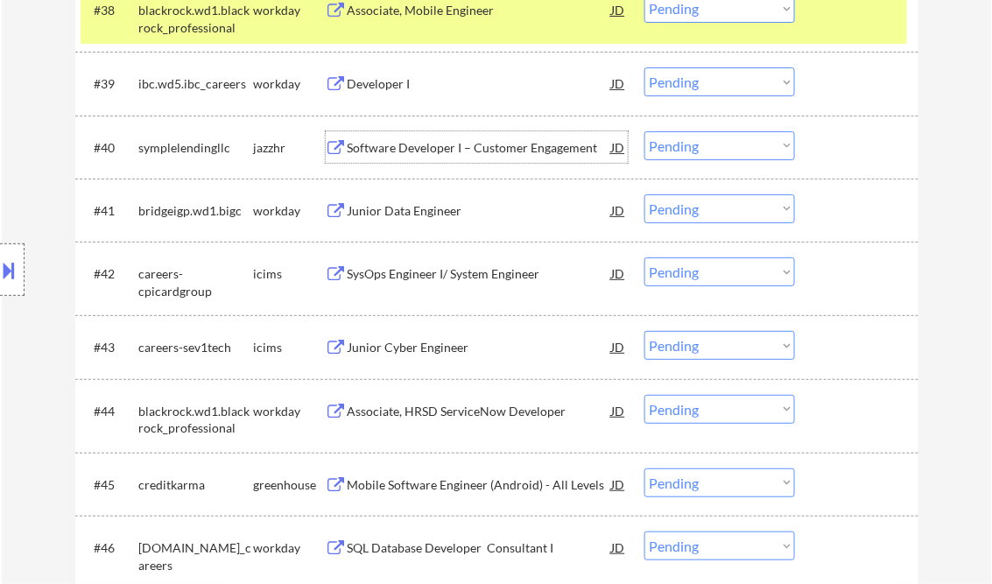
click at [705, 141] on select "Choose an option... Pending Applied Excluded (Questions) Excluded (Expired) Exc…" at bounding box center [720, 145] width 151 height 29
click at [645, 131] on select "Choose an option... Pending Applied Excluded (Questions) Excluded (Expired) Exc…" at bounding box center [720, 145] width 151 height 29
select select ""pending""
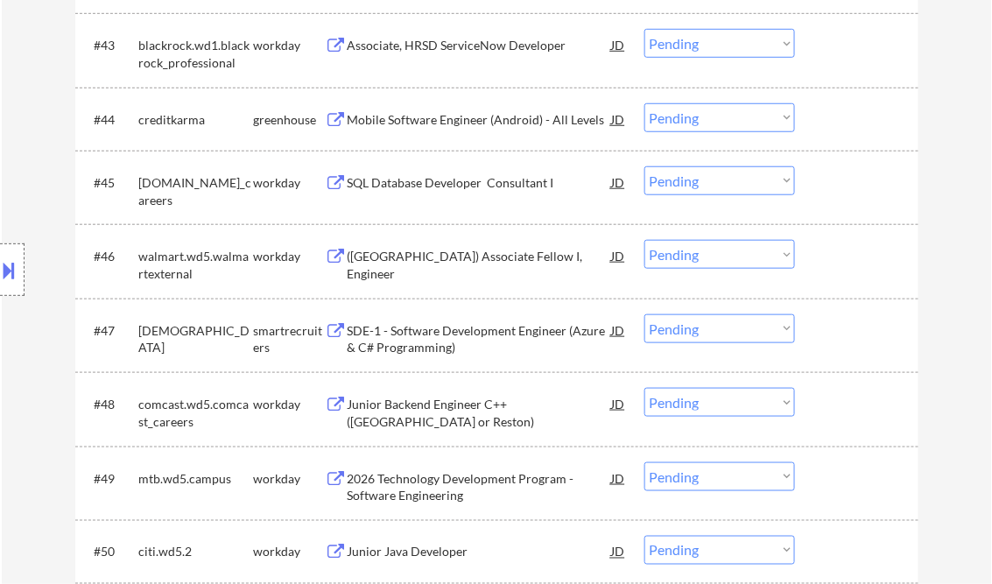
scroll to position [3644, 0]
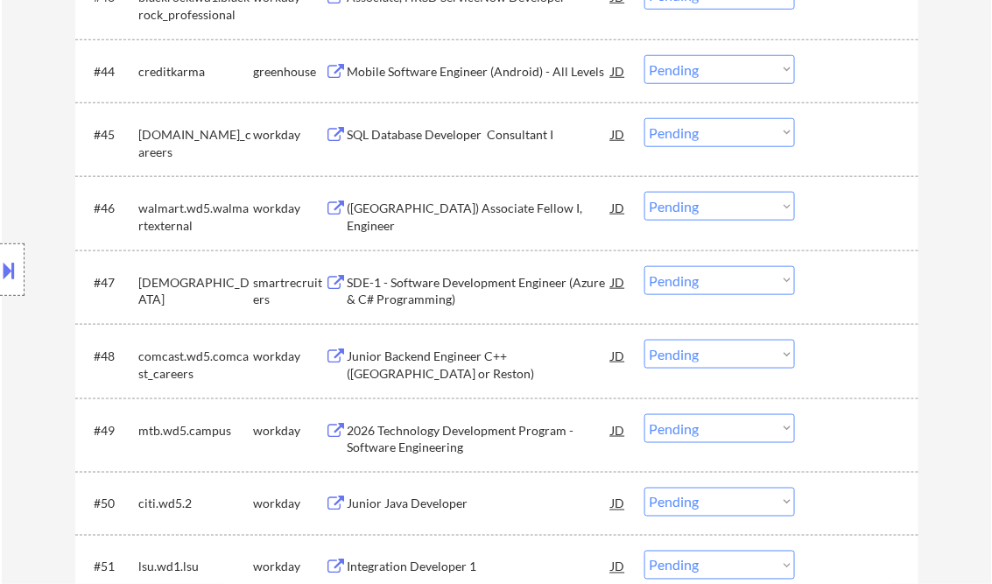
click at [451, 286] on div "SDE-1 - Software Development Engineer (Azure & C# Programming)" at bounding box center [480, 291] width 265 height 34
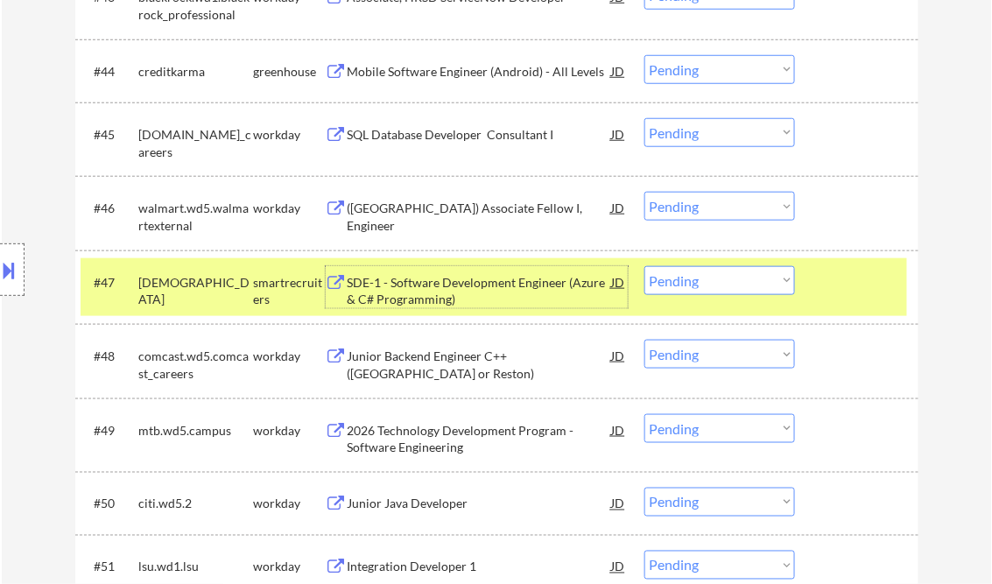
click at [707, 280] on select "Choose an option... Pending Applied Excluded (Questions) Excluded (Expired) Exc…" at bounding box center [720, 280] width 151 height 29
click at [645, 266] on select "Choose an option... Pending Applied Excluded (Questions) Excluded (Expired) Exc…" at bounding box center [720, 280] width 151 height 29
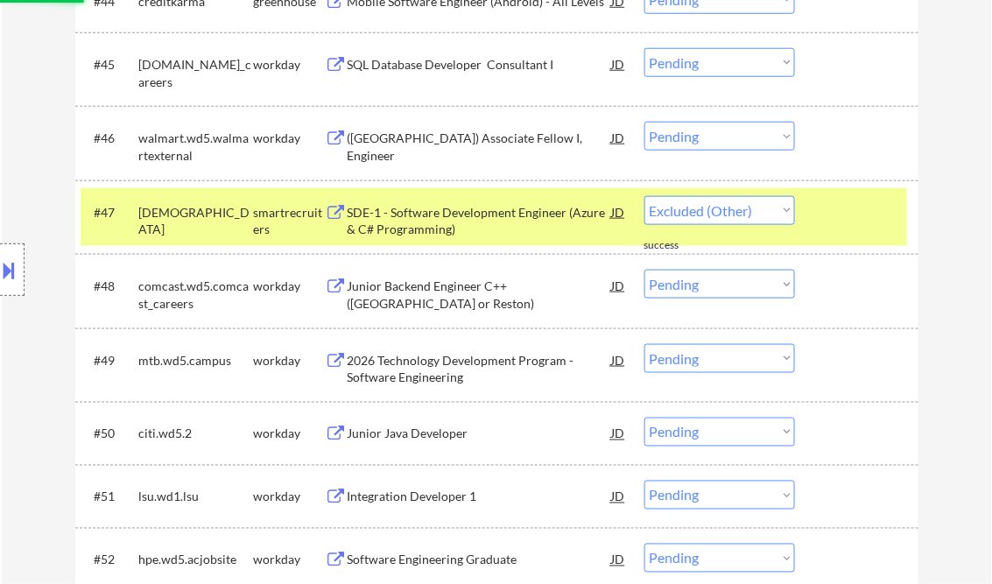
select select ""pending""
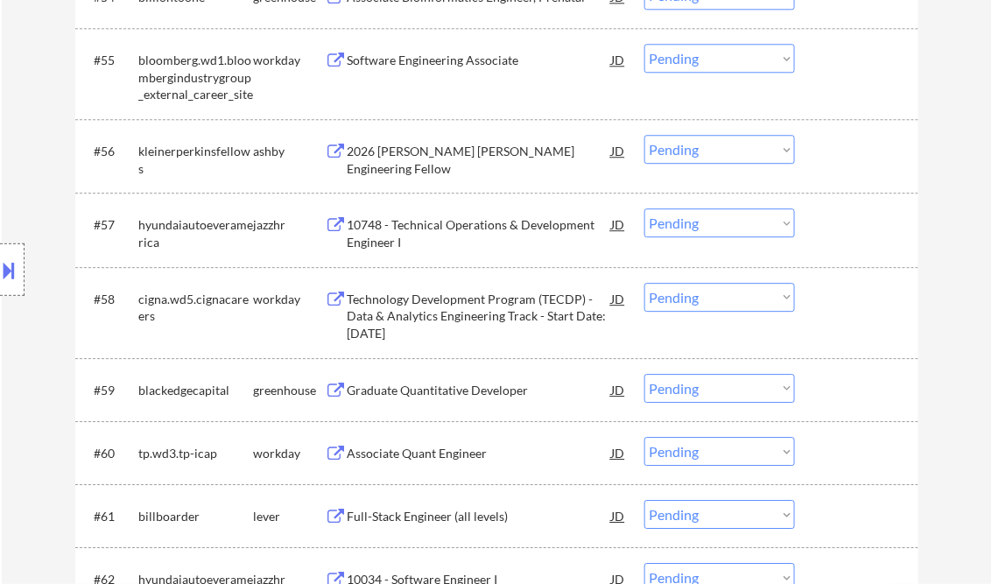
scroll to position [4555, 0]
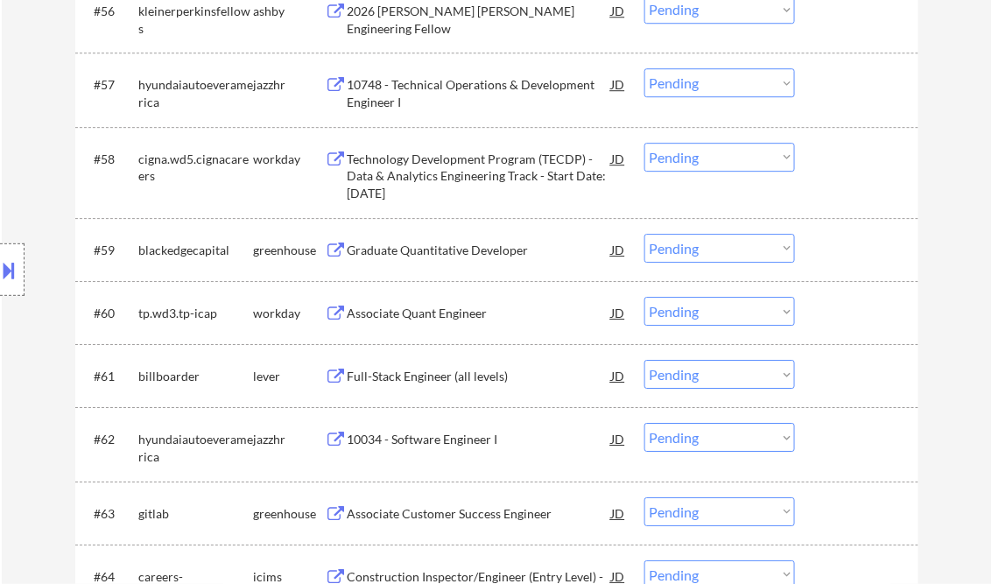
click at [447, 377] on div "Full-Stack Engineer (all levels)" at bounding box center [480, 377] width 265 height 18
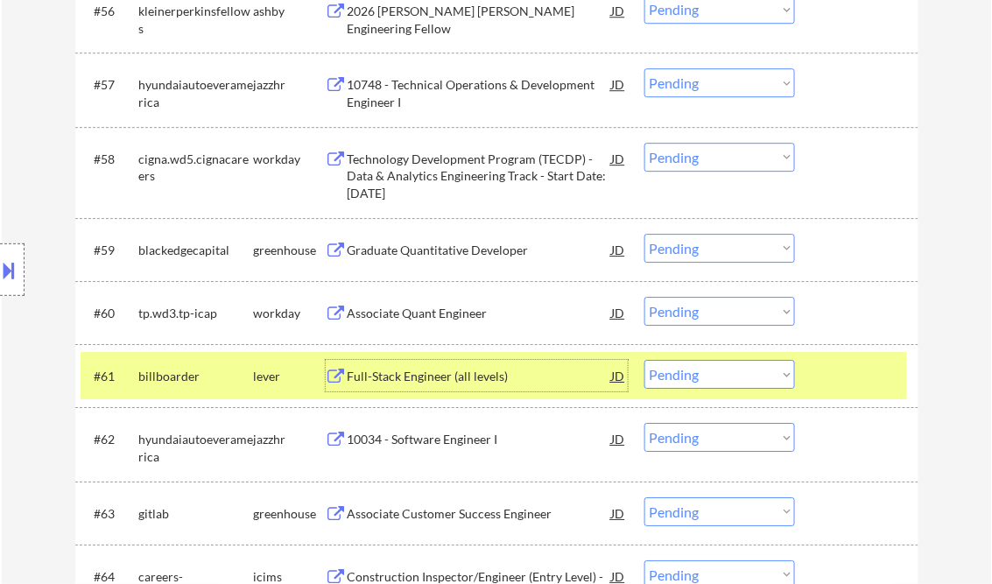
drag, startPoint x: 692, startPoint y: 371, endPoint x: 708, endPoint y: 383, distance: 19.4
click at [692, 371] on select "Choose an option... Pending Applied Excluded (Questions) Excluded (Expired) Exc…" at bounding box center [720, 374] width 151 height 29
click at [645, 360] on select "Choose an option... Pending Applied Excluded (Questions) Excluded (Expired) Exc…" at bounding box center [720, 374] width 151 height 29
select select ""pending""
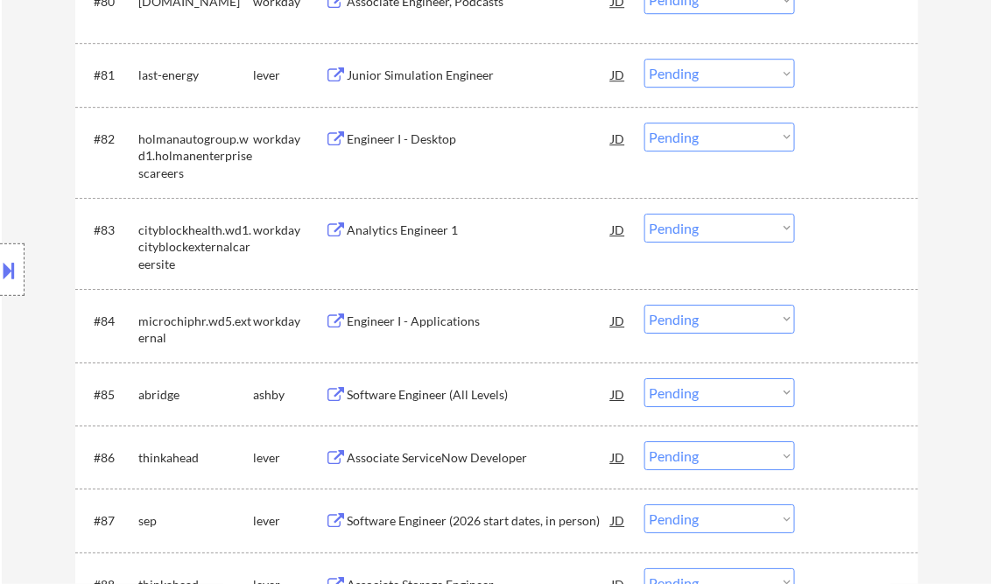
scroll to position [6307, 0]
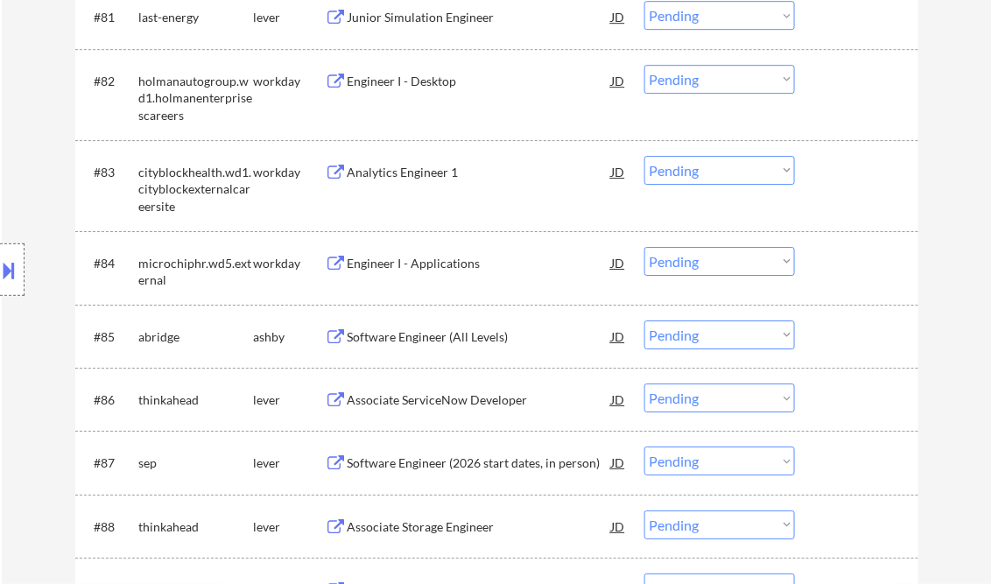
click at [437, 334] on div "Software Engineer (All Levels)" at bounding box center [480, 337] width 265 height 18
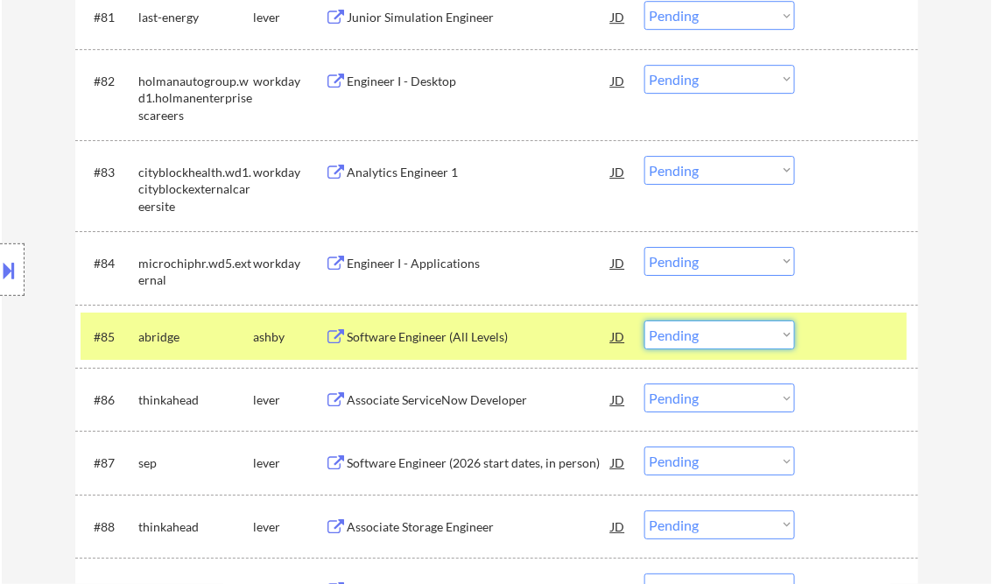
drag, startPoint x: 697, startPoint y: 338, endPoint x: 712, endPoint y: 351, distance: 19.9
click at [697, 338] on select "Choose an option... Pending Applied Excluded (Questions) Excluded (Expired) Exc…" at bounding box center [720, 335] width 151 height 29
click at [645, 321] on select "Choose an option... Pending Applied Excluded (Questions) Excluded (Expired) Exc…" at bounding box center [720, 335] width 151 height 29
select select ""pending""
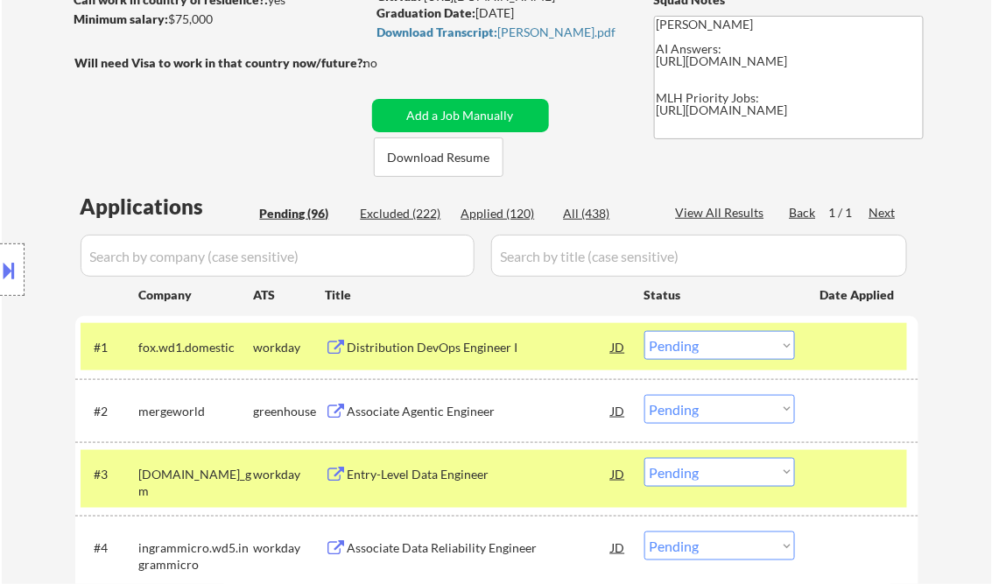
scroll to position [420, 0]
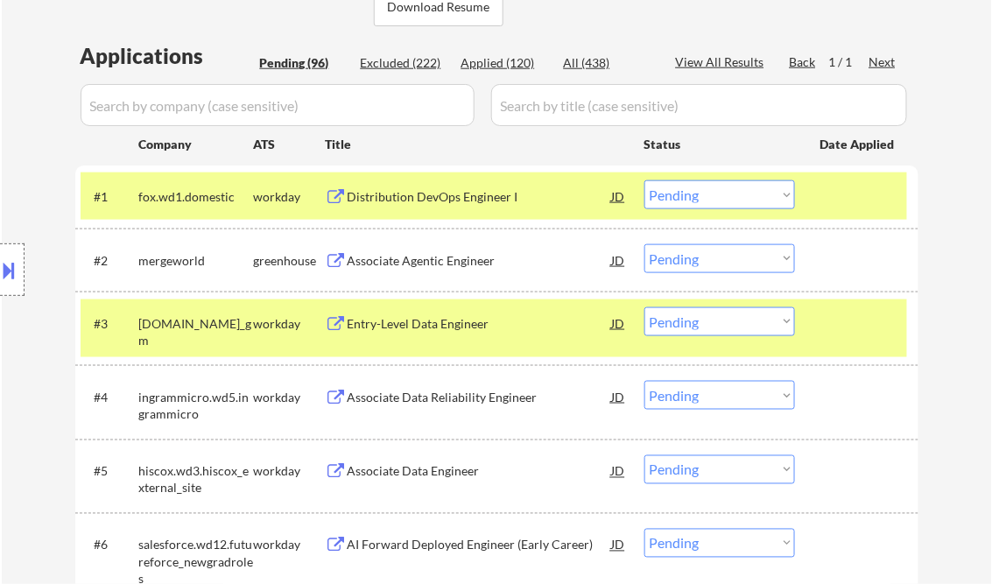
click at [448, 195] on div "Distribution DevOps Engineer I" at bounding box center [480, 197] width 265 height 18
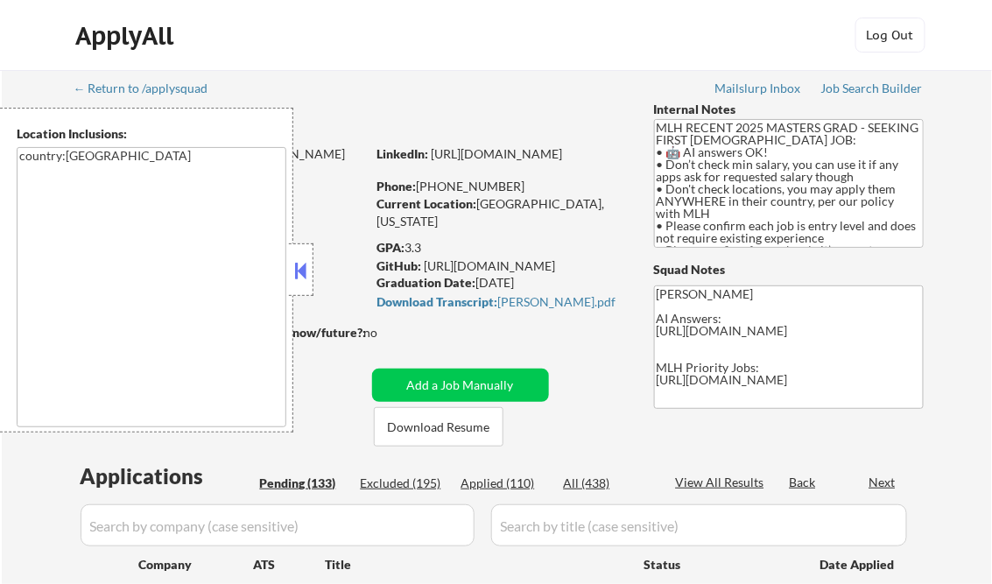
click at [293, 255] on div at bounding box center [301, 270] width 25 height 53
click at [518, 482] on div "Applied (110)" at bounding box center [506, 484] width 88 height 18
select select ""pending""
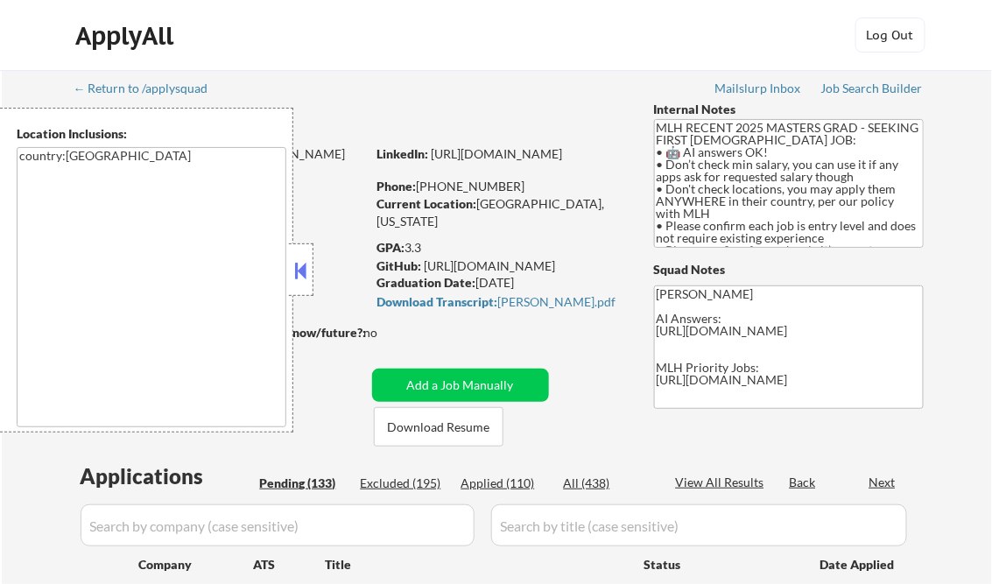
select select ""pending""
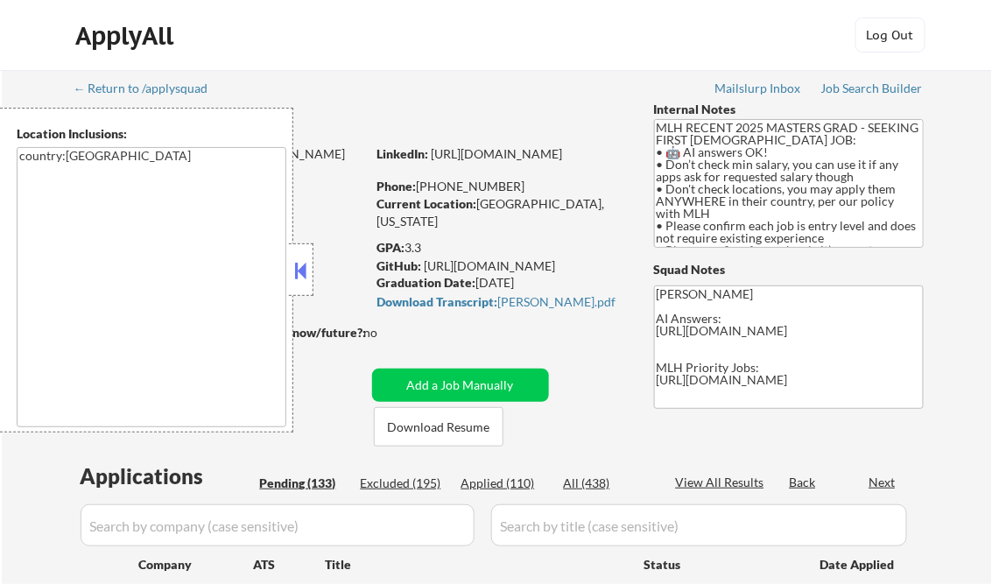
select select ""pending""
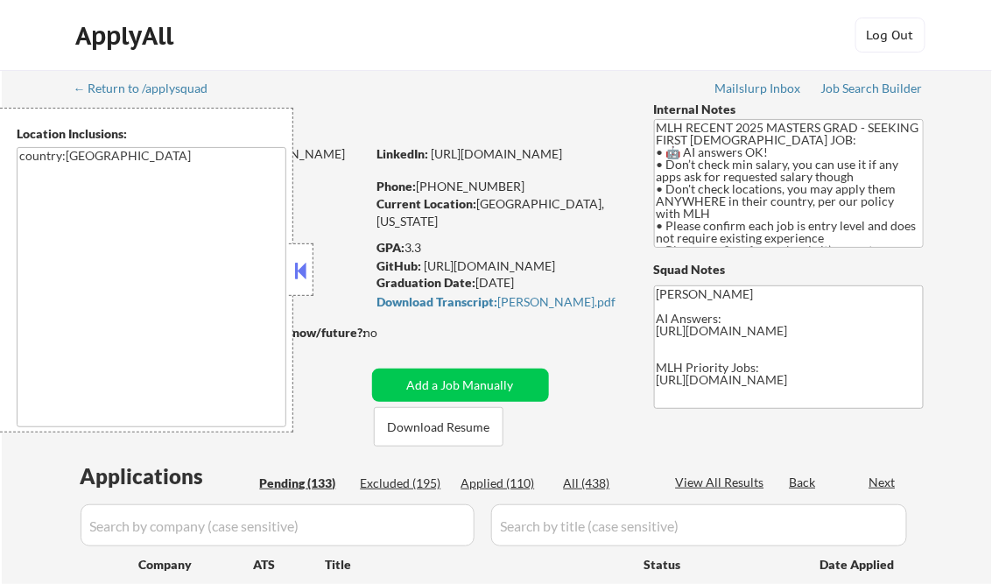
select select ""pending""
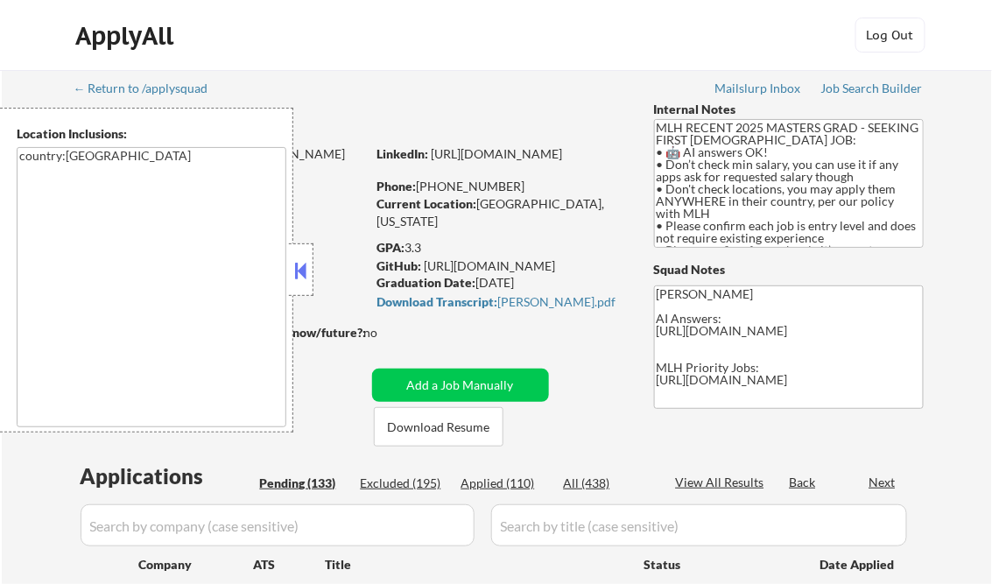
select select ""pending""
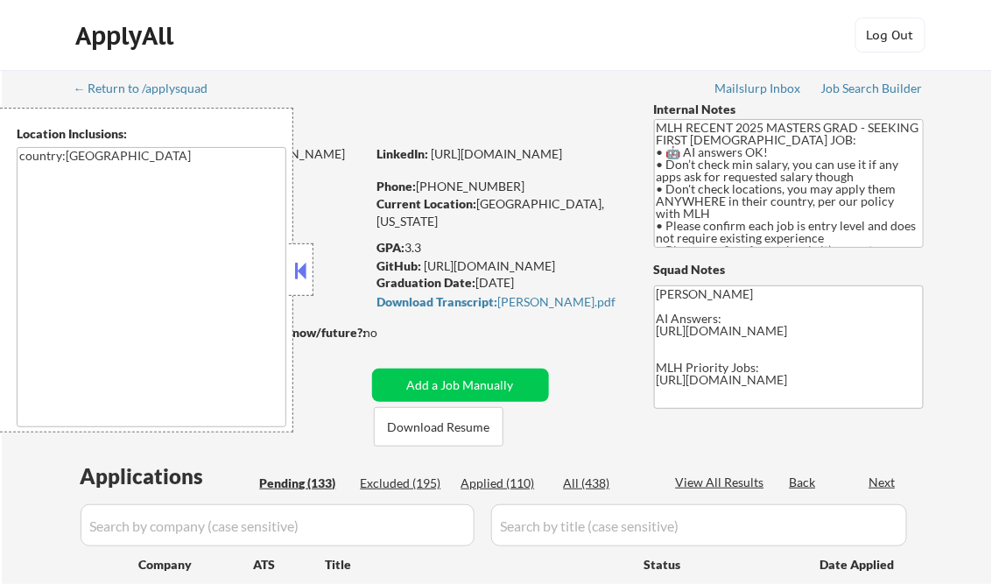
select select ""pending""
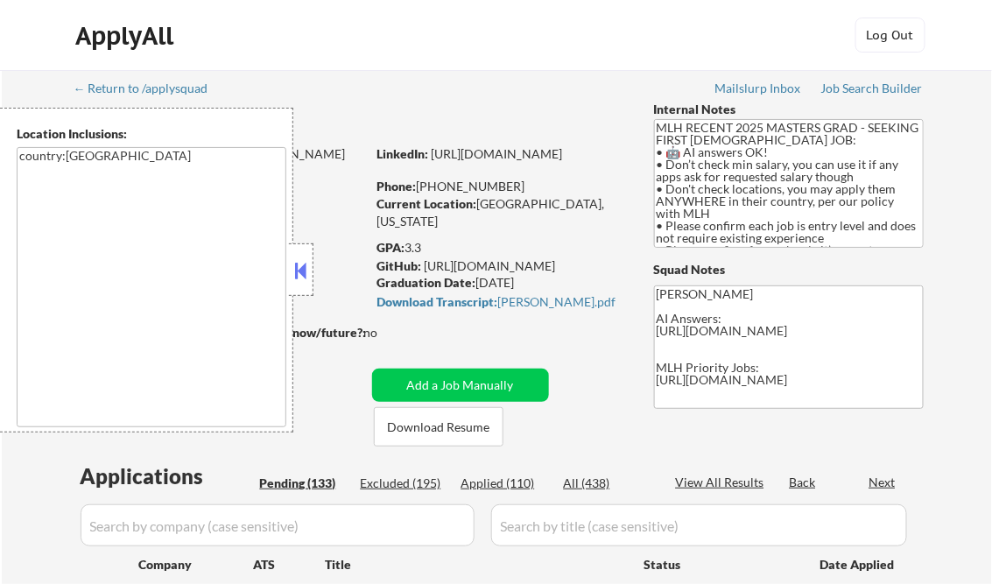
select select ""pending""
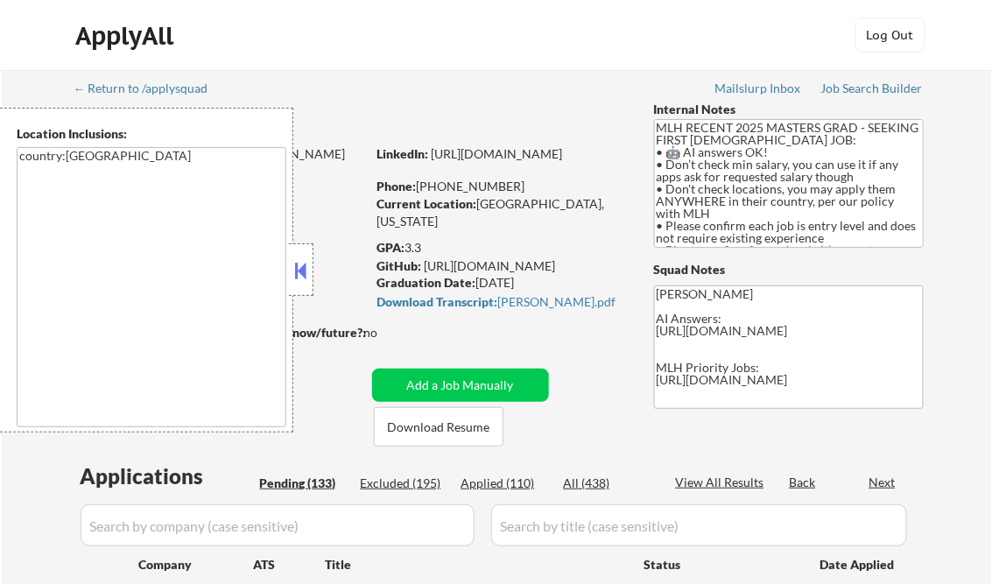
select select ""pending""
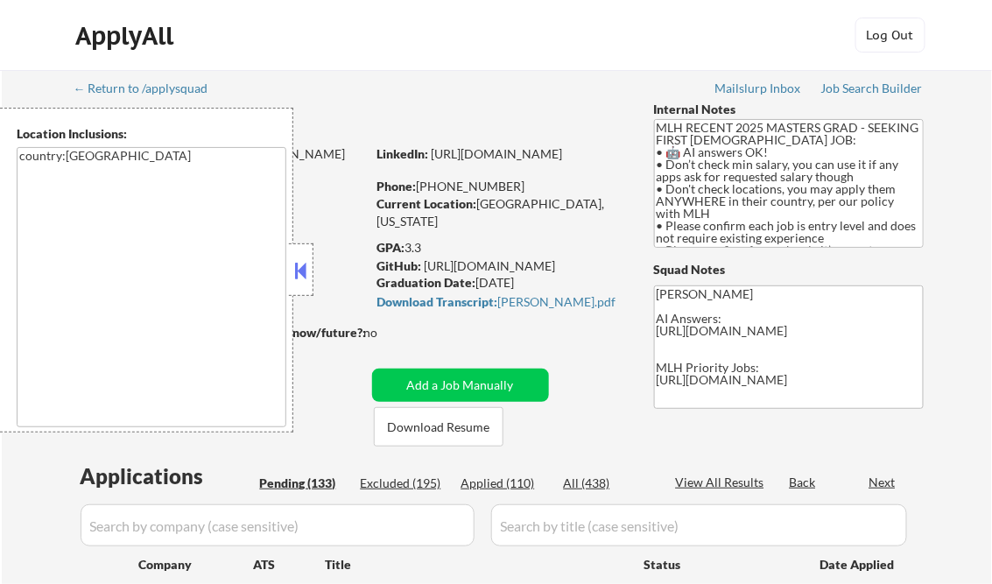
select select ""pending""
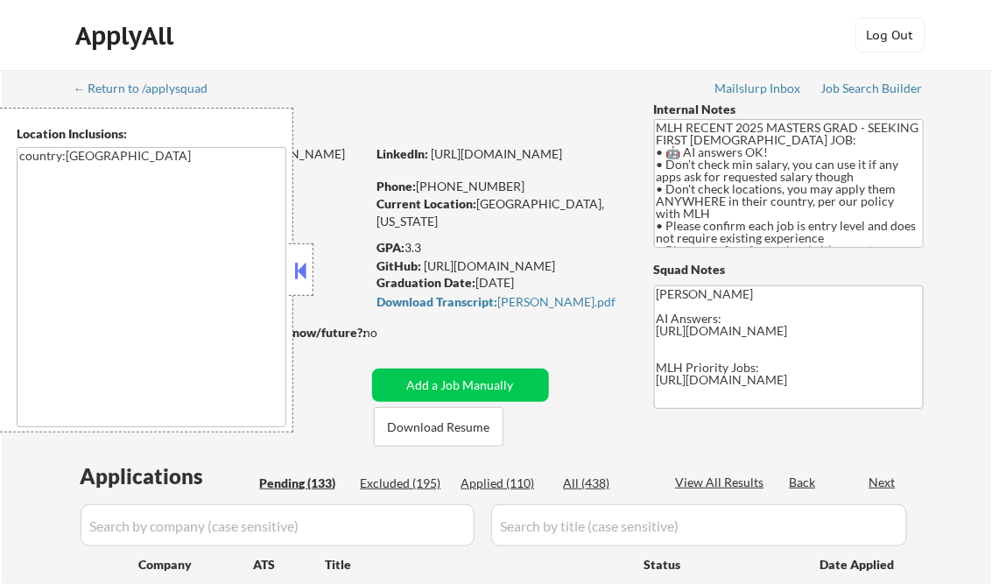
select select ""pending""
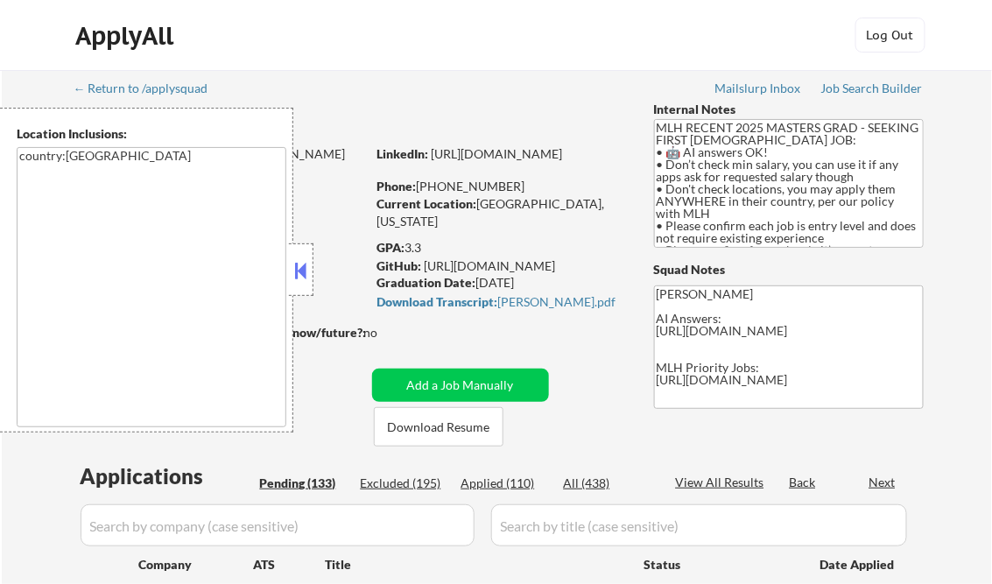
select select ""pending""
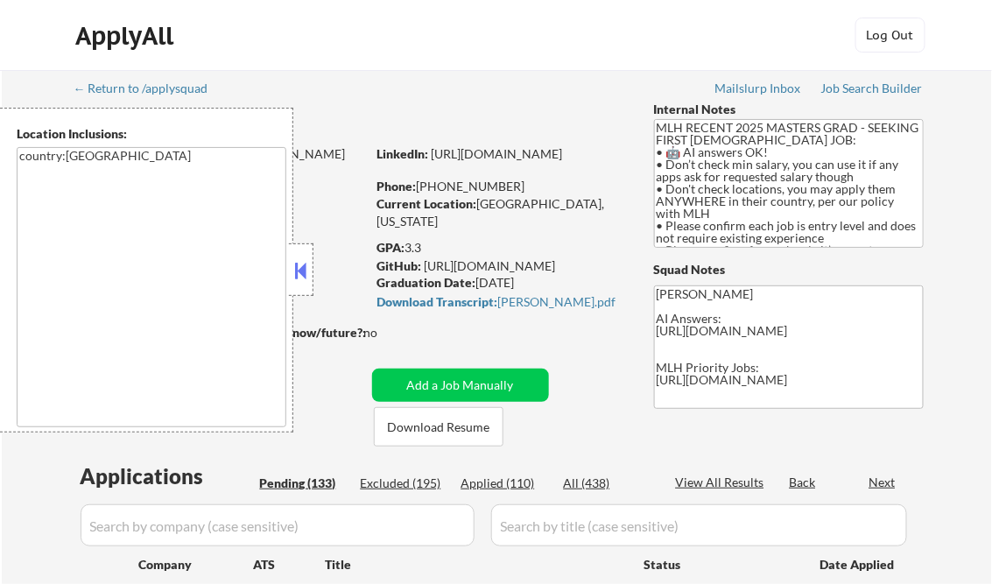
select select ""pending""
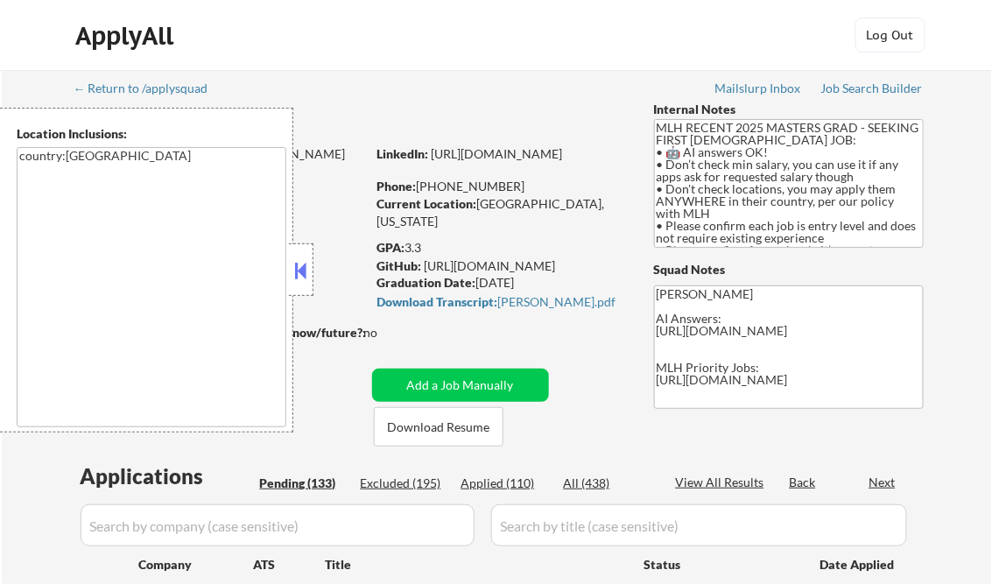
select select ""pending""
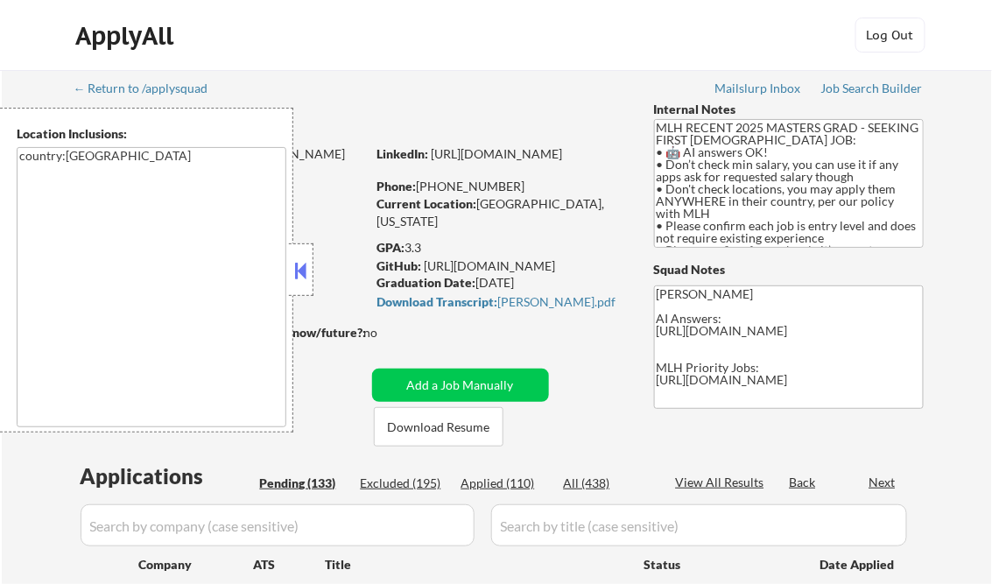
select select ""pending""
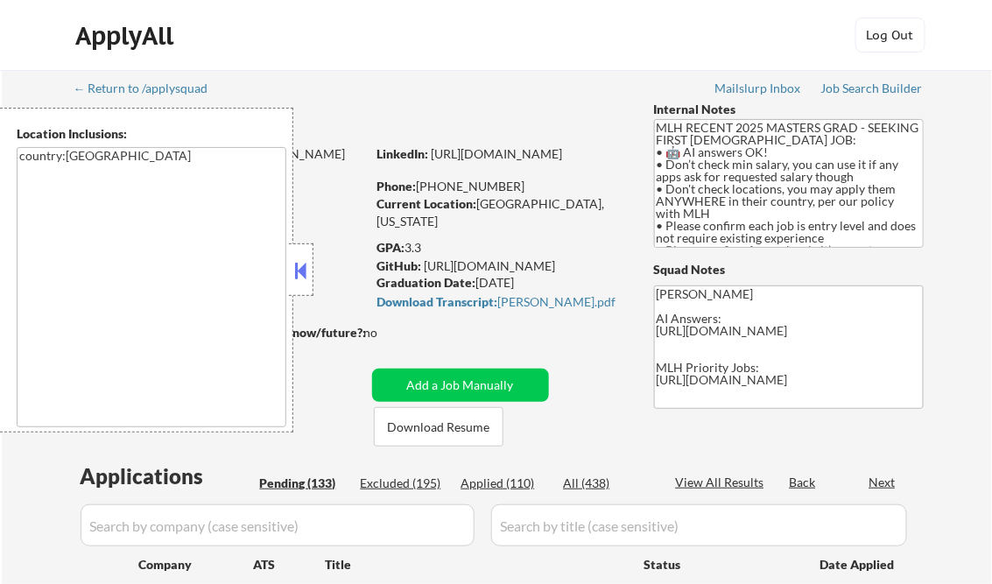
select select ""pending""
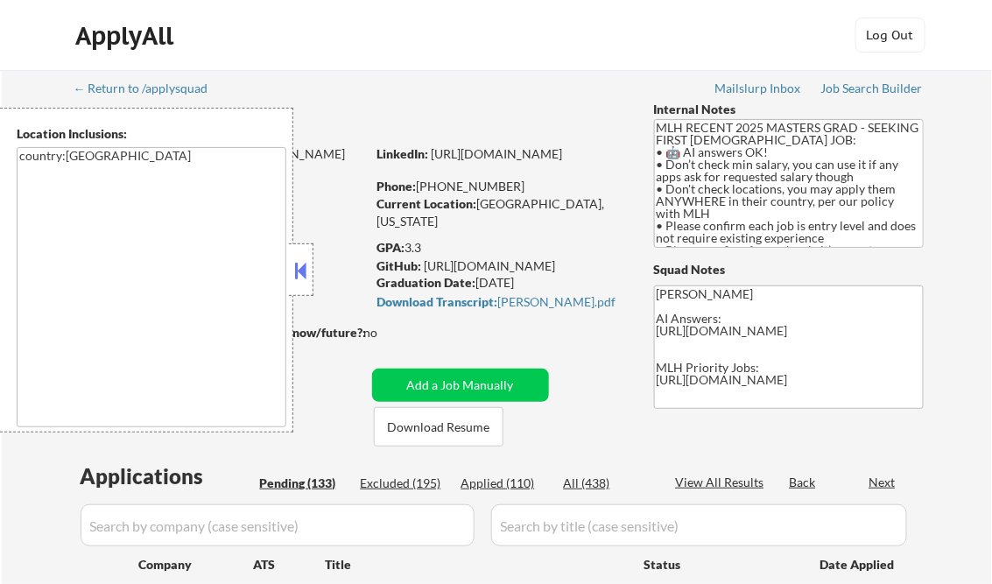
select select ""pending""
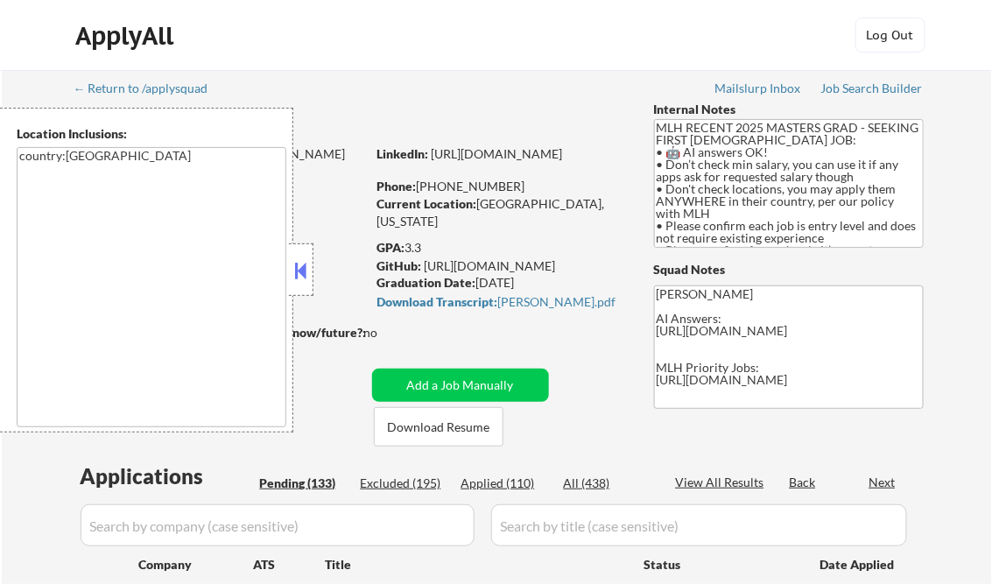
select select ""pending""
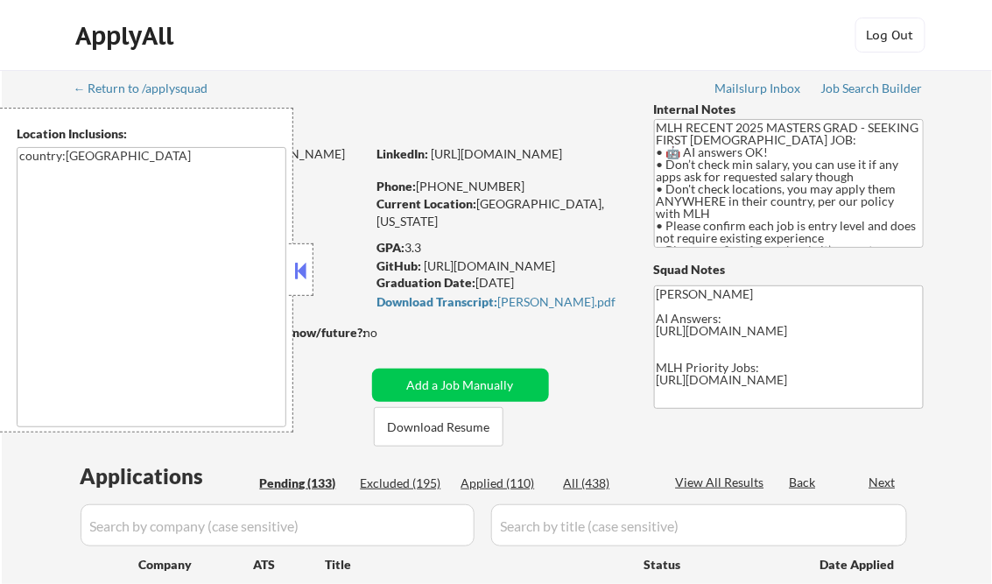
select select ""pending""
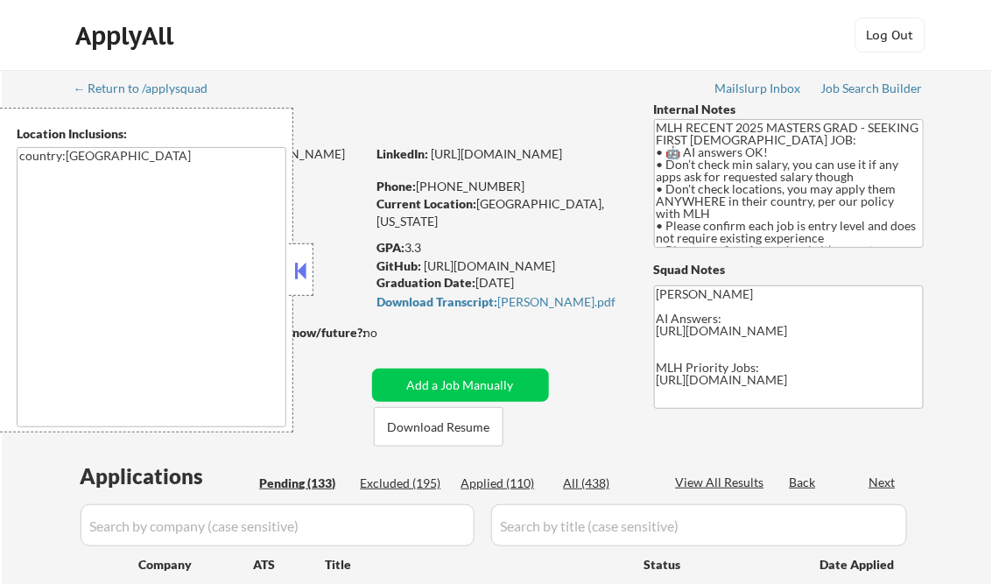
select select ""pending""
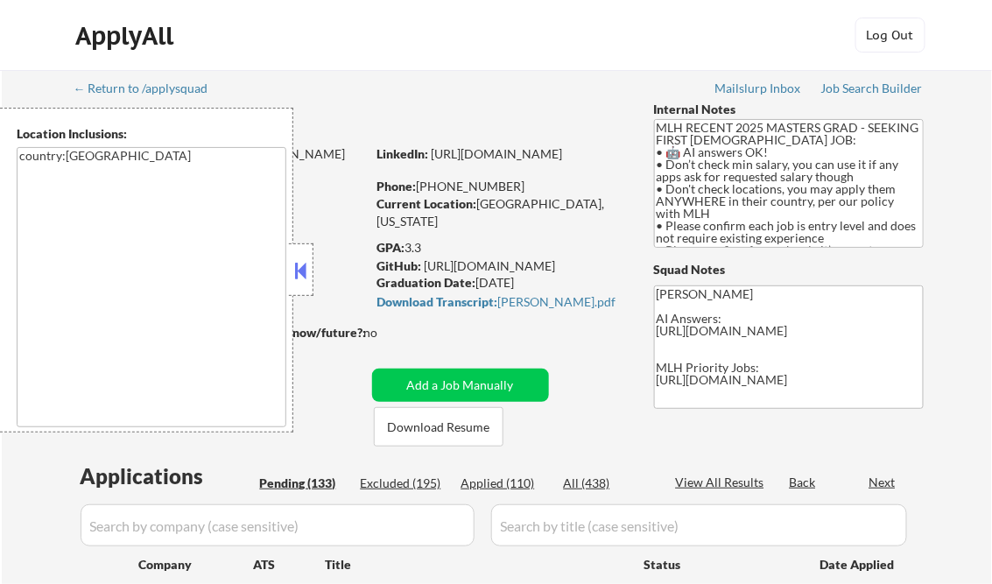
select select ""pending""
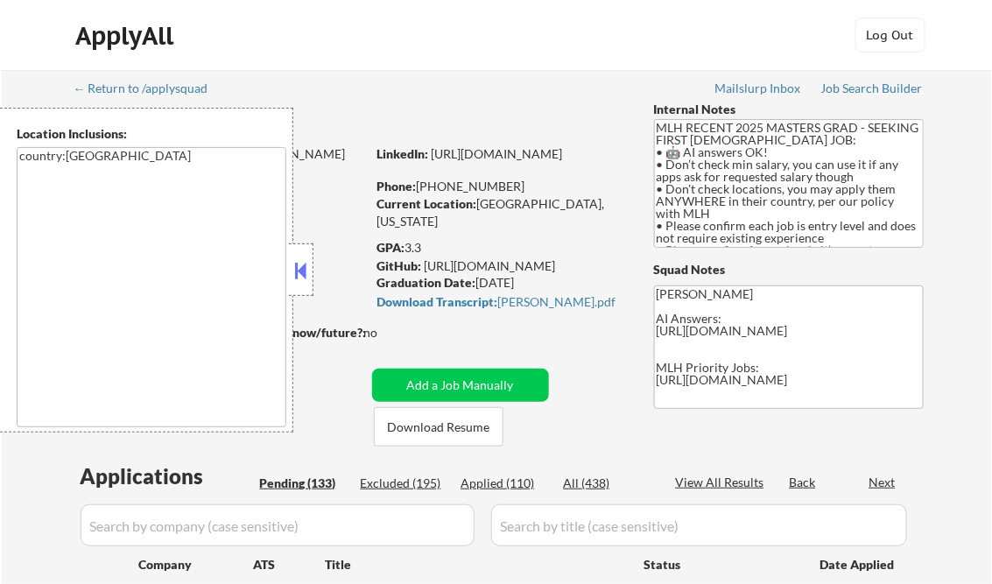
select select ""pending""
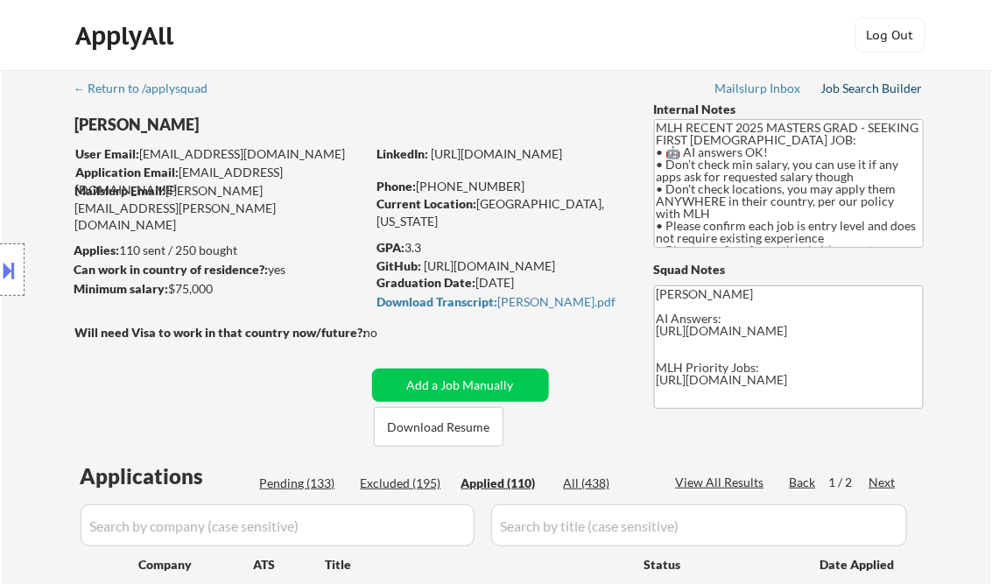
click at [876, 88] on div "Job Search Builder" at bounding box center [873, 88] width 102 height 12
select select ""applied""
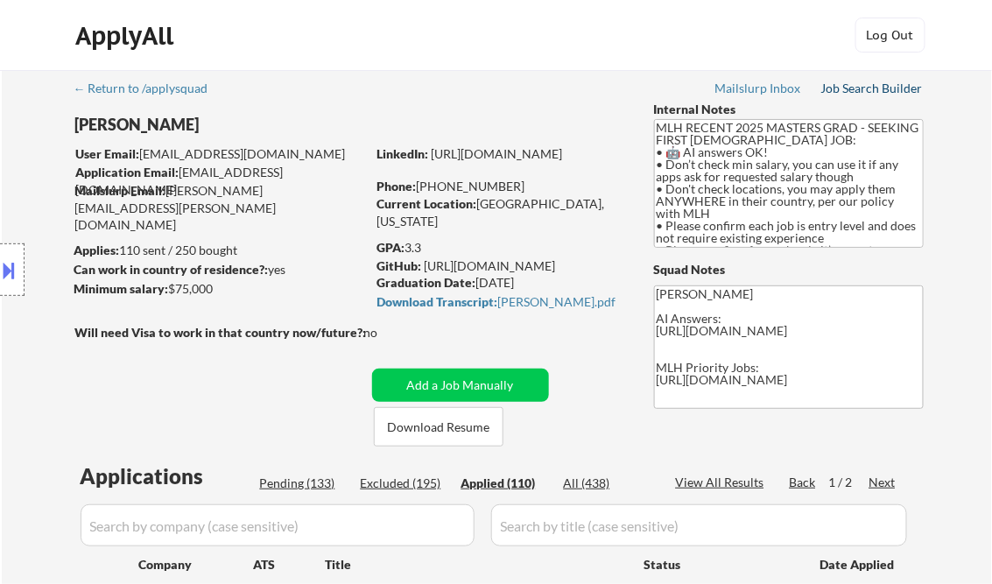
select select ""applied""
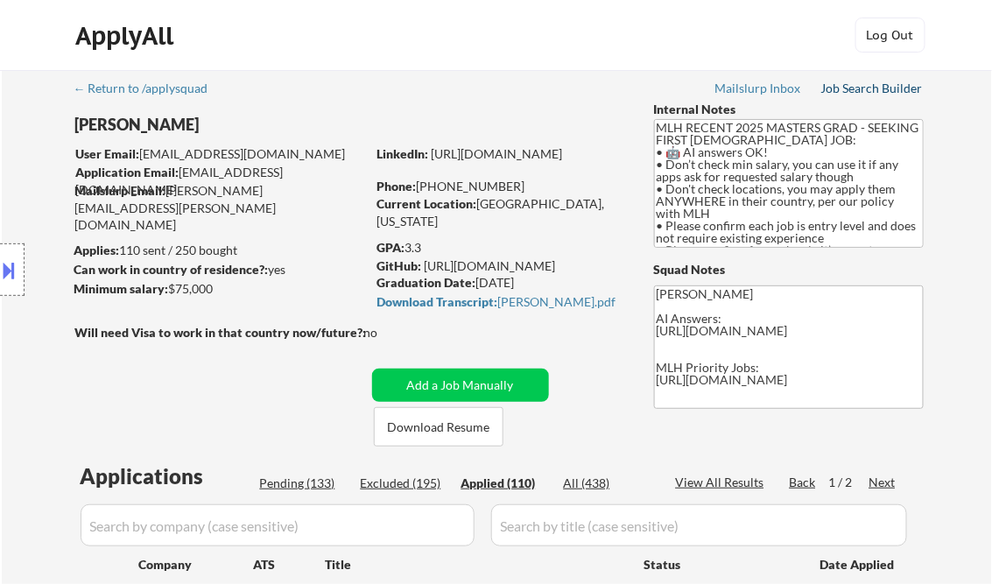
select select ""applied""
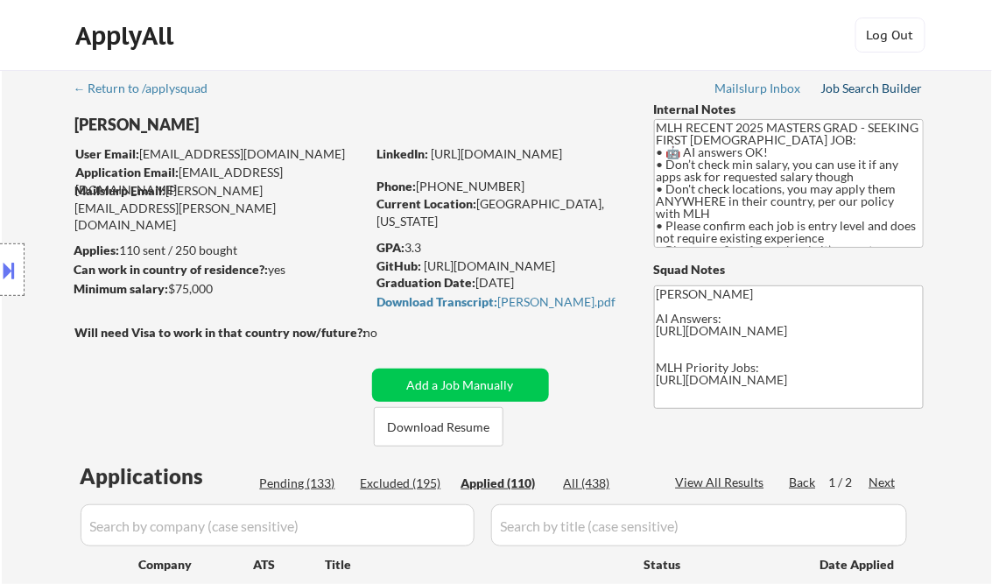
select select ""applied""
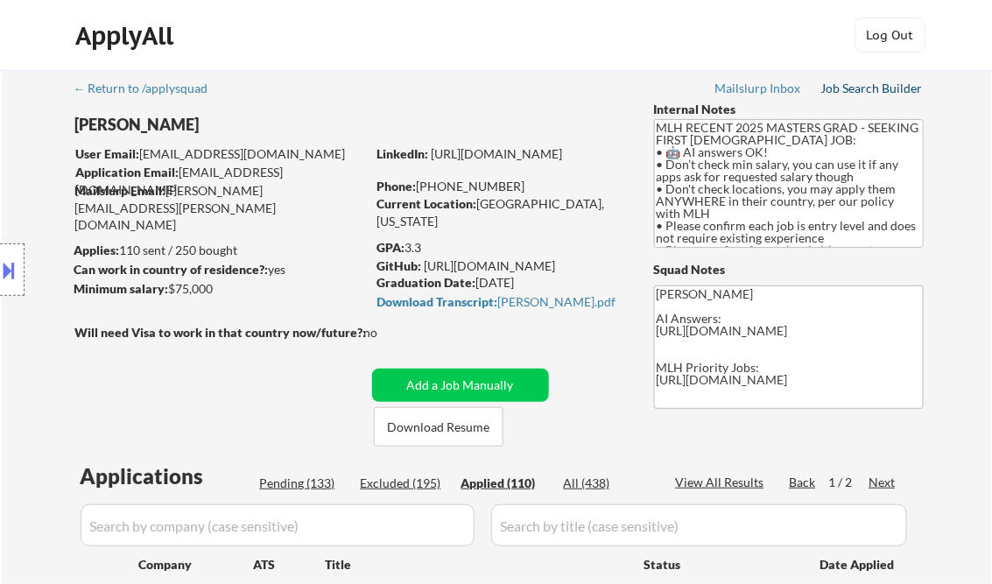
select select ""applied""
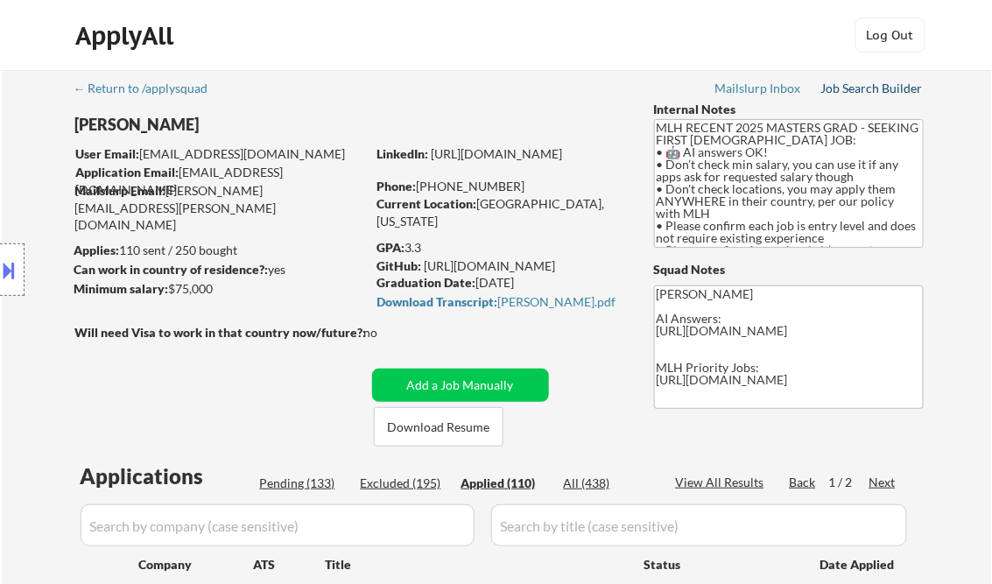
select select ""applied""
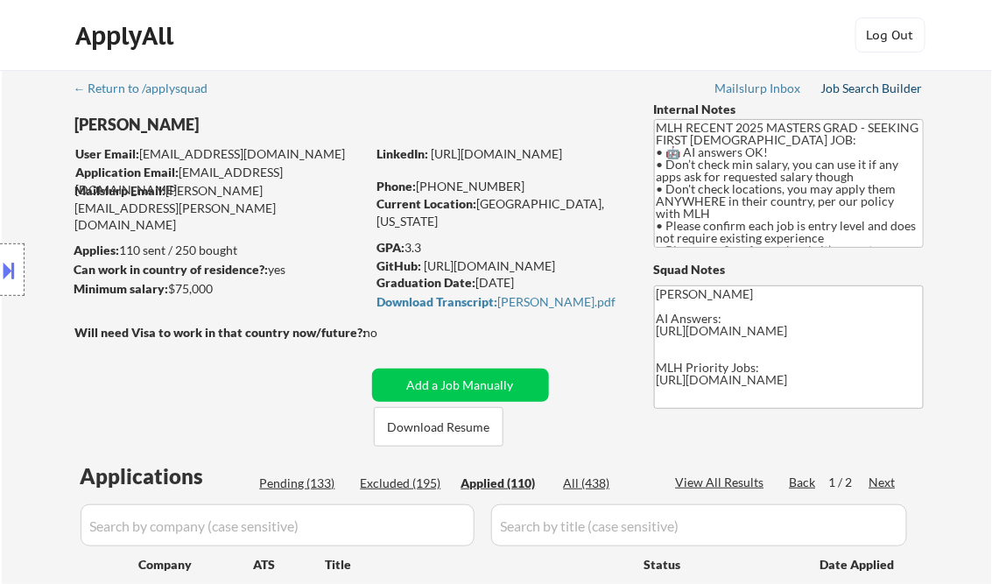
select select ""applied""
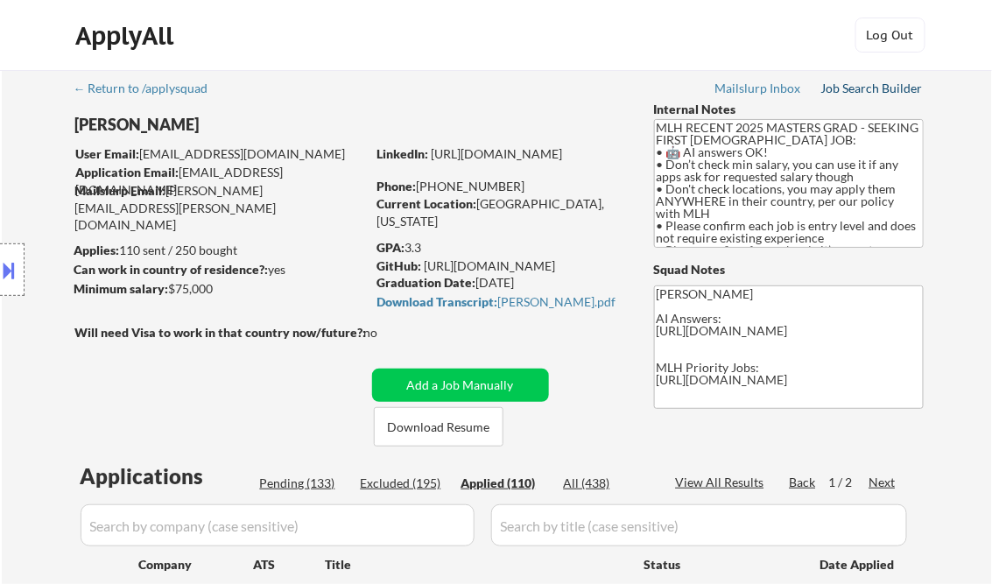
select select ""applied""
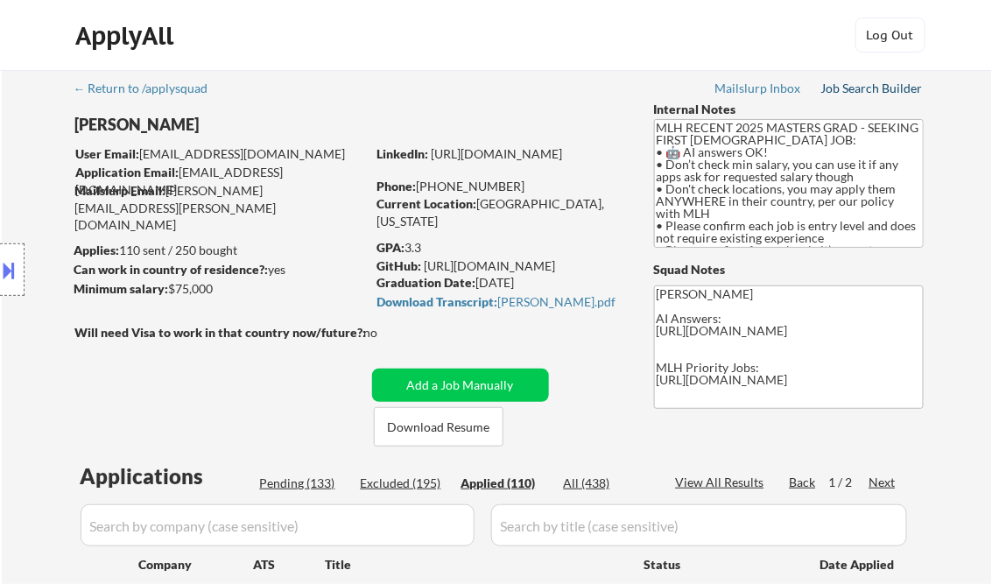
select select ""applied""
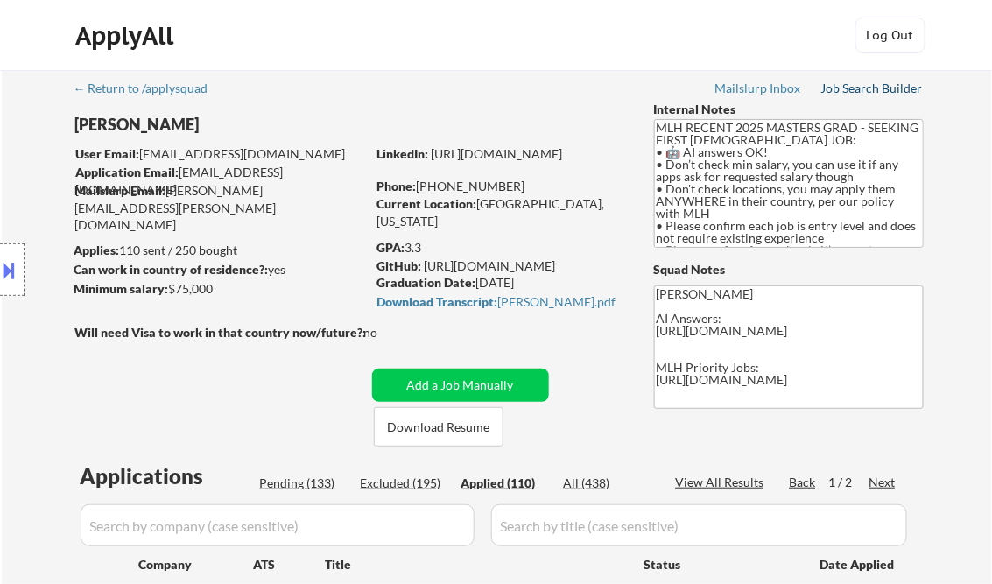
select select ""applied""
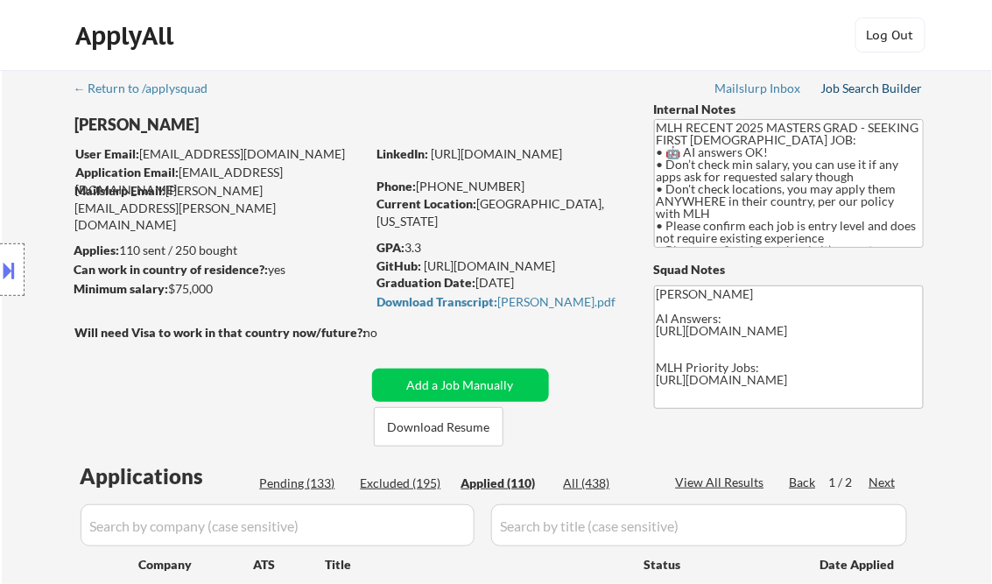
select select ""applied""
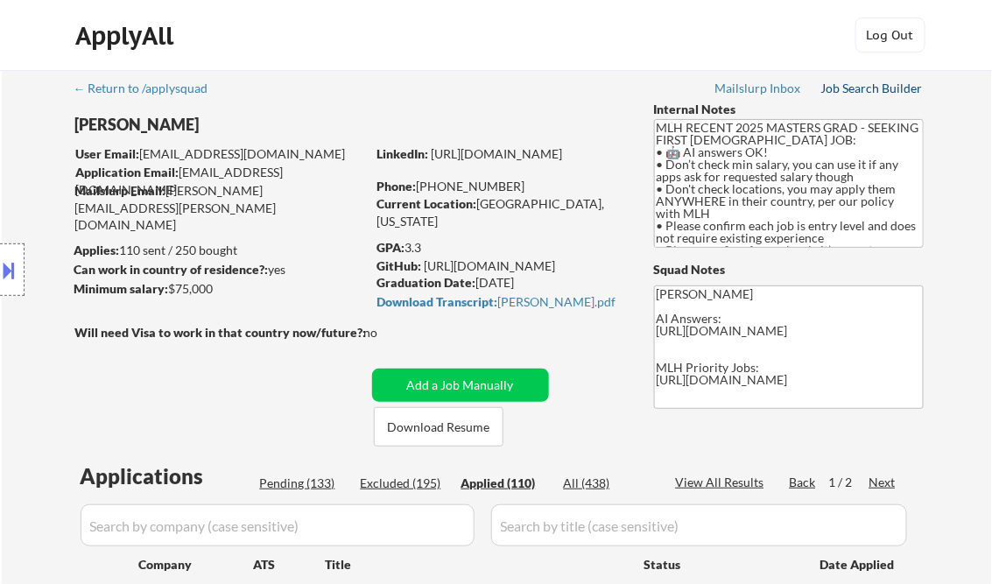
select select ""applied""
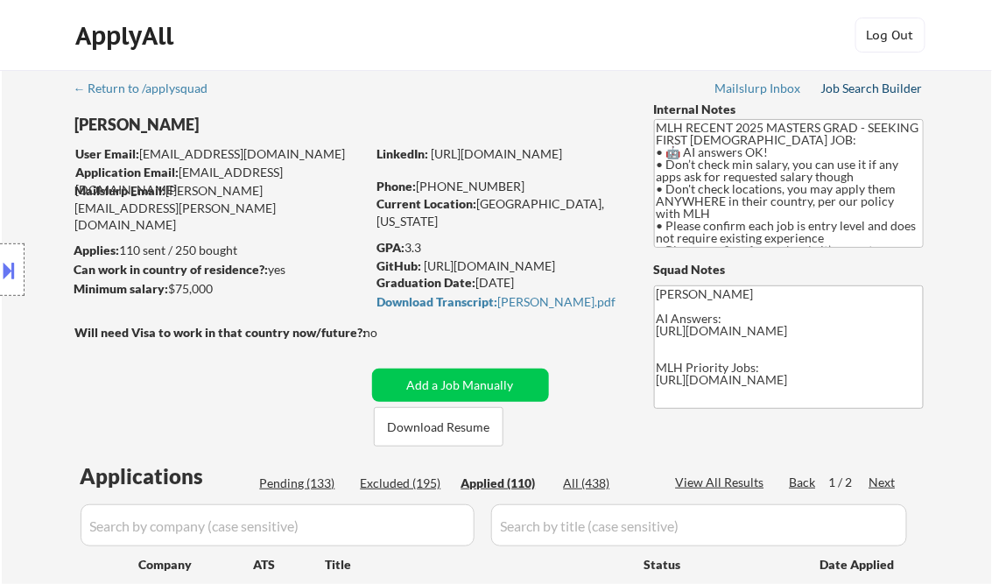
select select ""applied""
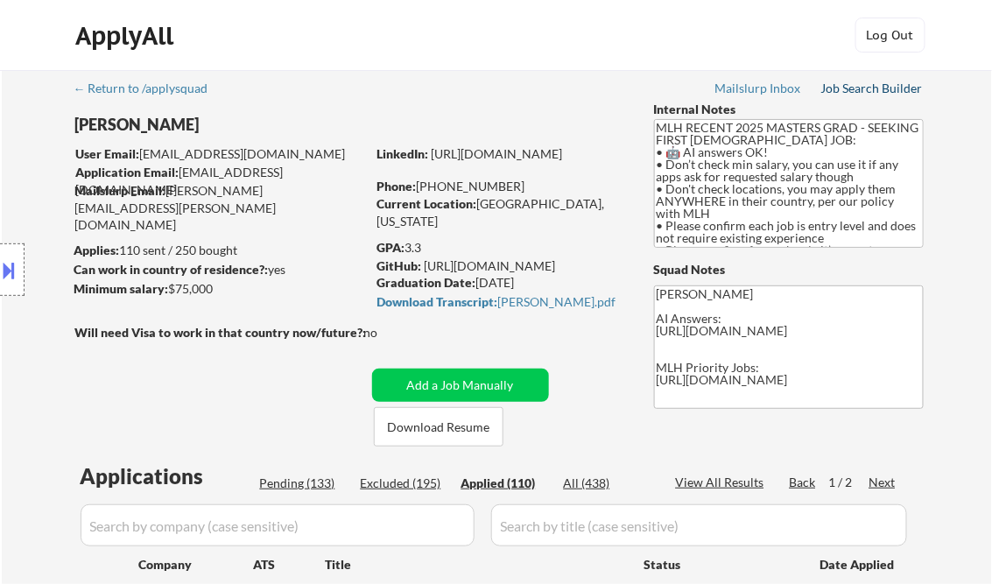
select select ""applied""
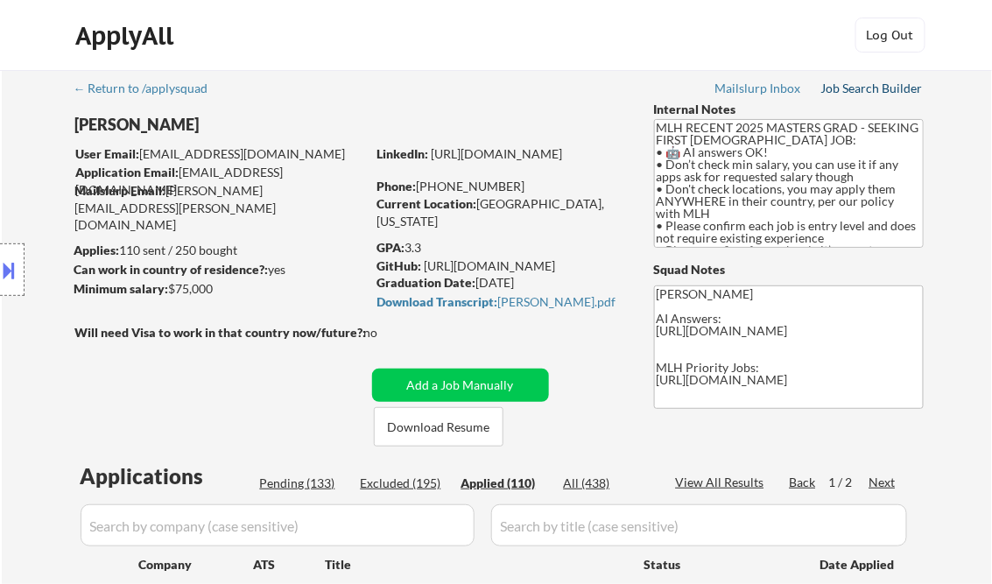
select select ""applied""
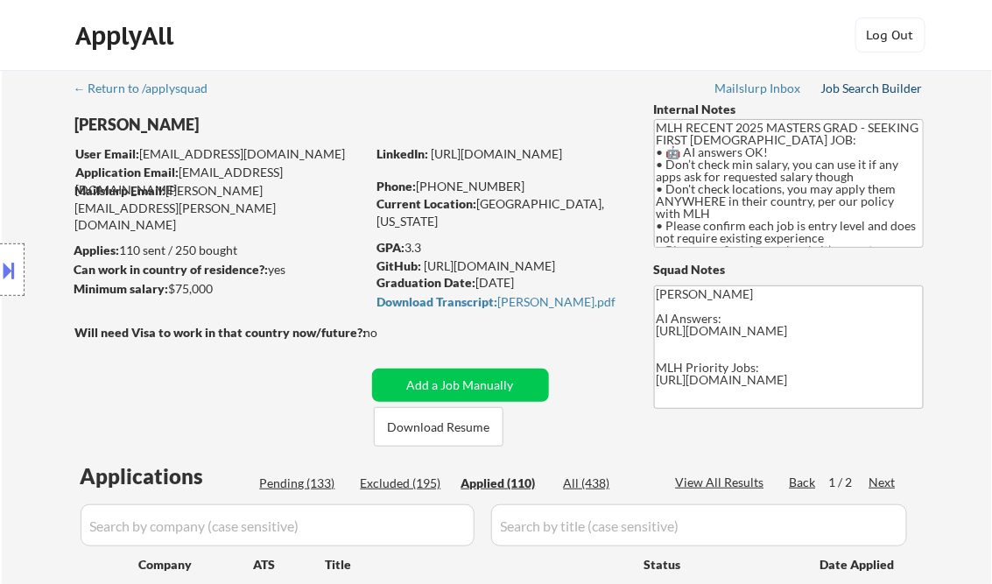
select select ""applied""
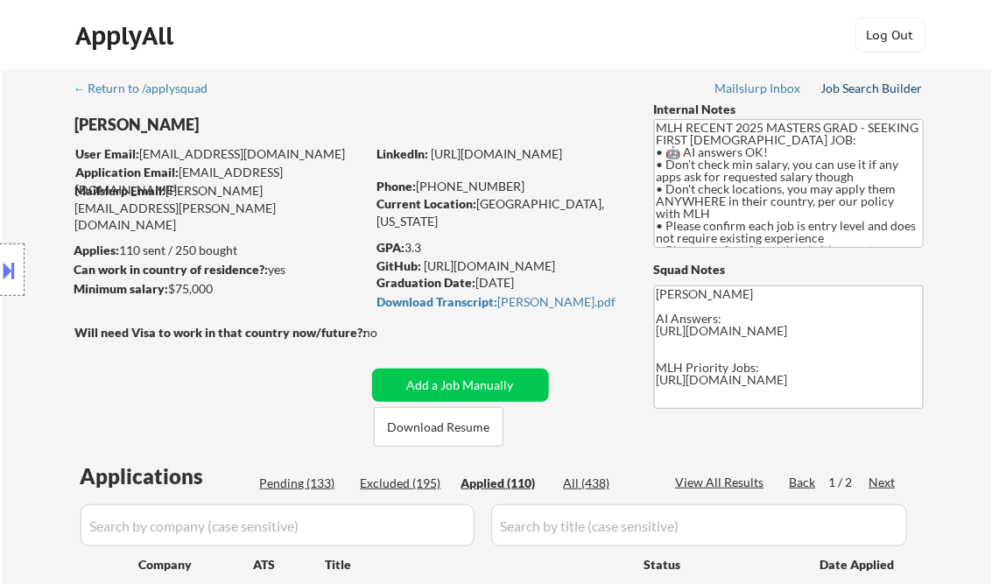
select select ""applied""
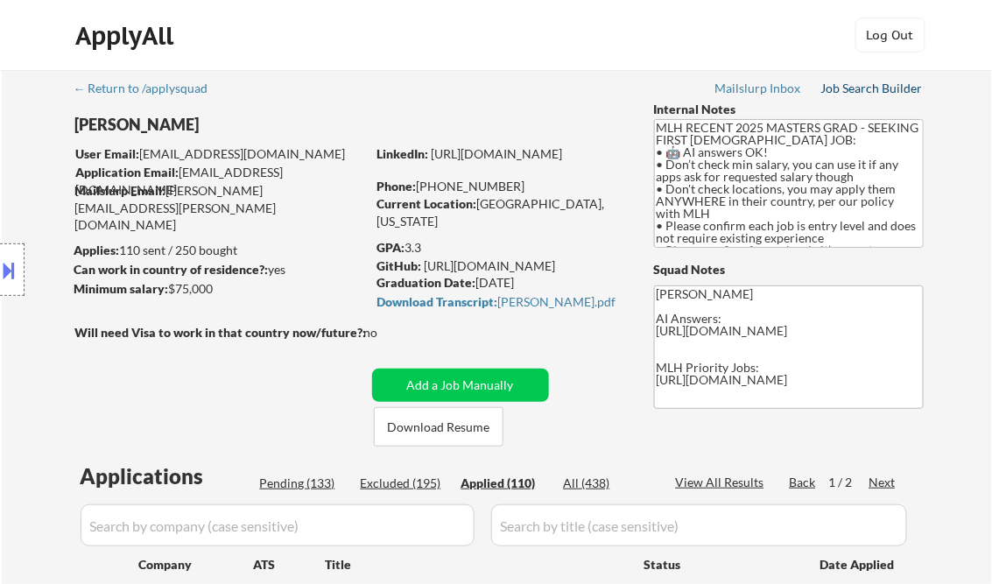
select select ""applied""
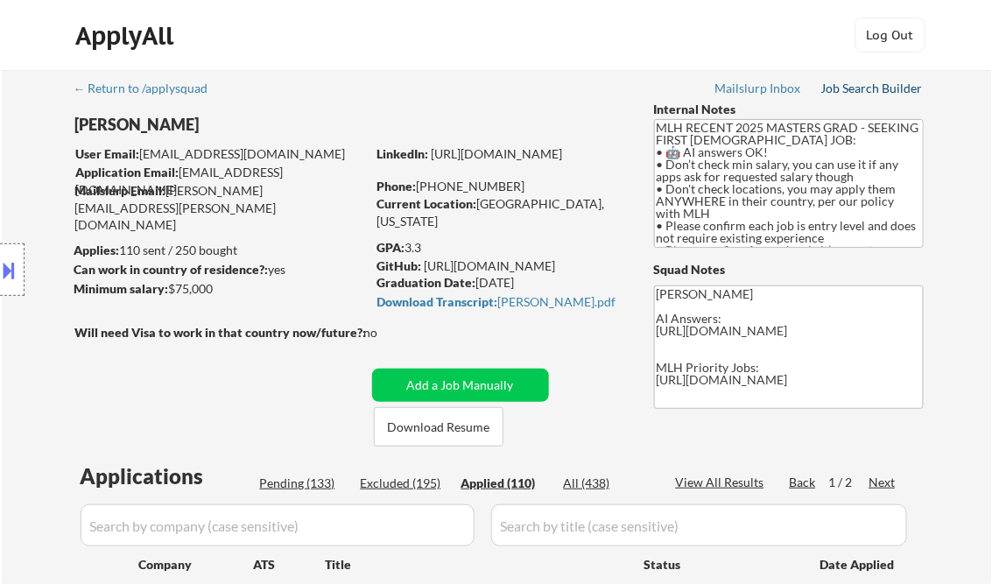
select select ""applied""
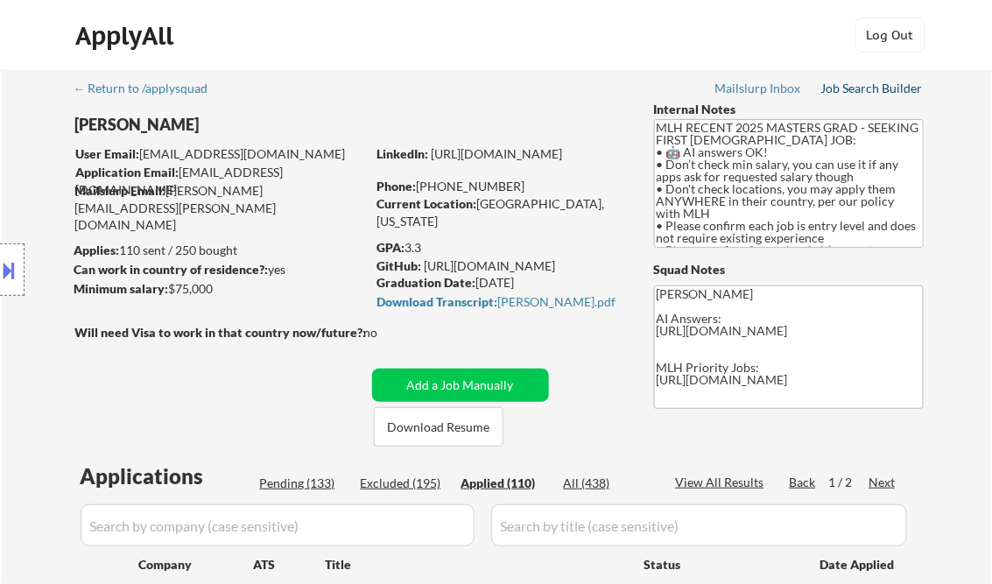
select select ""applied""
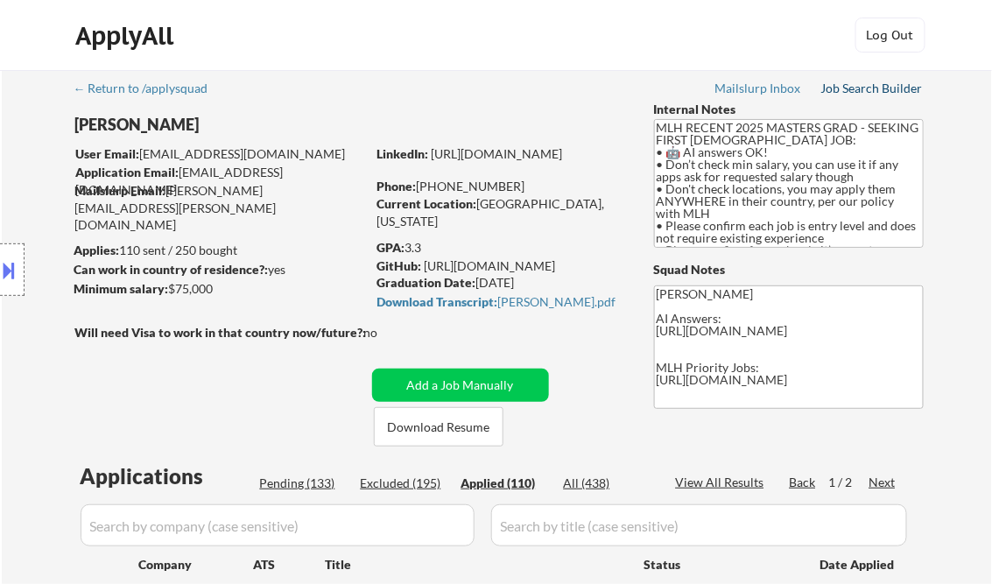
select select ""applied""
click at [698, 484] on div "View All Results" at bounding box center [723, 483] width 94 height 18
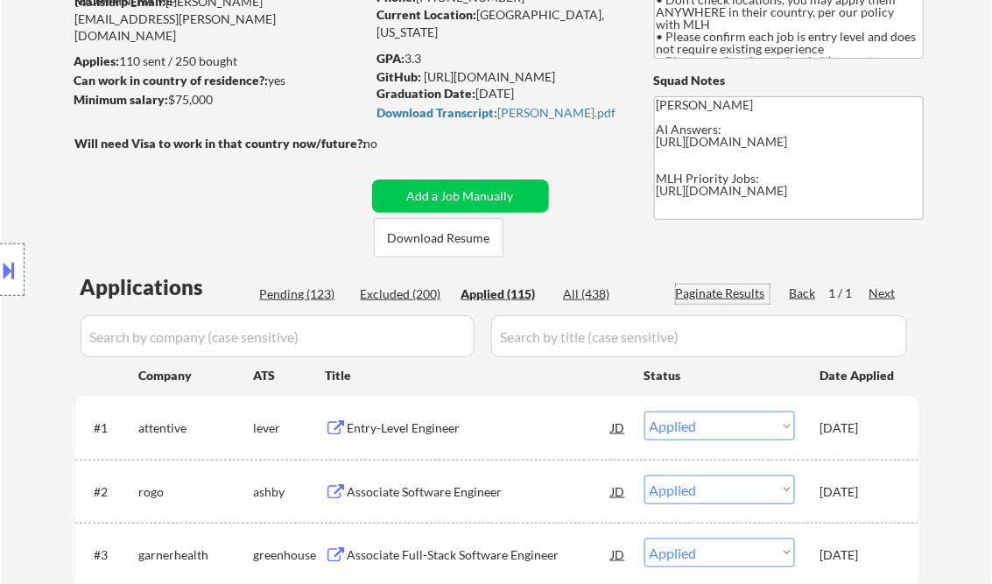
scroll to position [280, 0]
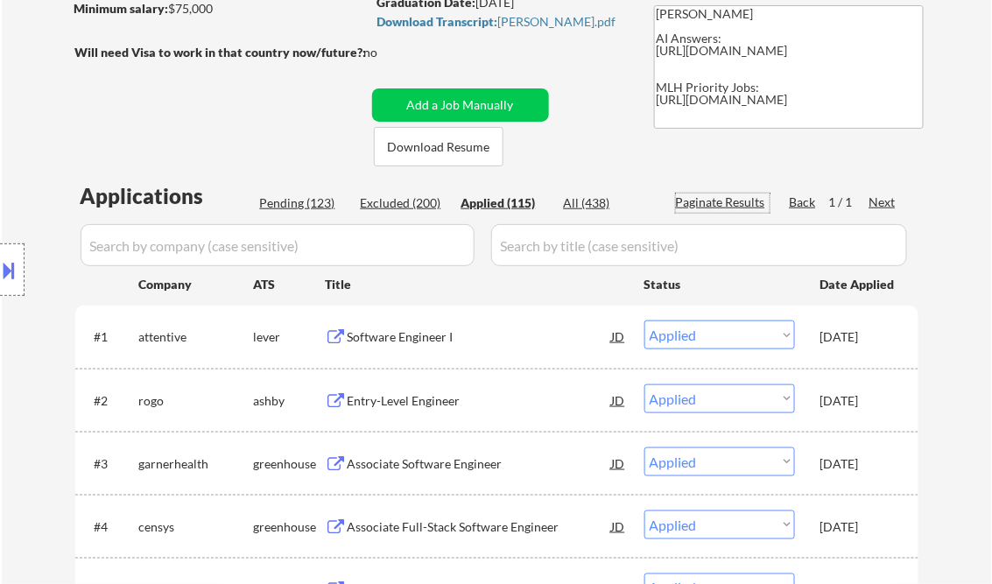
click at [422, 399] on div "Entry-Level Engineer" at bounding box center [480, 401] width 265 height 18
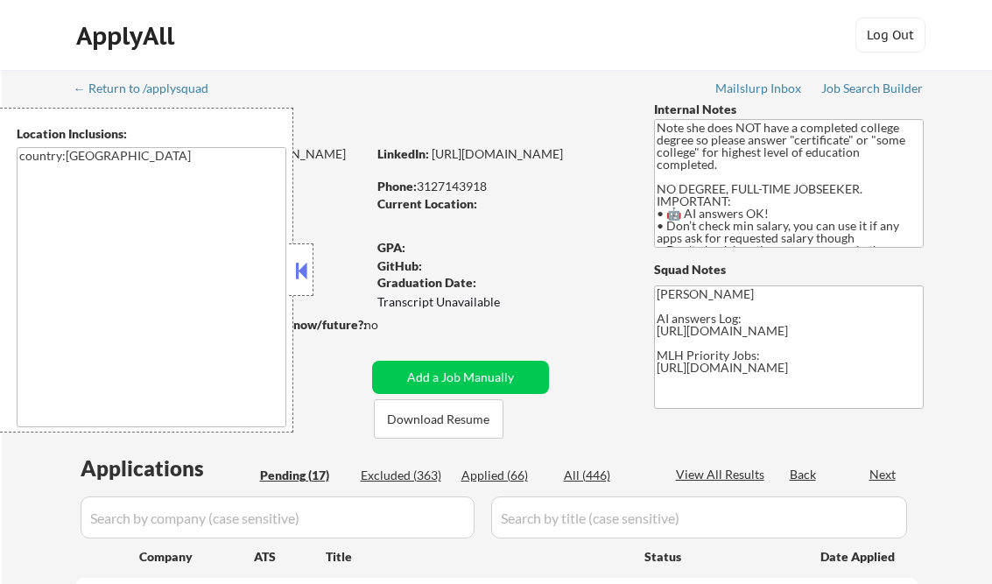
select select ""pending""
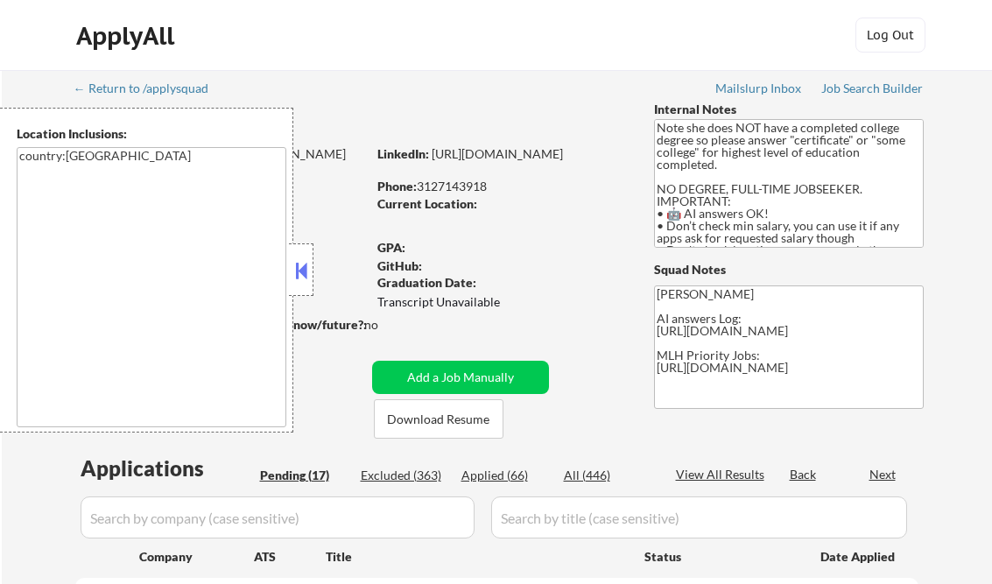
select select ""pending""
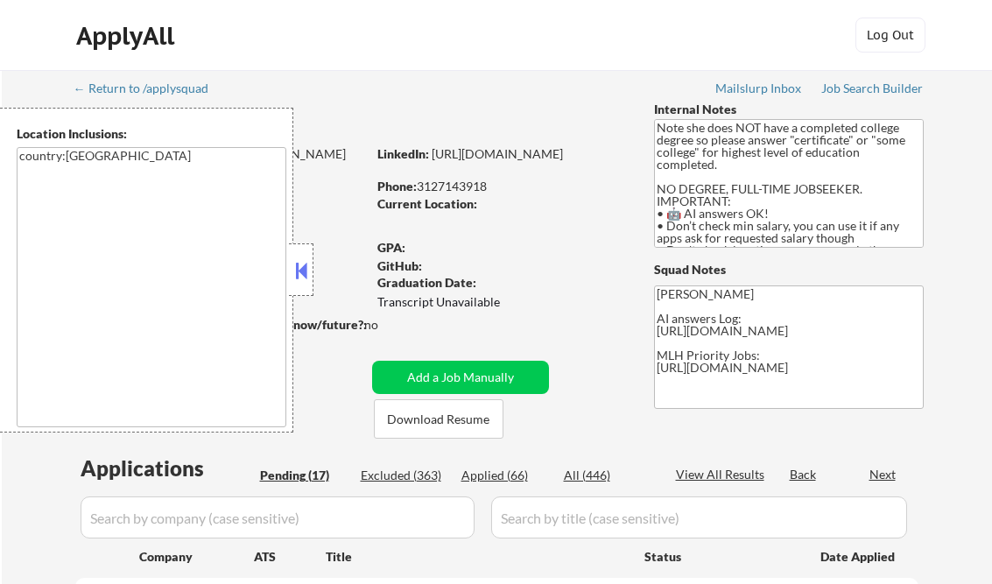
select select ""pending""
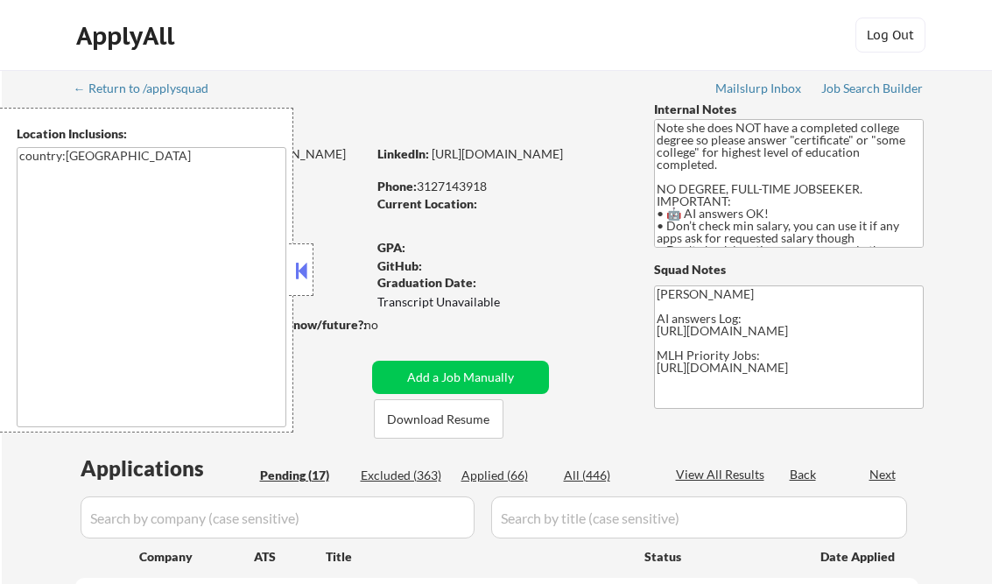
select select ""pending""
click at [296, 258] on button at bounding box center [301, 271] width 19 height 26
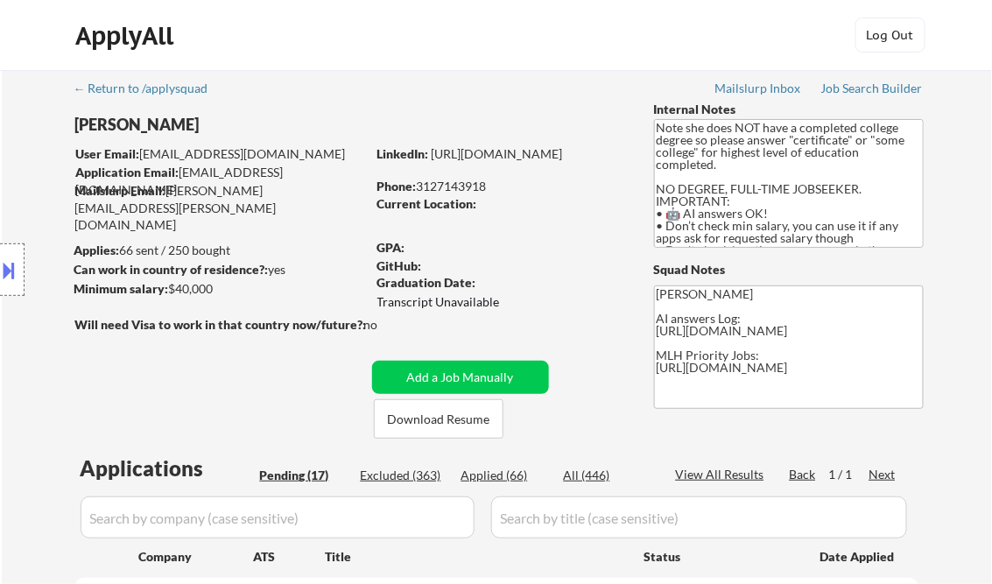
click at [859, 83] on div "Job Search Builder" at bounding box center [873, 88] width 102 height 12
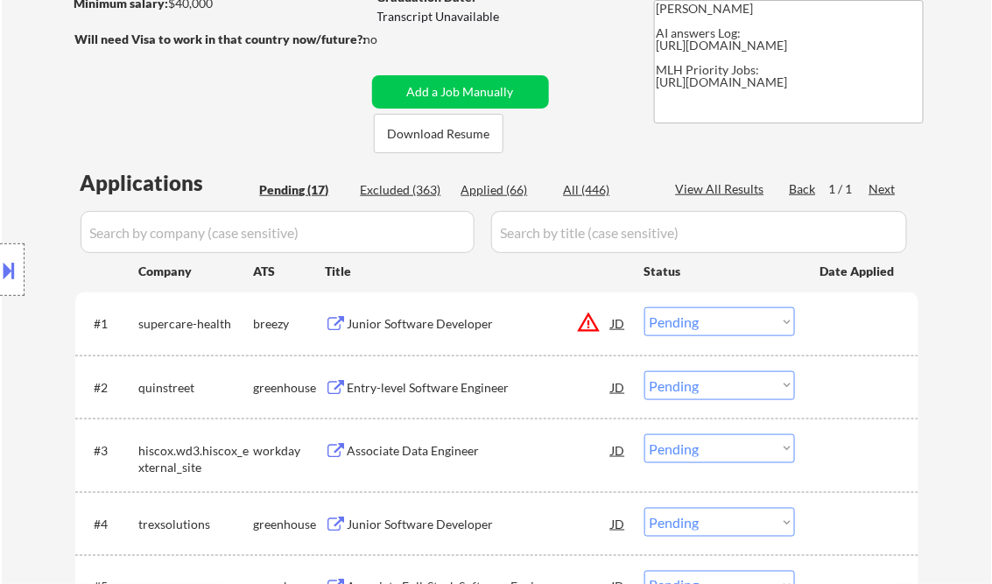
scroll to position [350, 0]
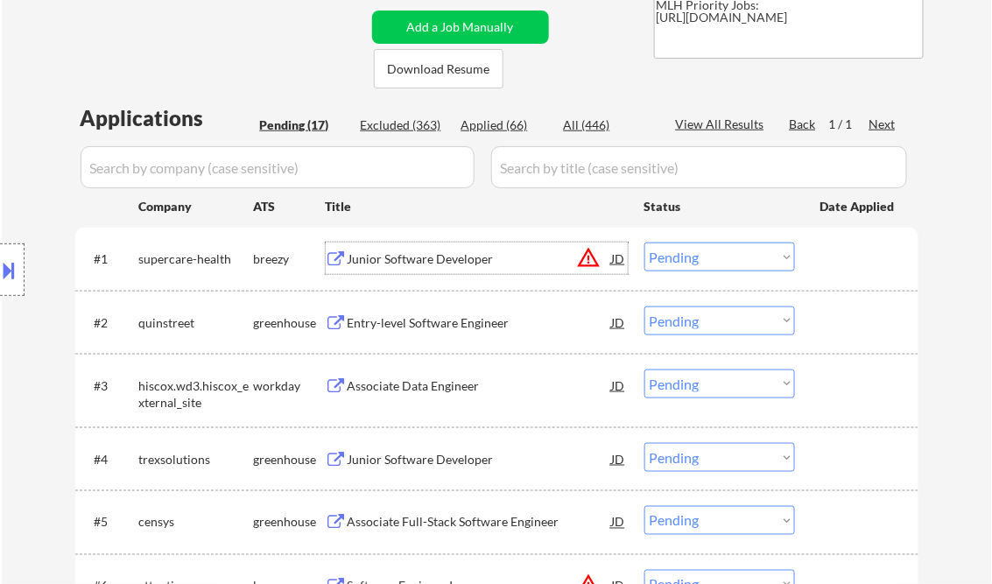
click at [427, 255] on div "Junior Software Developer" at bounding box center [480, 260] width 265 height 18
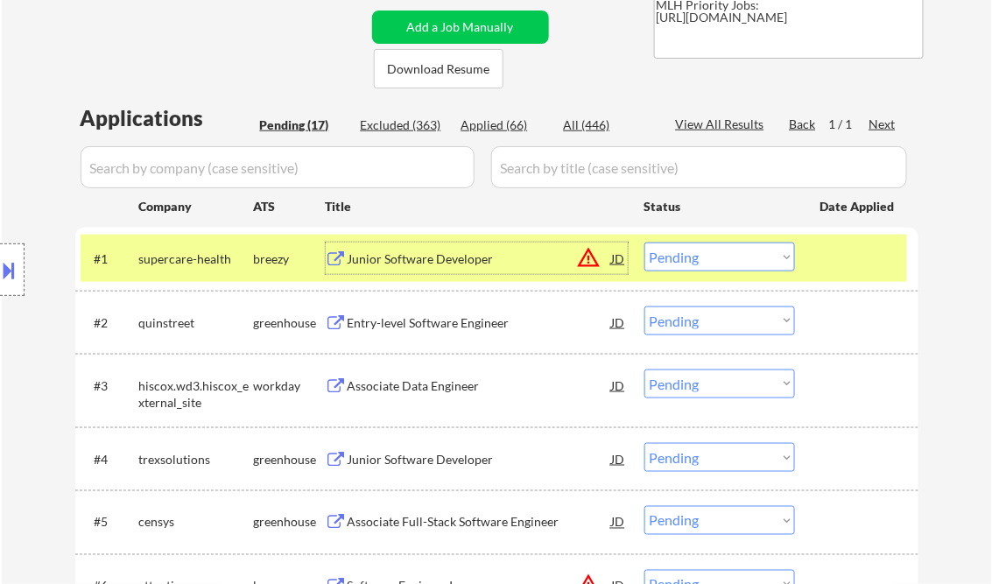
drag, startPoint x: 705, startPoint y: 257, endPoint x: 717, endPoint y: 270, distance: 17.4
click at [706, 256] on select "Choose an option... Pending Applied Excluded (Questions) Excluded (Expired) Exc…" at bounding box center [720, 257] width 151 height 29
click at [645, 243] on select "Choose an option... Pending Applied Excluded (Questions) Excluded (Expired) Exc…" at bounding box center [720, 257] width 151 height 29
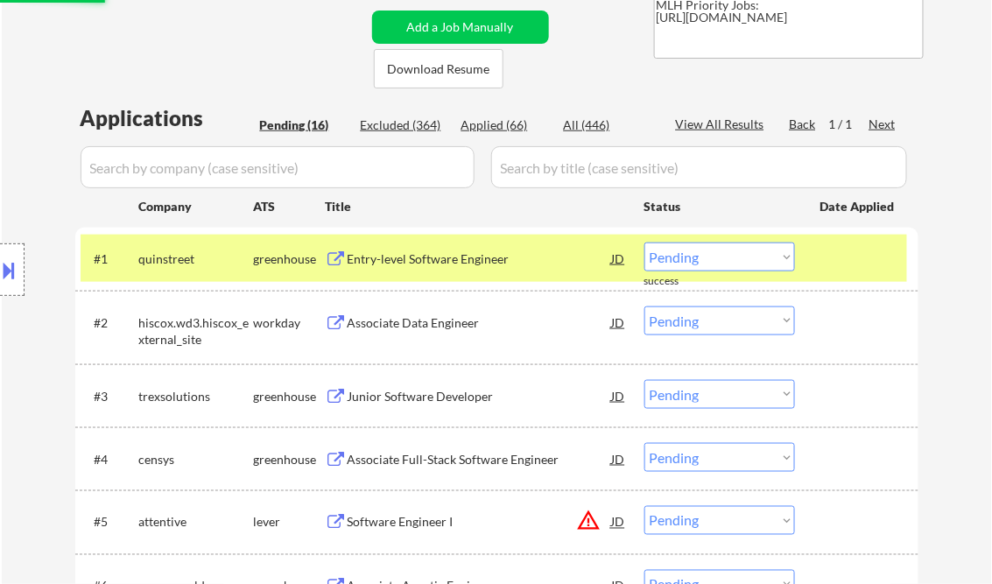
click at [407, 249] on div "Entry-level Software Engineer" at bounding box center [480, 259] width 265 height 32
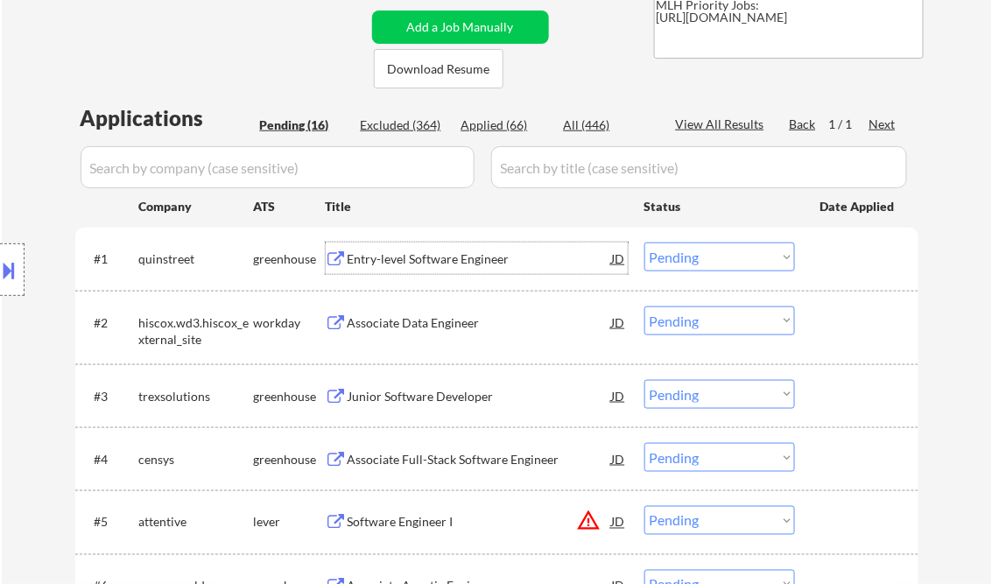
drag, startPoint x: 695, startPoint y: 254, endPoint x: 703, endPoint y: 263, distance: 11.8
click at [695, 254] on select "Choose an option... Pending Applied Excluded (Questions) Excluded (Expired) Exc…" at bounding box center [720, 257] width 151 height 29
click at [645, 243] on select "Choose an option... Pending Applied Excluded (Questions) Excluded (Expired) Exc…" at bounding box center [720, 257] width 151 height 29
click at [470, 326] on div "Associate Data Engineer" at bounding box center [480, 323] width 265 height 18
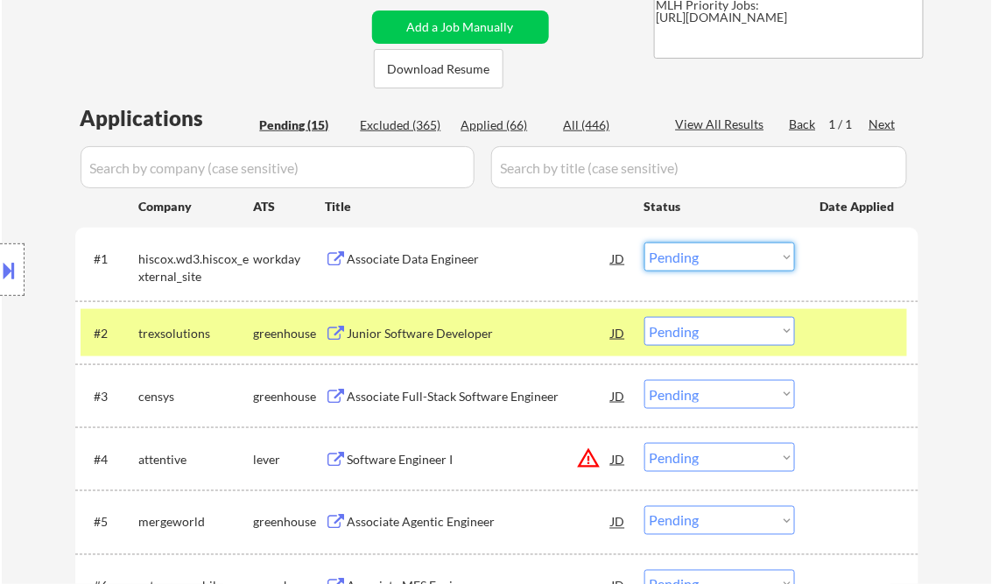
drag, startPoint x: 684, startPoint y: 251, endPoint x: 688, endPoint y: 266, distance: 15.3
click at [684, 251] on select "Choose an option... Pending Applied Excluded (Questions) Excluded (Expired) Exc…" at bounding box center [720, 257] width 151 height 29
click at [645, 243] on select "Choose an option... Pending Applied Excluded (Questions) Excluded (Expired) Exc…" at bounding box center [720, 257] width 151 height 29
click at [424, 340] on div "Junior Software Developer" at bounding box center [480, 334] width 265 height 18
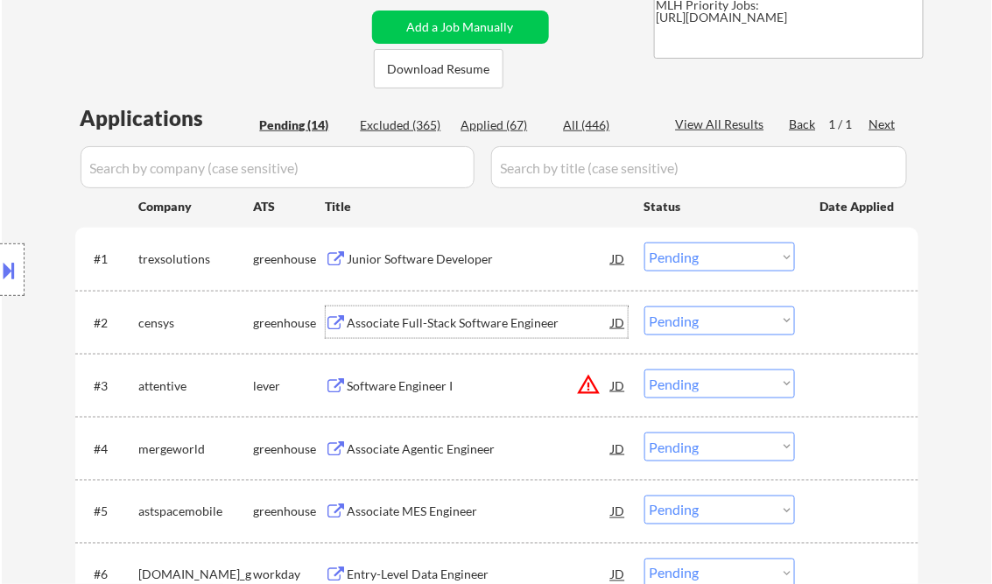
drag, startPoint x: 675, startPoint y: 259, endPoint x: 676, endPoint y: 273, distance: 14.0
click at [675, 259] on select "Choose an option... Pending Applied Excluded (Questions) Excluded (Expired) Exc…" at bounding box center [720, 257] width 151 height 29
click at [645, 243] on select "Choose an option... Pending Applied Excluded (Questions) Excluded (Expired) Exc…" at bounding box center [720, 257] width 151 height 29
click at [444, 327] on div "Associate Full-Stack Software Engineer" at bounding box center [480, 323] width 265 height 18
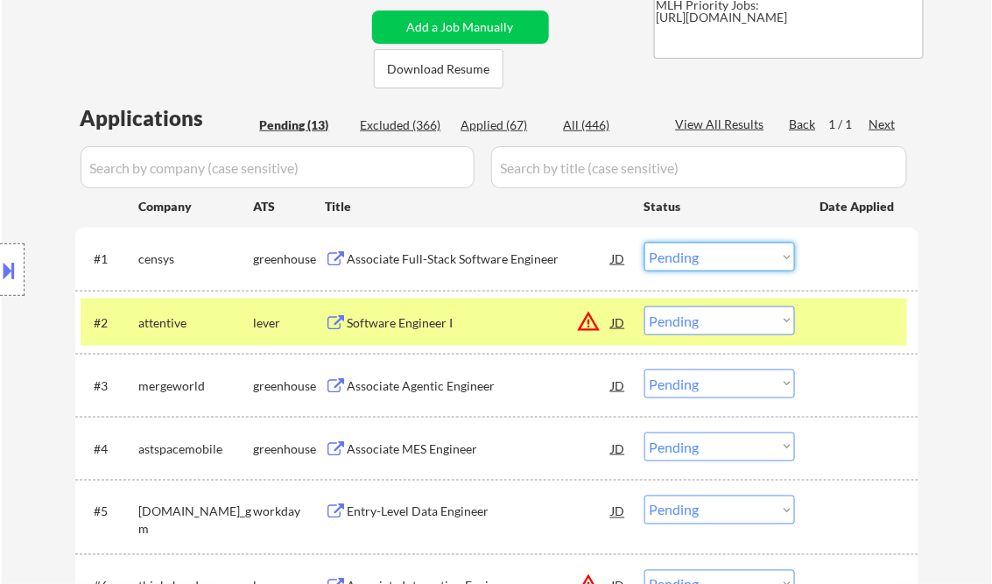
click at [676, 255] on select "Choose an option... Pending Applied Excluded (Questions) Excluded (Expired) Exc…" at bounding box center [720, 257] width 151 height 29
click at [645, 243] on select "Choose an option... Pending Applied Excluded (Questions) Excluded (Expired) Exc…" at bounding box center [720, 257] width 151 height 29
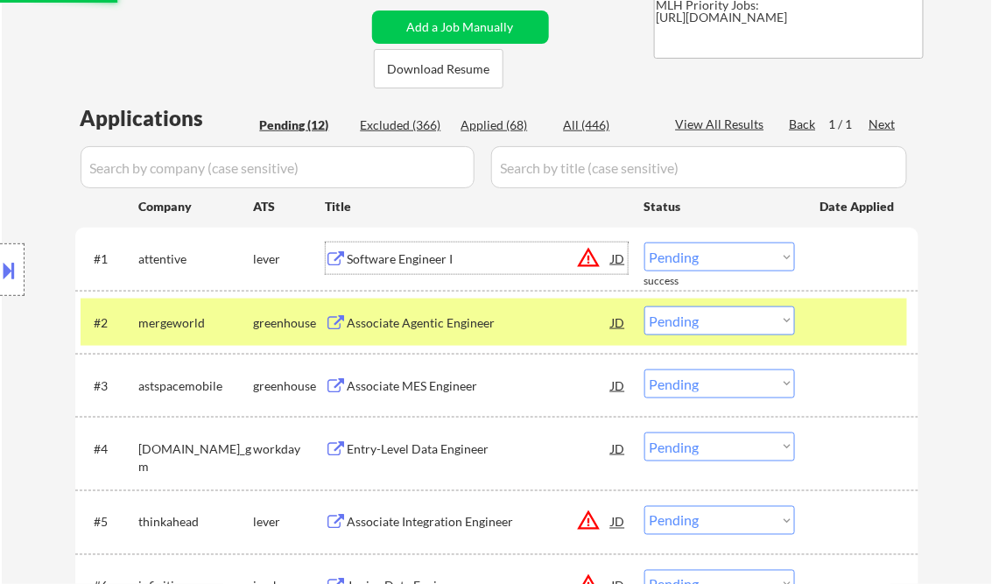
click at [406, 265] on div "Software Engineer I" at bounding box center [480, 260] width 265 height 18
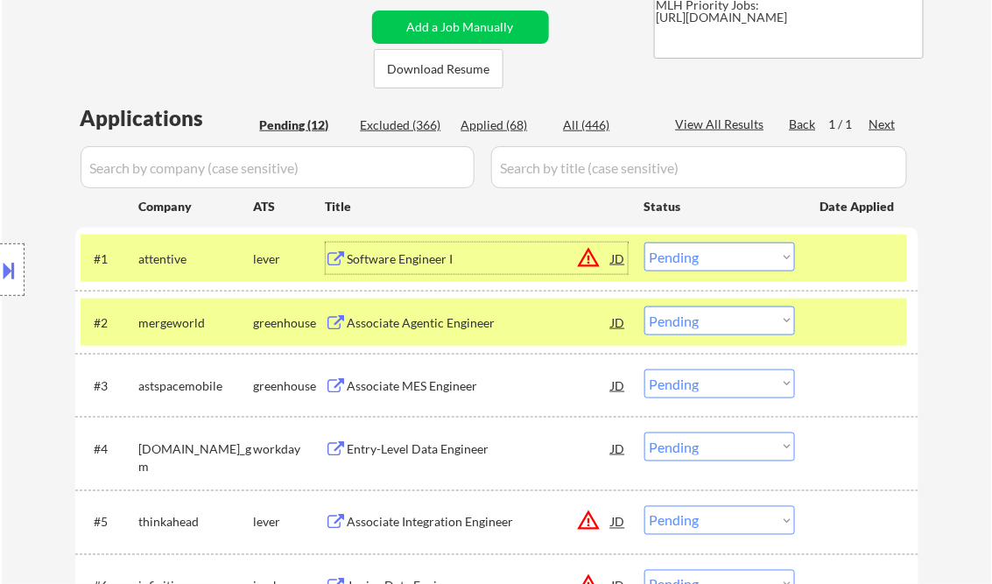
click at [688, 253] on select "Choose an option... Pending Applied Excluded (Questions) Excluded (Expired) Exc…" at bounding box center [720, 257] width 151 height 29
click at [645, 243] on select "Choose an option... Pending Applied Excluded (Questions) Excluded (Expired) Exc…" at bounding box center [720, 257] width 151 height 29
click at [466, 322] on div "Associate Agentic Engineer" at bounding box center [480, 323] width 265 height 18
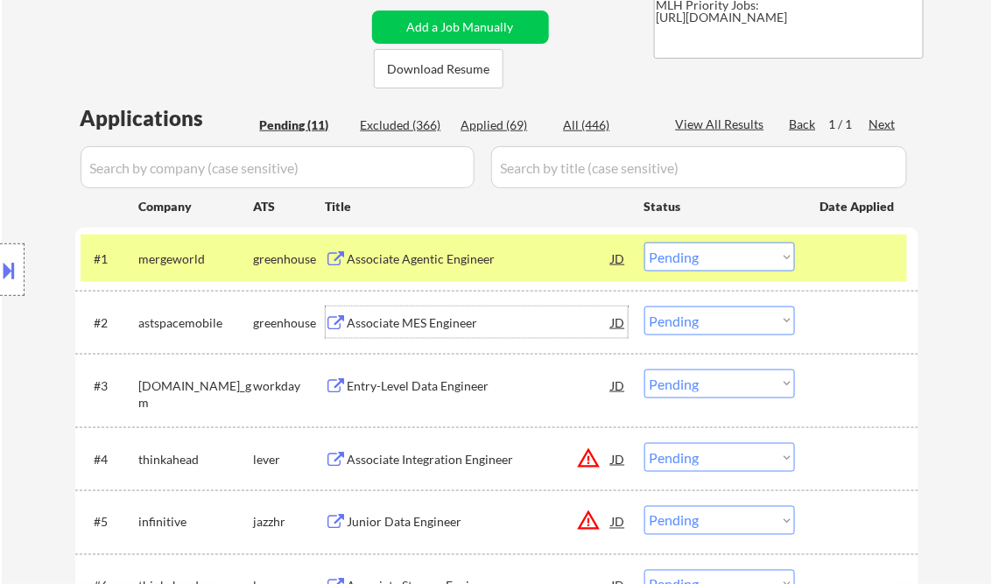
click at [727, 263] on select "Choose an option... Pending Applied Excluded (Questions) Excluded (Expired) Exc…" at bounding box center [720, 257] width 151 height 29
click at [645, 243] on select "Choose an option... Pending Applied Excluded (Questions) Excluded (Expired) Exc…" at bounding box center [720, 257] width 151 height 29
click at [401, 328] on div "Associate MES Engineer" at bounding box center [480, 323] width 265 height 18
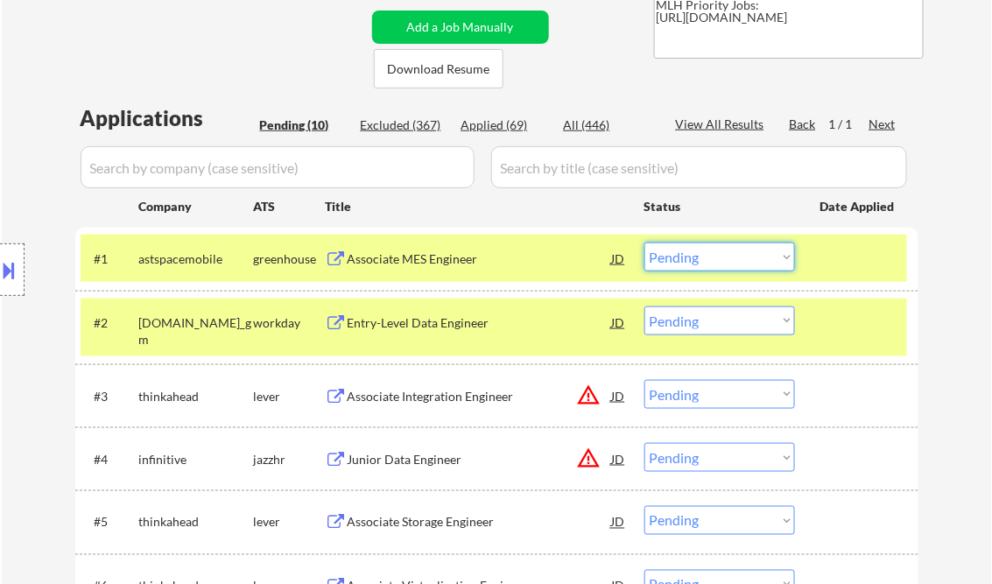
click at [695, 247] on select "Choose an option... Pending Applied Excluded (Questions) Excluded (Expired) Exc…" at bounding box center [720, 257] width 151 height 29
click at [645, 243] on select "Choose an option... Pending Applied Excluded (Questions) Excluded (Expired) Exc…" at bounding box center [720, 257] width 151 height 29
click at [437, 330] on div "Entry-Level Data Engineer" at bounding box center [480, 323] width 265 height 18
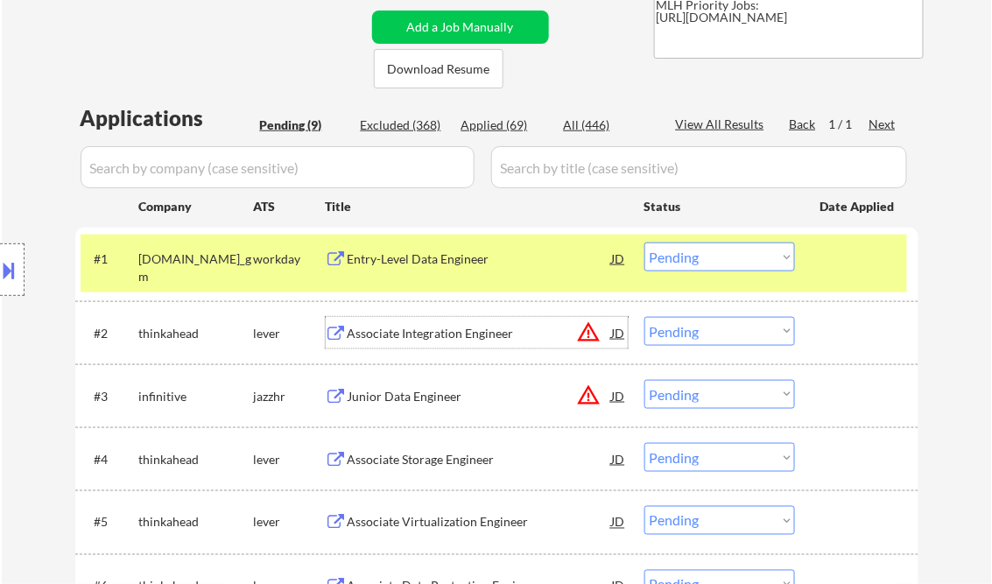
click at [744, 259] on select "Choose an option... Pending Applied Excluded (Questions) Excluded (Expired) Exc…" at bounding box center [720, 257] width 151 height 29
click at [645, 243] on select "Choose an option... Pending Applied Excluded (Questions) Excluded (Expired) Exc…" at bounding box center [720, 257] width 151 height 29
click at [434, 339] on div "Associate Integration Engineer" at bounding box center [480, 334] width 265 height 18
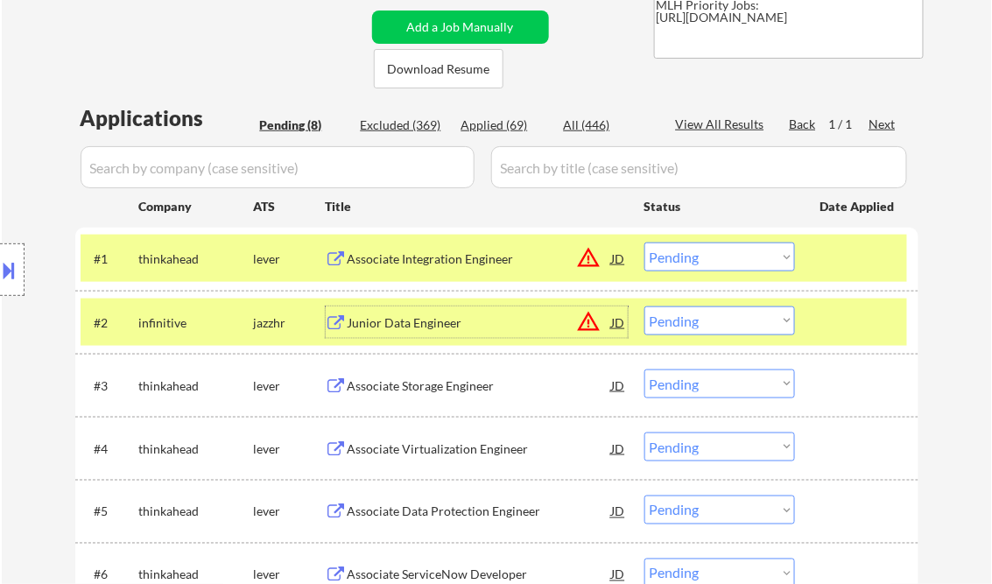
click at [707, 255] on select "Choose an option... Pending Applied Excluded (Questions) Excluded (Expired) Exc…" at bounding box center [720, 257] width 151 height 29
click at [645, 243] on select "Choose an option... Pending Applied Excluded (Questions) Excluded (Expired) Exc…" at bounding box center [720, 257] width 151 height 29
click at [374, 329] on div "Junior Data Engineer" at bounding box center [480, 323] width 265 height 18
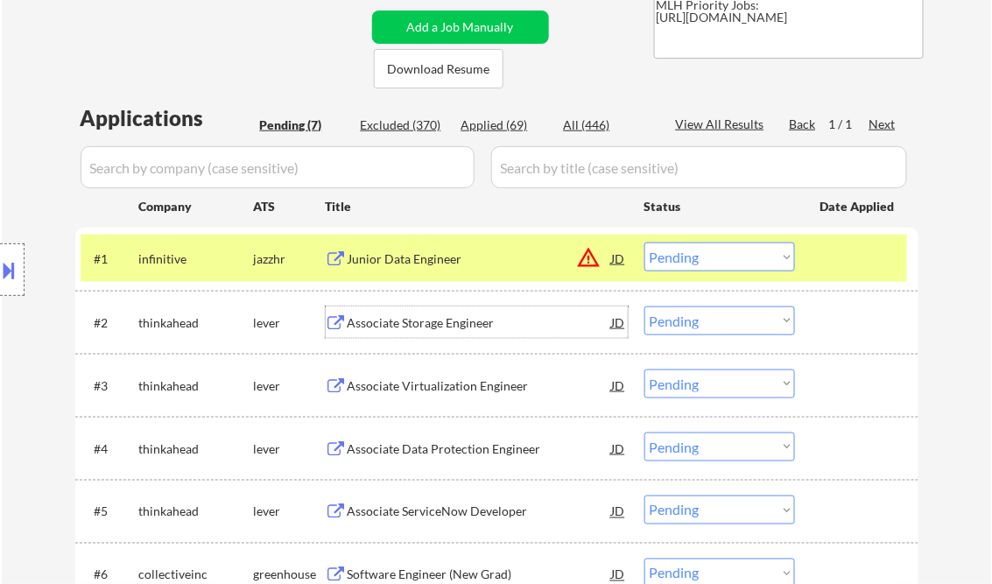
drag, startPoint x: 687, startPoint y: 261, endPoint x: 699, endPoint y: 268, distance: 14.1
click at [688, 261] on select "Choose an option... Pending Applied Excluded (Questions) Excluded (Expired) Exc…" at bounding box center [720, 257] width 151 height 29
click at [645, 243] on select "Choose an option... Pending Applied Excluded (Questions) Excluded (Expired) Exc…" at bounding box center [720, 257] width 151 height 29
click at [420, 328] on div "Associate Storage Engineer" at bounding box center [480, 323] width 265 height 18
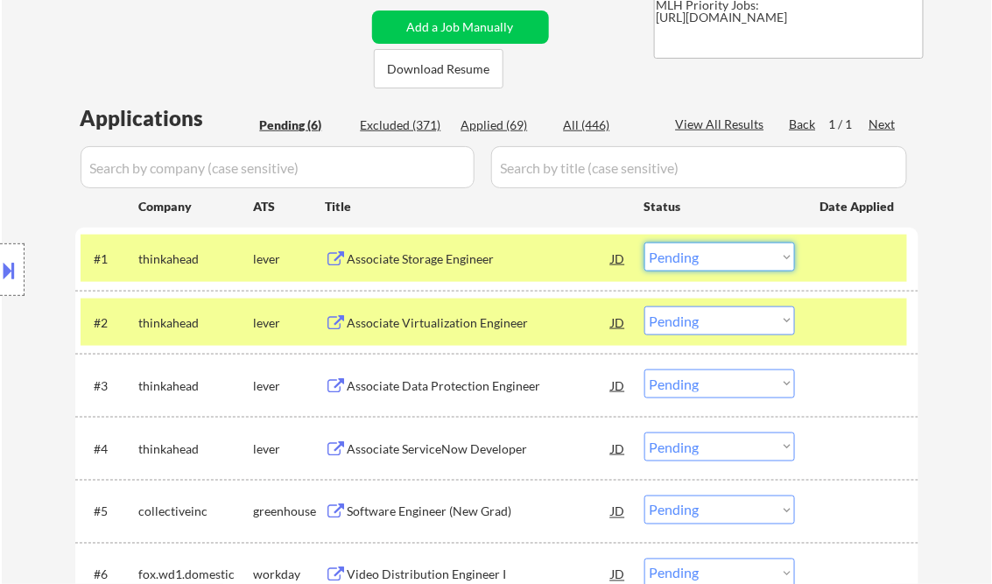
click at [685, 265] on select "Choose an option... Pending Applied Excluded (Questions) Excluded (Expired) Exc…" at bounding box center [720, 257] width 151 height 29
click at [645, 243] on select "Choose an option... Pending Applied Excluded (Questions) Excluded (Expired) Exc…" at bounding box center [720, 257] width 151 height 29
click at [454, 322] on div "Associate Virtualization Engineer" at bounding box center [480, 323] width 265 height 18
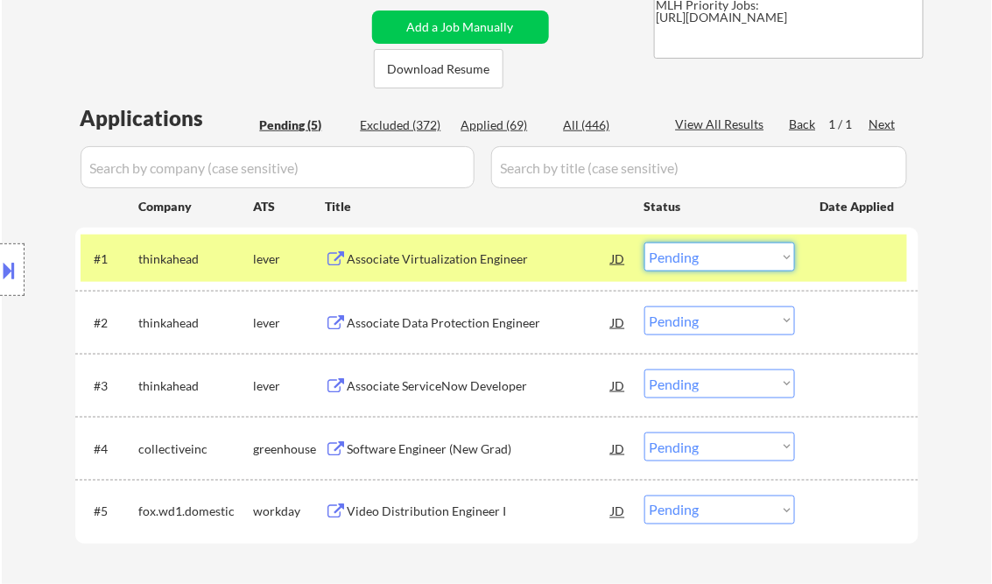
click at [739, 265] on select "Choose an option... Pending Applied Excluded (Questions) Excluded (Expired) Exc…" at bounding box center [720, 257] width 151 height 29
click at [645, 243] on select "Choose an option... Pending Applied Excluded (Questions) Excluded (Expired) Exc…" at bounding box center [720, 257] width 151 height 29
click at [735, 315] on select "Choose an option... Pending Applied Excluded (Questions) Excluded (Expired) Exc…" at bounding box center [720, 321] width 151 height 29
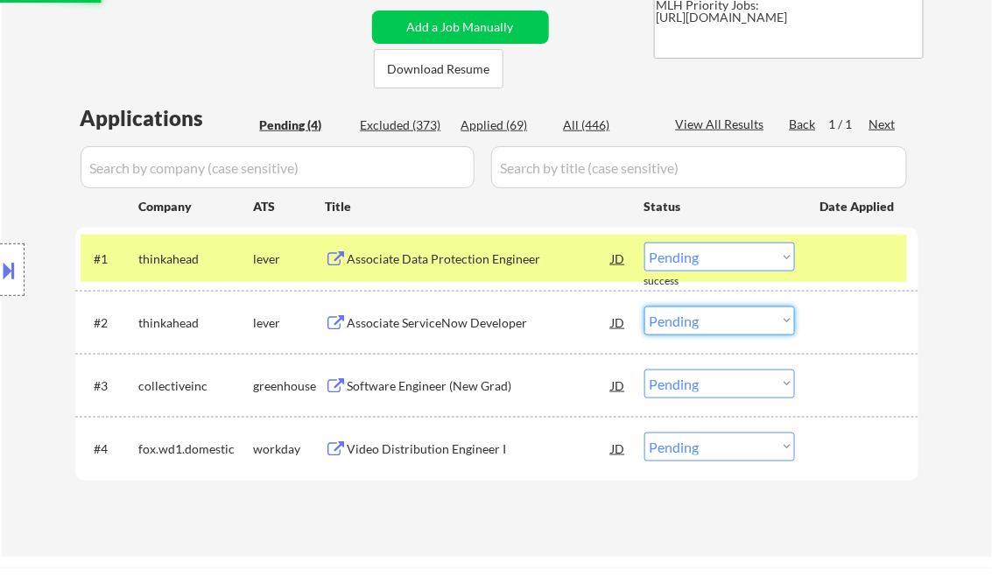
drag, startPoint x: 959, startPoint y: 276, endPoint x: 920, endPoint y: 277, distance: 39.4
click at [959, 276] on div "← Return to /applysquad Mailslurp Inbox Job Search Builder Alana Edwards User E…" at bounding box center [497, 138] width 991 height 837
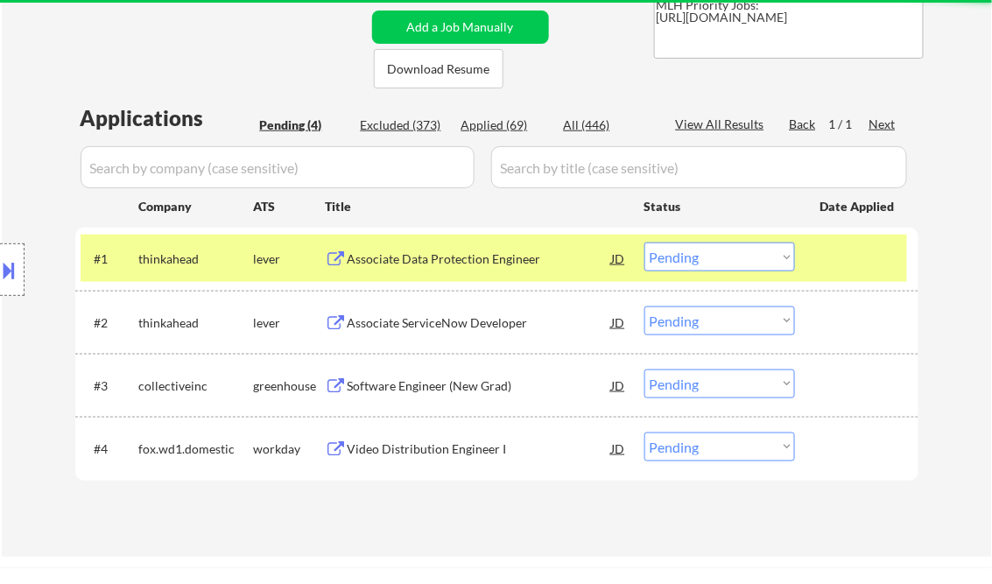
click at [464, 253] on div "Associate Data Protection Engineer" at bounding box center [480, 260] width 265 height 18
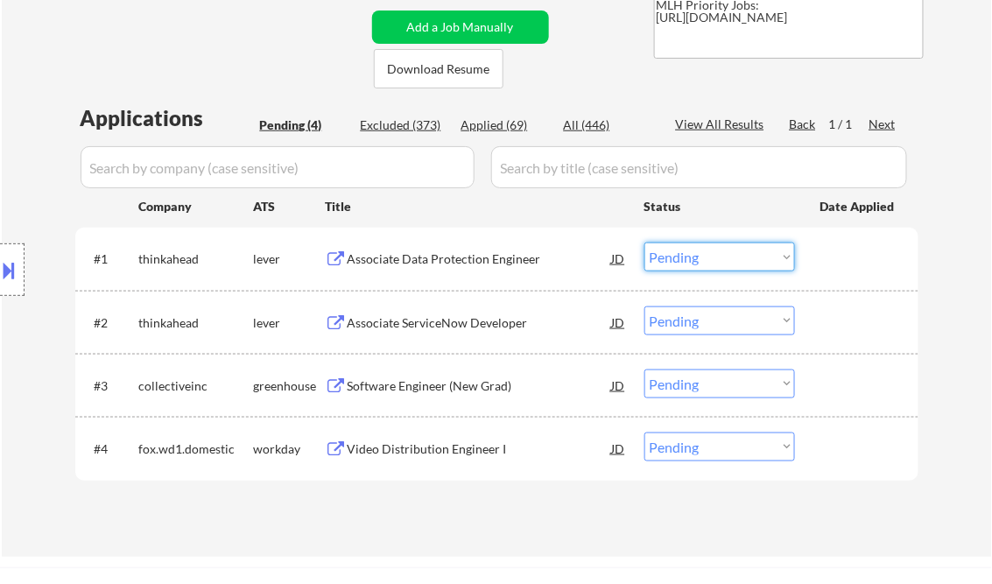
click at [698, 247] on select "Choose an option... Pending Applied Excluded (Questions) Excluded (Expired) Exc…" at bounding box center [720, 257] width 151 height 29
click at [645, 243] on select "Choose an option... Pending Applied Excluded (Questions) Excluded (Expired) Exc…" at bounding box center [720, 257] width 151 height 29
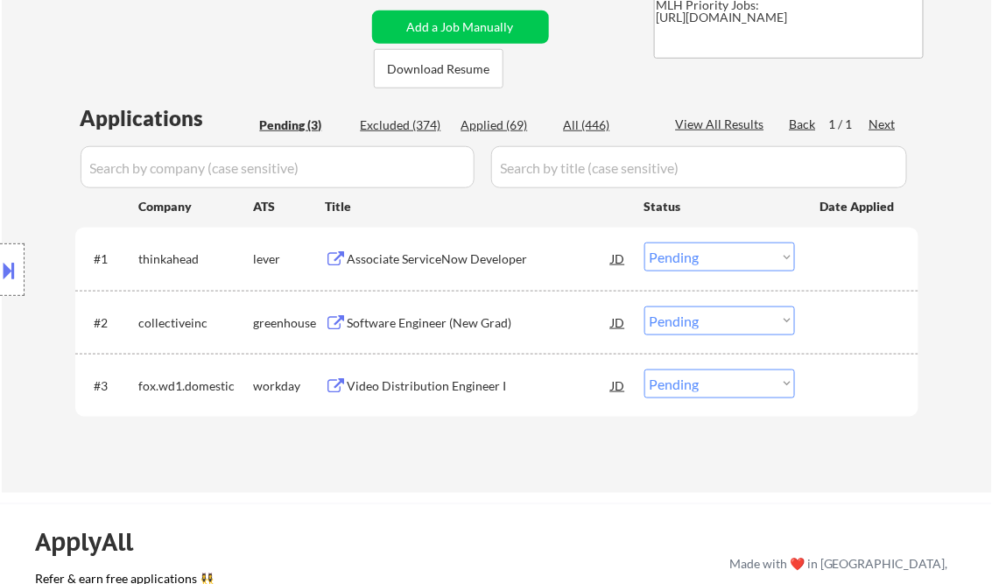
drag, startPoint x: 712, startPoint y: 264, endPoint x: 727, endPoint y: 272, distance: 17.3
click at [712, 264] on select "Choose an option... Pending Applied Excluded (Questions) Excluded (Expired) Exc…" at bounding box center [720, 257] width 151 height 29
click at [645, 243] on select "Choose an option... Pending Applied Excluded (Questions) Excluded (Expired) Exc…" at bounding box center [720, 257] width 151 height 29
click at [456, 322] on div "Software Engineer (New Grad)" at bounding box center [480, 323] width 265 height 18
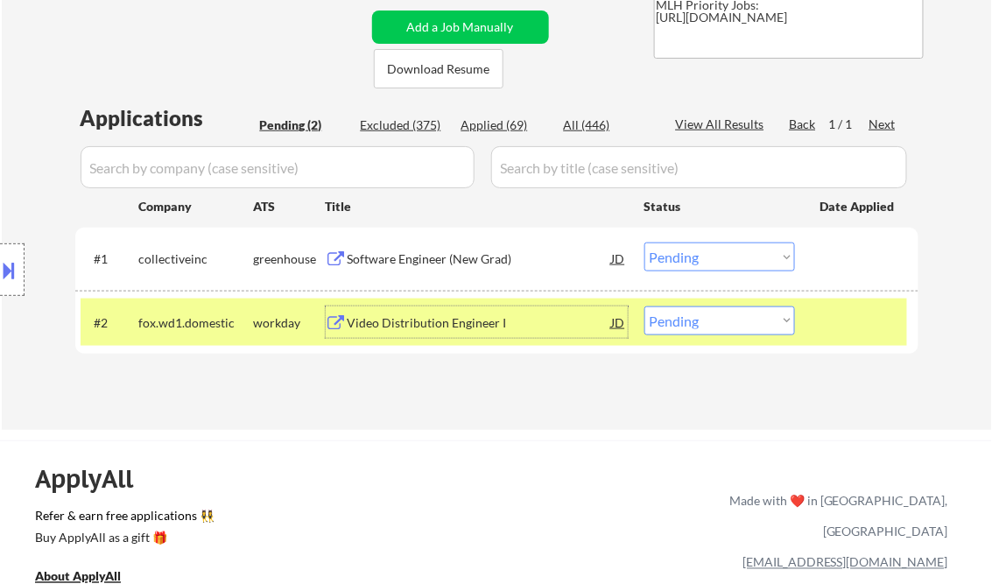
drag, startPoint x: 711, startPoint y: 262, endPoint x: 734, endPoint y: 269, distance: 23.8
click at [713, 262] on select "Choose an option... Pending Applied Excluded (Questions) Excluded (Expired) Exc…" at bounding box center [720, 257] width 151 height 29
click at [645, 243] on select "Choose an option... Pending Applied Excluded (Questions) Excluded (Expired) Exc…" at bounding box center [720, 257] width 151 height 29
click at [396, 309] on div "Video Distribution Engineer I" at bounding box center [480, 323] width 265 height 32
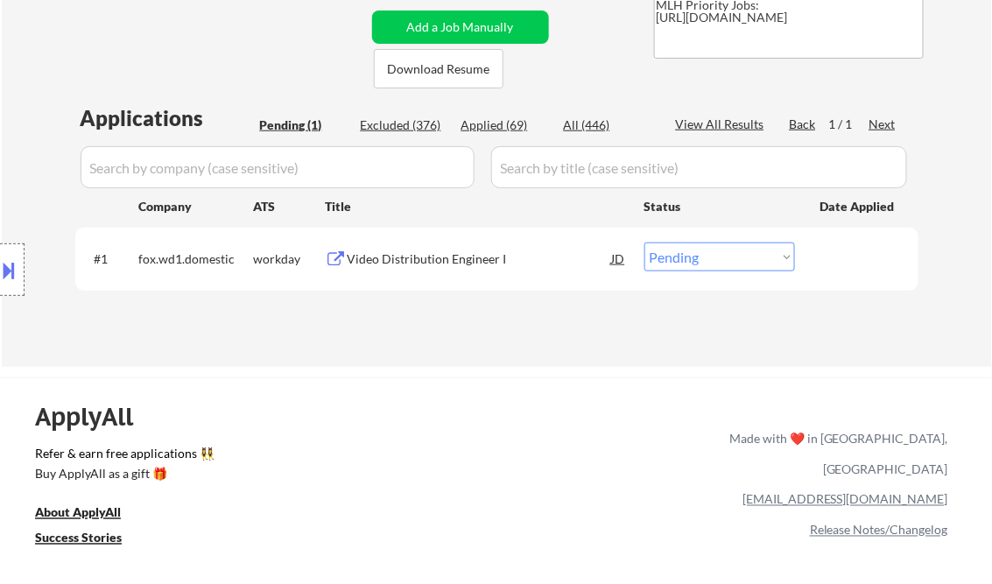
drag, startPoint x: 734, startPoint y: 254, endPoint x: 746, endPoint y: 269, distance: 19.3
click at [734, 254] on select "Choose an option... Pending Applied Excluded (Questions) Excluded (Expired) Exc…" at bounding box center [720, 257] width 151 height 29
select select ""excluded__bad_match_""
click at [645, 243] on select "Choose an option... Pending Applied Excluded (Questions) Excluded (Expired) Exc…" at bounding box center [720, 257] width 151 height 29
click at [587, 376] on div "← Return to /applysquad Mailslurp Inbox Job Search Builder Alana Edwards User E…" at bounding box center [496, 457] width 992 height 1615
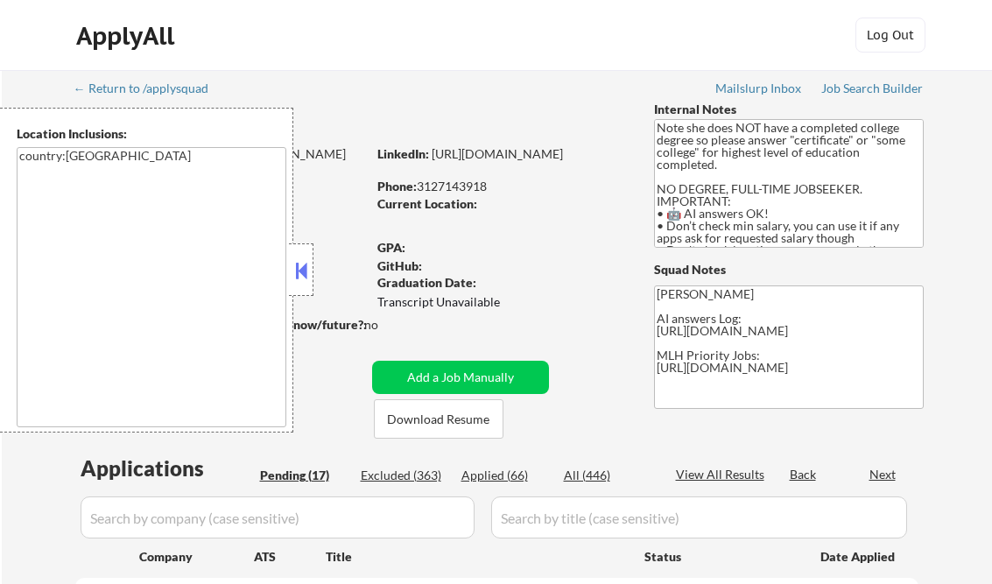
select select ""pending""
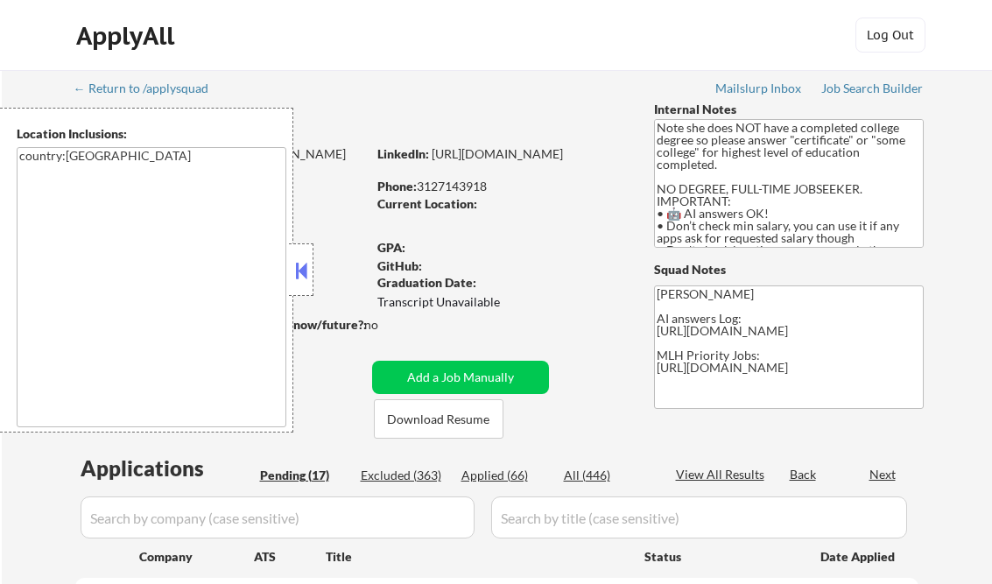
select select ""pending""
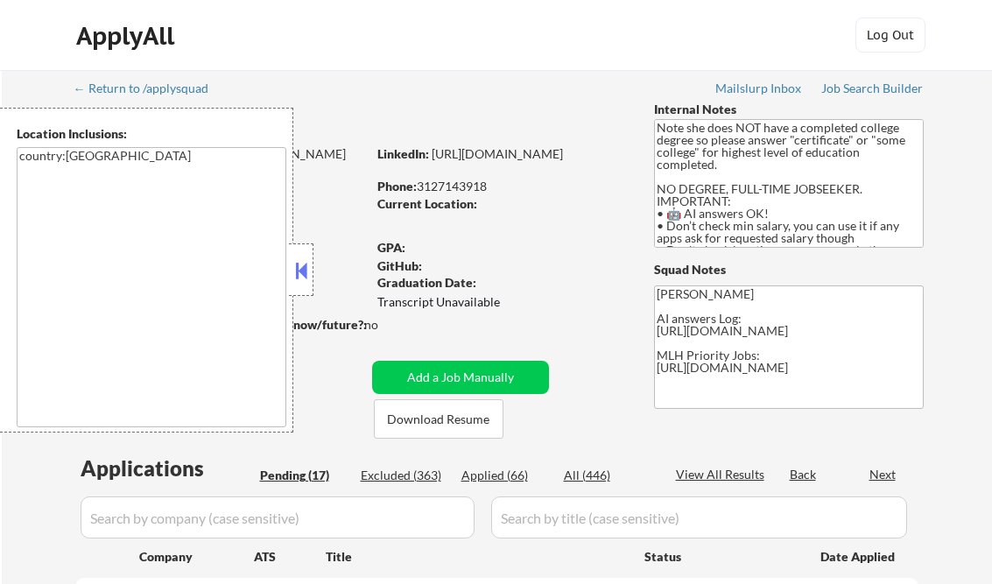
select select ""pending""
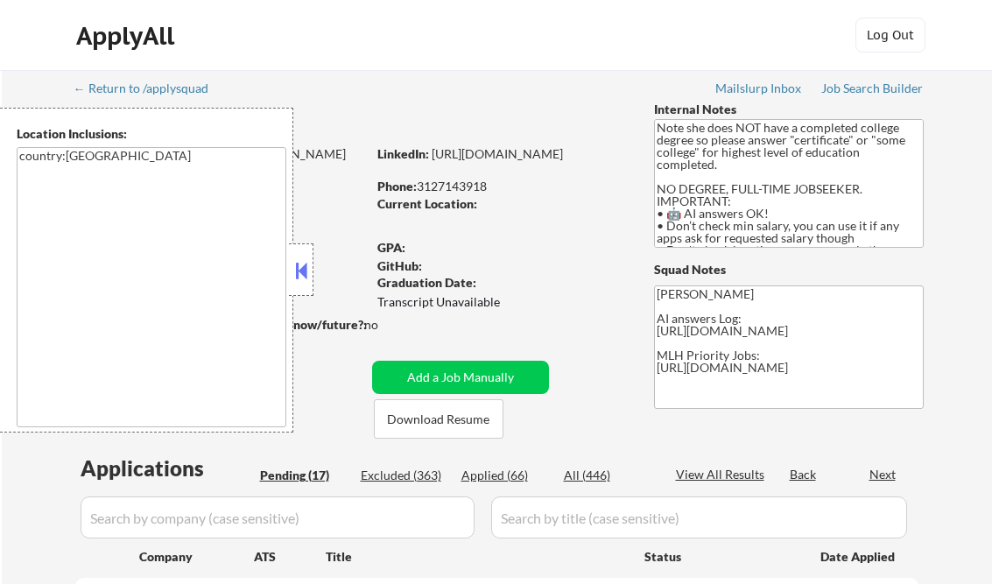
select select ""pending""
click at [299, 267] on button at bounding box center [301, 271] width 19 height 26
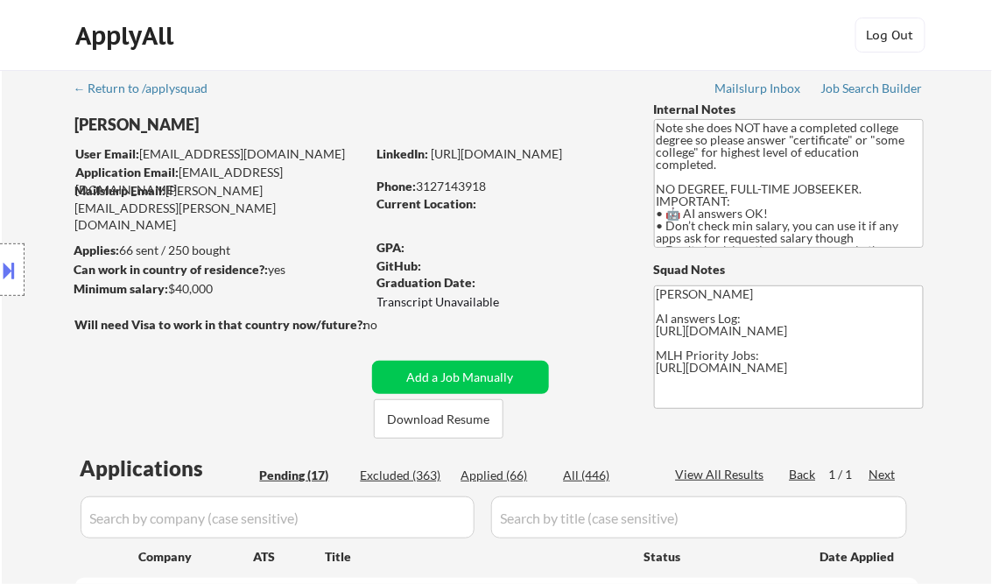
click at [507, 473] on div "Applied (66)" at bounding box center [506, 476] width 88 height 18
select select ""applied""
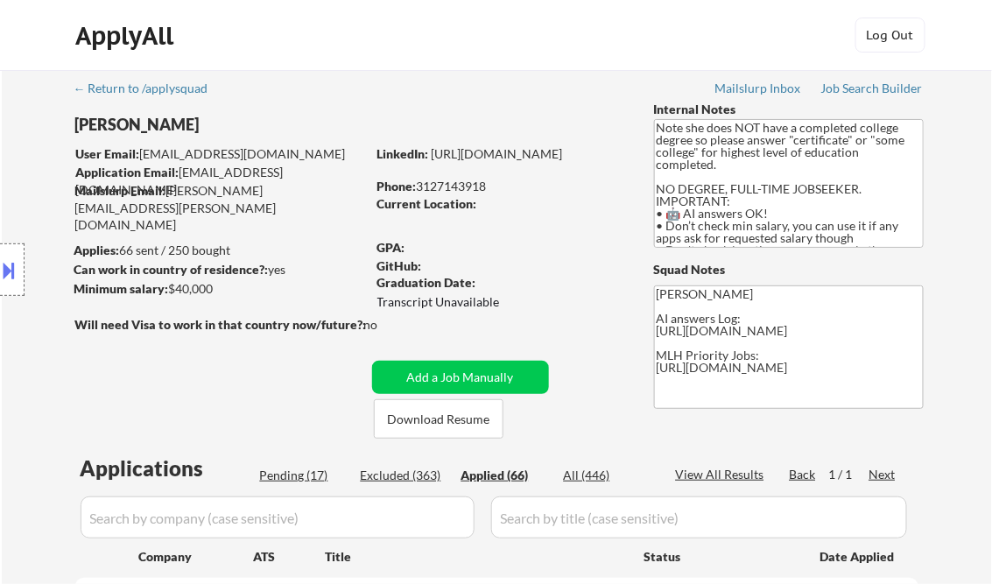
select select ""applied""
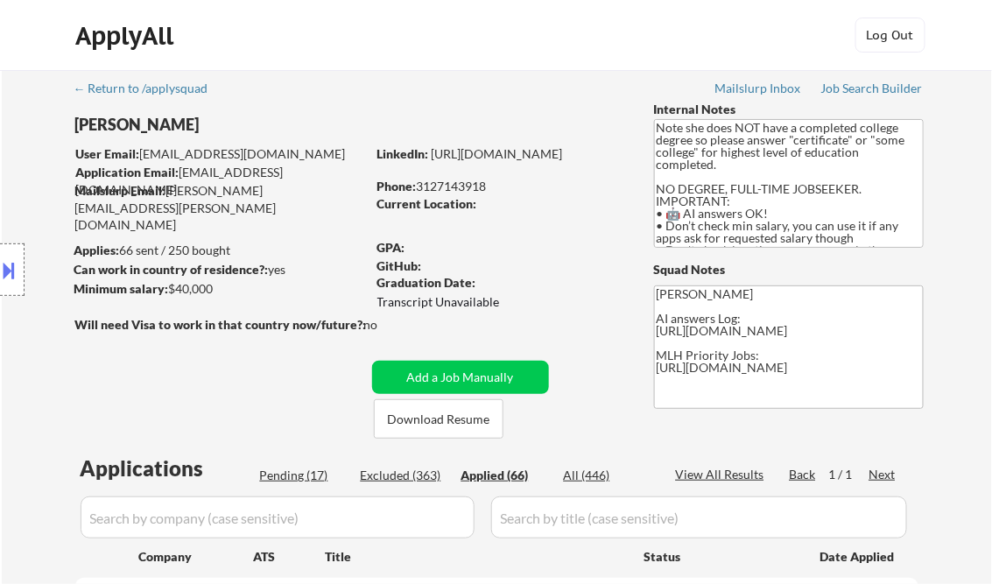
select select ""applied""
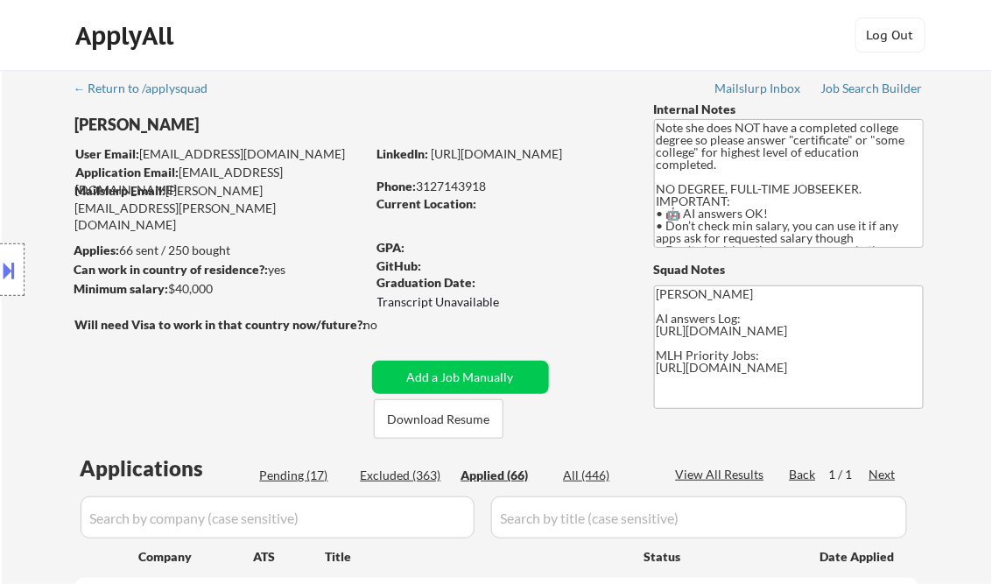
select select ""applied""
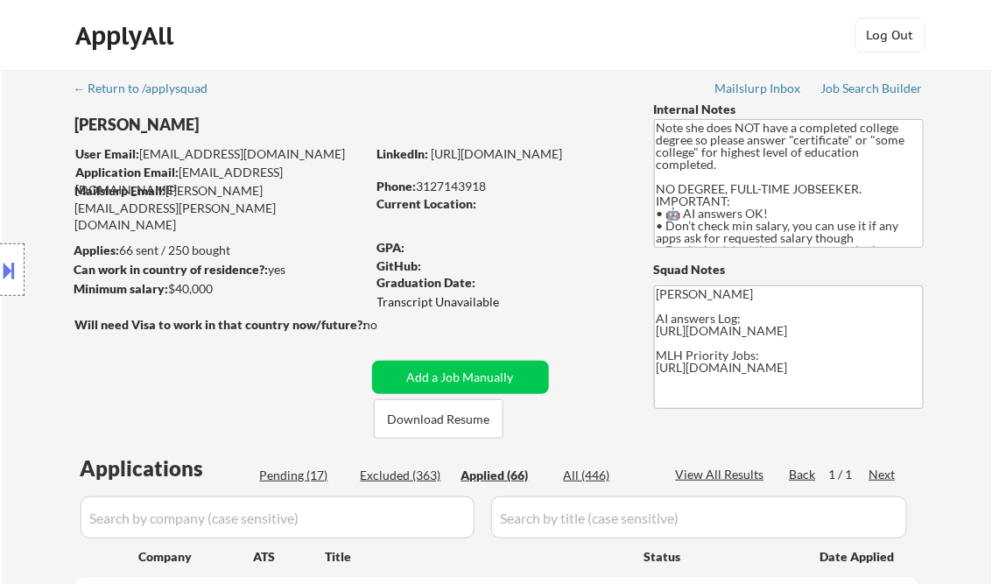
select select ""applied""
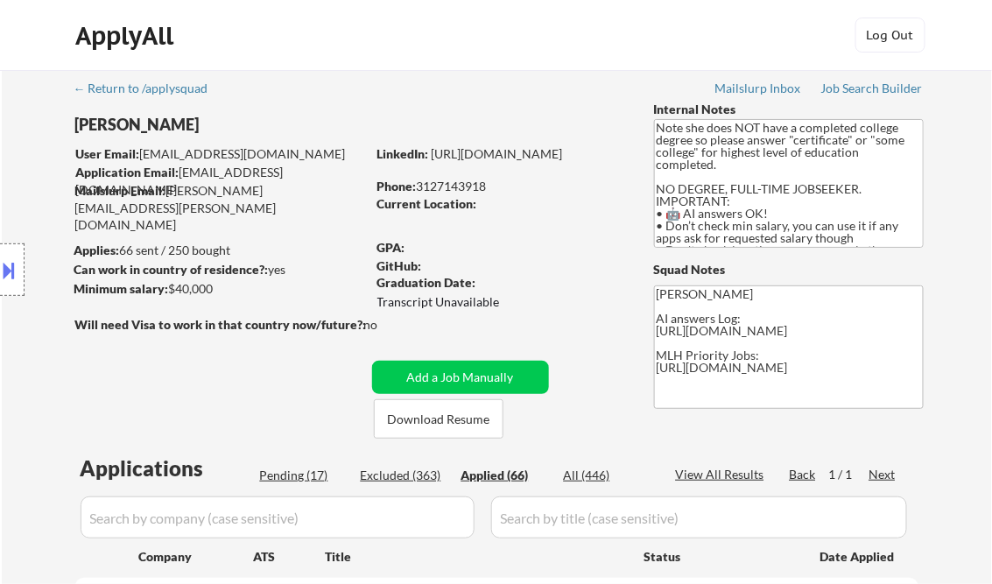
select select ""applied""
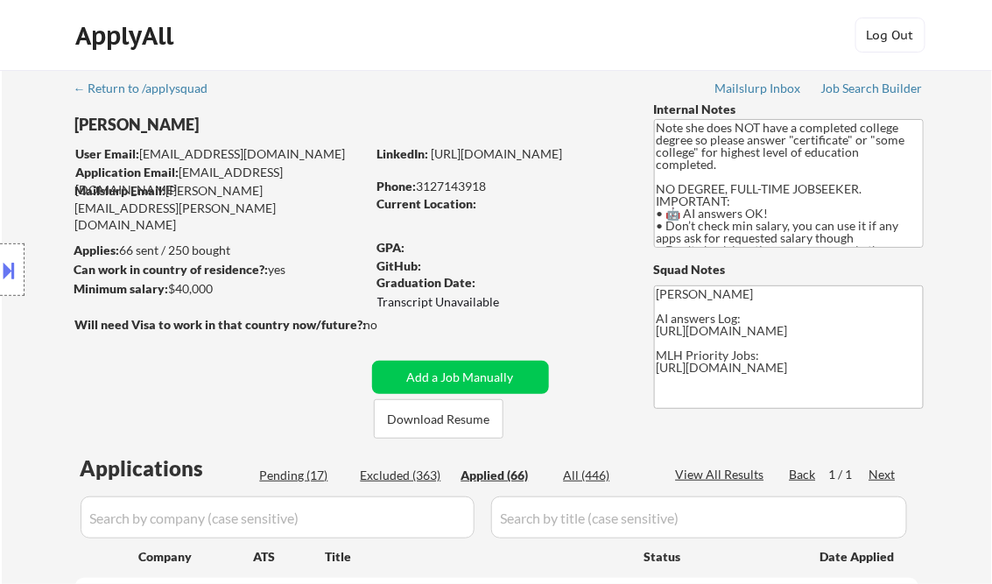
select select ""applied""
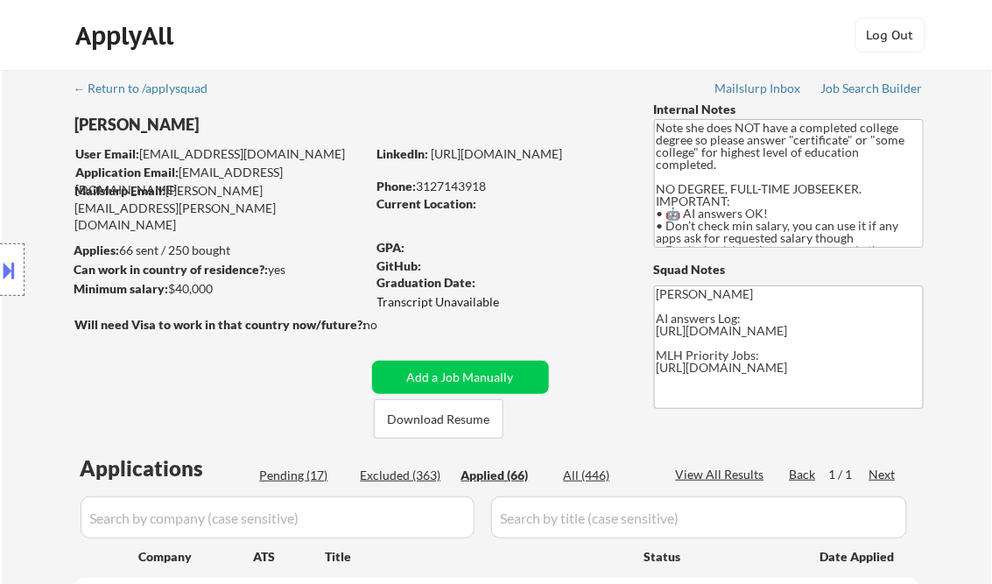
select select ""applied""
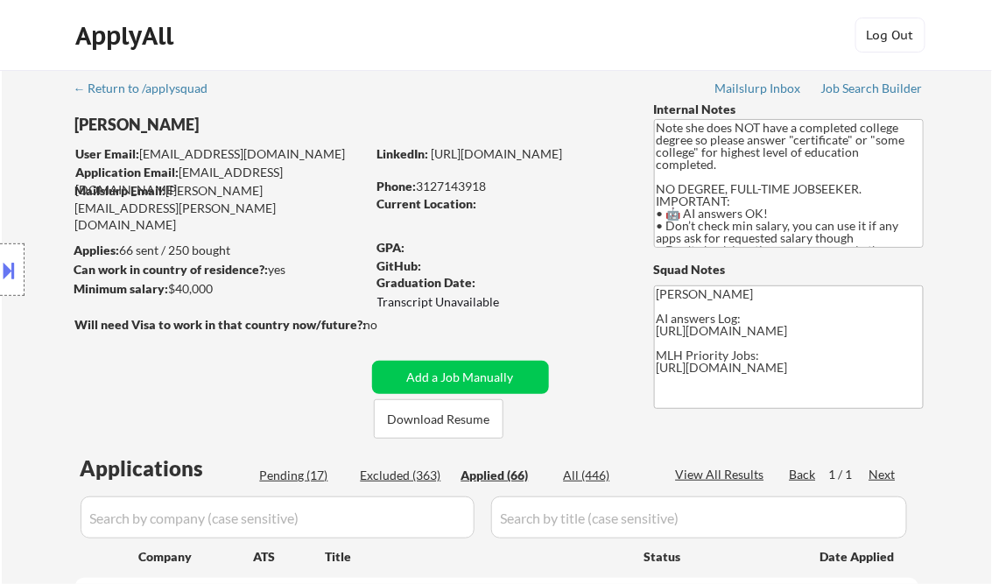
select select ""applied""
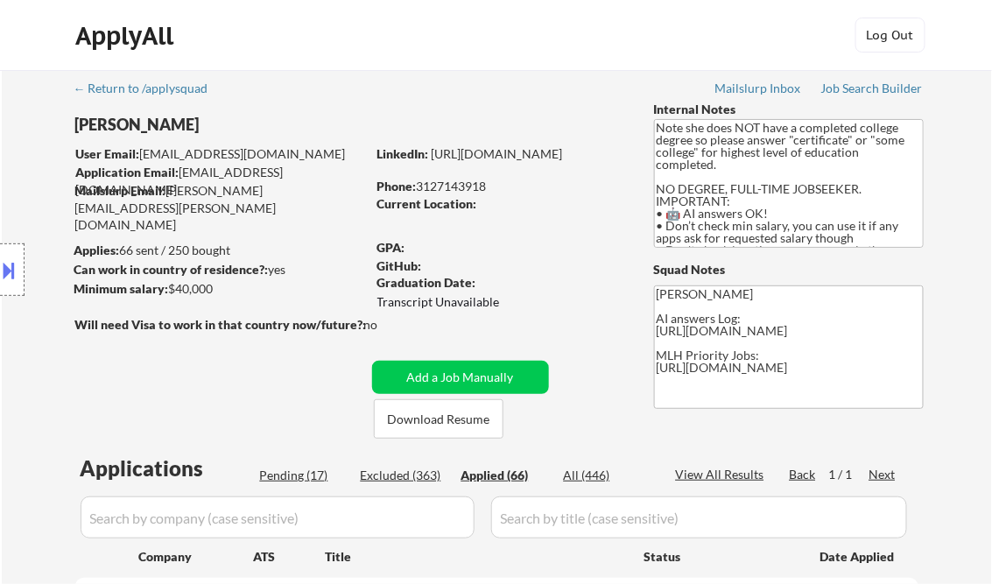
select select ""applied""
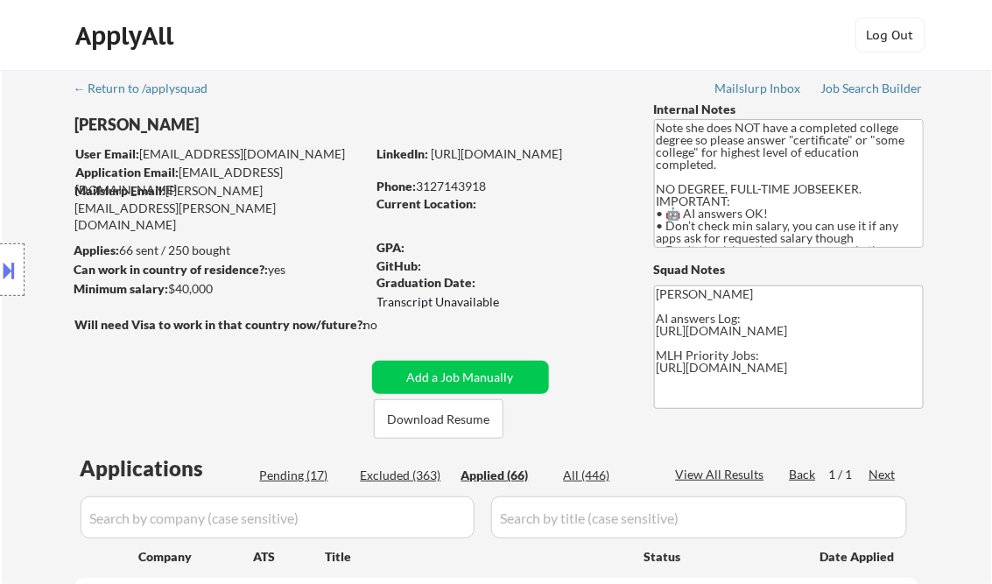
select select ""applied""
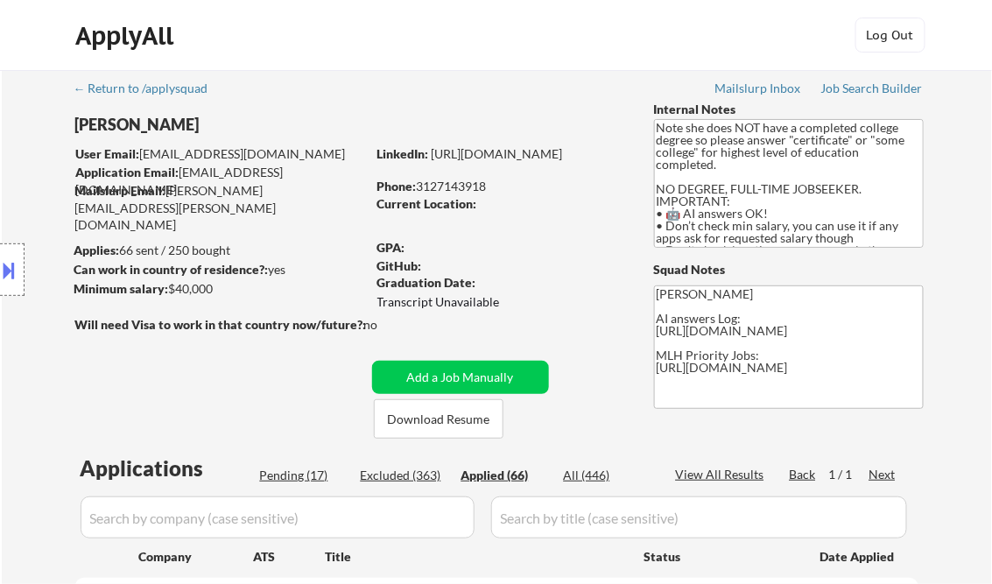
select select ""applied""
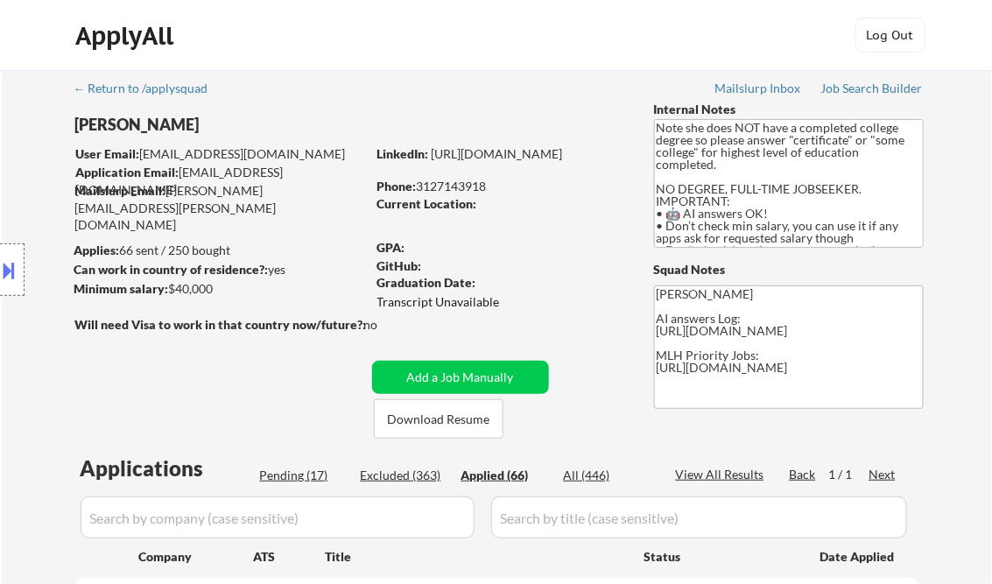
select select ""applied""
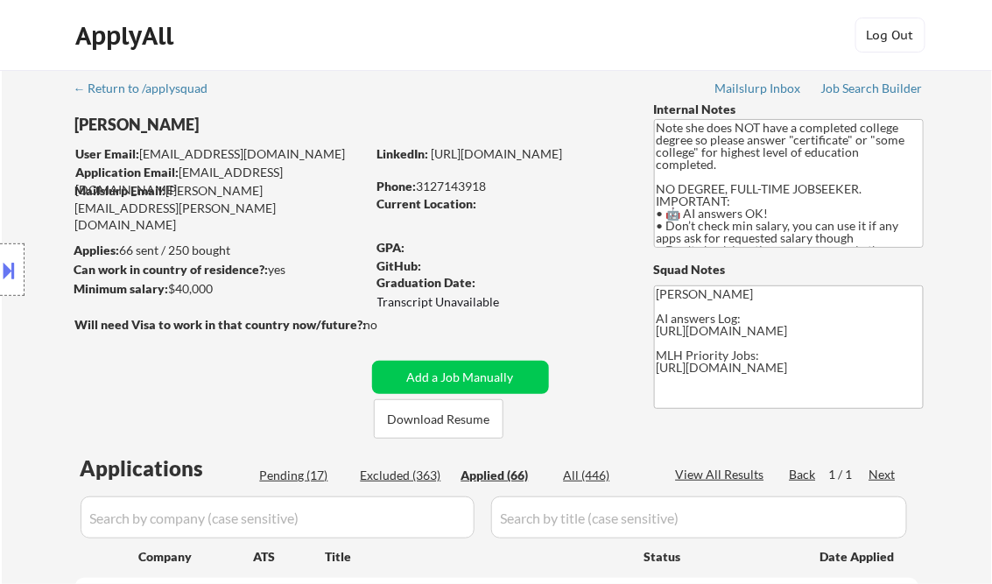
select select ""applied""
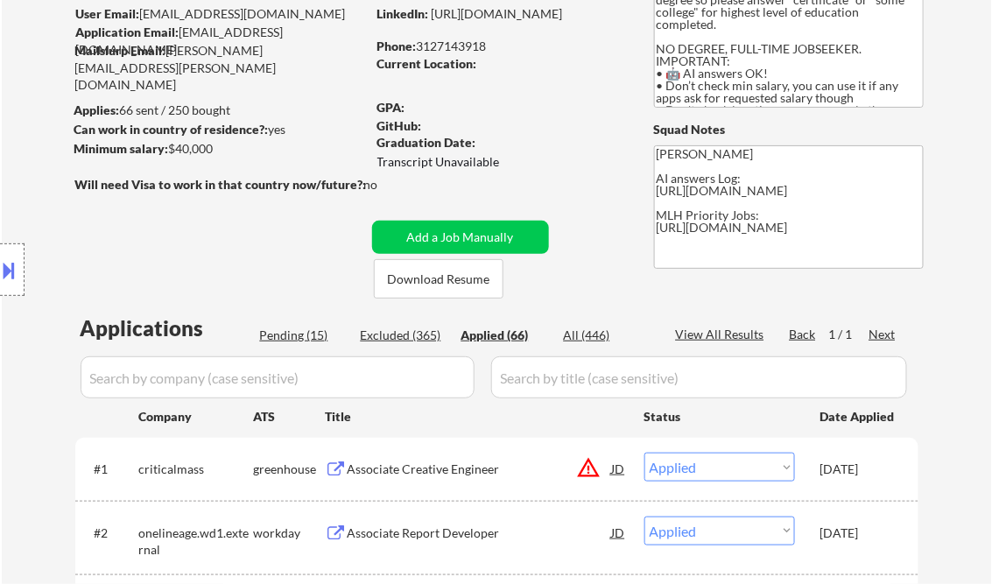
select select ""applied""
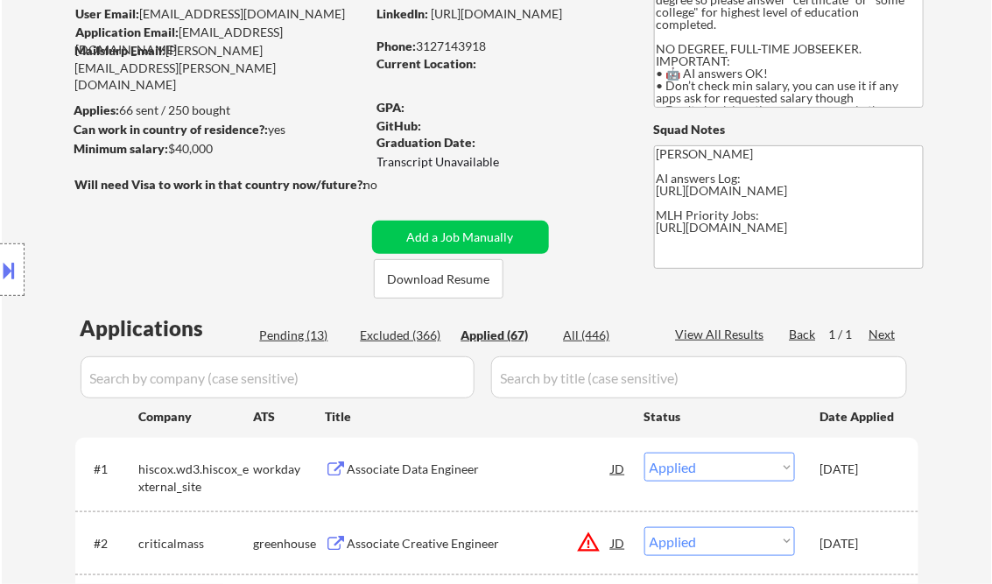
select select ""applied""
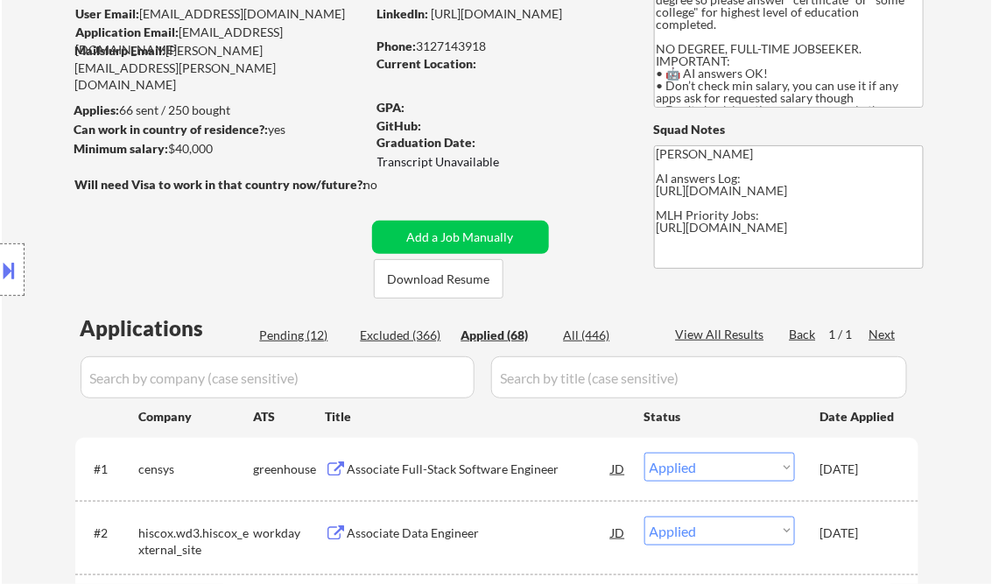
select select ""applied""
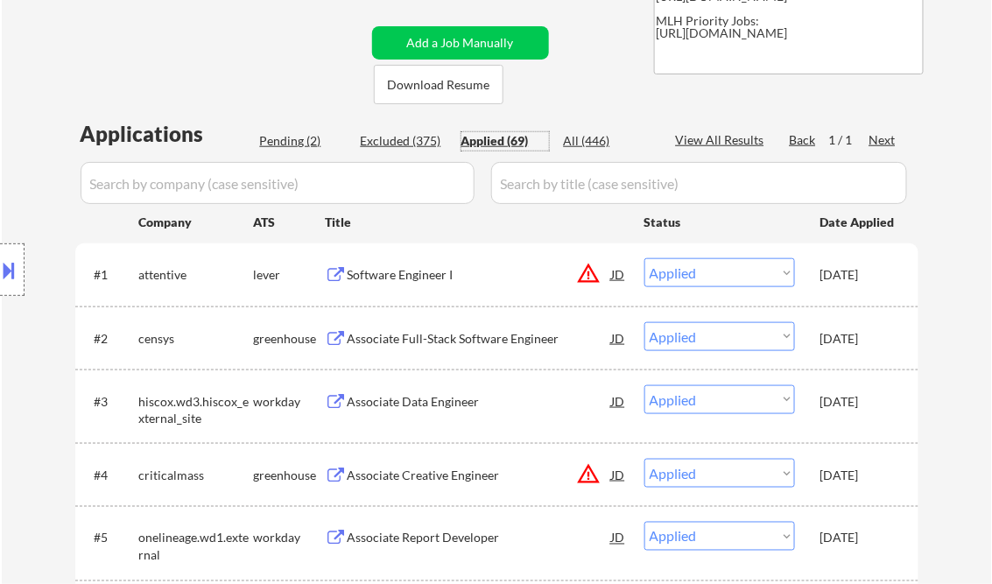
scroll to position [350, 0]
